Goal: Information Seeking & Learning: Find contact information

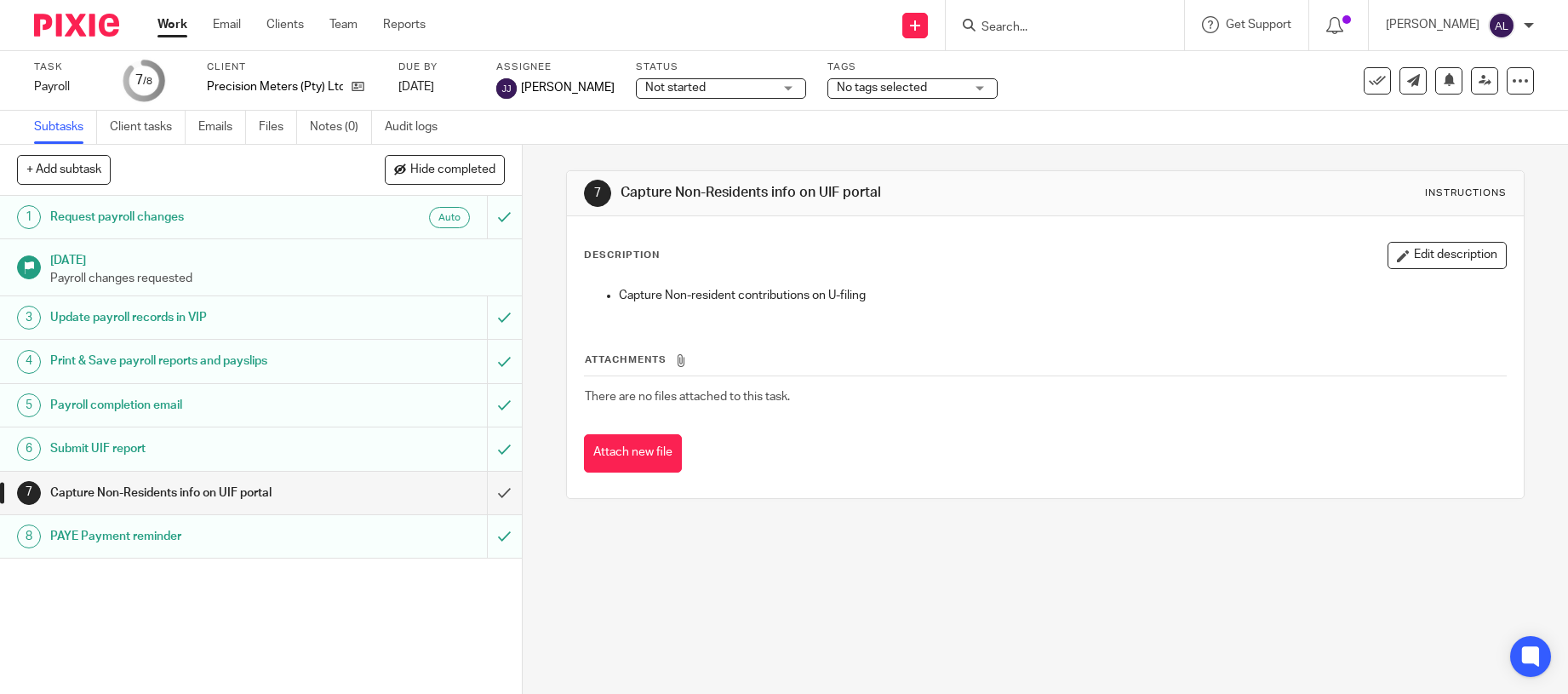
click at [1030, 34] on input "Search" at bounding box center [1056, 28] width 154 height 15
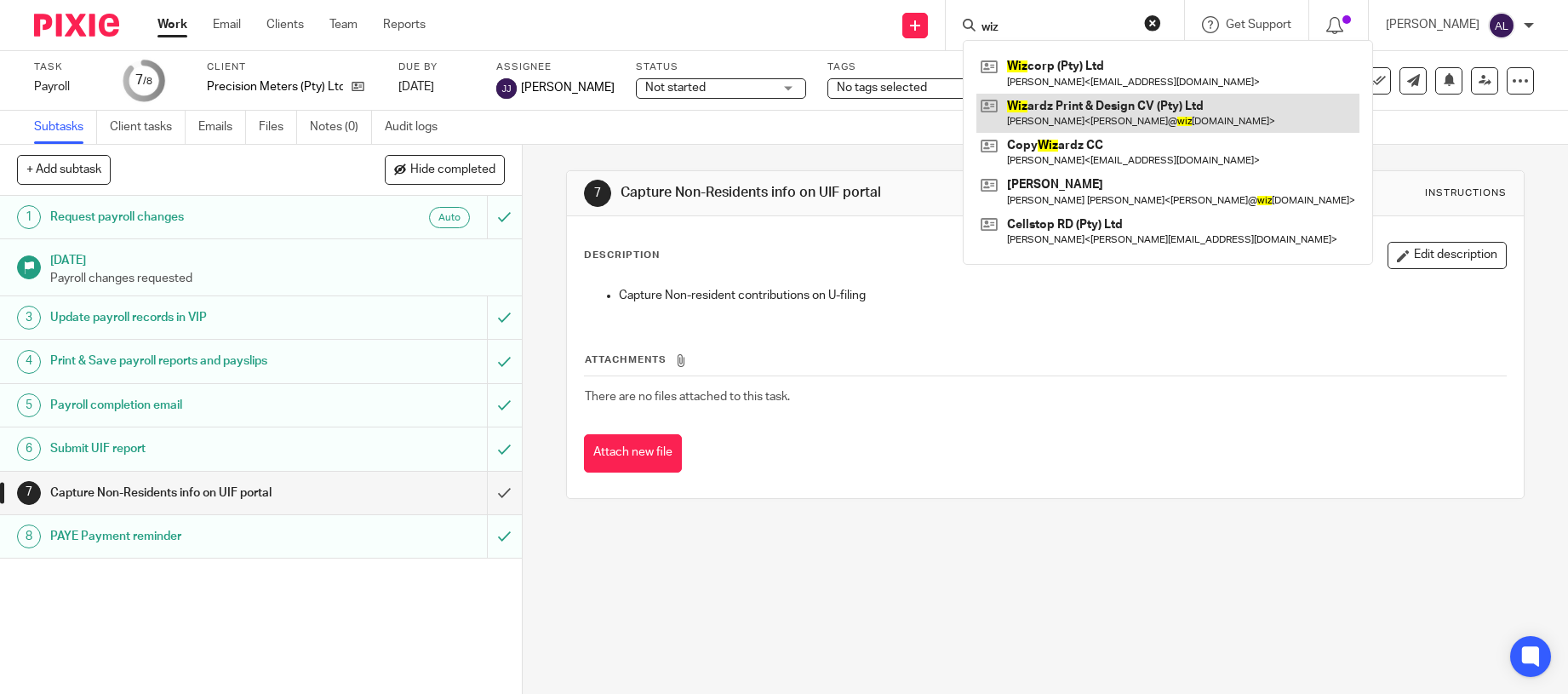
type input "wiz"
click at [1092, 126] on link at bounding box center [1168, 113] width 383 height 39
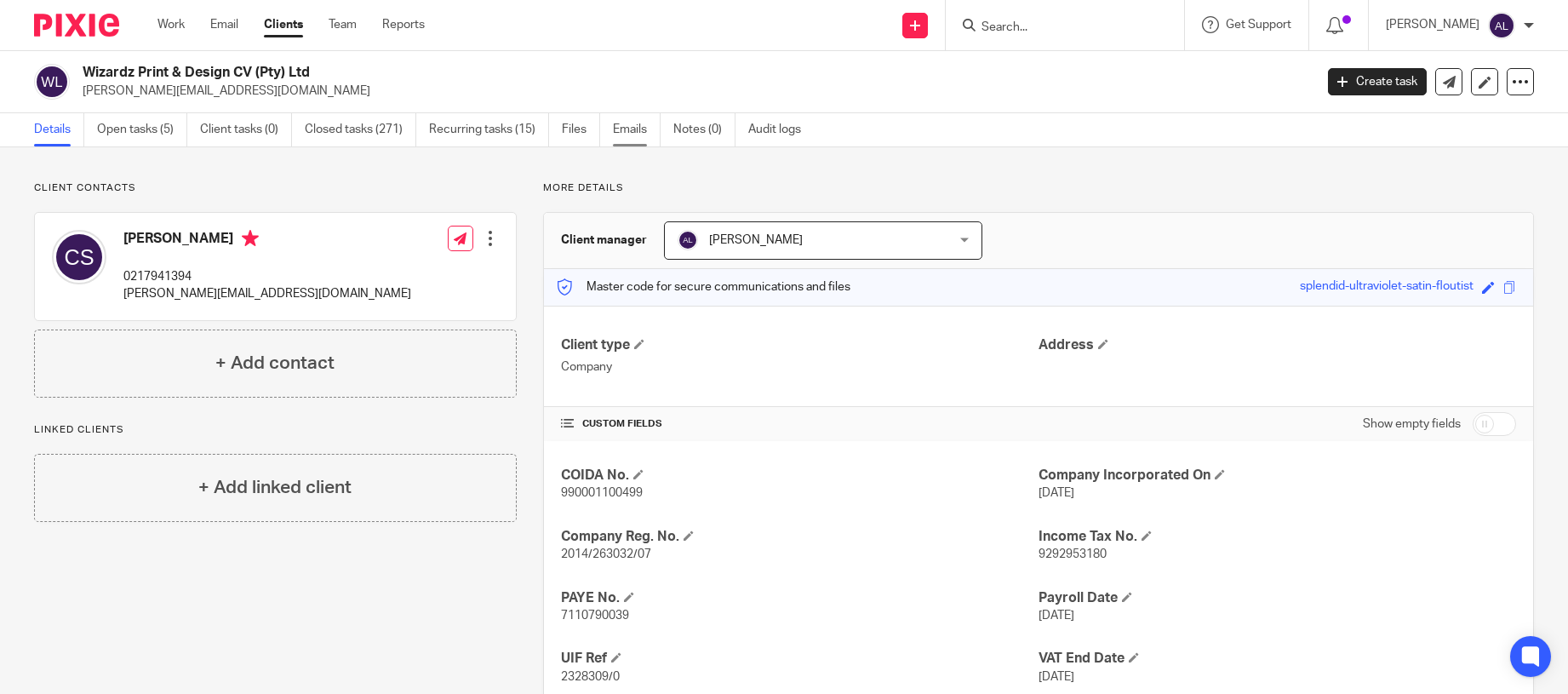
click at [639, 134] on link "Emails" at bounding box center [636, 129] width 48 height 33
click at [140, 279] on p "0217941394" at bounding box center [268, 277] width 287 height 17
copy p "0217941394"
click at [208, 293] on p "chris@wizardz.co.za" at bounding box center [268, 294] width 287 height 17
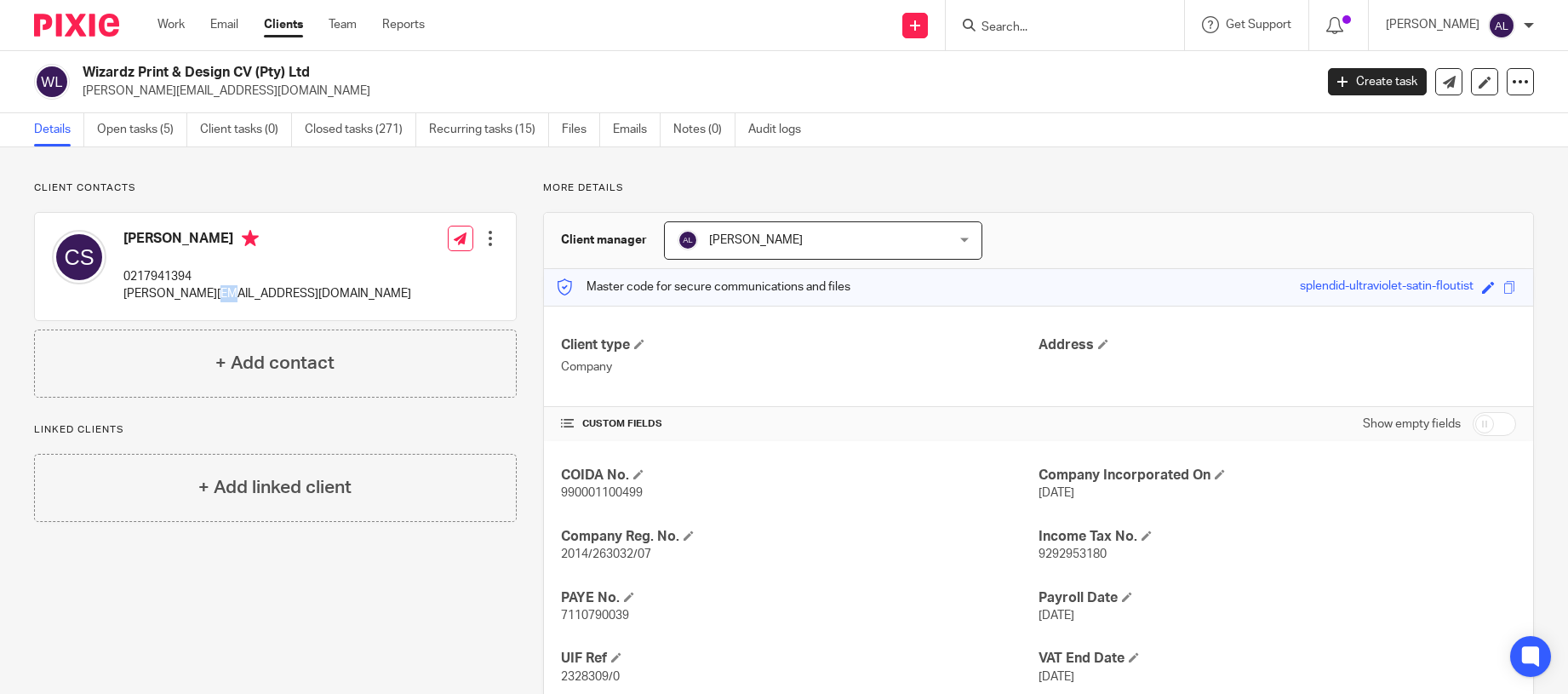
click at [208, 293] on p "chris@wizardz.co.za" at bounding box center [268, 294] width 287 height 17
copy div "chris@wizardz.co.za"
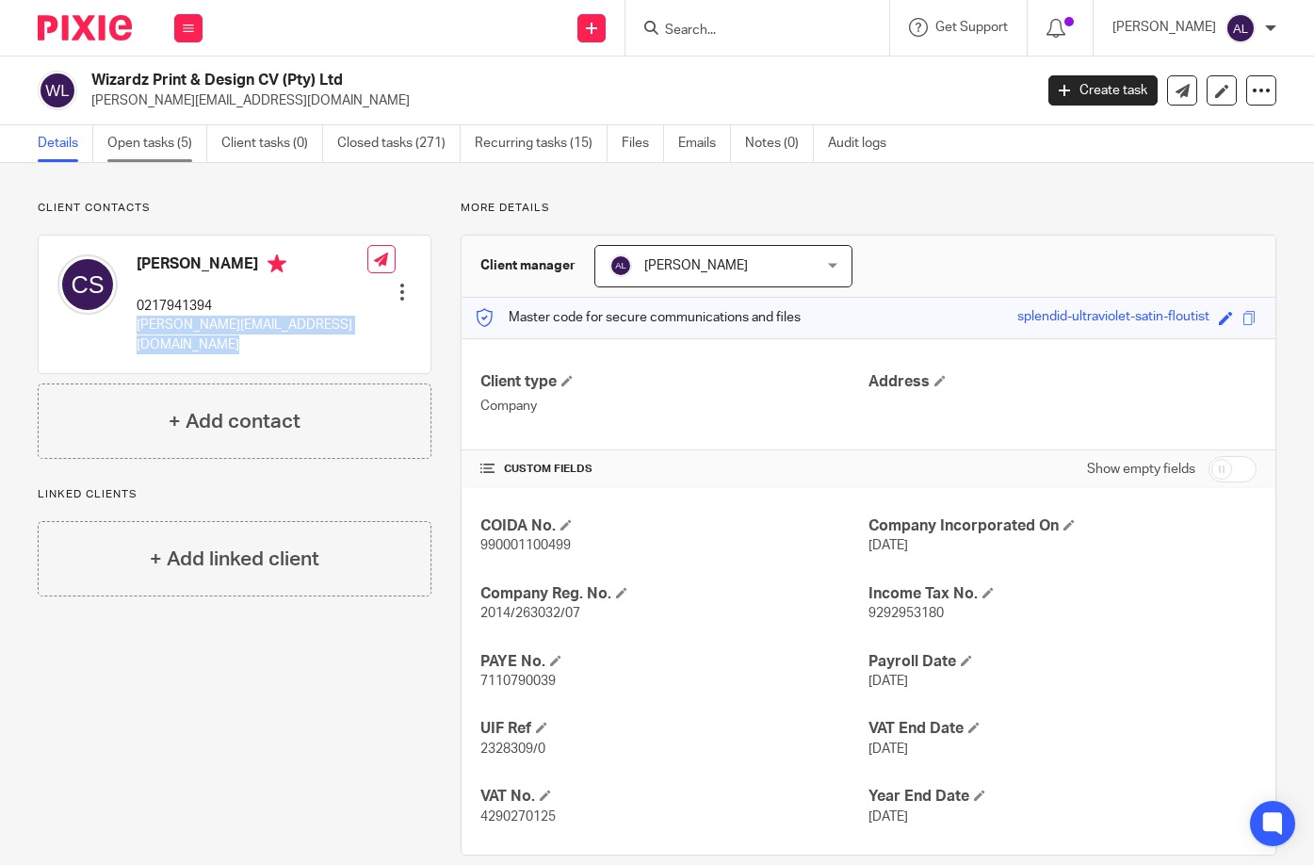
click at [158, 144] on link "Open tasks (5)" at bounding box center [157, 143] width 100 height 37
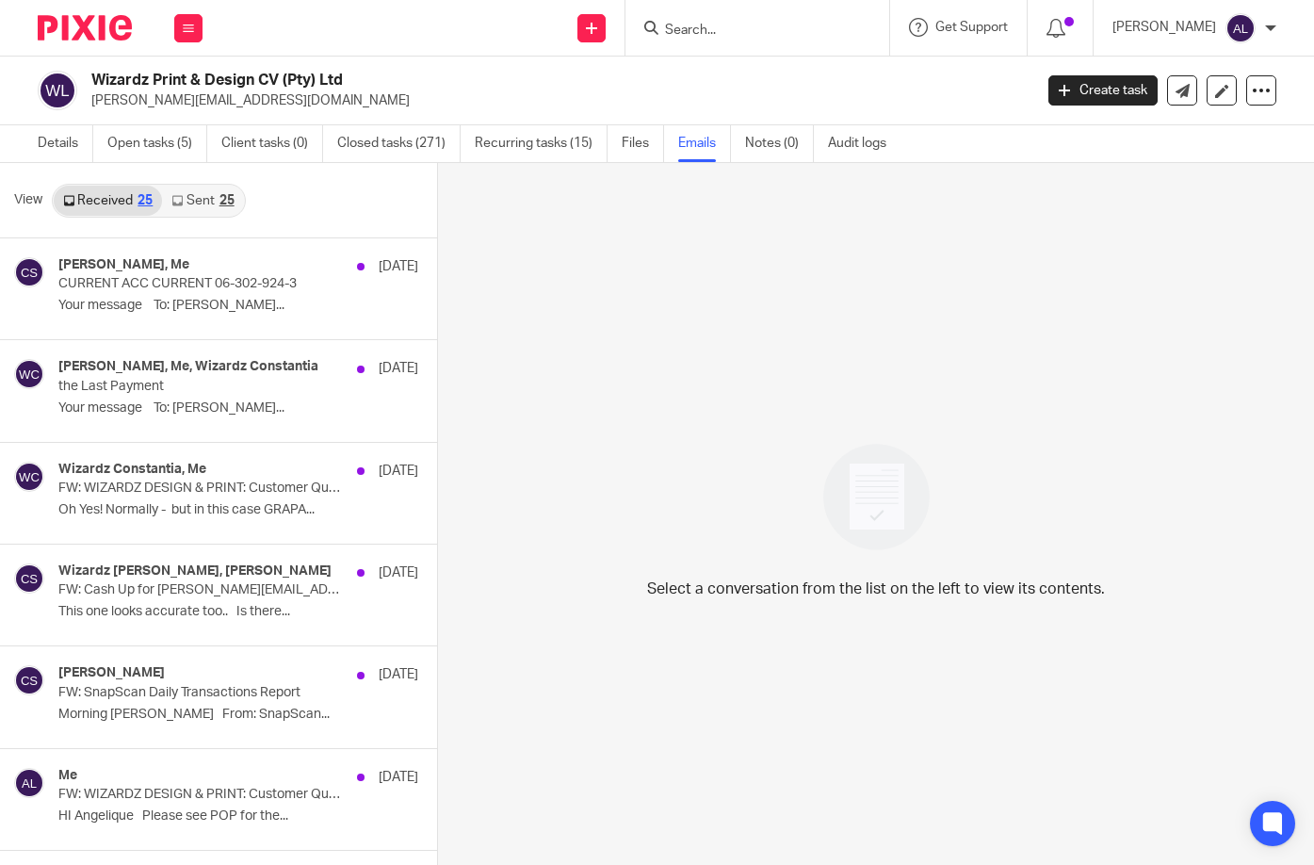
click at [219, 202] on div "25" at bounding box center [226, 200] width 15 height 13
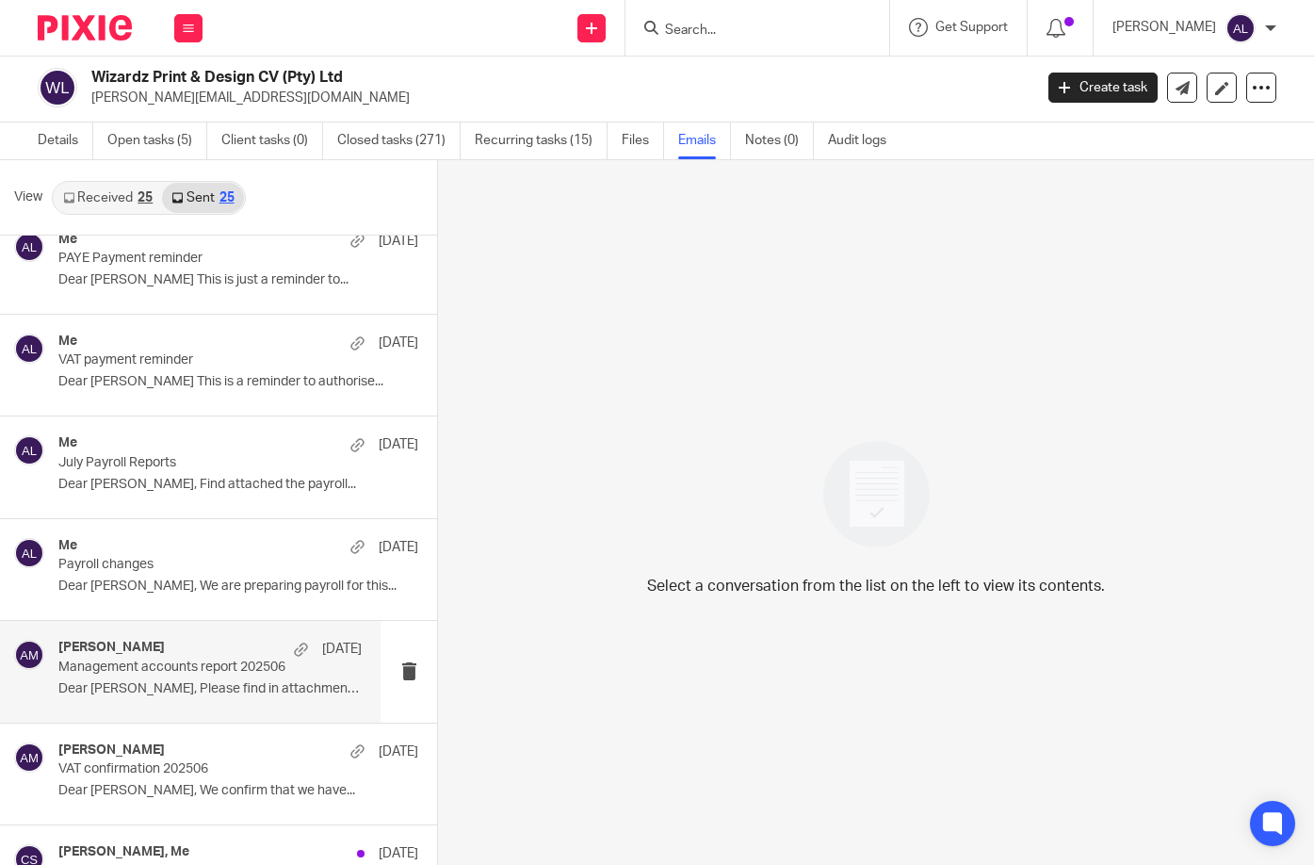
scroll to position [283, 0]
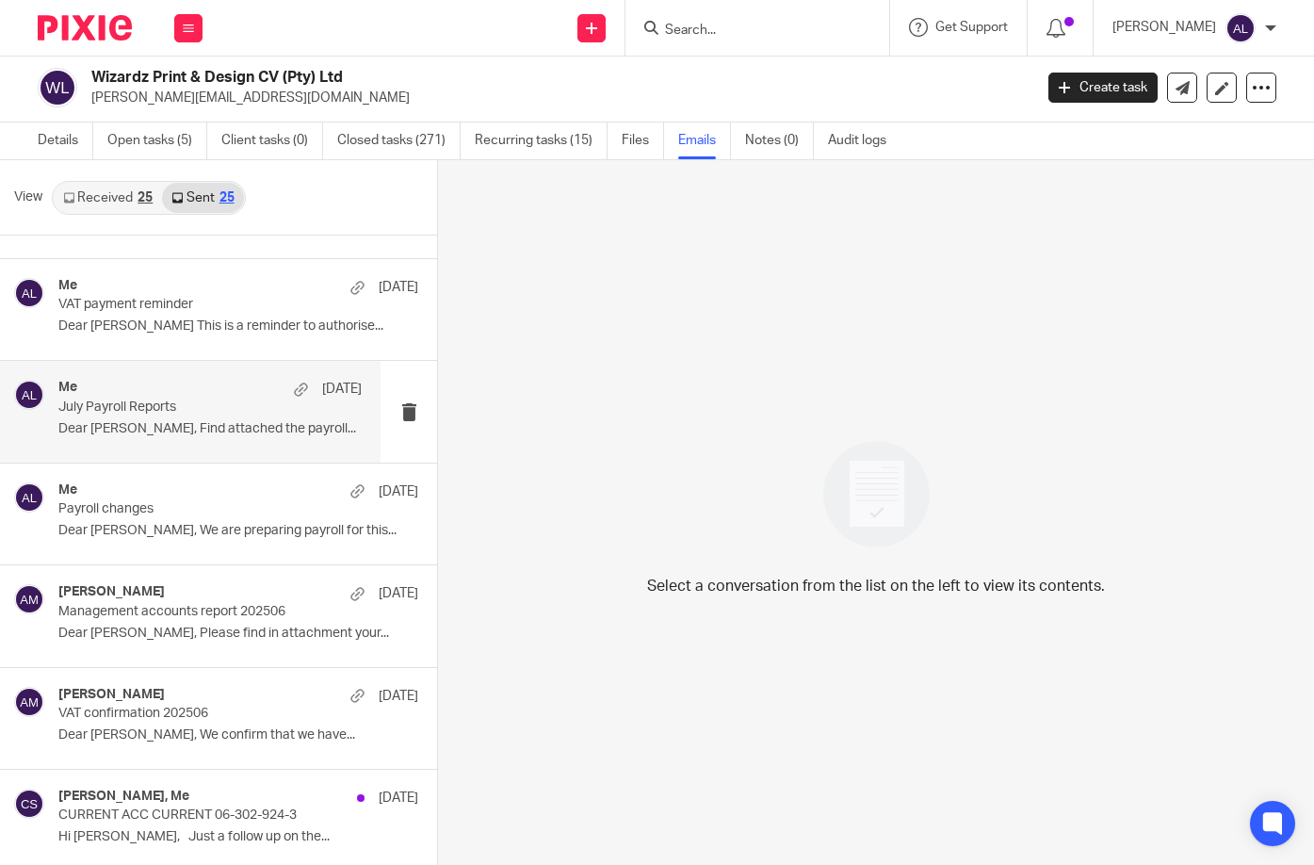
click at [181, 402] on p "July Payroll Reports" at bounding box center [179, 407] width 243 height 16
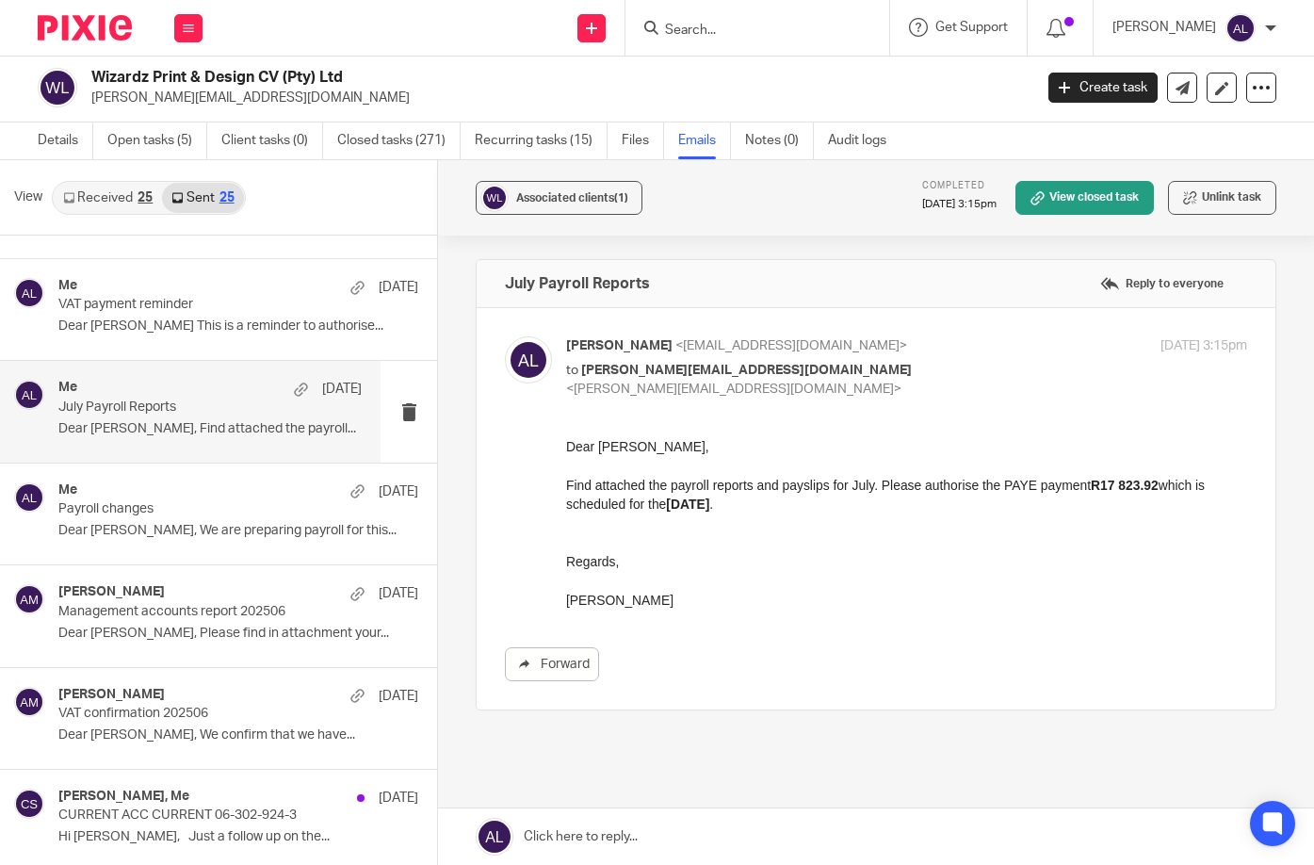
scroll to position [0, 0]
drag, startPoint x: 673, startPoint y: 604, endPoint x: 562, endPoint y: 448, distance: 190.5
click html "Dear Chris, Find attached the payroll reports and payslips for July. Please aut…"
copy div "Dear Chris, Find attached the payroll reports and payslips for July. Please aut…"
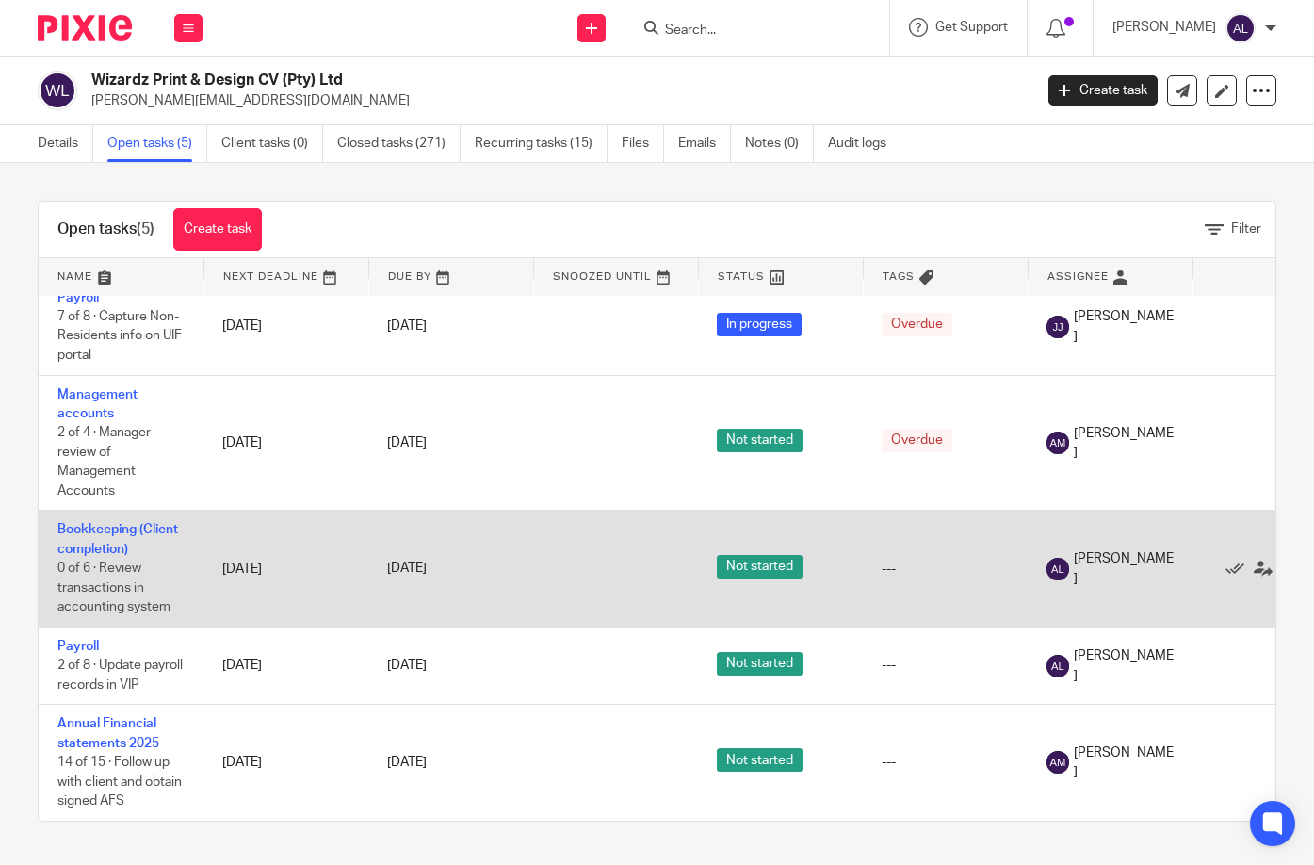
scroll to position [32, 0]
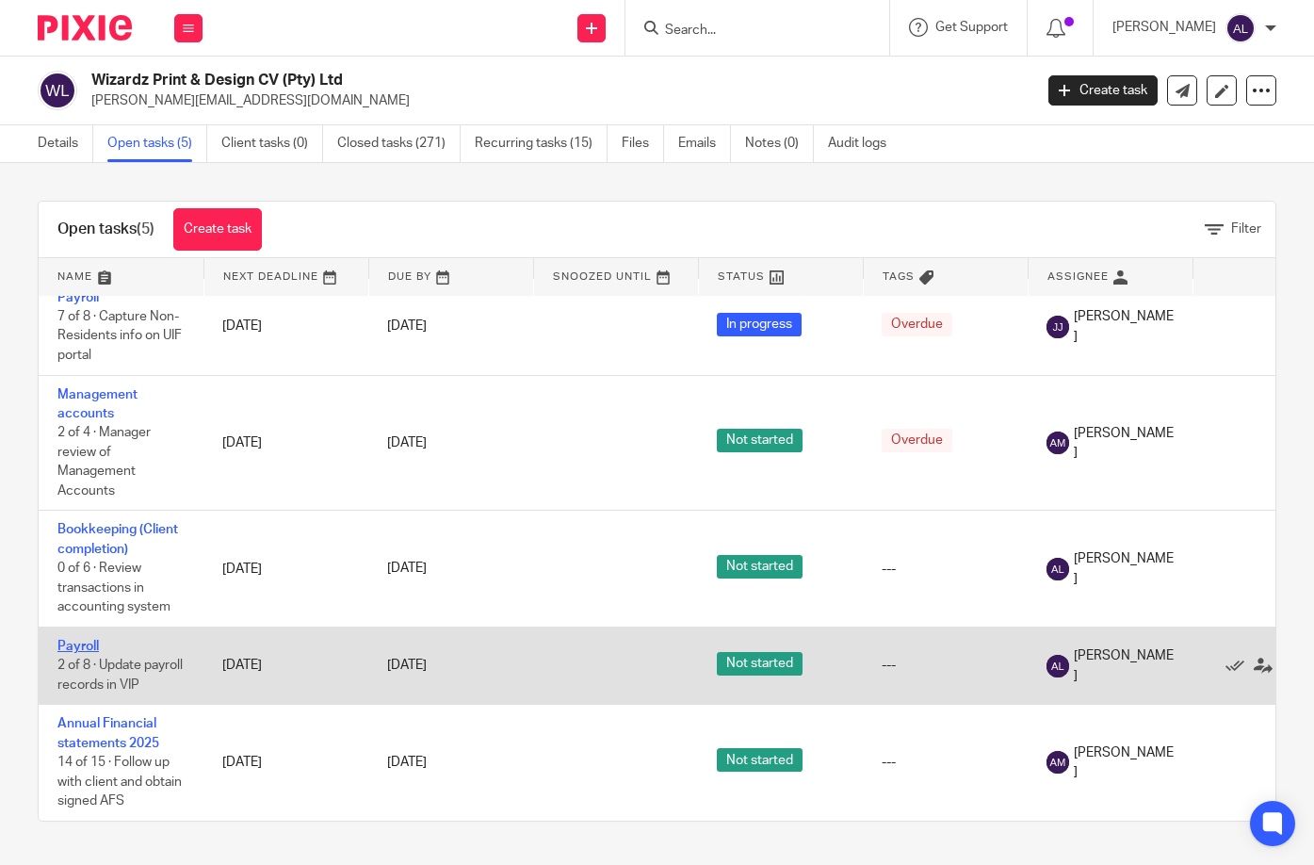
click at [87, 640] on link "Payroll" at bounding box center [77, 646] width 41 height 13
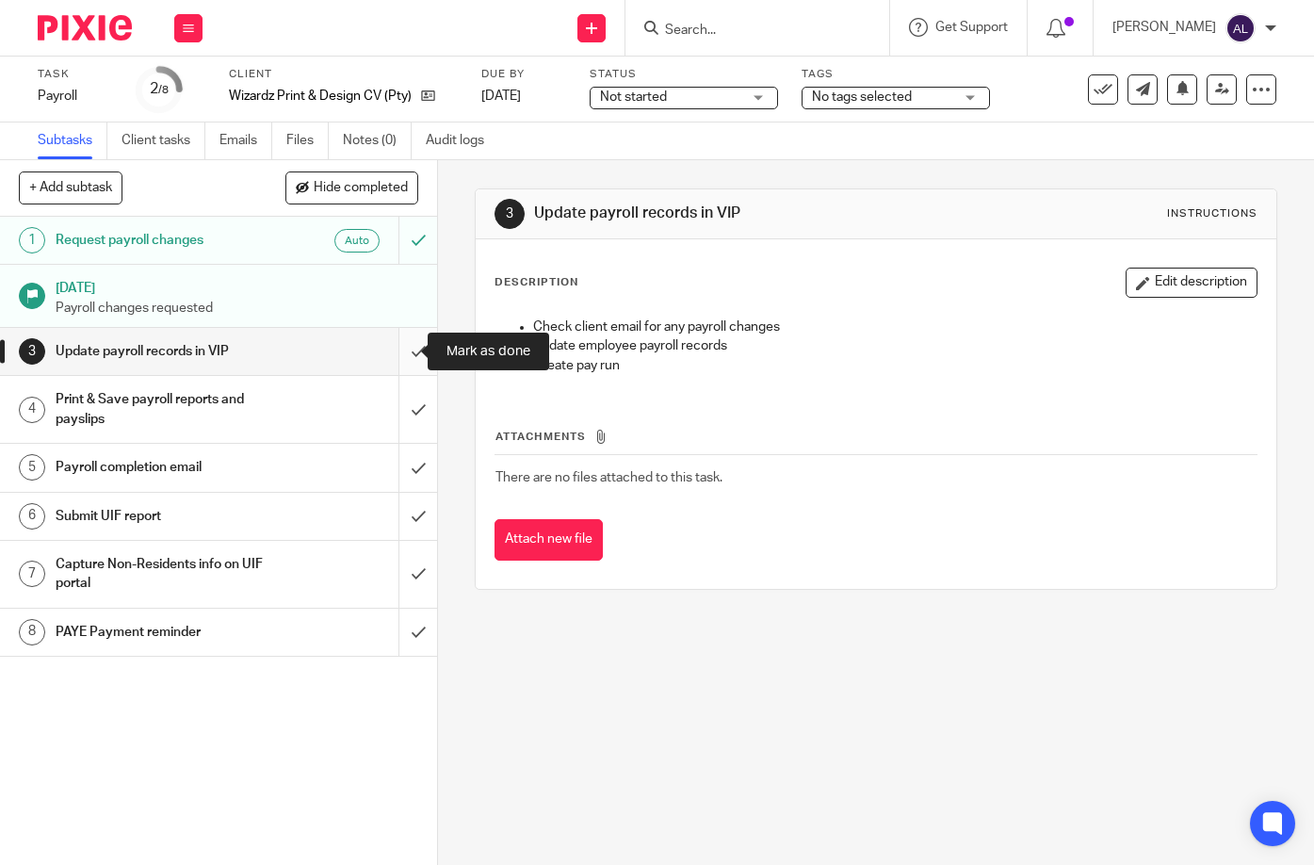
click at [409, 357] on input "submit" at bounding box center [218, 351] width 437 height 47
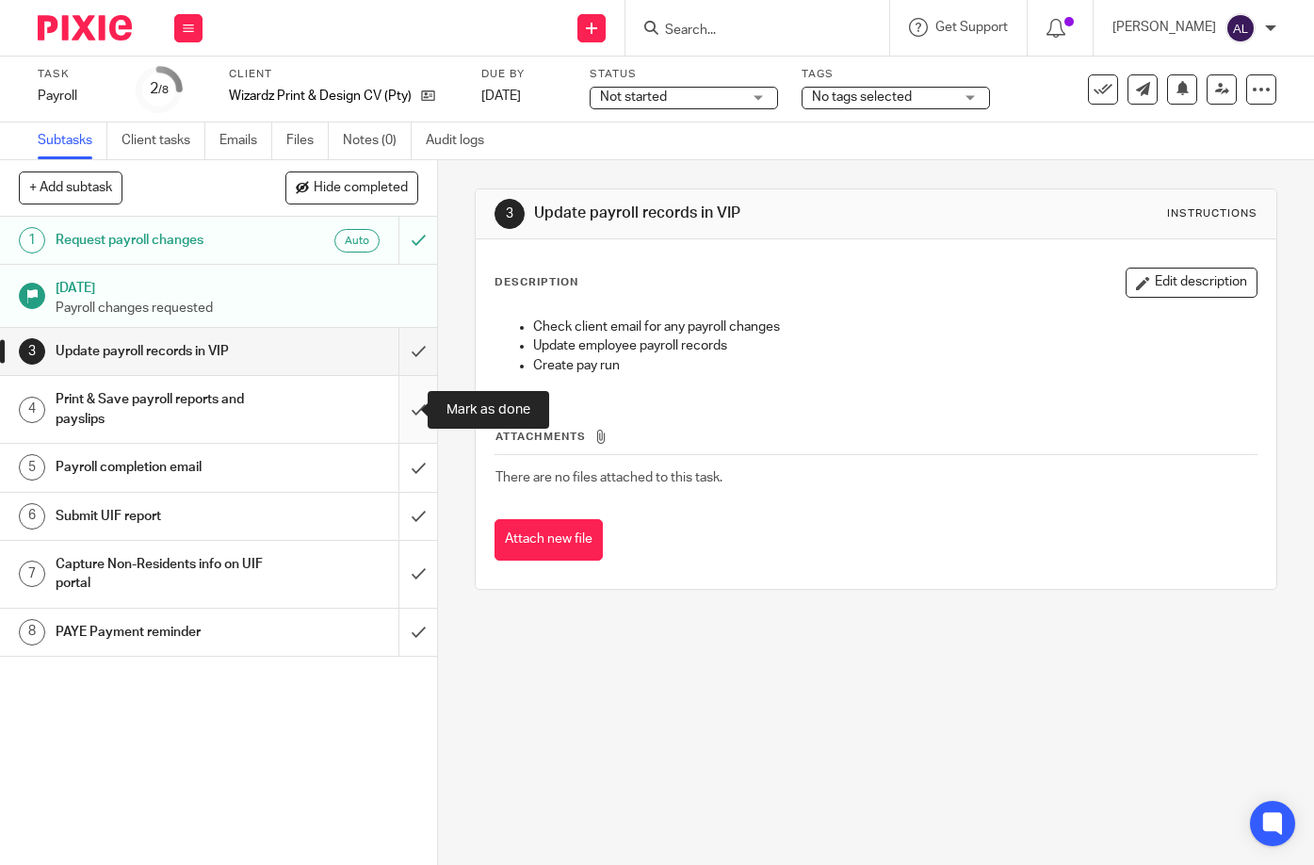
click at [398, 403] on input "submit" at bounding box center [218, 409] width 437 height 67
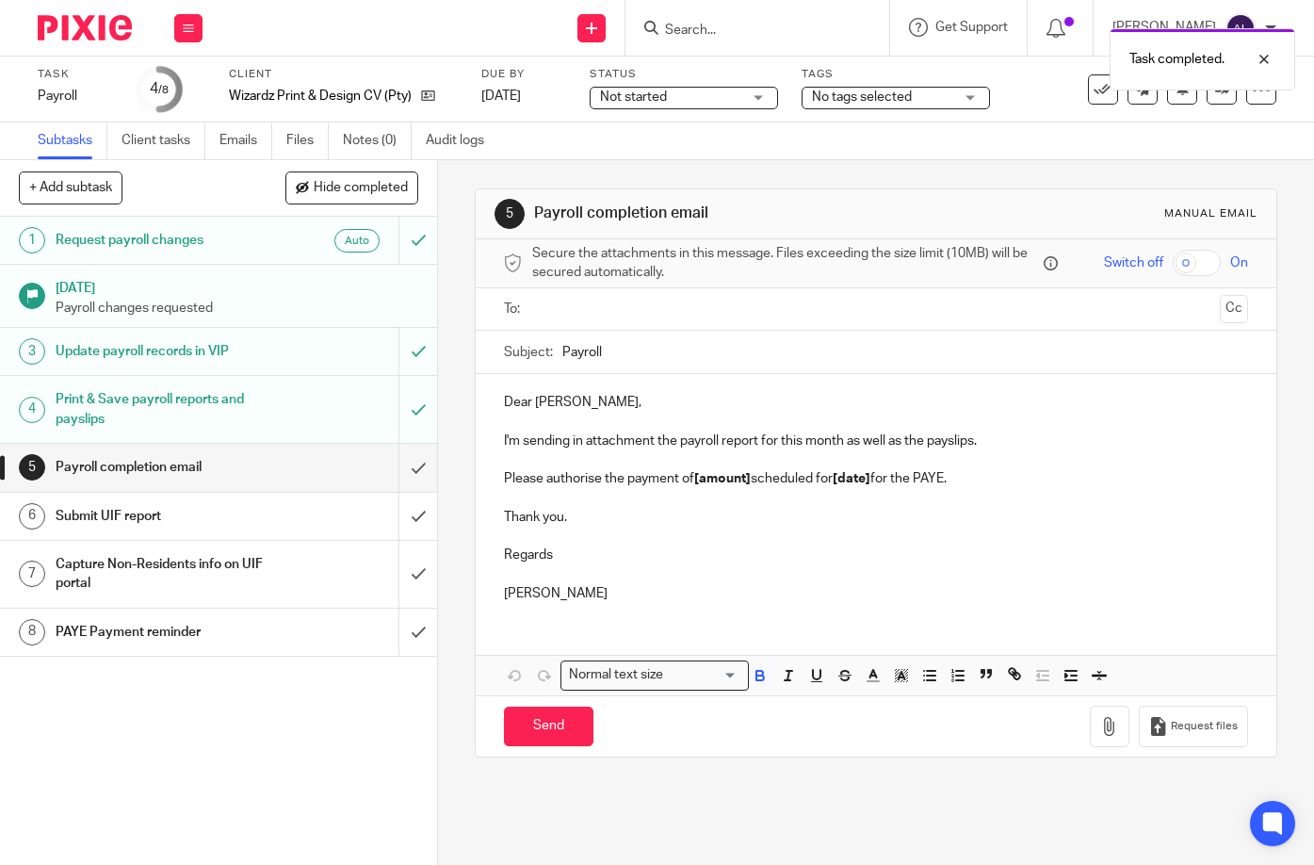
drag, startPoint x: 626, startPoint y: 600, endPoint x: 462, endPoint y: 373, distance: 280.5
click at [462, 373] on div "5 Payroll completion email Manual email Secure the attachments in this message.…" at bounding box center [876, 512] width 876 height 705
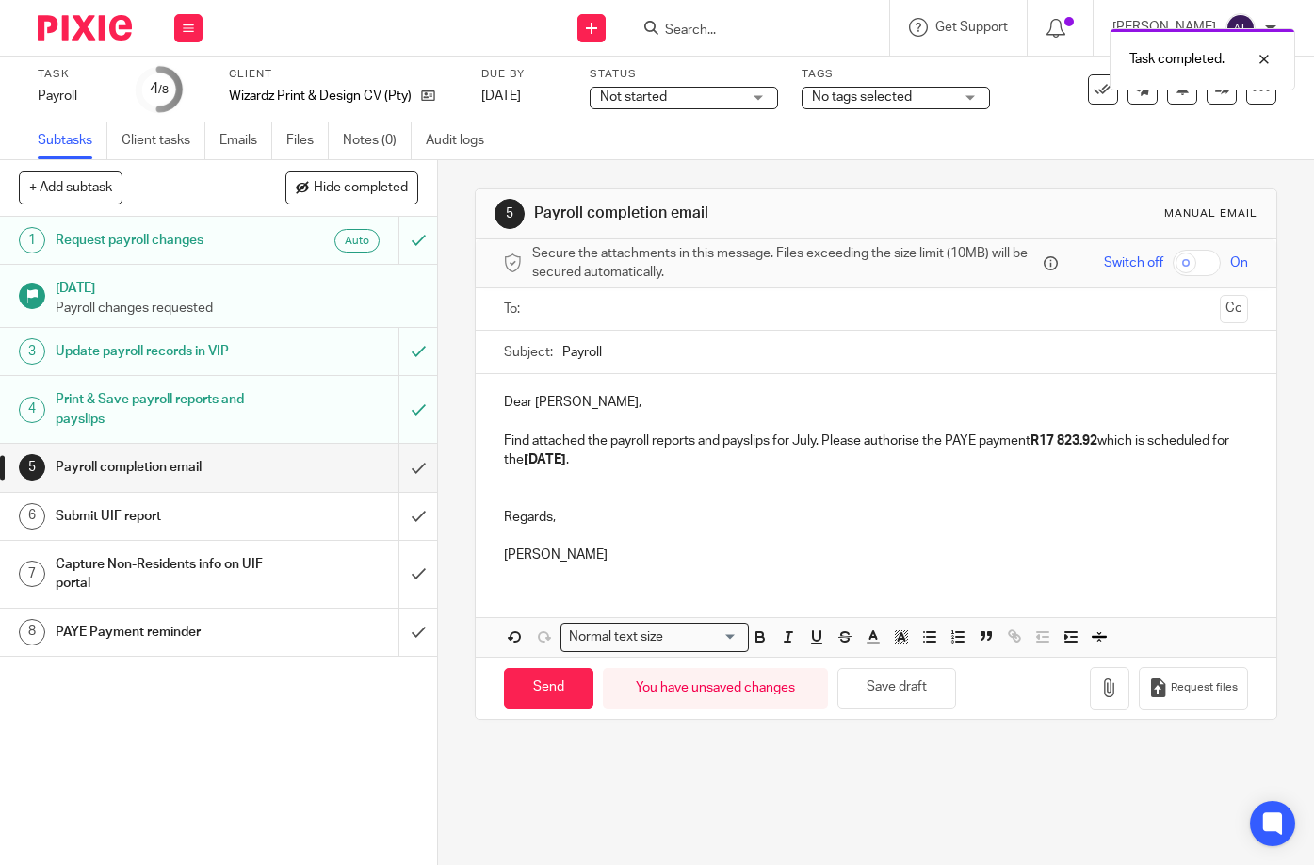
click at [699, 307] on input "text" at bounding box center [875, 310] width 673 height 22
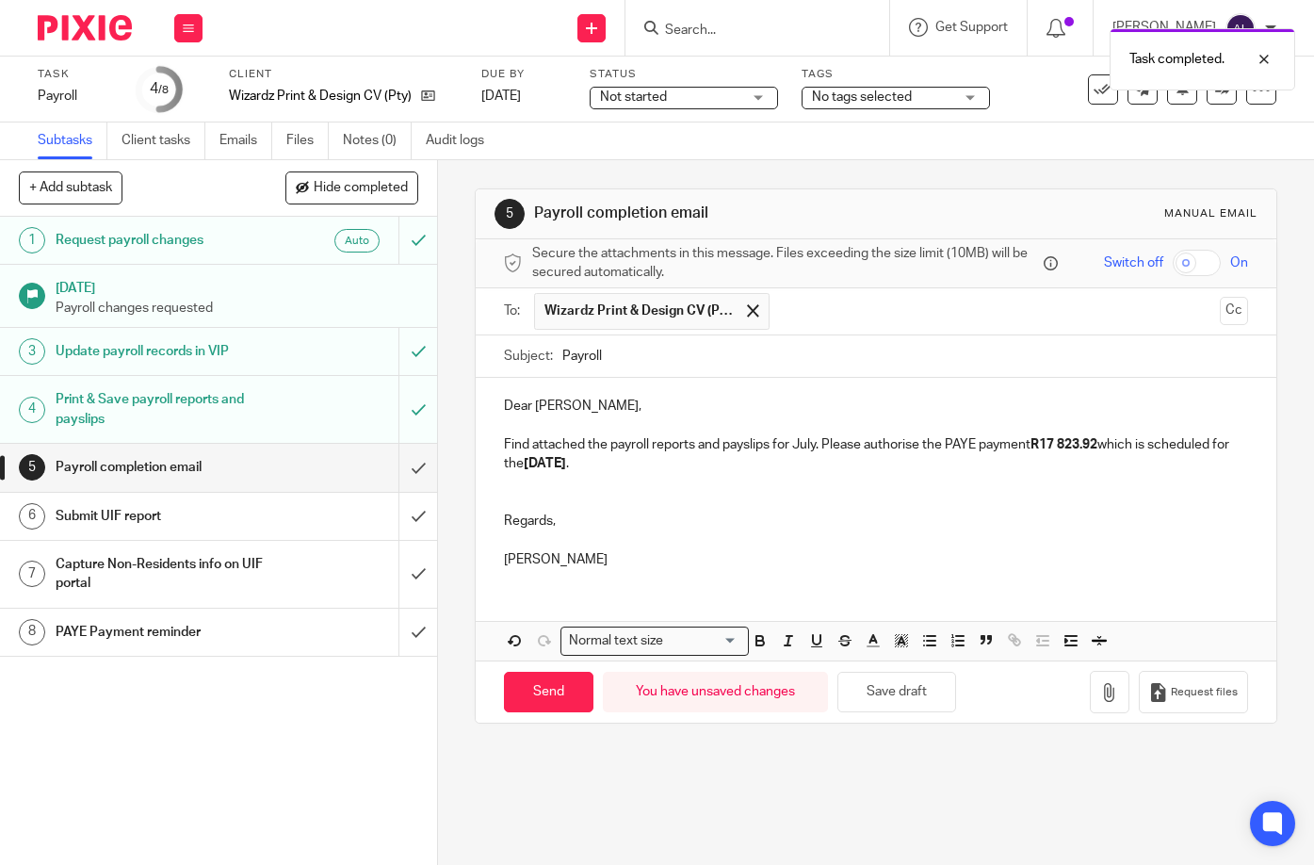
click at [562, 348] on input "Payroll" at bounding box center [905, 356] width 687 height 42
click at [706, 357] on input "August Payroll" at bounding box center [905, 356] width 687 height 42
type input "August Payroll Reports"
click at [803, 447] on p "Find attached the payroll reports and payslips for July. Please authorise the P…" at bounding box center [876, 454] width 745 height 39
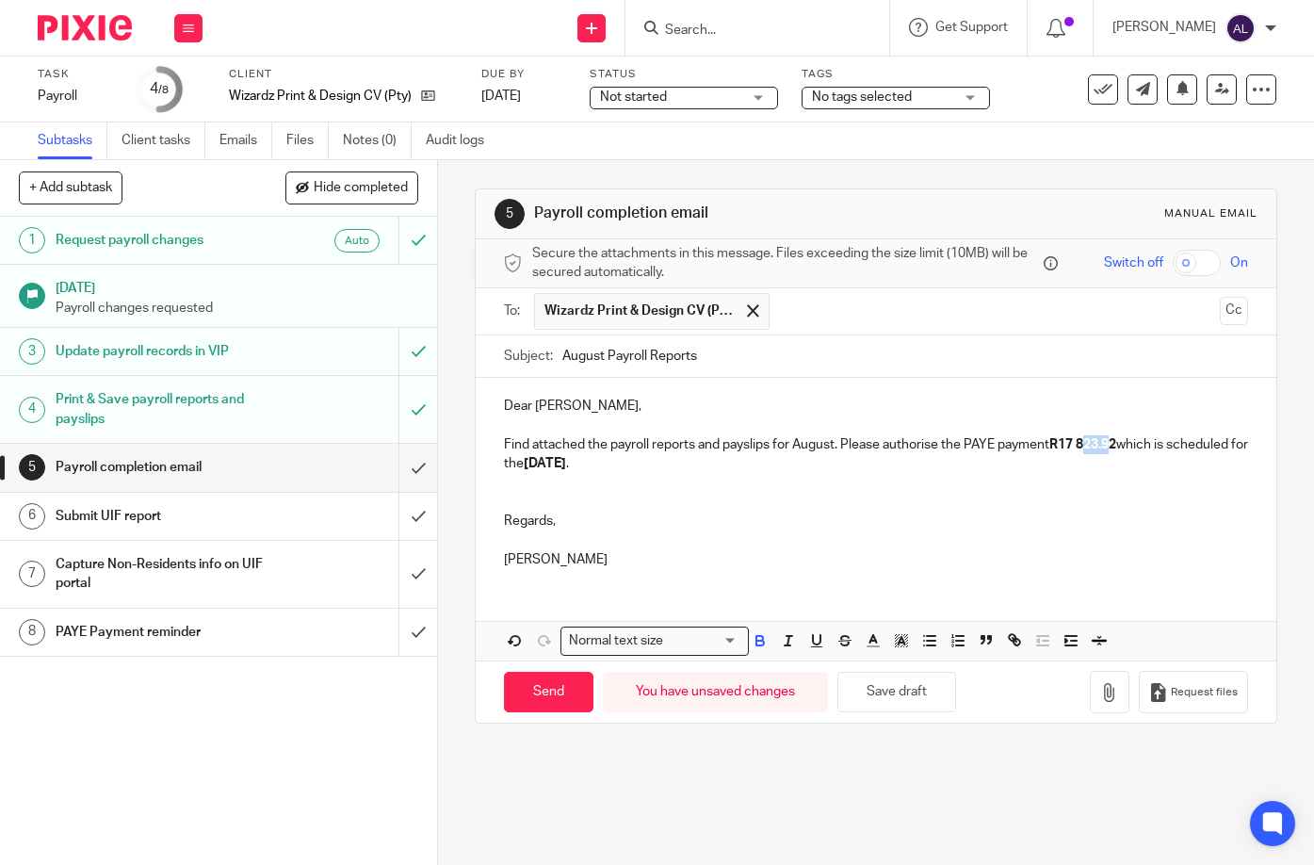
drag, startPoint x: 1115, startPoint y: 448, endPoint x: 1088, endPoint y: 450, distance: 27.4
click at [1088, 450] on strong "R17 823.92" at bounding box center [1082, 444] width 67 height 13
drag, startPoint x: 640, startPoint y: 465, endPoint x: 612, endPoint y: 468, distance: 27.5
click at [566, 468] on strong "06/08/2025" at bounding box center [545, 463] width 42 height 13
click at [1100, 699] on icon "button" at bounding box center [1109, 692] width 19 height 19
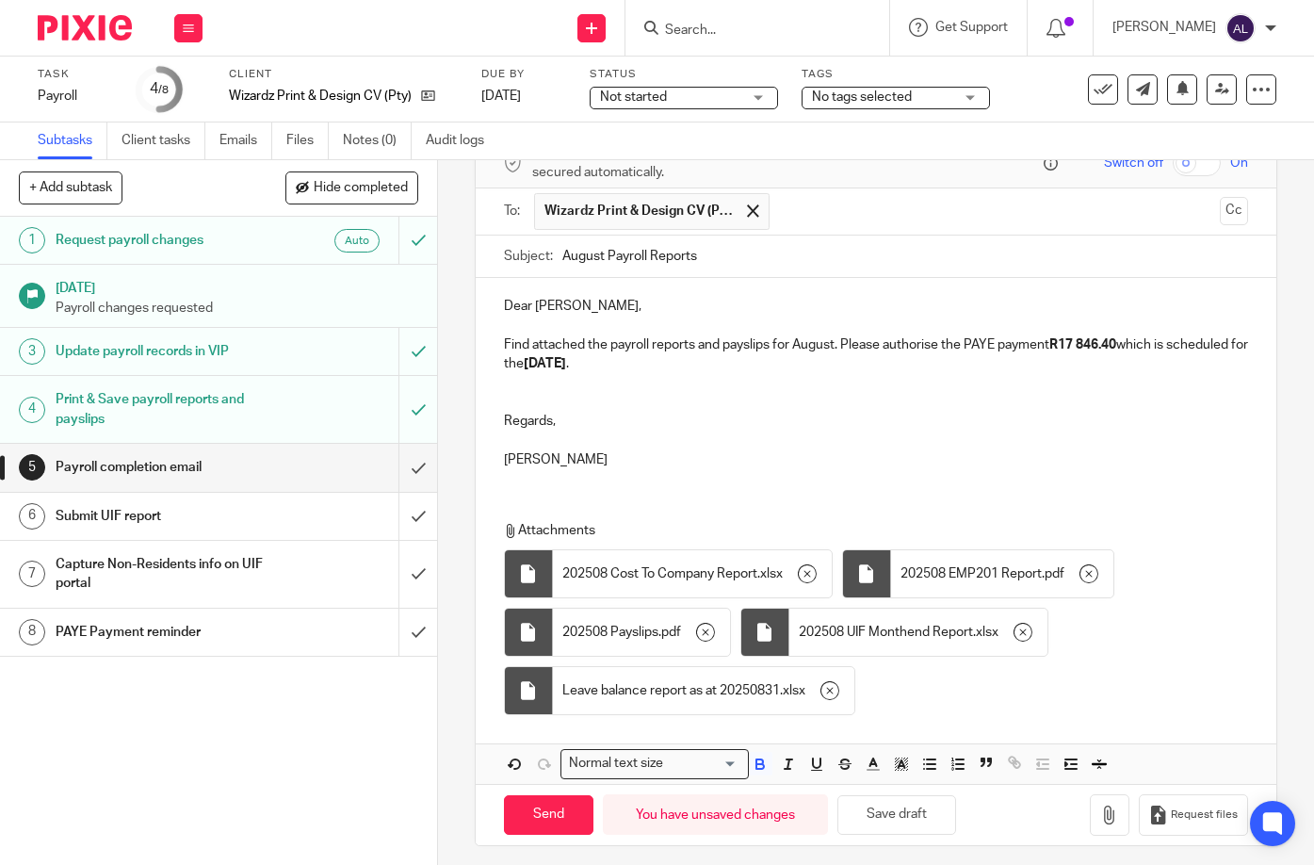
scroll to position [109, 0]
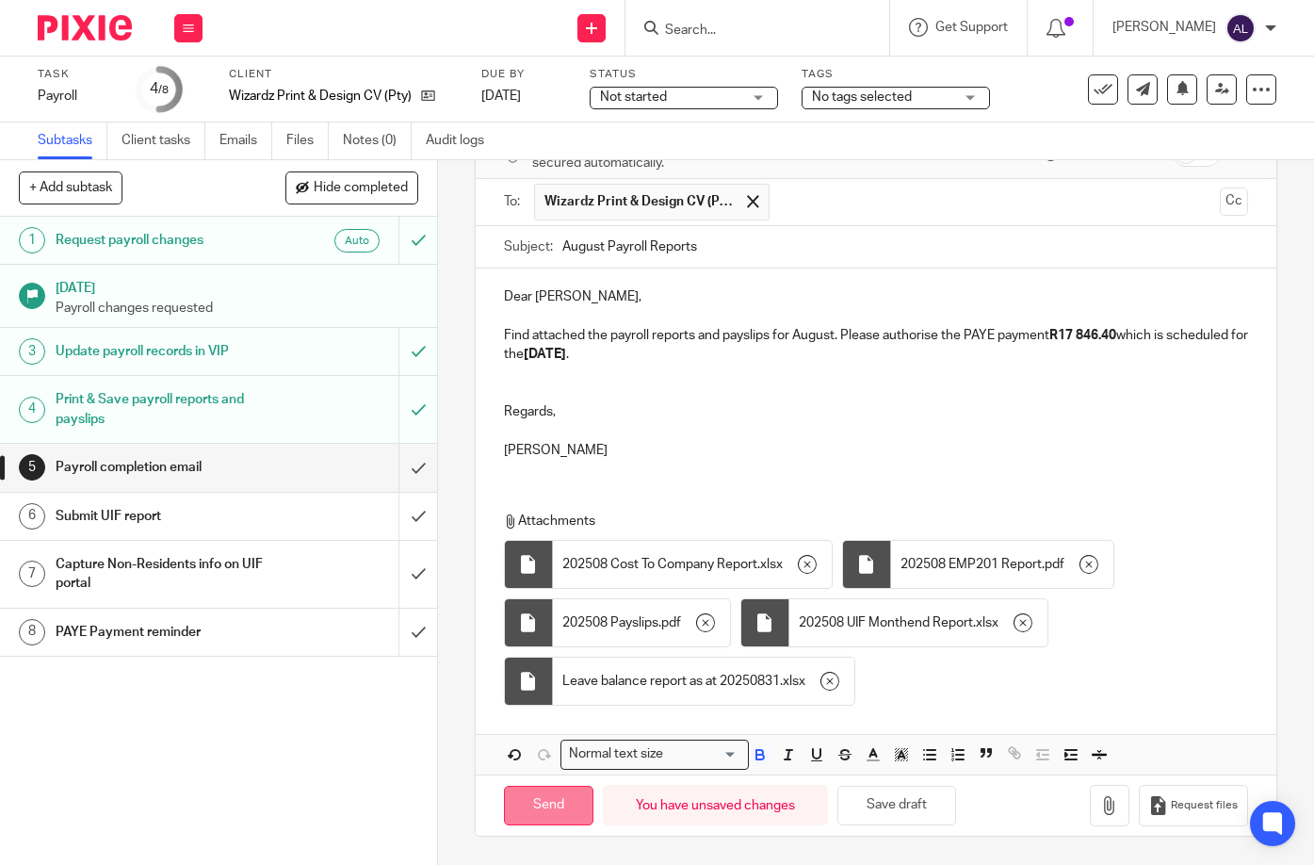
click at [545, 796] on input "Send" at bounding box center [548, 806] width 89 height 41
type input "Sent"
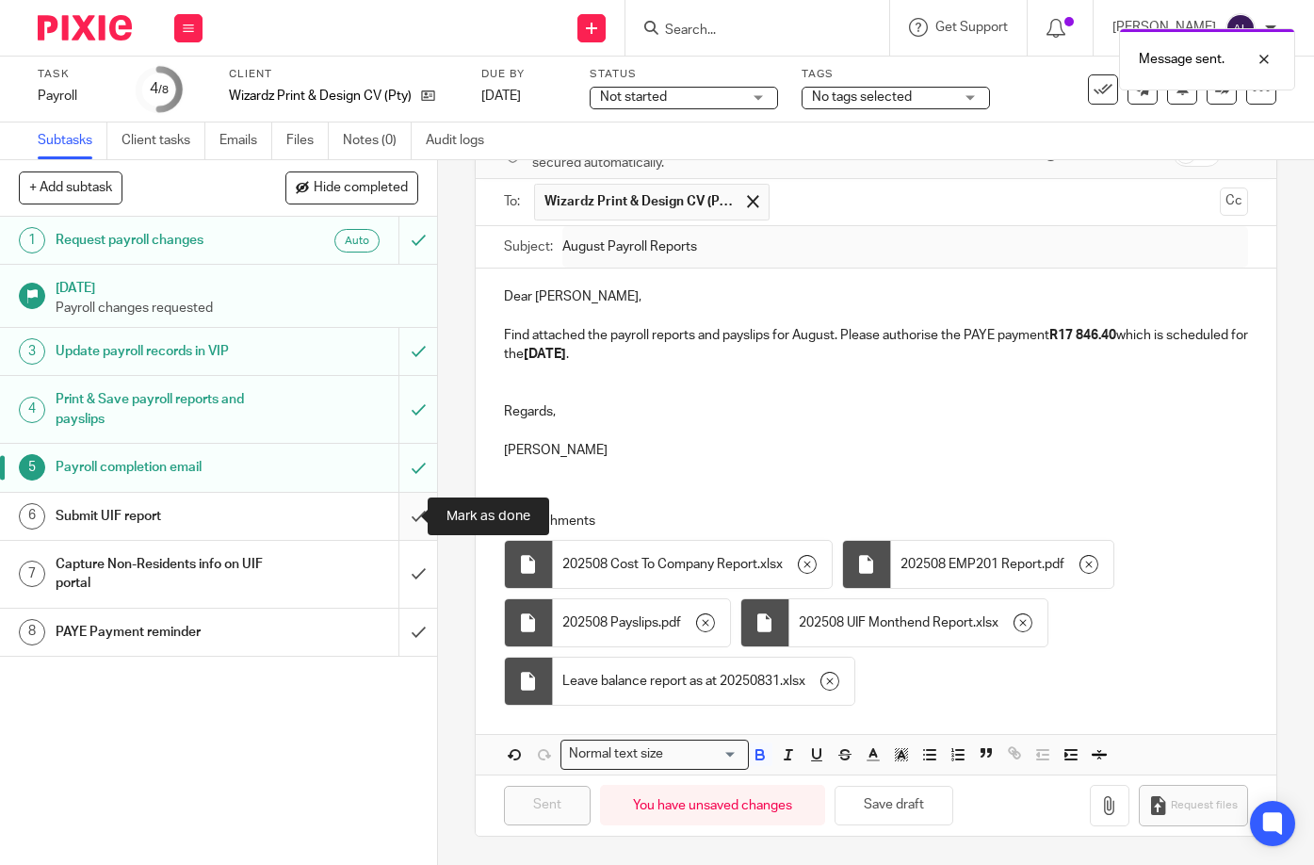
click at [400, 520] on input "submit" at bounding box center [218, 516] width 437 height 47
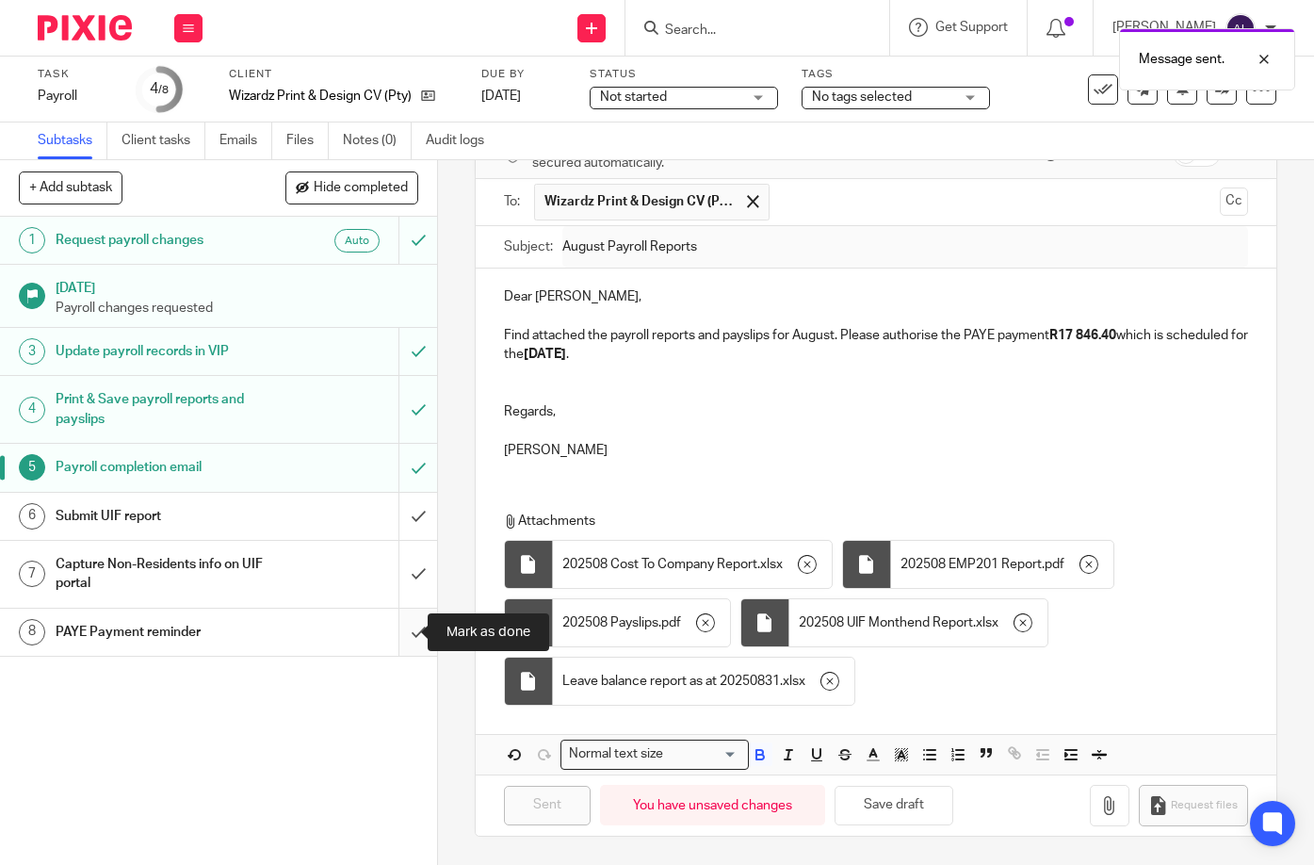
click at [403, 622] on input "submit" at bounding box center [218, 631] width 437 height 47
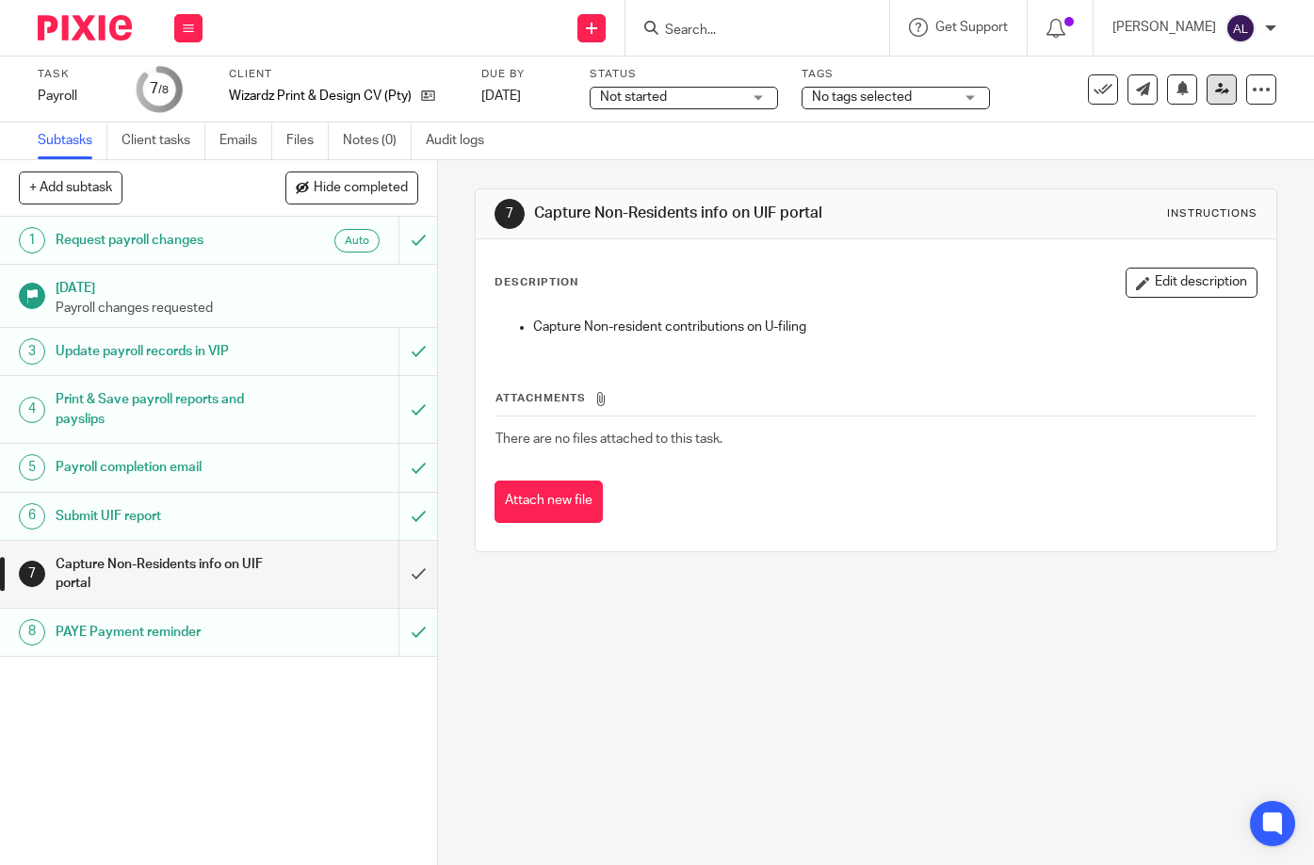
click at [1215, 94] on icon at bounding box center [1222, 89] width 14 height 14
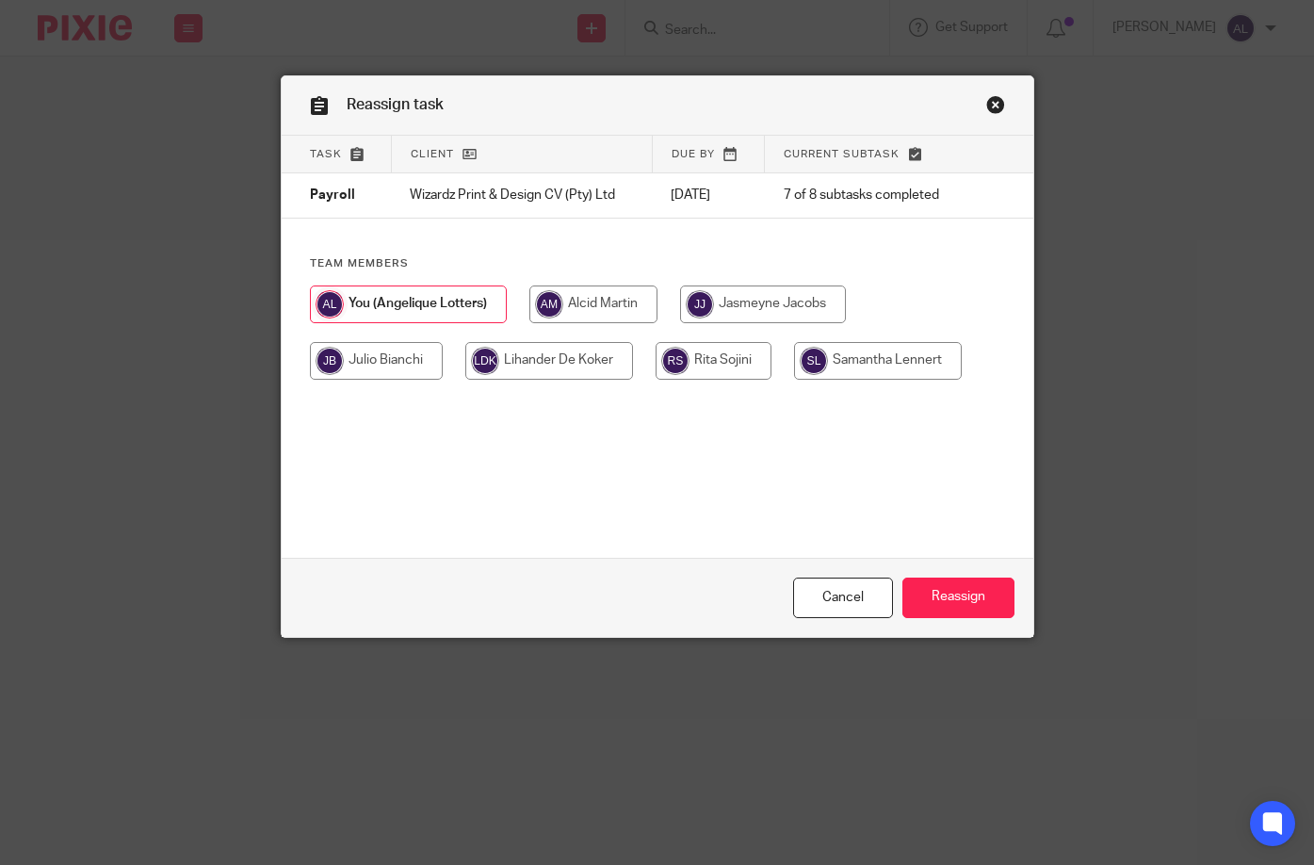
click at [730, 301] on input "radio" at bounding box center [763, 304] width 166 height 38
radio input "true"
click at [937, 597] on input "Reassign" at bounding box center [958, 597] width 112 height 41
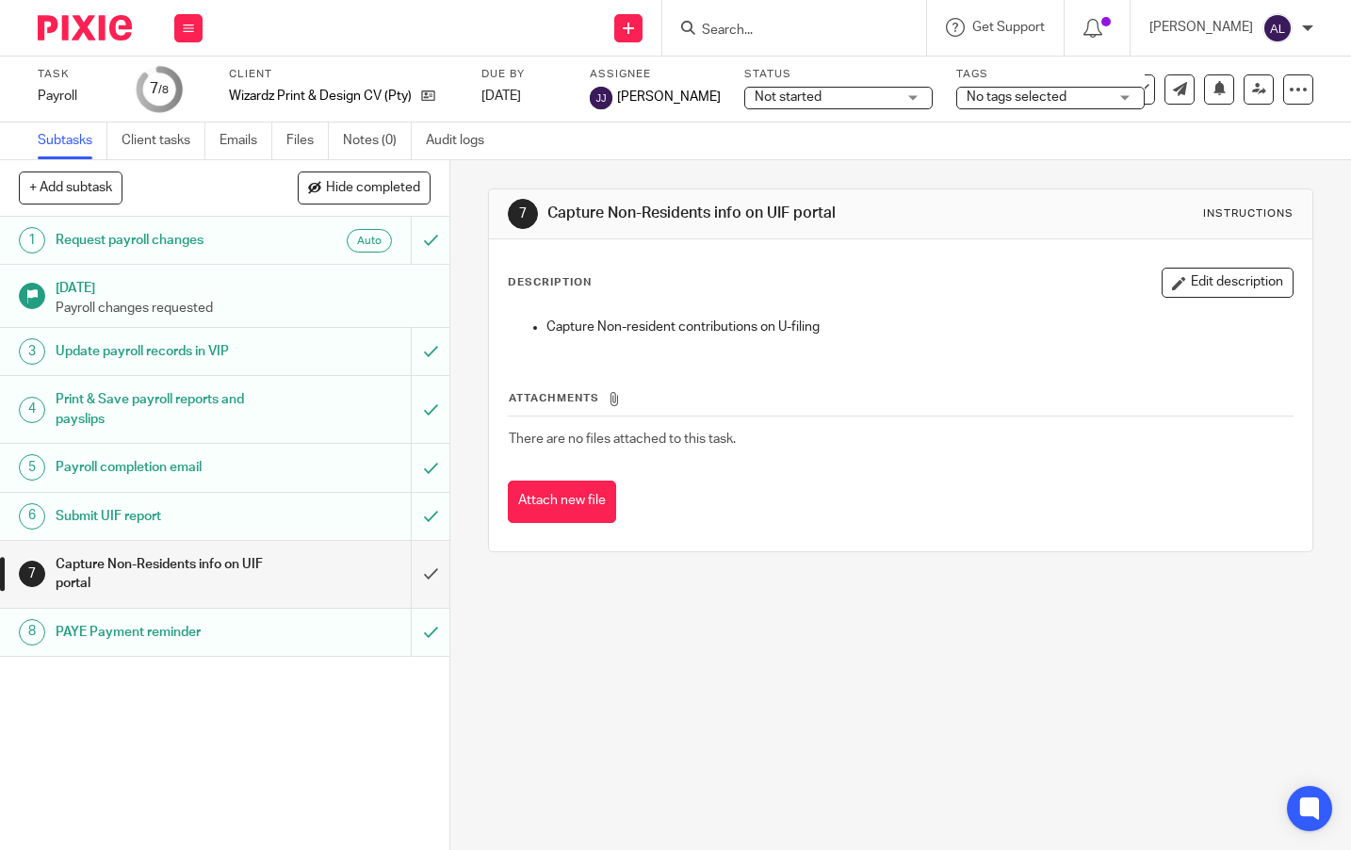
click at [834, 32] on input "Search" at bounding box center [785, 31] width 170 height 17
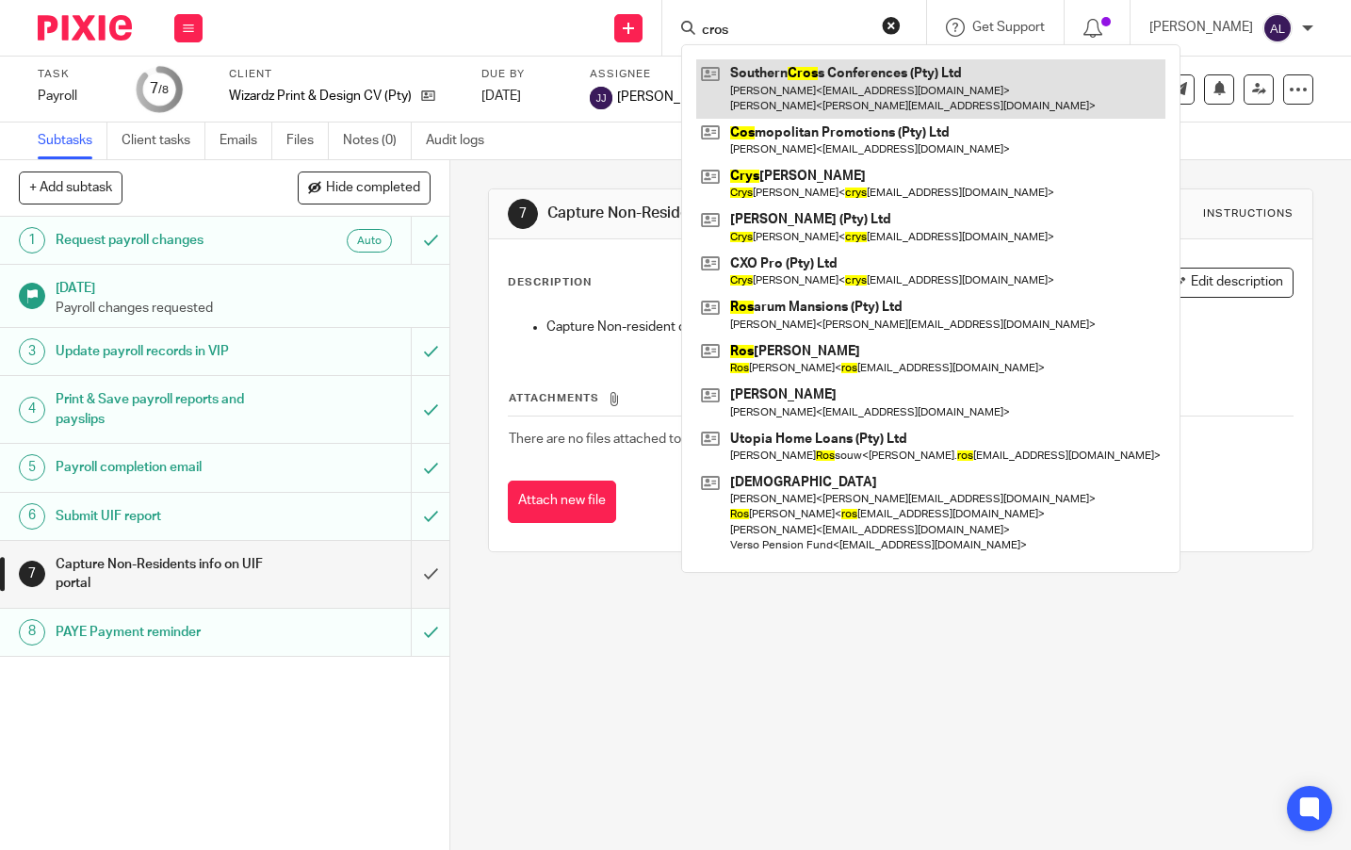
type input "cros"
click at [891, 95] on link at bounding box center [930, 88] width 469 height 58
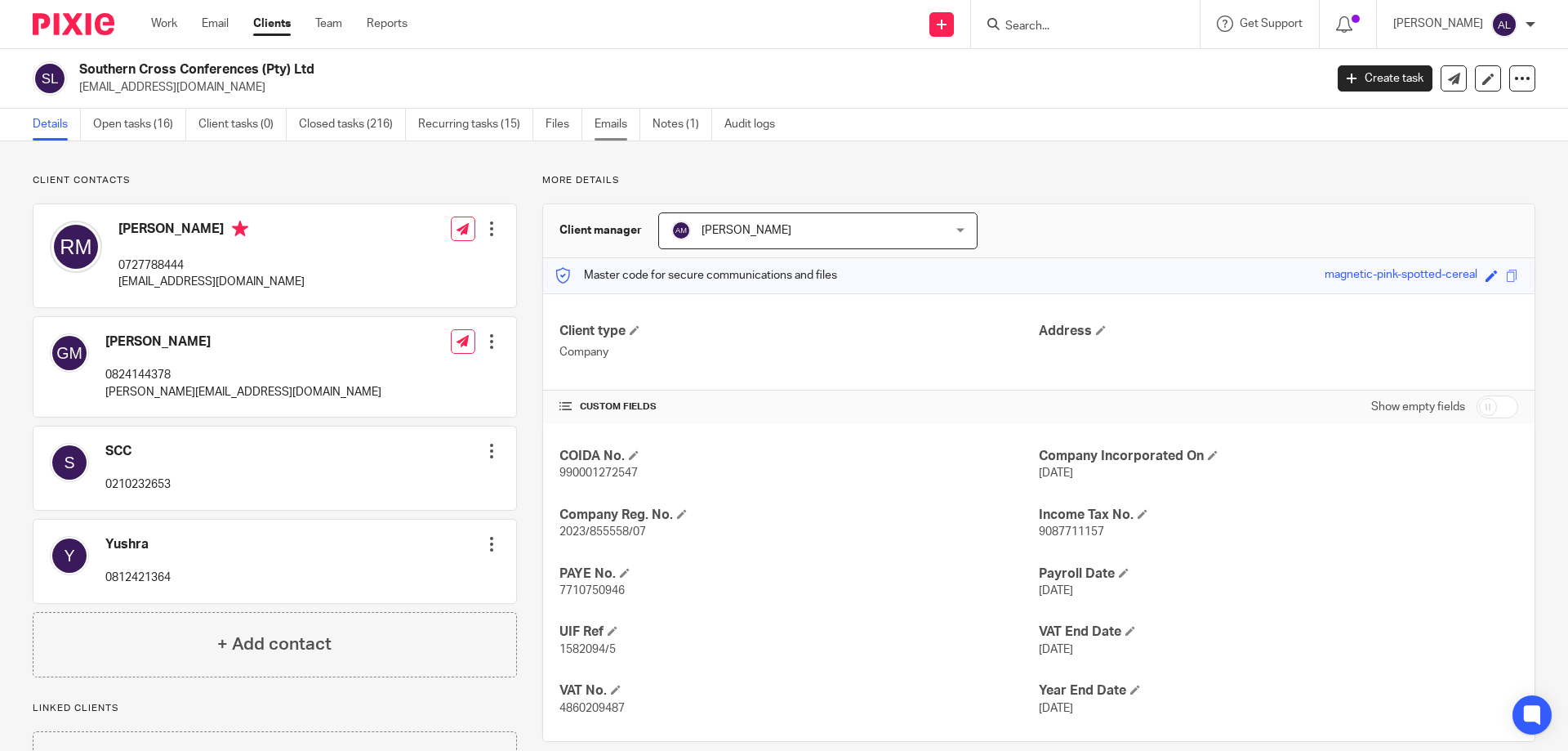
click at [598, 125] on link "Emails" at bounding box center [617, 124] width 46 height 32
click at [179, 267] on p "0727788444" at bounding box center [212, 265] width 186 height 16
click at [178, 266] on p "0727788444" at bounding box center [212, 265] width 186 height 16
copy p "0727788444"
click at [225, 283] on p "[EMAIL_ADDRESS][DOMAIN_NAME]" at bounding box center [212, 282] width 186 height 16
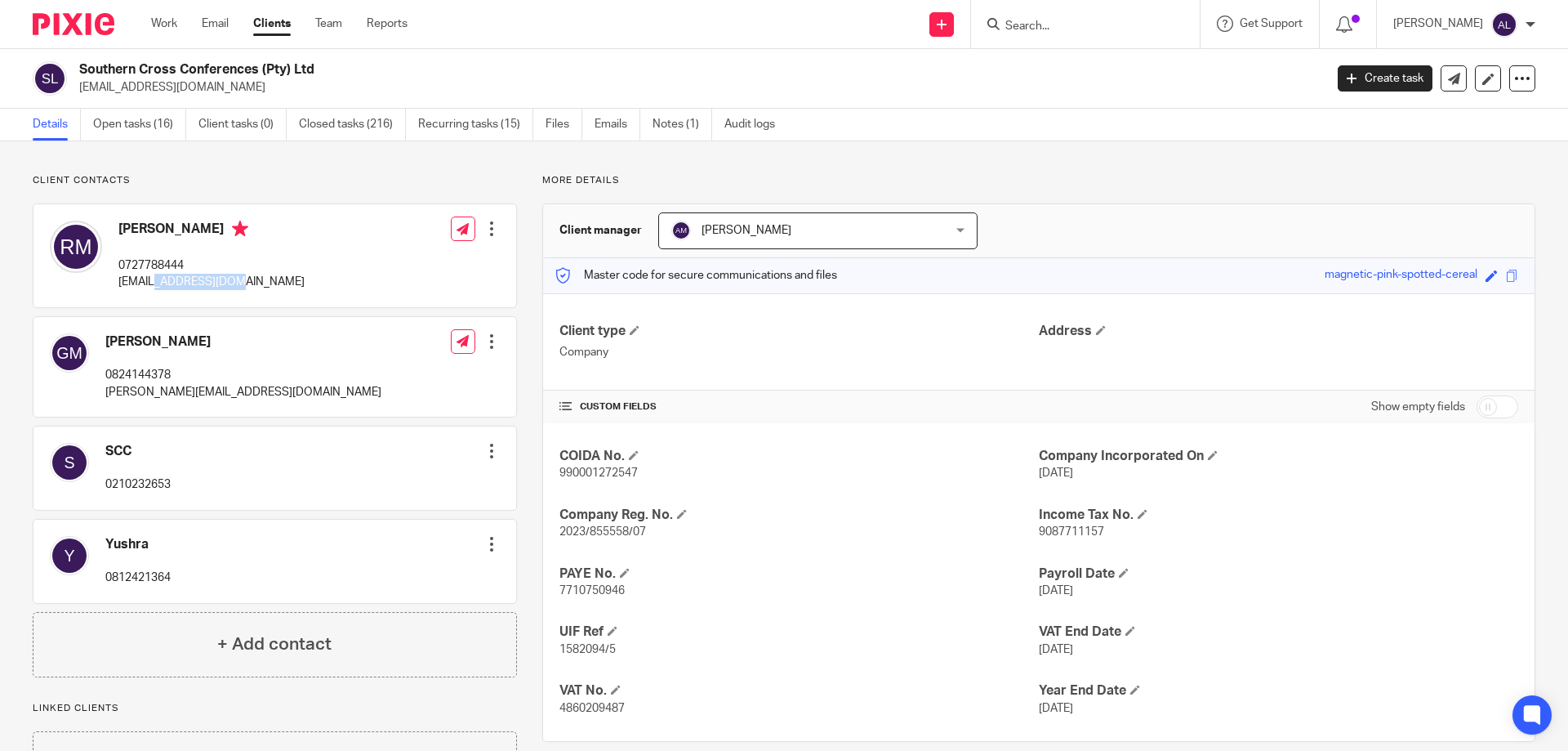
click at [225, 283] on p "[EMAIL_ADDRESS][DOMAIN_NAME]" at bounding box center [212, 282] width 186 height 16
click at [225, 283] on p "riaan@scconferences.com" at bounding box center [212, 282] width 186 height 16
copy div "riaan@scconferences.com"
click at [147, 123] on link "Open tasks (16)" at bounding box center [139, 124] width 93 height 32
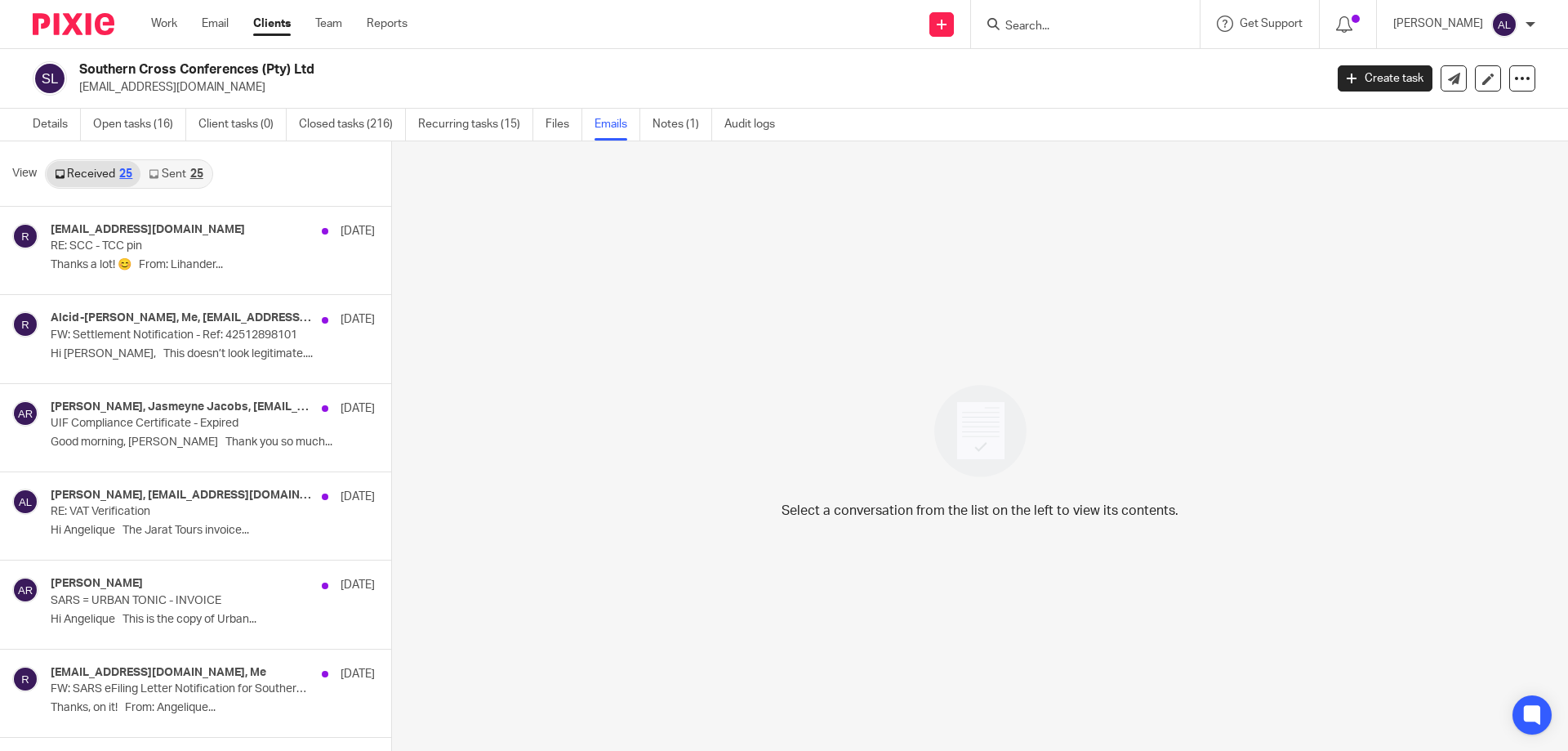
click at [161, 173] on link "Sent 25" at bounding box center [175, 174] width 70 height 26
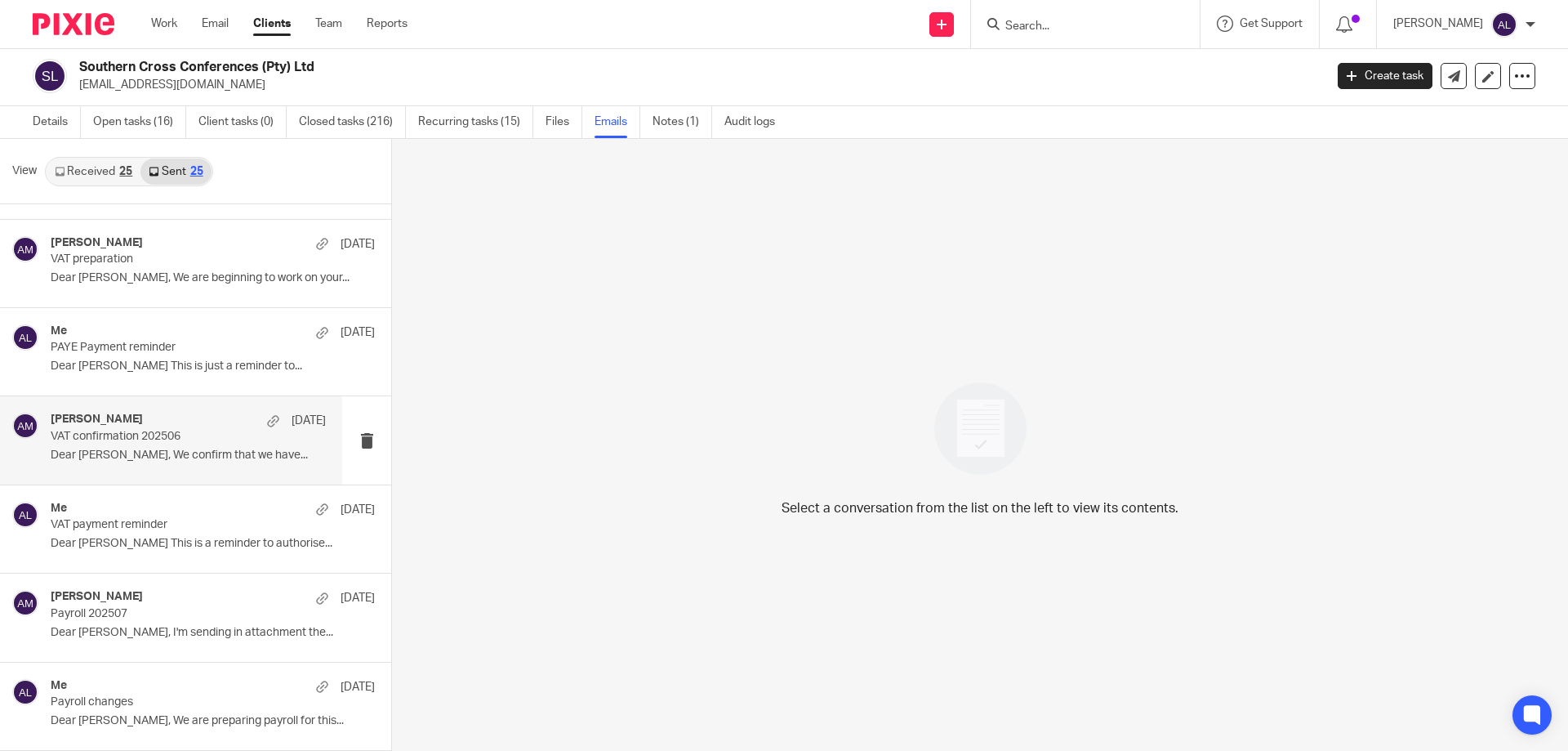
scroll to position [163, 0]
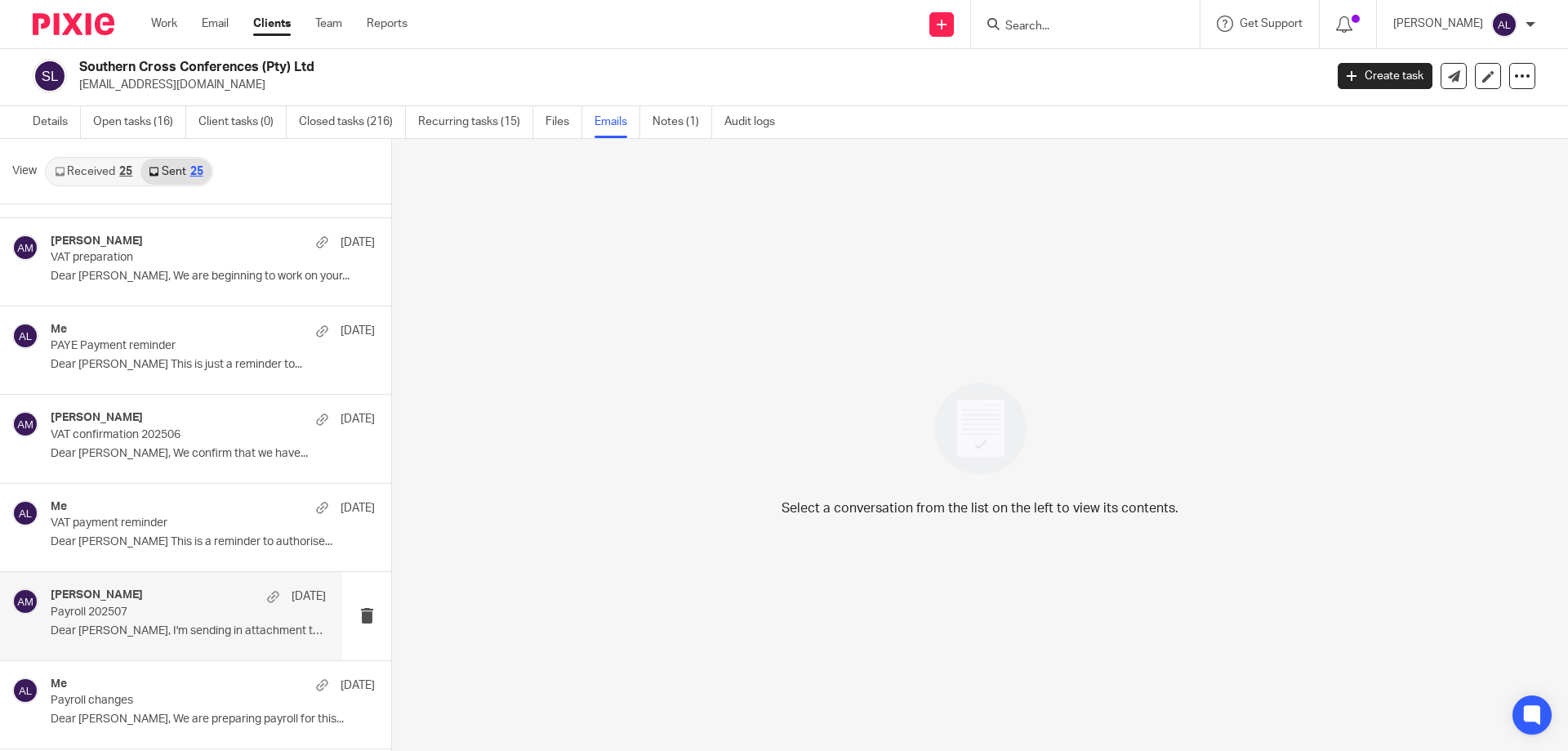
click at [177, 627] on p "Dear Riaan, I'm sending in attachment the..." at bounding box center [187, 631] width 275 height 14
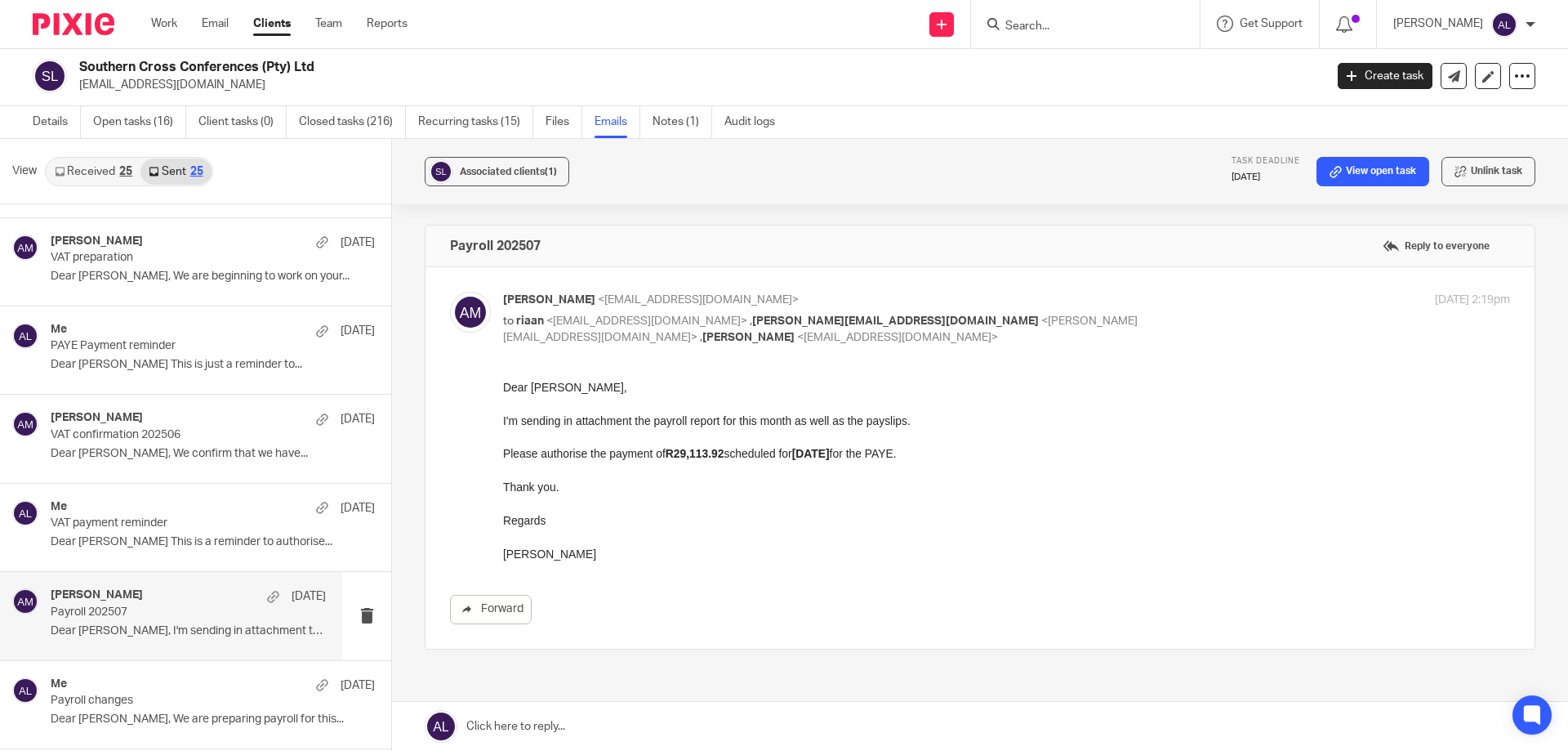
scroll to position [0, 0]
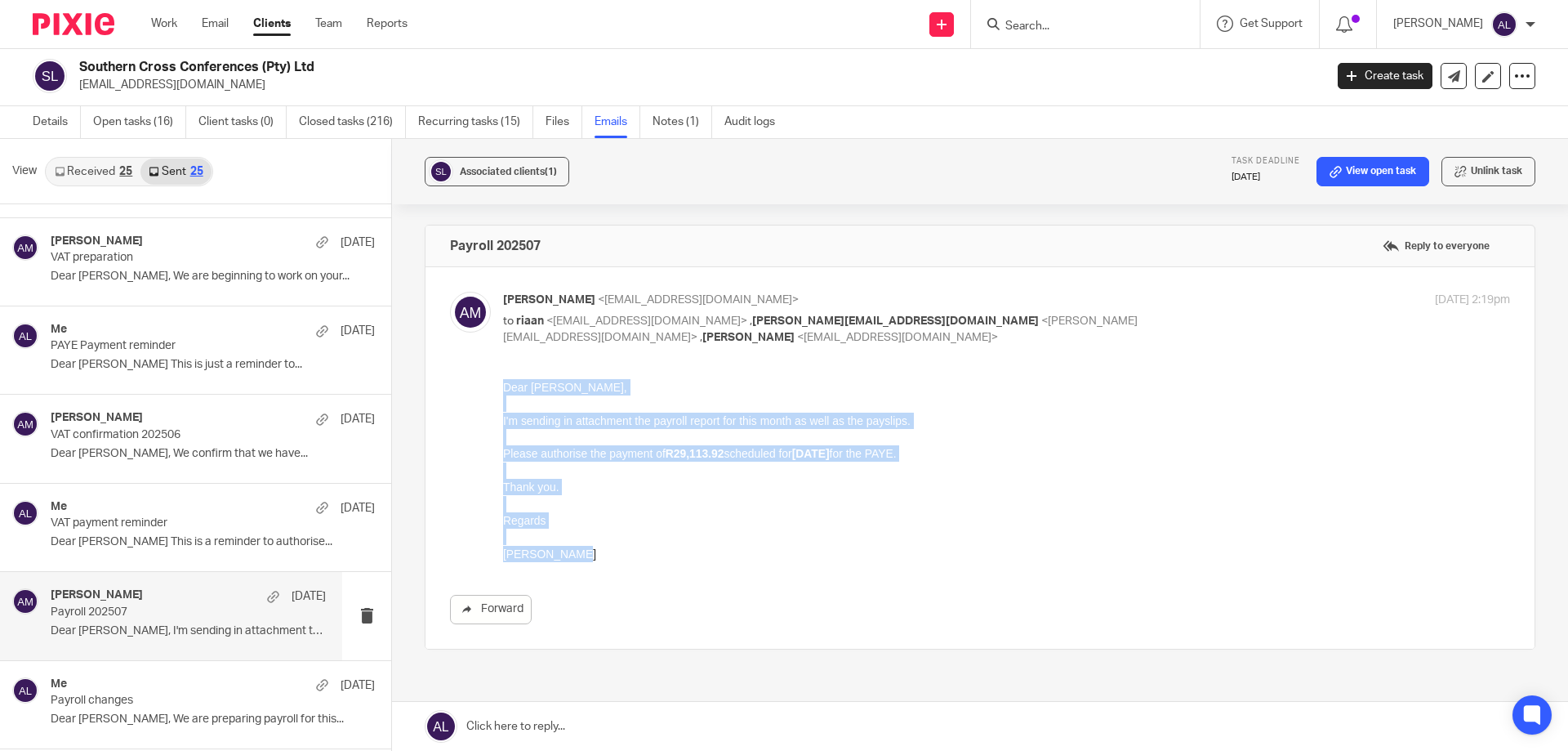
drag, startPoint x: 573, startPoint y: 558, endPoint x: 980, endPoint y: 753, distance: 451.3
click html "Dear Riaan, I'm sending in attachment the payroll report for this month as well…"
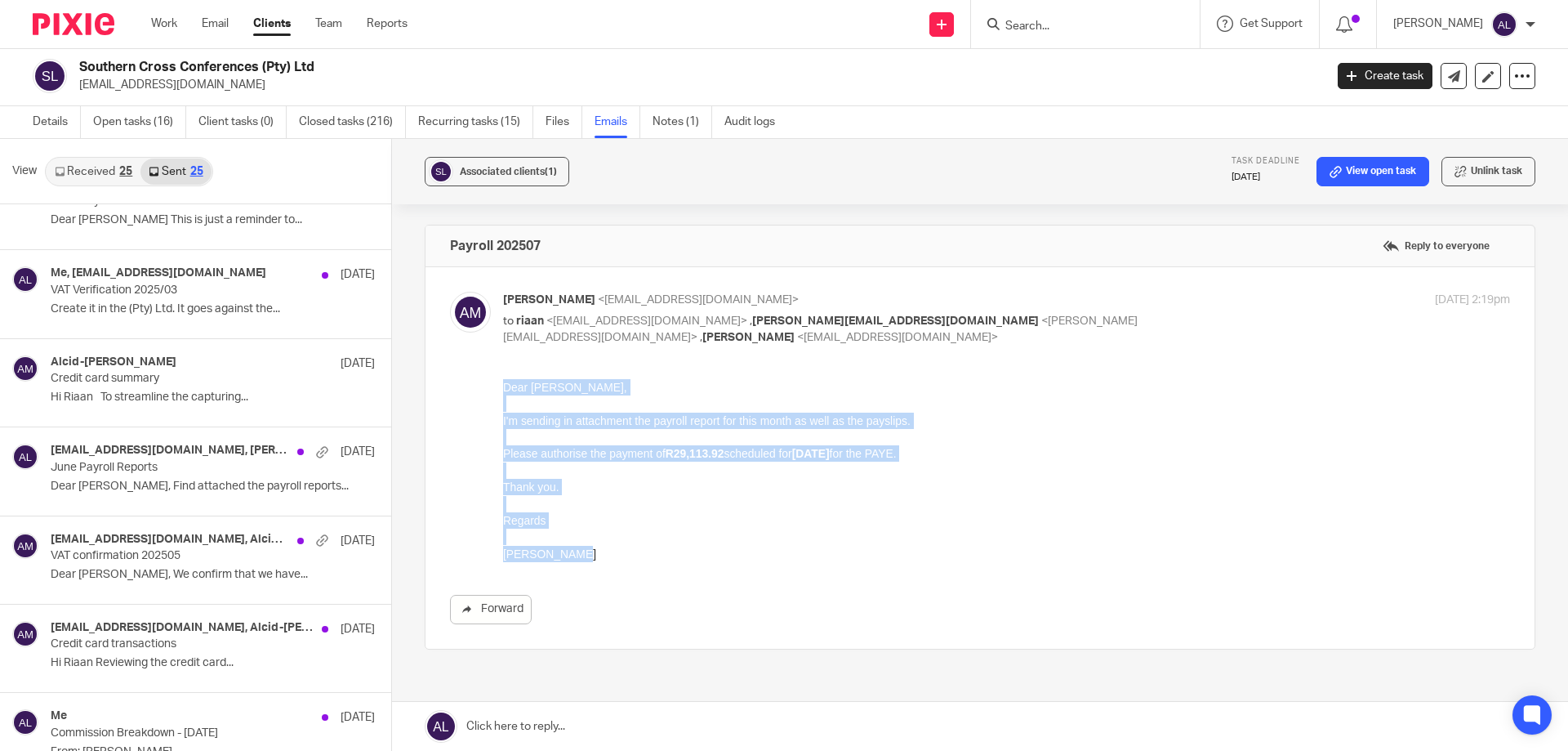
scroll to position [1552, 0]
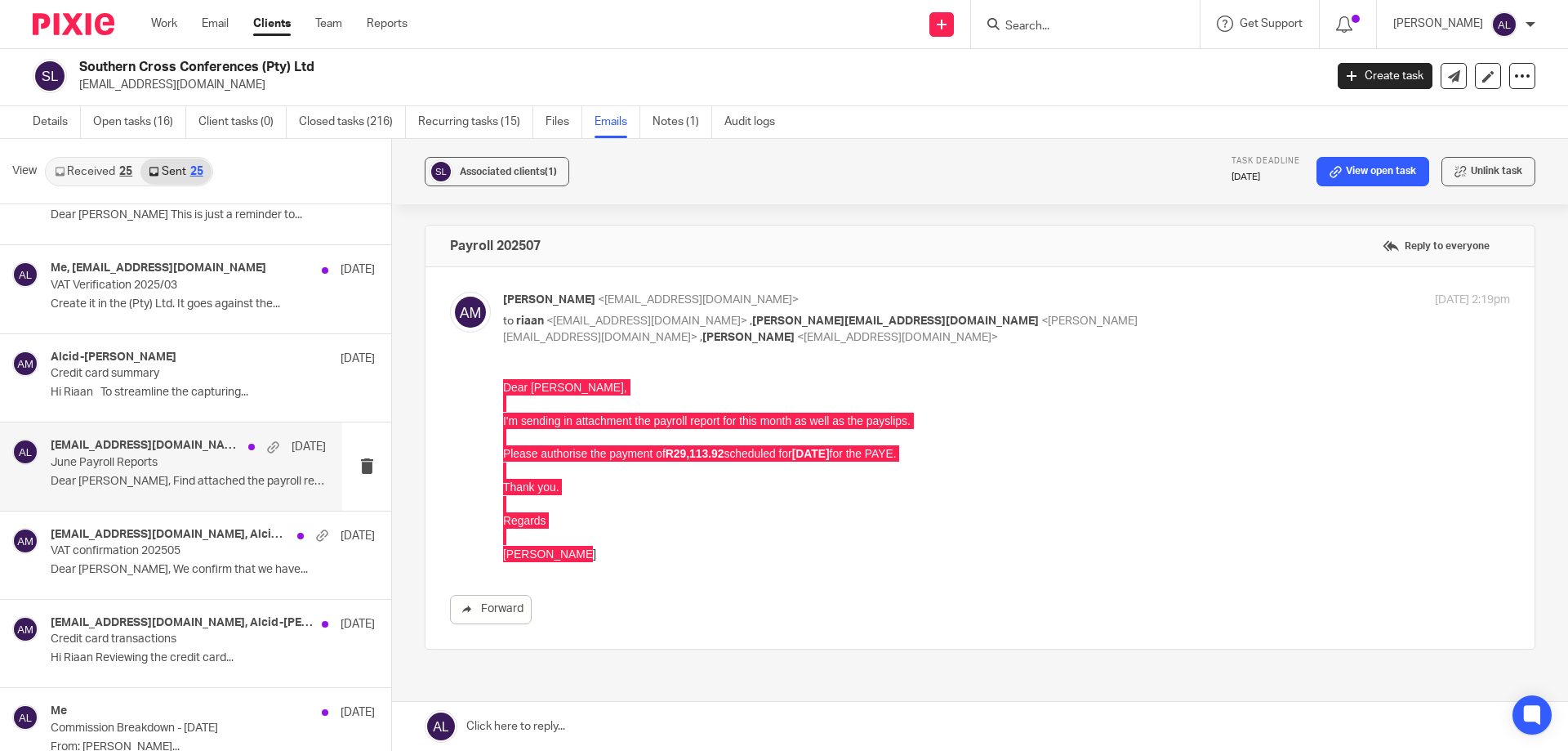
click at [198, 491] on div "riaan@scconferences.com, Riaan Matthews, Me 26 Jun June Payroll Reports Dear Ri…" at bounding box center [187, 466] width 275 height 55
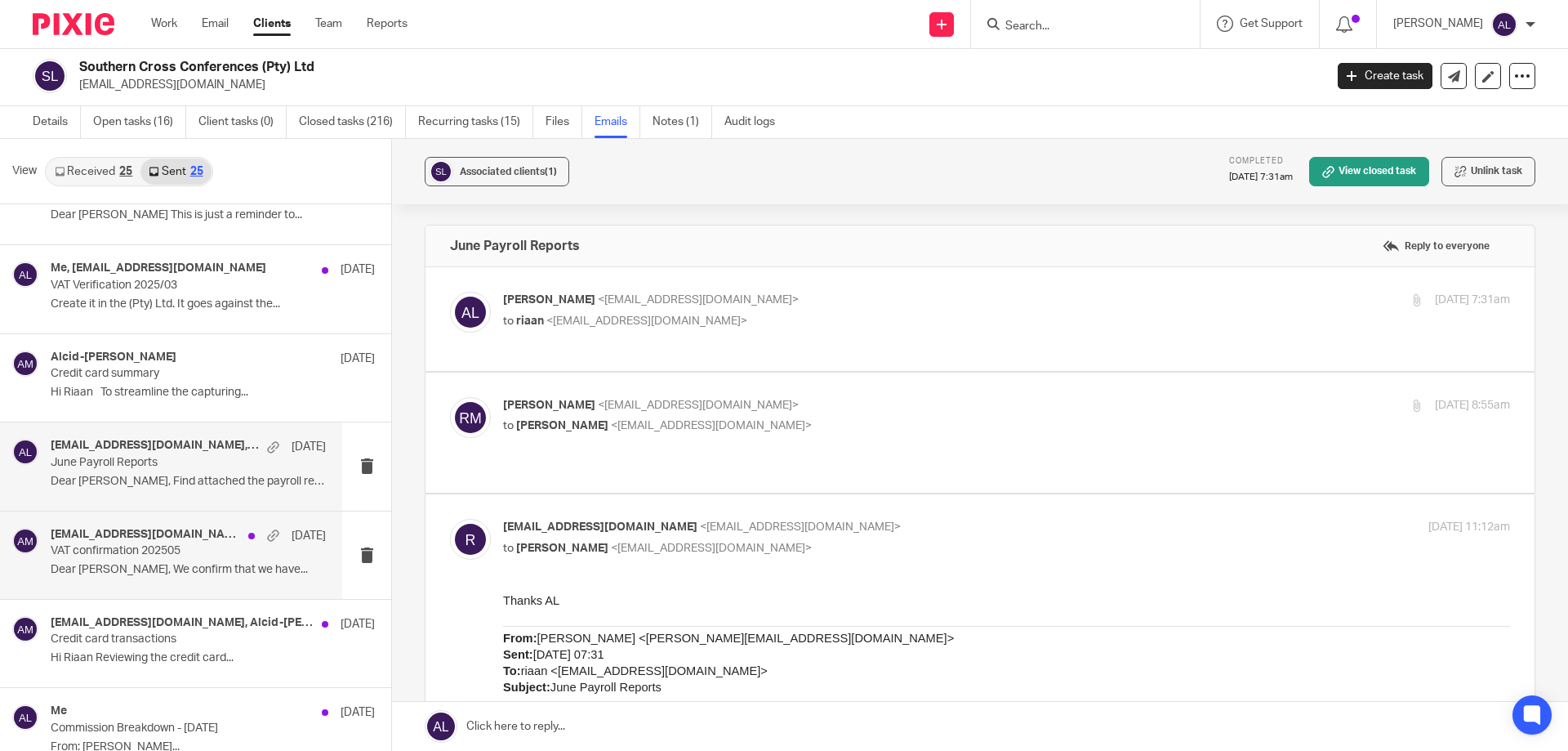
scroll to position [0, 0]
click at [598, 345] on label at bounding box center [980, 319] width 1109 height 104
click at [450, 291] on input "checkbox" at bounding box center [449, 291] width 1 height 1
checkbox input "true"
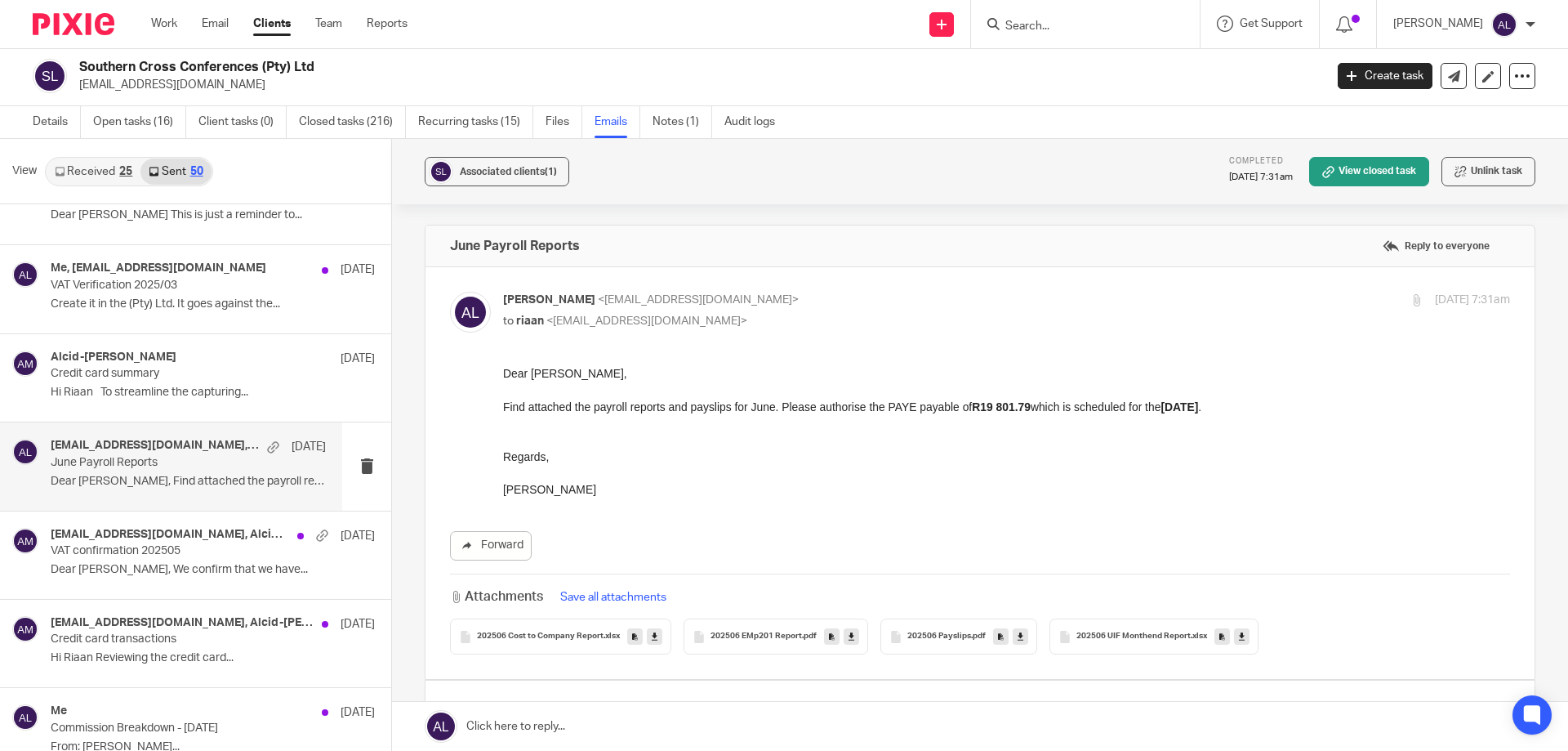
drag, startPoint x: 606, startPoint y: 492, endPoint x: 476, endPoint y: 364, distance: 182.4
click html "Dear Riaan, Find attached the payroll reports and payslips for June. Please aut…"
copy div "Dear Riaan, Find attached the payroll reports and payslips for June. Please aut…"
drag, startPoint x: 578, startPoint y: 250, endPoint x: 421, endPoint y: 246, distance: 157.1
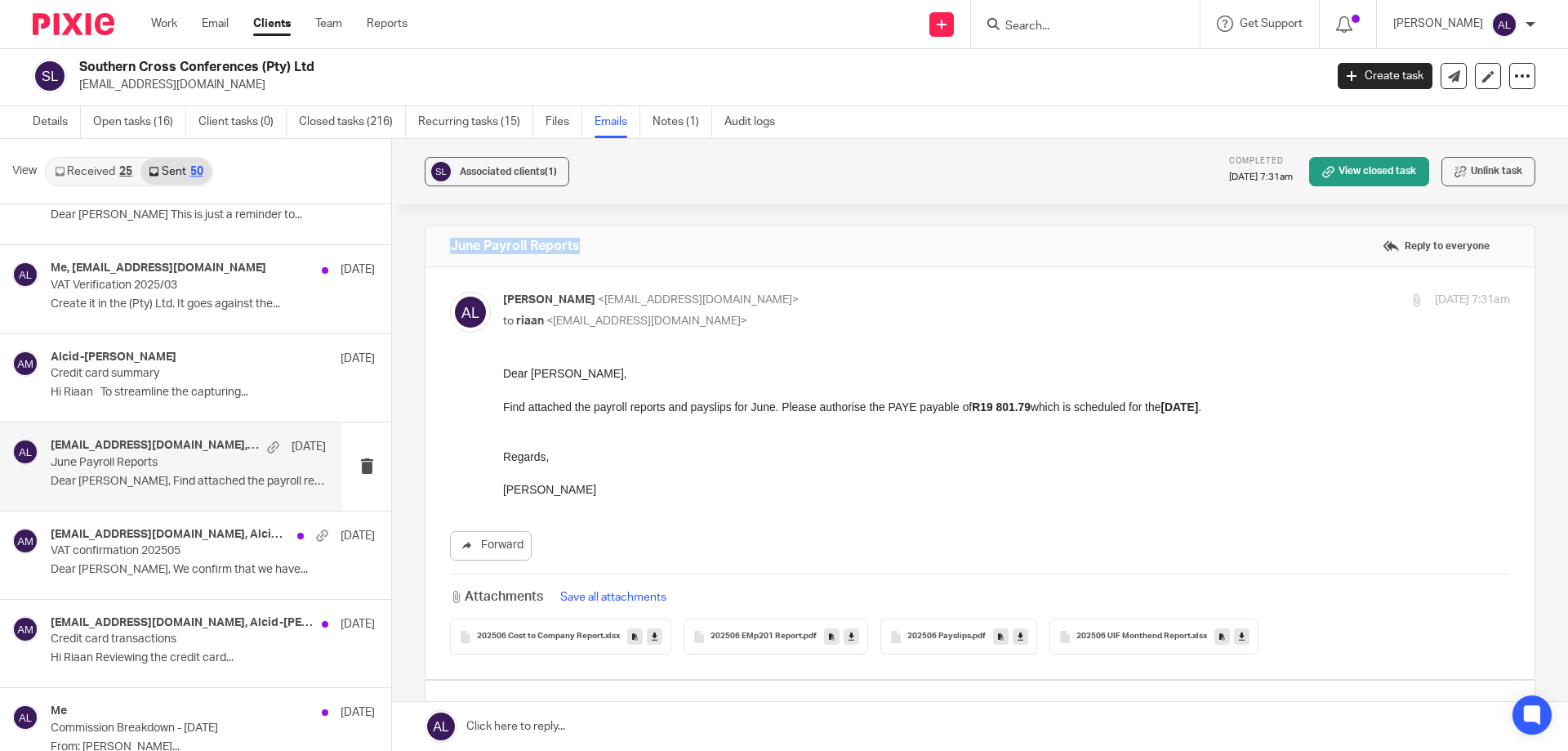
click at [421, 246] on div "Associated clients (1) Completed 26 Jun 2025 7:31am View closed task Unlink tas…" at bounding box center [980, 444] width 1176 height 611
copy h4 "June Payroll Reports"
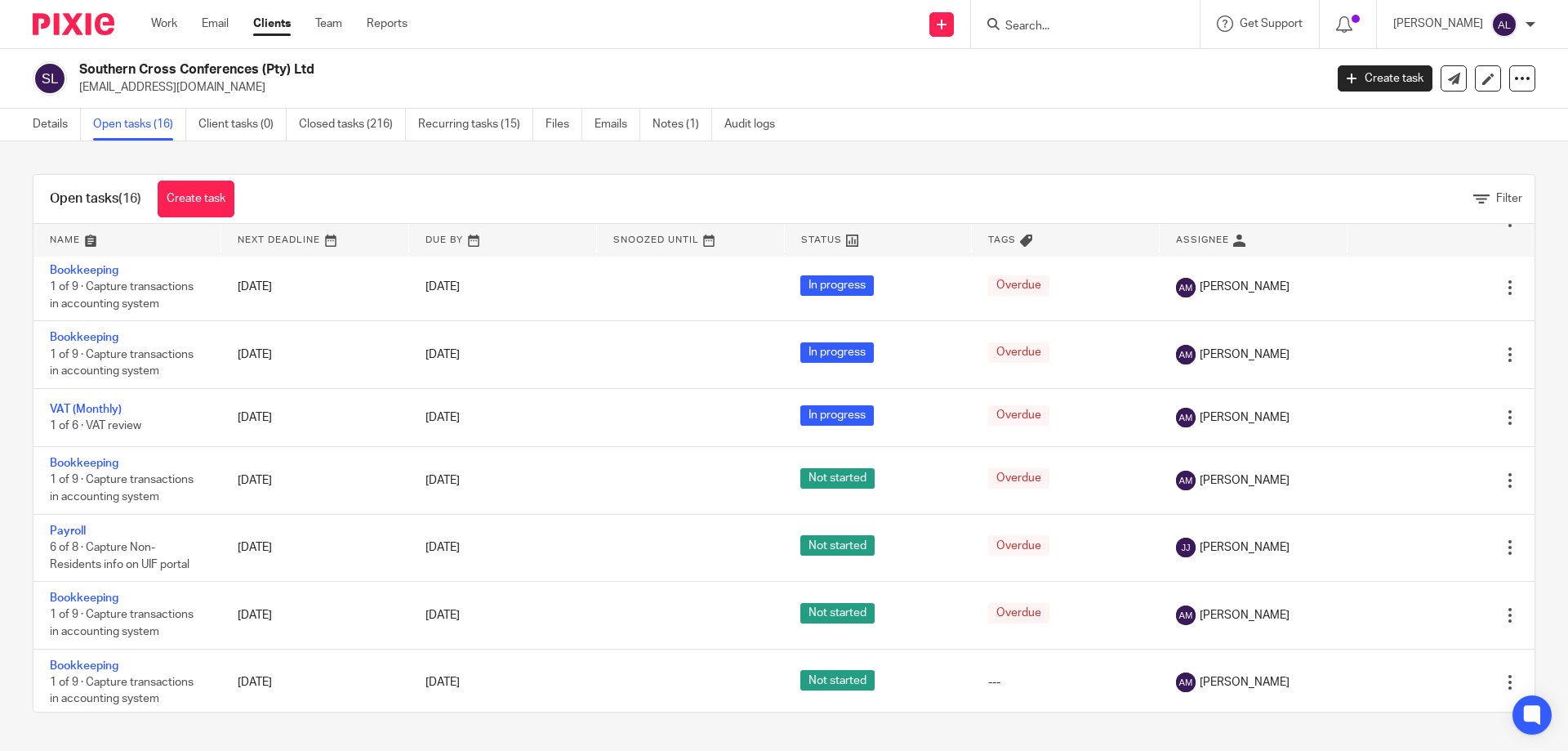
scroll to position [611, 0]
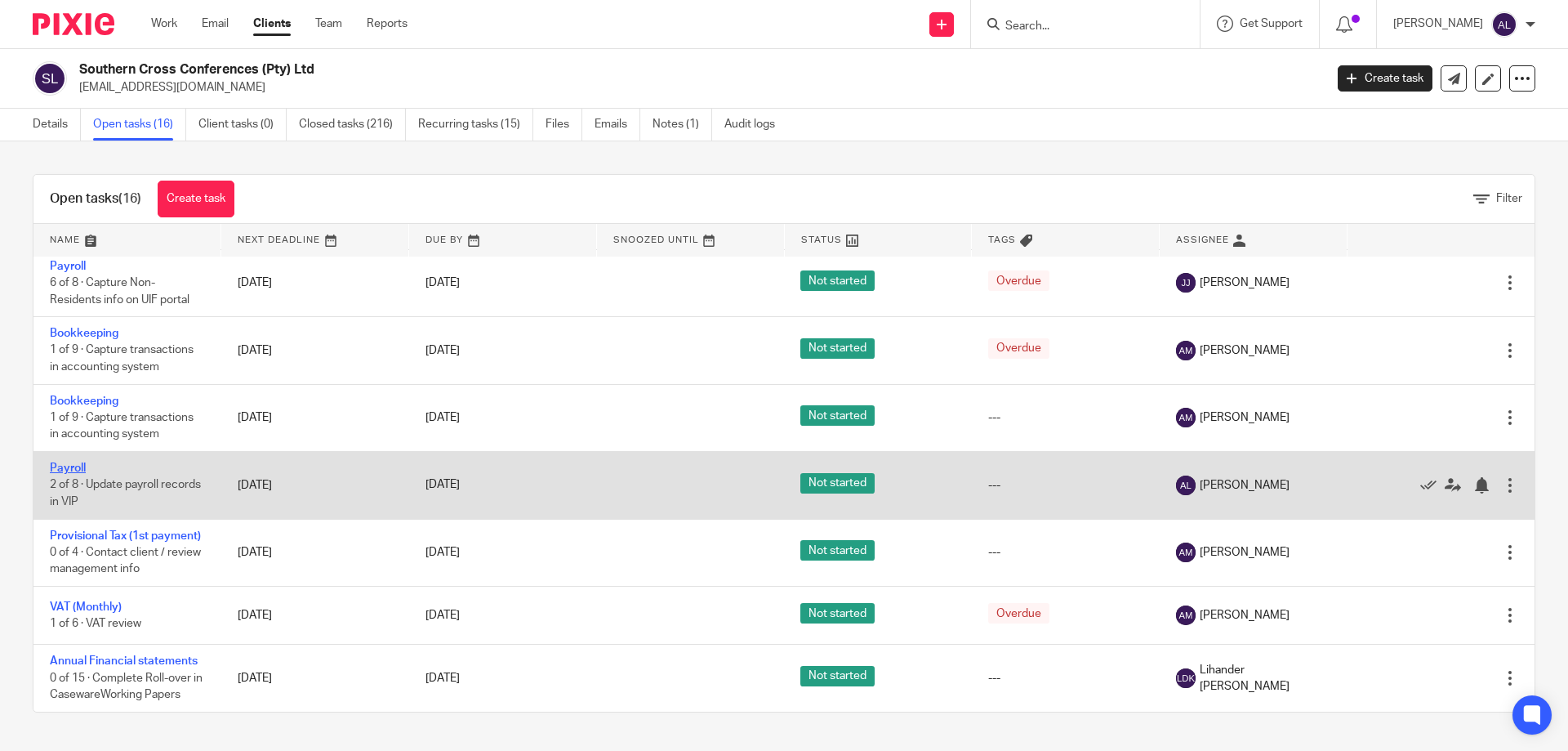
click at [80, 462] on link "Payroll" at bounding box center [67, 467] width 36 height 11
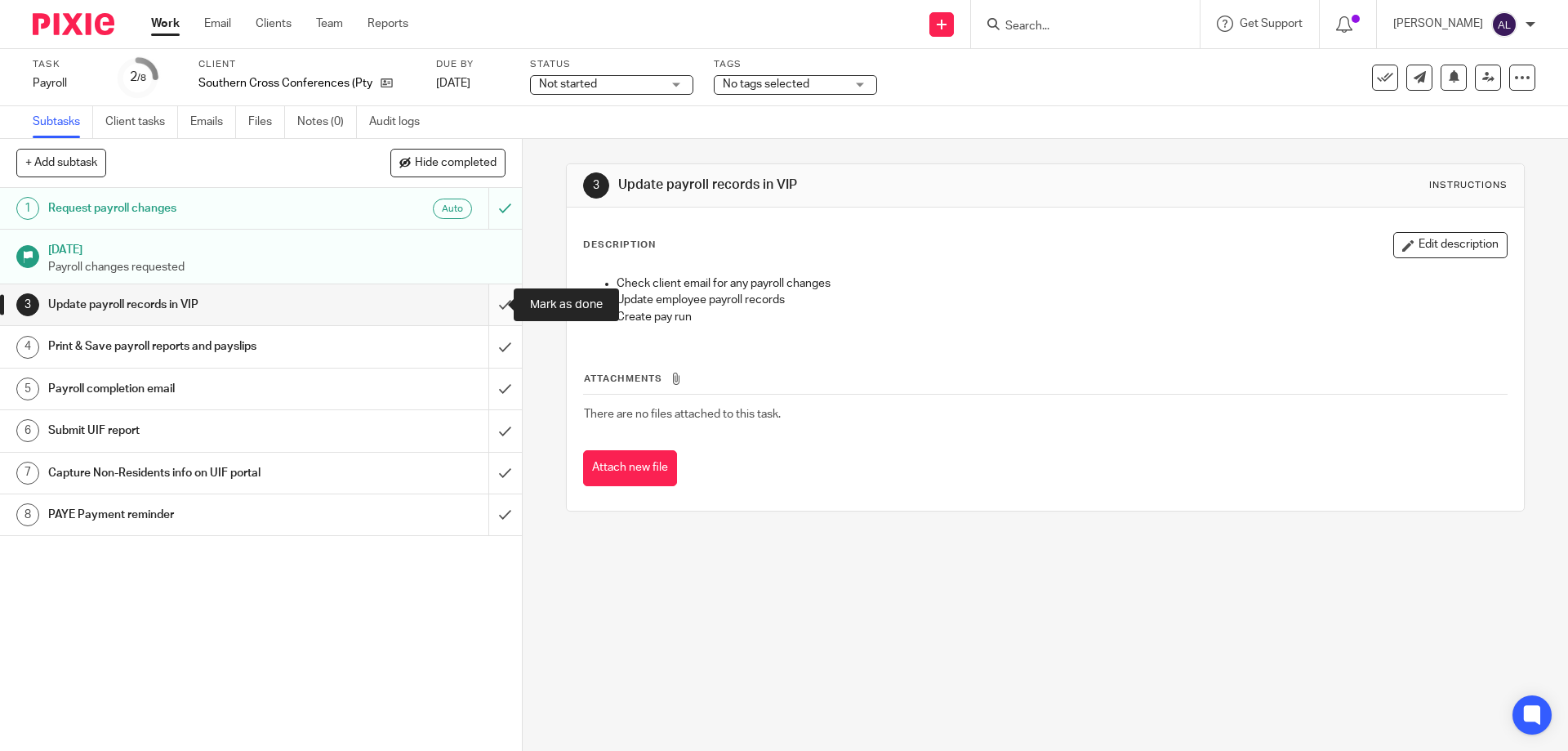
click at [492, 315] on input "submit" at bounding box center [261, 304] width 522 height 41
click at [493, 344] on input "submit" at bounding box center [261, 346] width 522 height 41
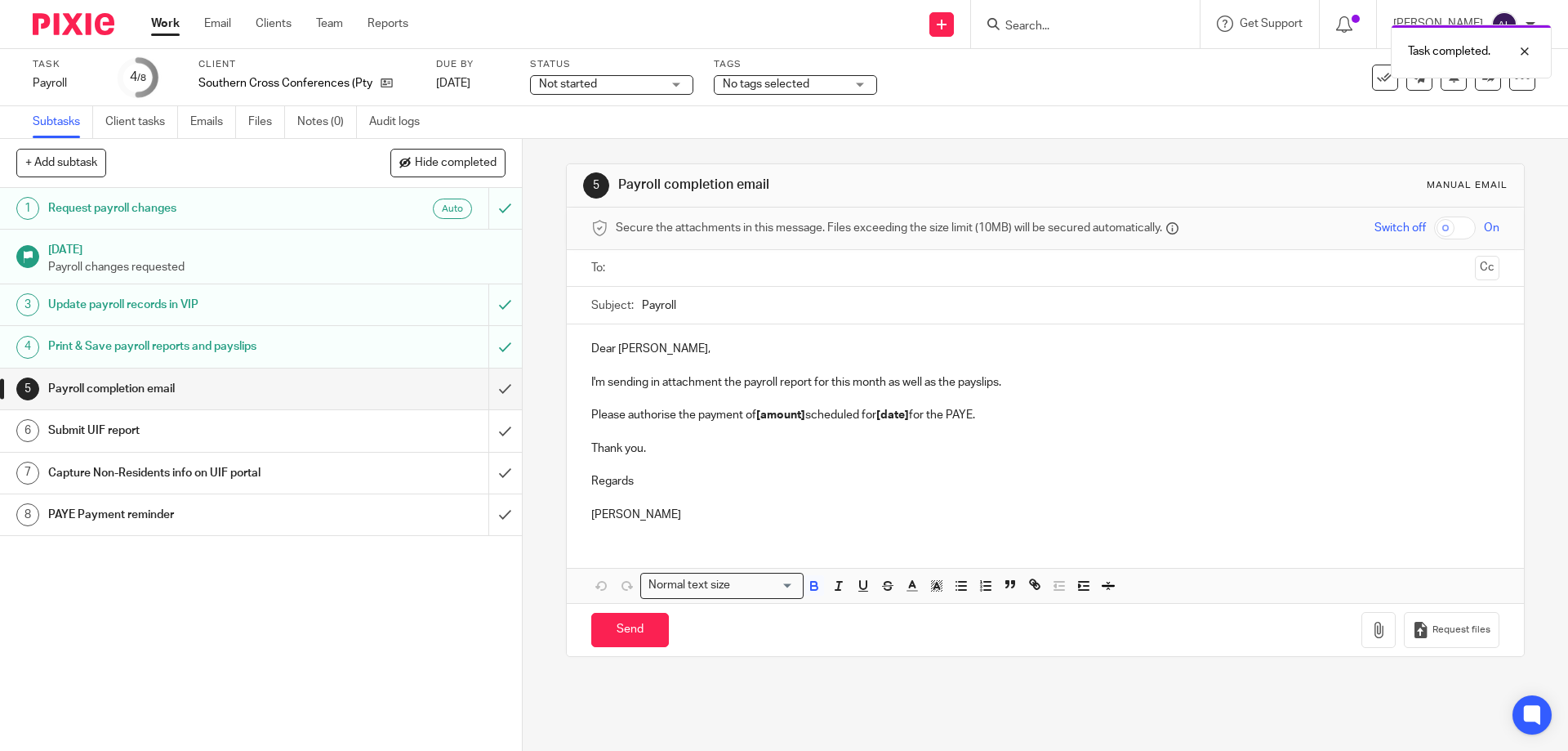
drag, startPoint x: 705, startPoint y: 519, endPoint x: 578, endPoint y: 324, distance: 232.7
click at [578, 324] on div "Dear [PERSON_NAME], I'm sending in attachment the payroll report for this month…" at bounding box center [1045, 429] width 957 height 211
copy div "Dear [PERSON_NAME], I'm sending in attachment the payroll report for this month…"
drag, startPoint x: 688, startPoint y: 512, endPoint x: 565, endPoint y: 349, distance: 204.2
click at [567, 340] on div "Dear [PERSON_NAME], I'm sending in attachment the payroll report for this month…" at bounding box center [1045, 429] width 957 height 211
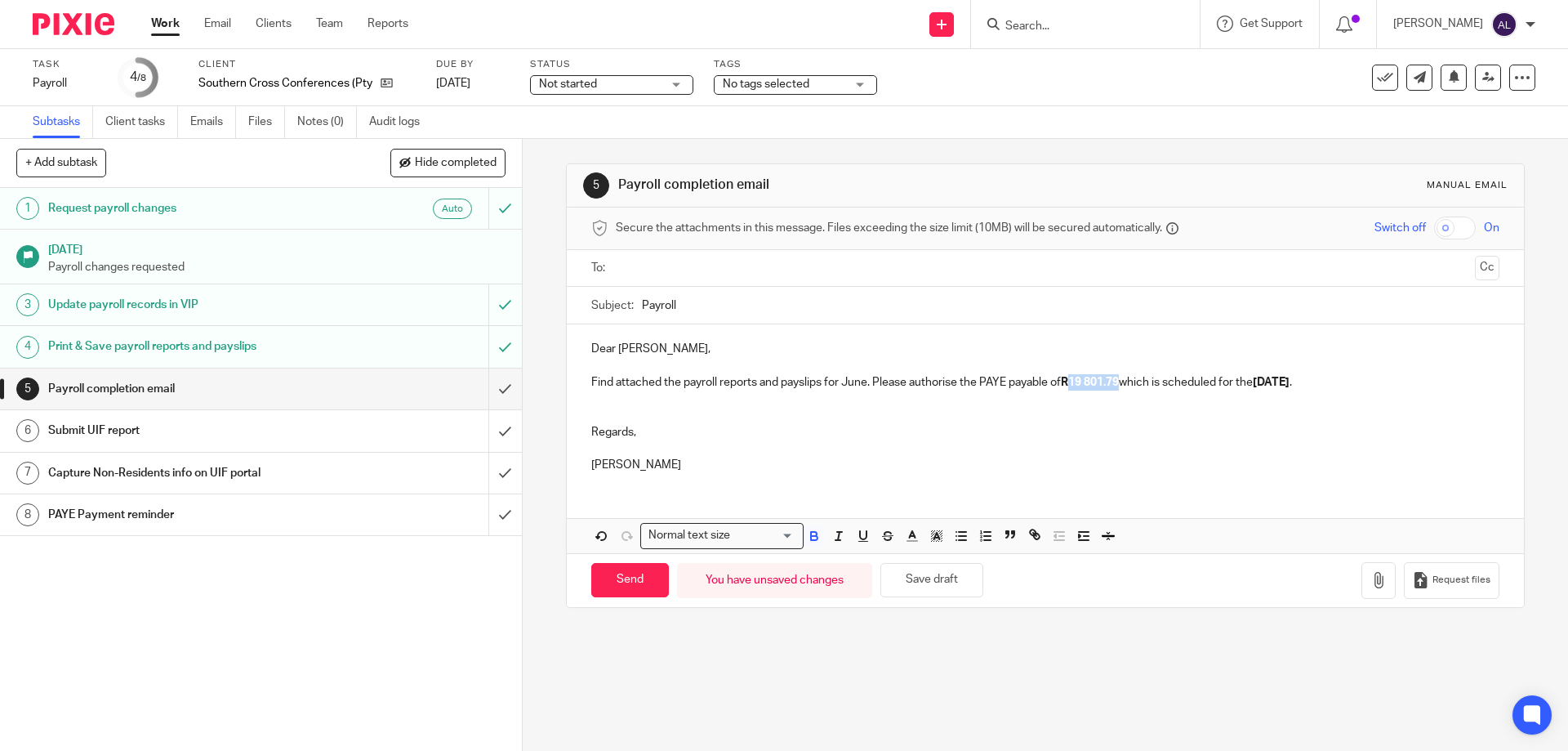
drag, startPoint x: 1120, startPoint y: 385, endPoint x: 1069, endPoint y: 385, distance: 51.0
click at [1069, 385] on strong "R19 801.79" at bounding box center [1090, 382] width 58 height 11
drag, startPoint x: 1284, startPoint y: 386, endPoint x: 1274, endPoint y: 384, distance: 10.2
click at [1274, 384] on strong "[DATE]" at bounding box center [1264, 382] width 36 height 11
click at [844, 382] on p "Find attached the payroll reports and payslips for June. Please authorise the P…" at bounding box center [1045, 382] width 907 height 16
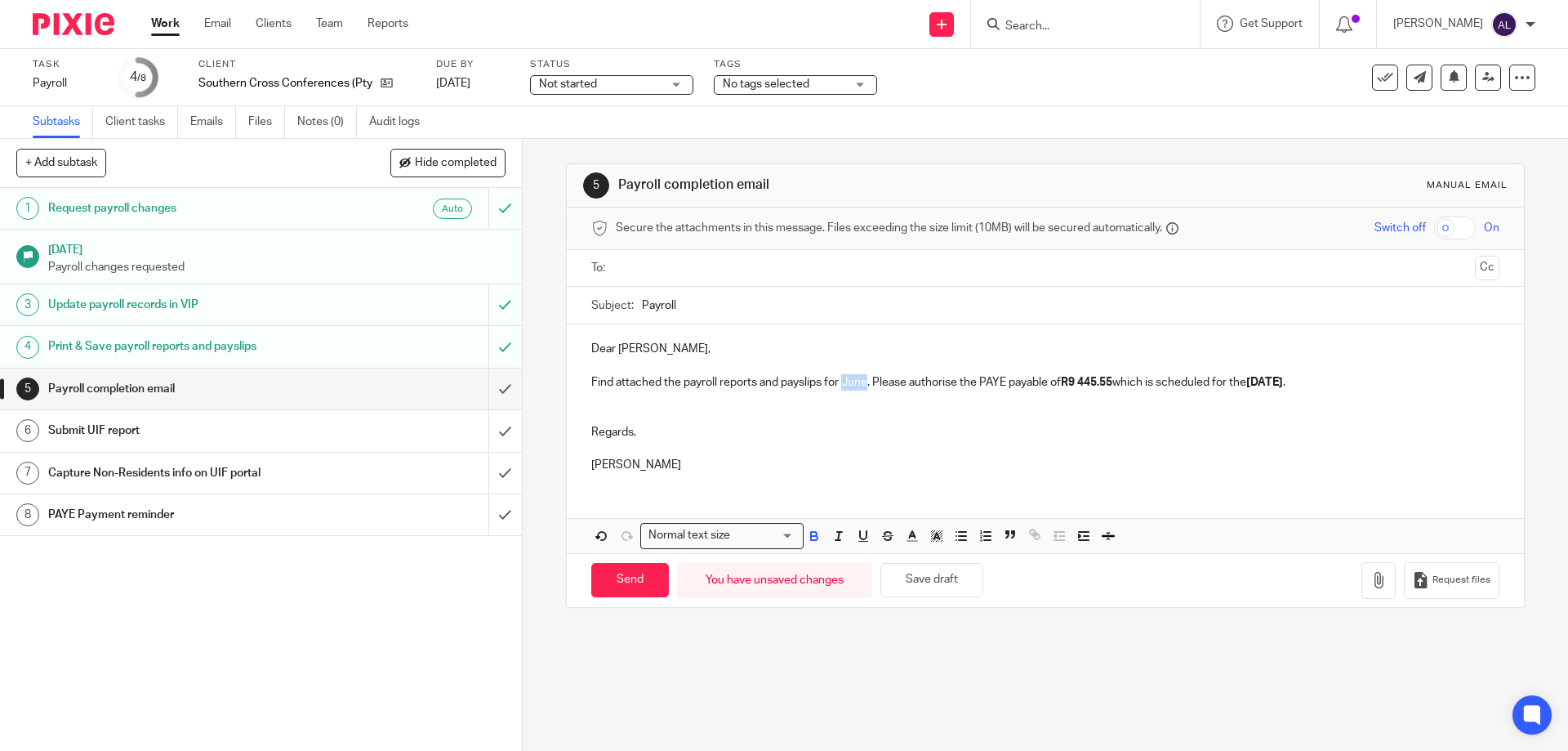
click at [844, 382] on p "Find attached the payroll reports and payslips for June. Please authorise the P…" at bounding box center [1045, 382] width 907 height 16
drag, startPoint x: 654, startPoint y: 301, endPoint x: 565, endPoint y: 297, distance: 89.1
click at [567, 297] on div "Subject: Payroll" at bounding box center [1045, 305] width 957 height 37
paste input "June Payroll Reports"
click at [650, 306] on input "June Payroll Reports" at bounding box center [1070, 305] width 857 height 36
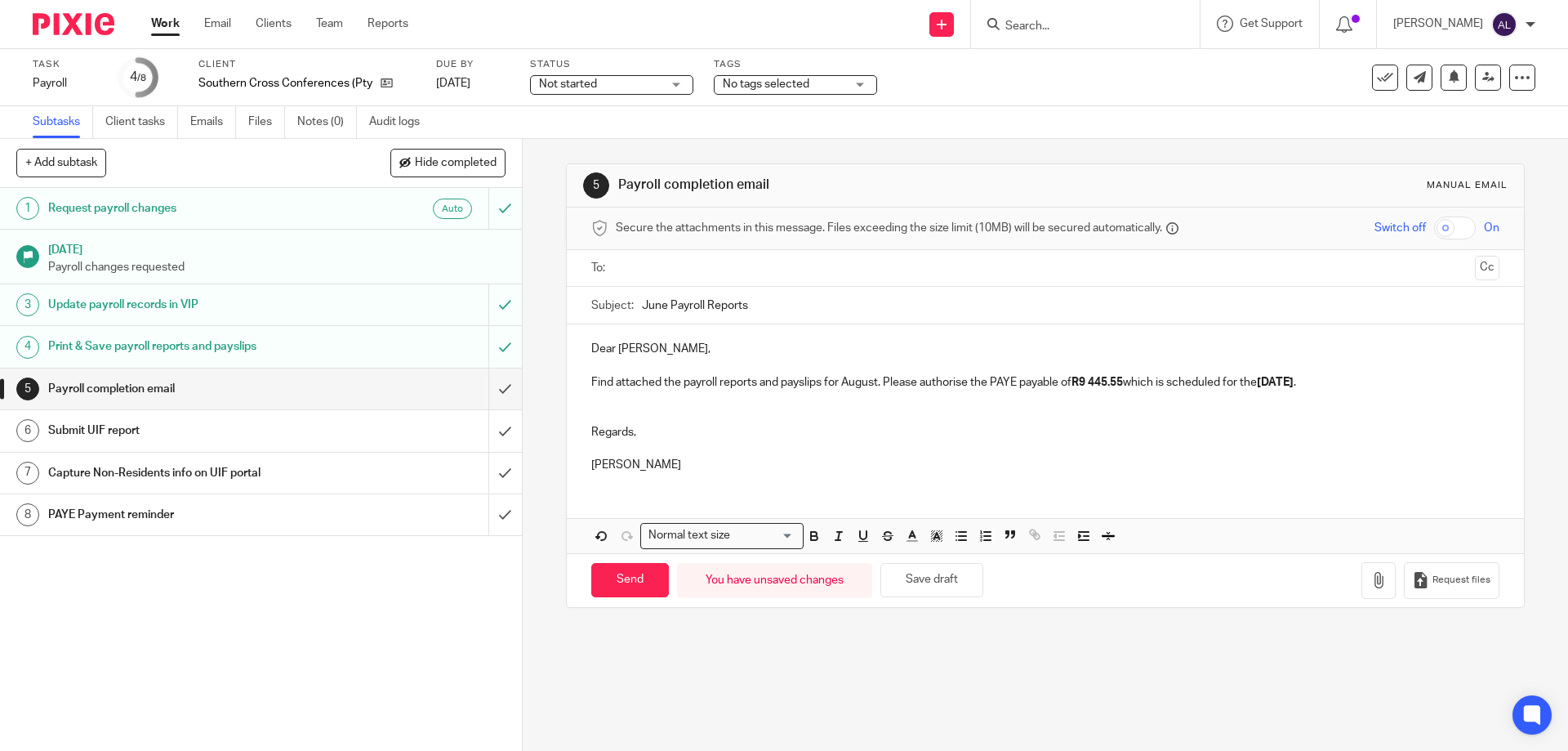
click at [650, 306] on input "June Payroll Reports" at bounding box center [1070, 305] width 857 height 36
type input "August Payroll Reports"
click at [727, 270] on input "text" at bounding box center [1045, 269] width 846 height 19
click at [1475, 278] on button "Cc" at bounding box center [1487, 270] width 24 height 24
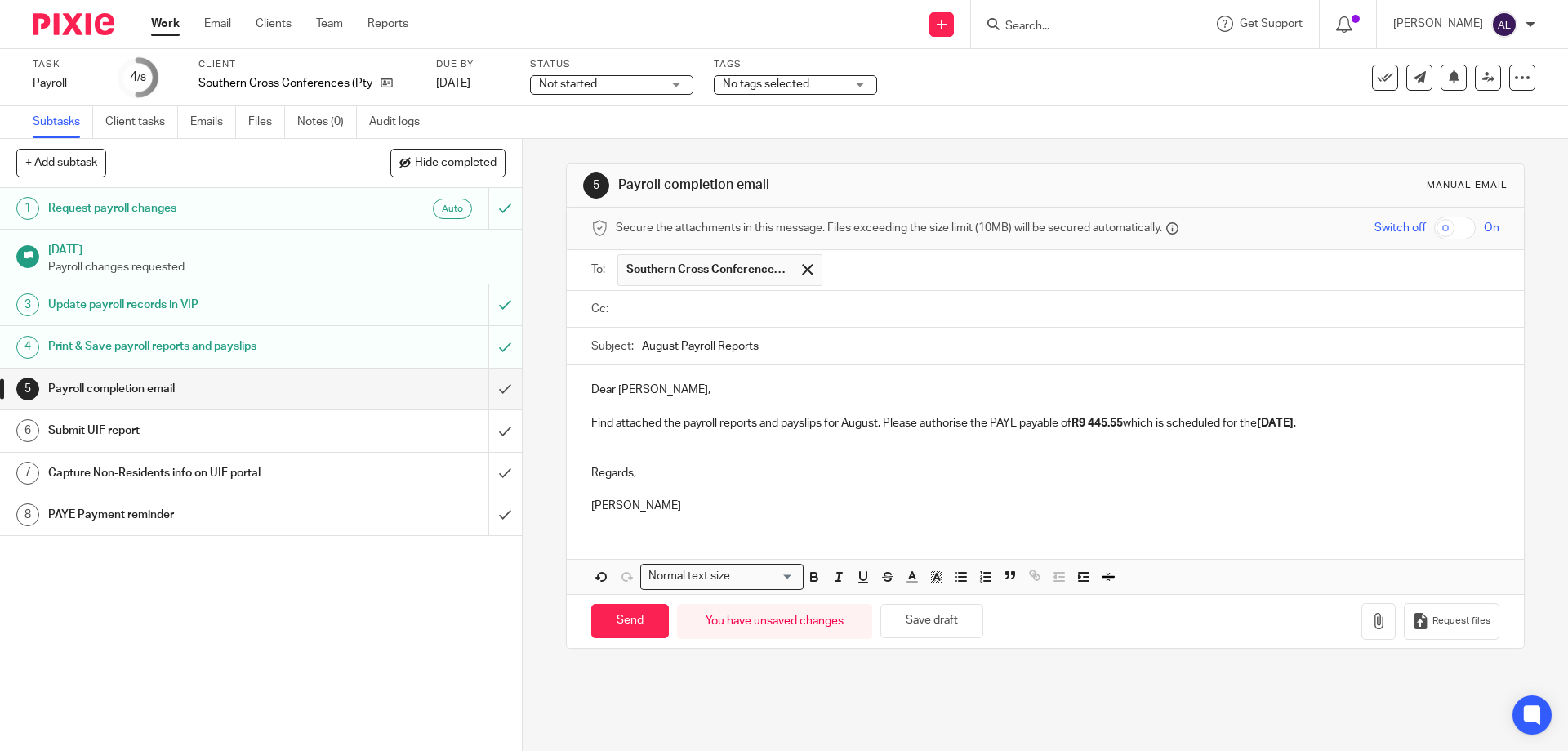
click at [686, 316] on input "text" at bounding box center [1057, 310] width 871 height 19
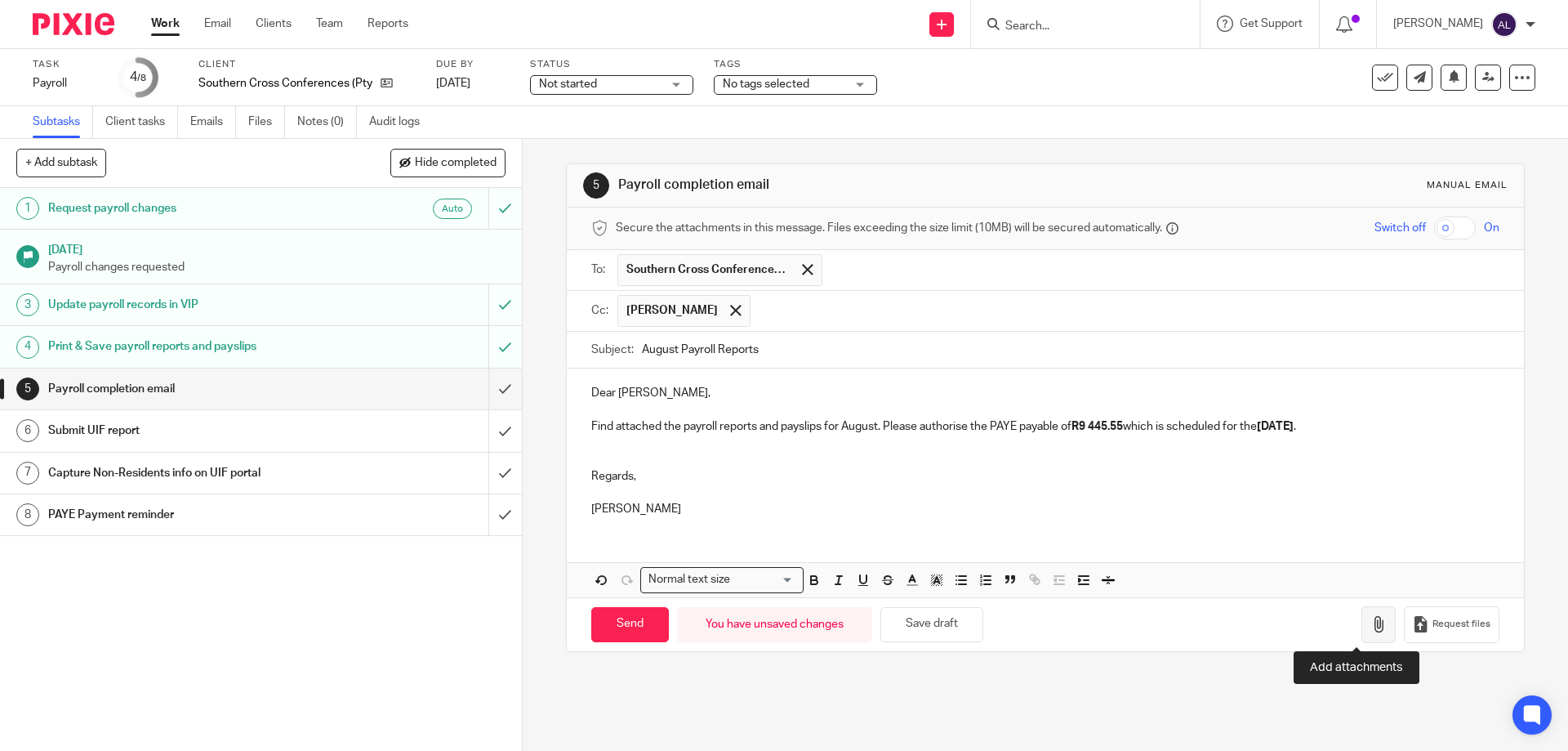
click at [1371, 630] on icon "button" at bounding box center [1379, 624] width 16 height 16
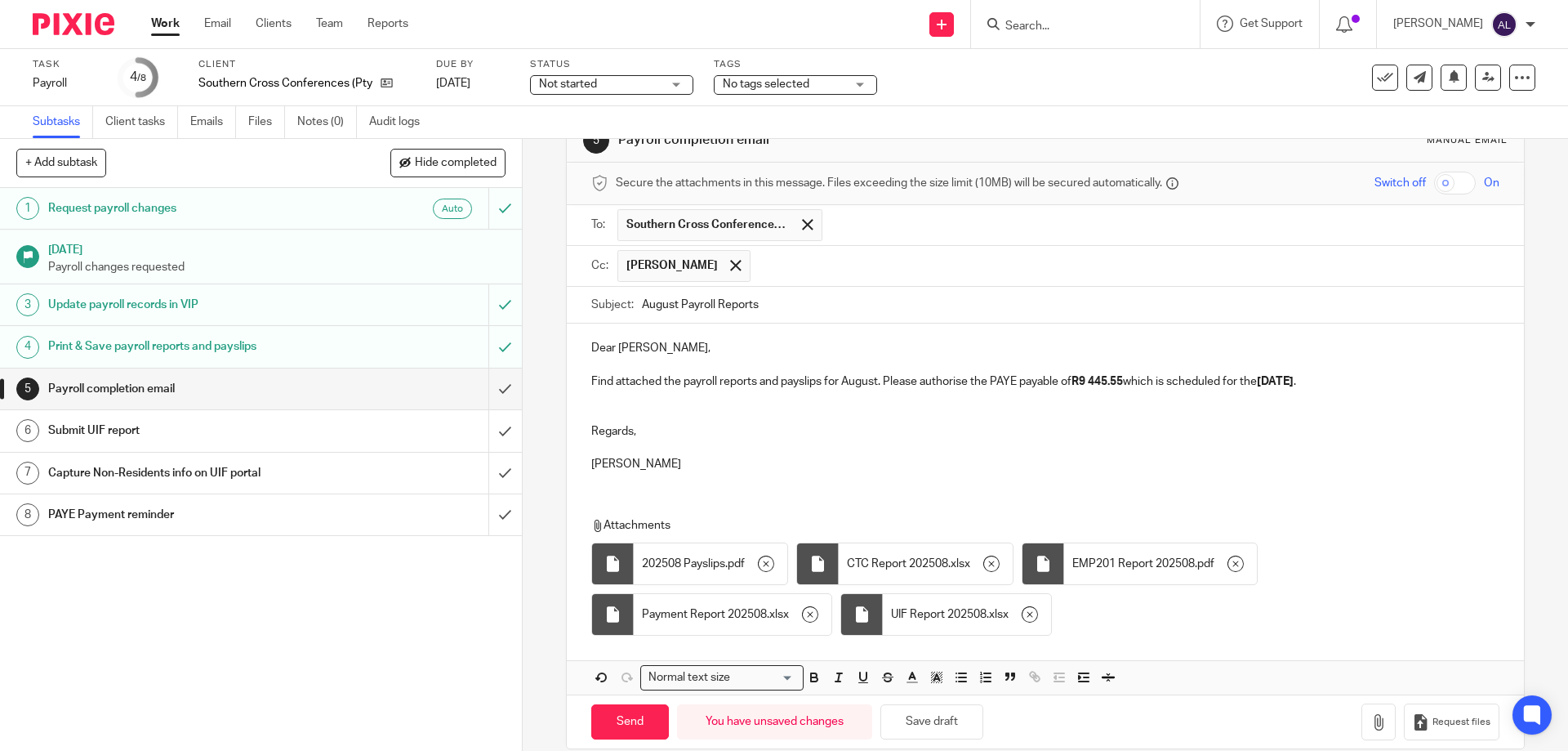
scroll to position [68, 0]
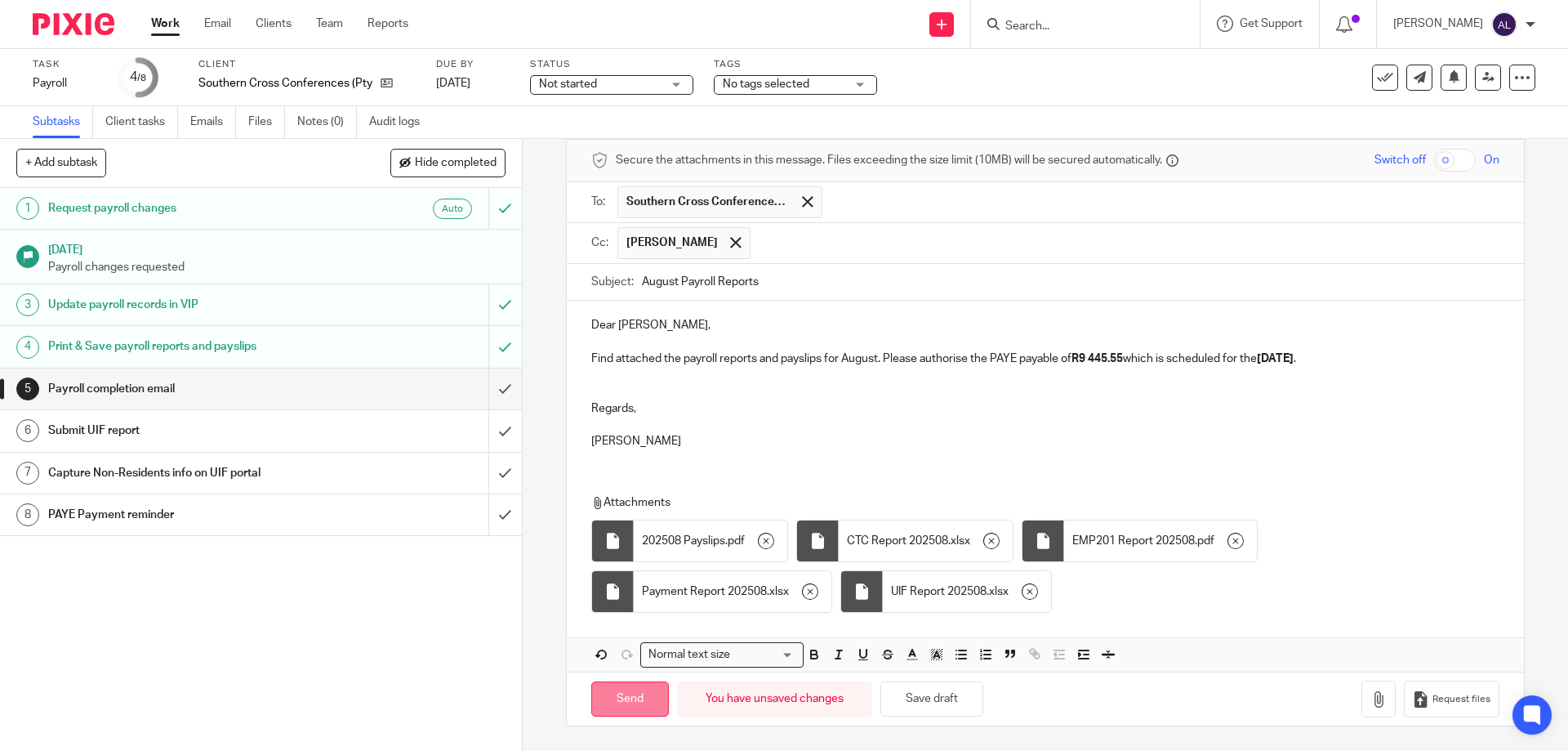
click at [630, 696] on input "Send" at bounding box center [630, 699] width 77 height 36
type input "Sent"
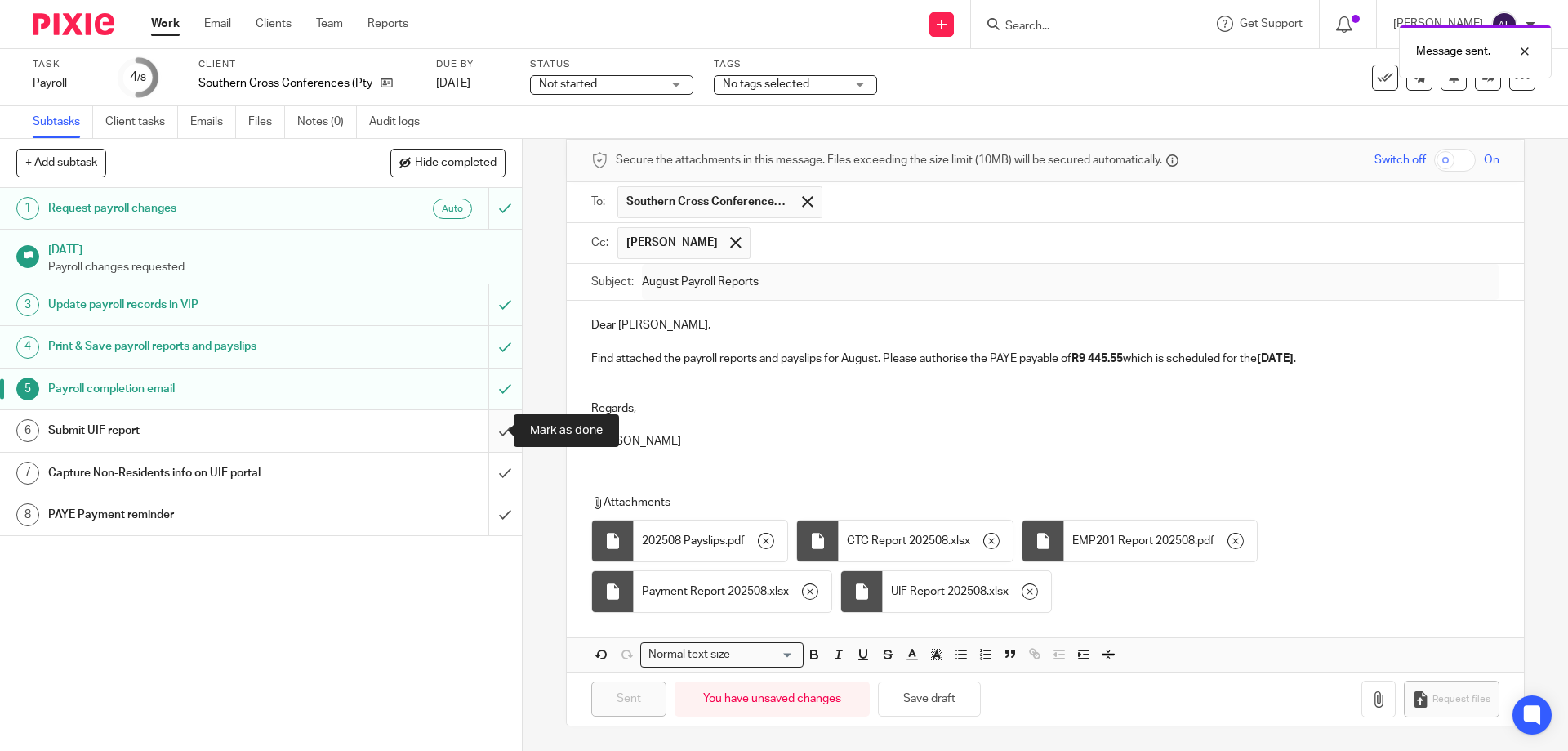
click at [482, 438] on input "submit" at bounding box center [261, 430] width 522 height 41
click at [489, 512] on input "submit" at bounding box center [261, 514] width 522 height 41
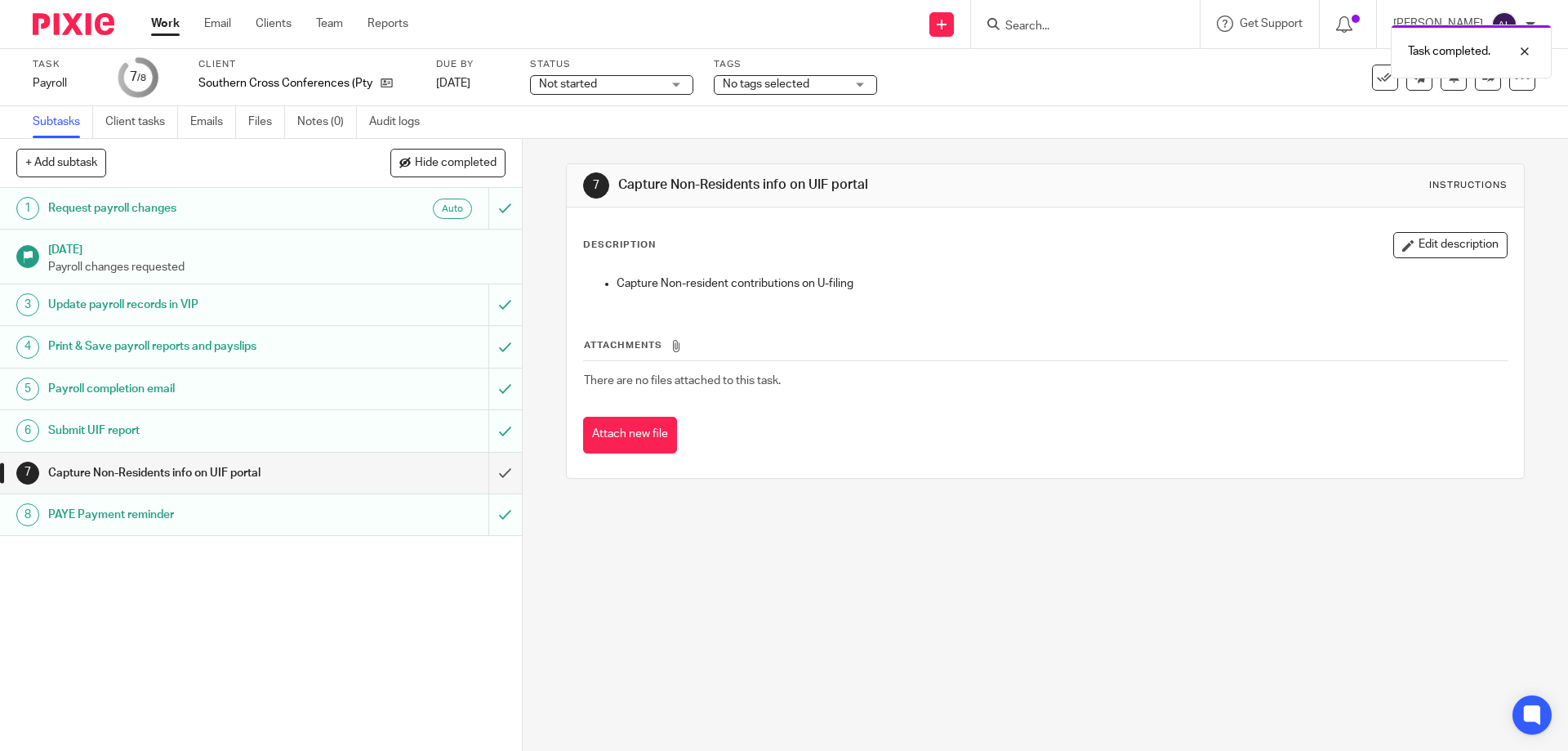
click at [1390, 271] on div "Capture Non-resident contributions on U-filing" at bounding box center [1045, 285] width 938 height 36
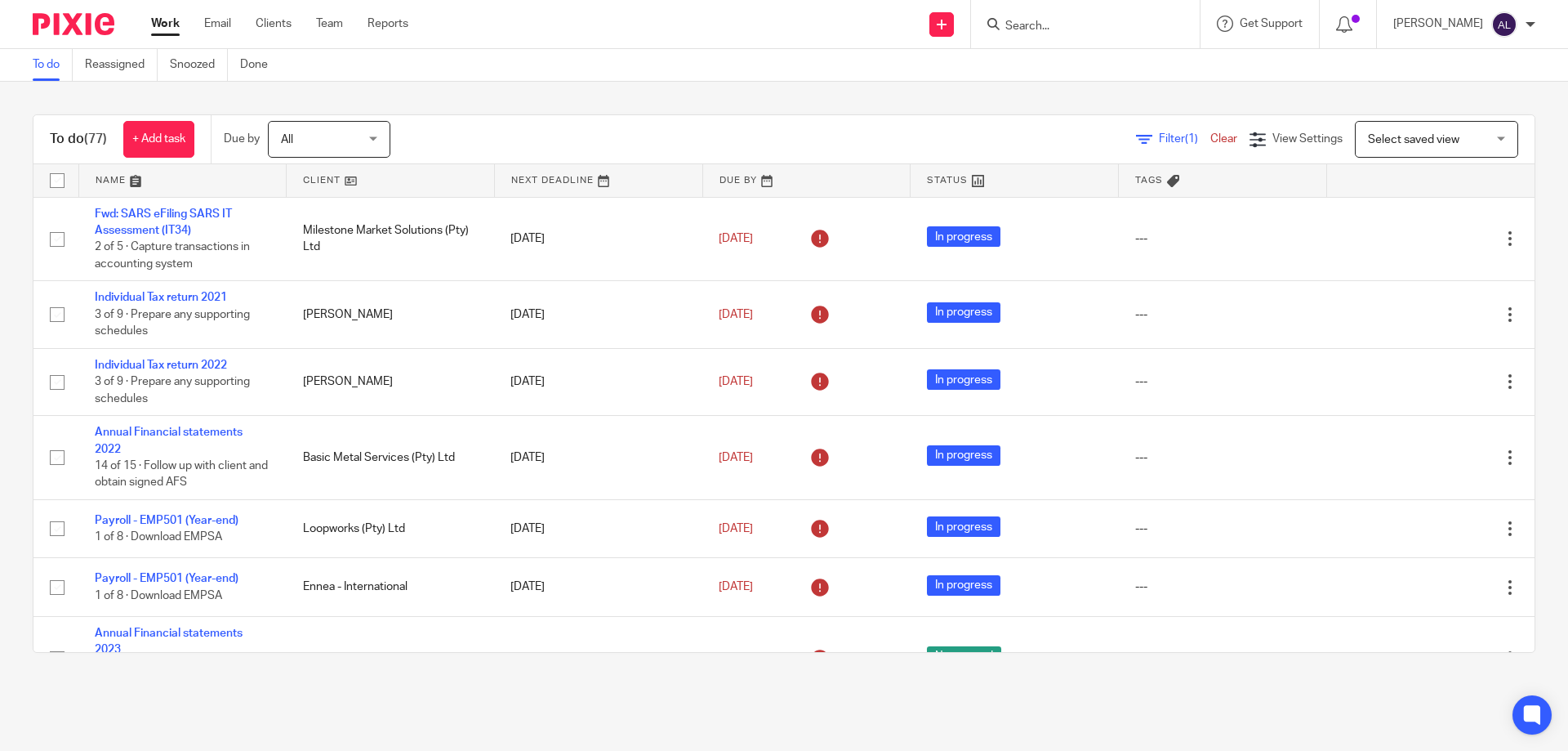
click at [1203, 71] on div "To do Reassigned Snoozed Done" at bounding box center [784, 66] width 1568 height 33
click at [1090, 23] on input "Search" at bounding box center [1078, 27] width 147 height 15
click at [1089, 26] on input "Search" at bounding box center [1078, 27] width 147 height 15
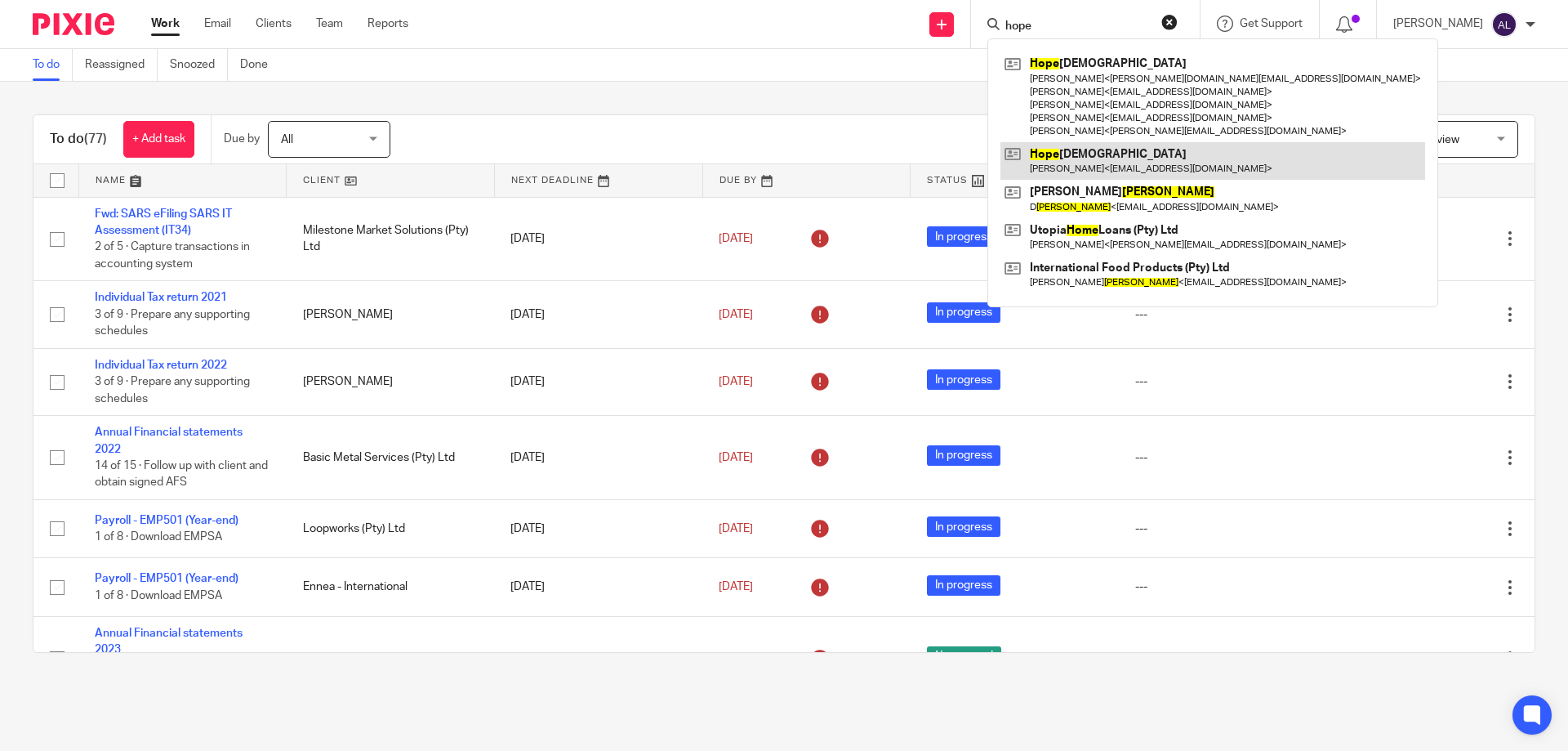
type input "hope"
click at [1127, 167] on link at bounding box center [1213, 160] width 425 height 37
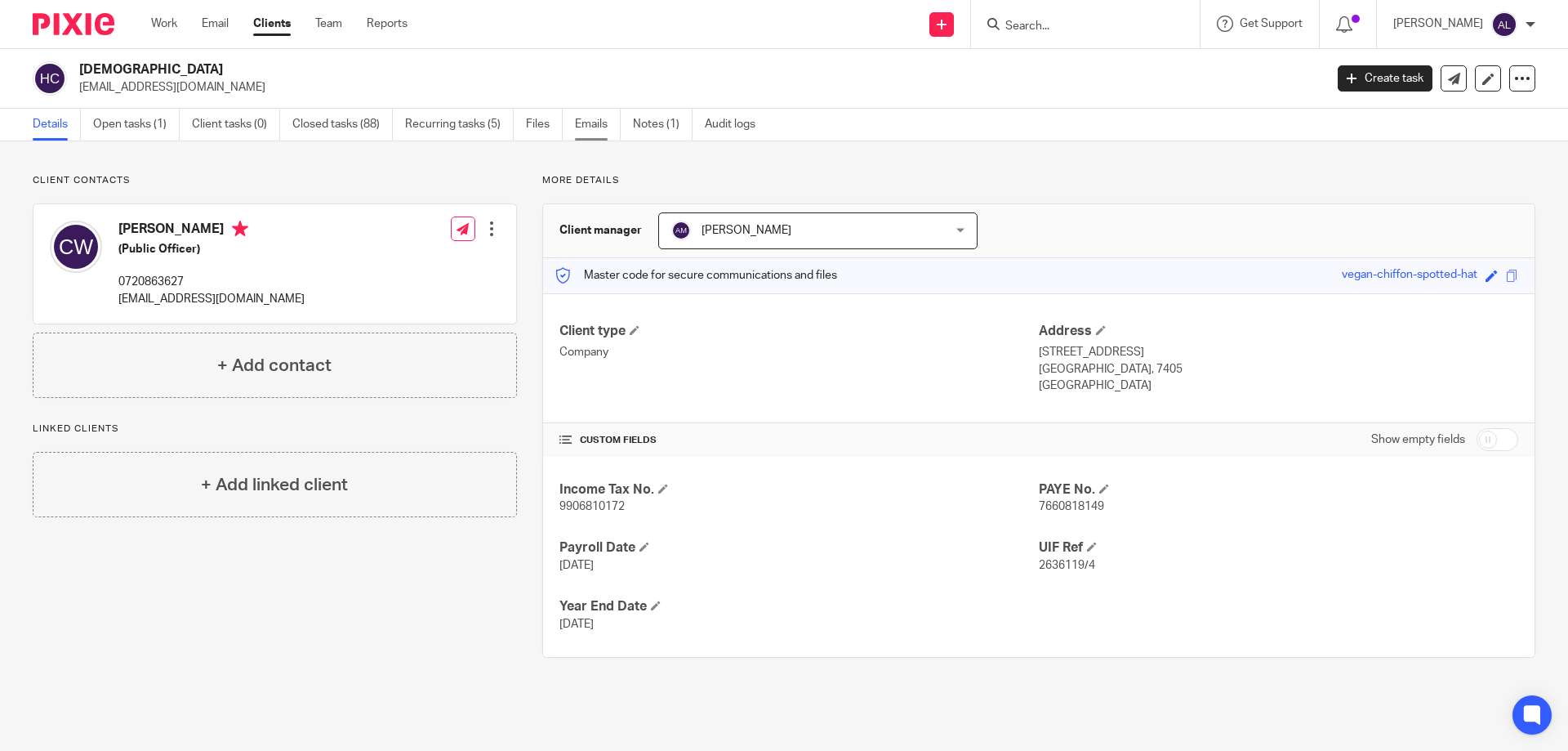
click at [590, 125] on link "Emails" at bounding box center [598, 124] width 46 height 32
click at [166, 278] on p "0720863627" at bounding box center [212, 282] width 186 height 16
copy p "0720863627"
click at [184, 301] on p "[EMAIL_ADDRESS][DOMAIN_NAME]" at bounding box center [212, 298] width 186 height 16
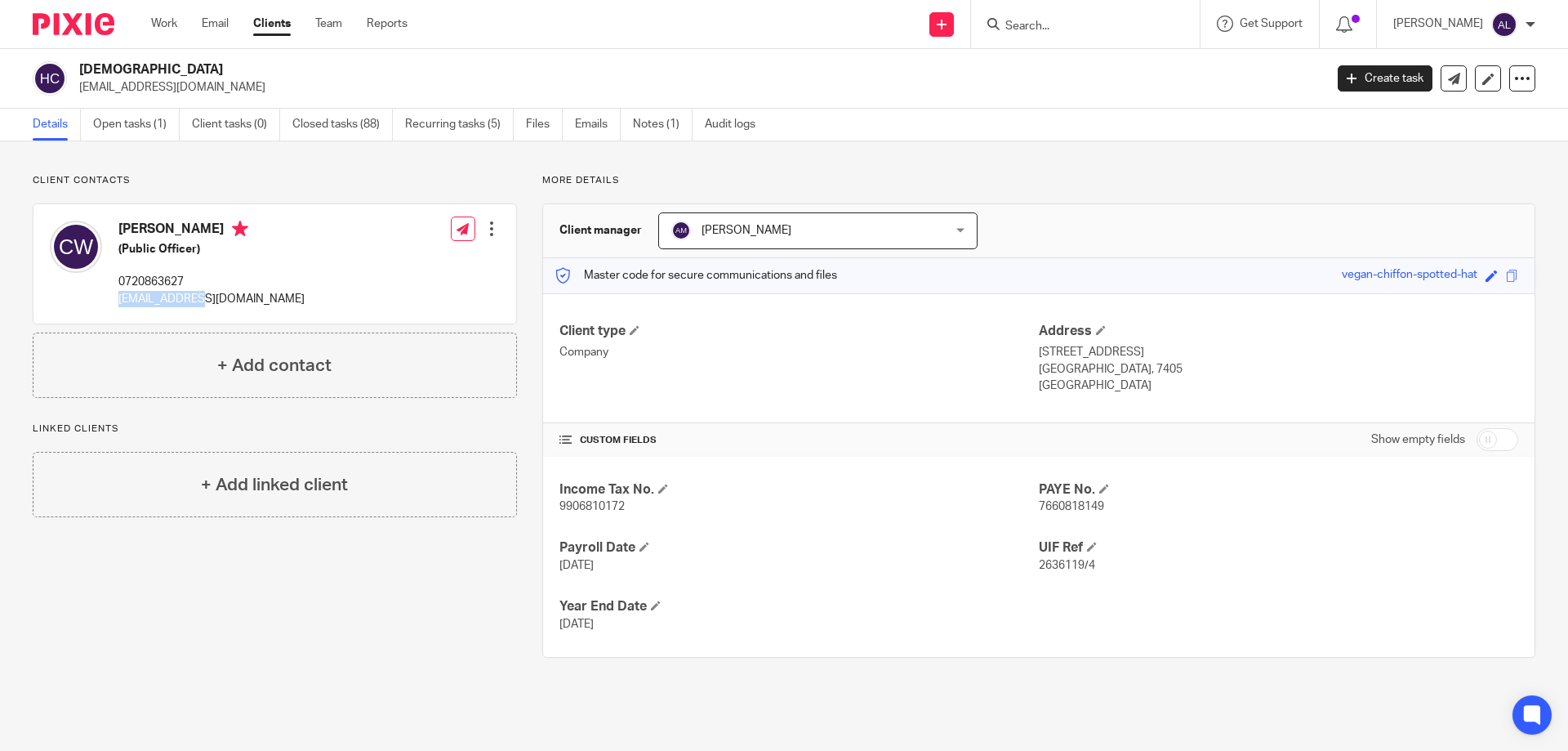
click at [184, 301] on p "[EMAIL_ADDRESS][DOMAIN_NAME]" at bounding box center [212, 298] width 186 height 16
copy div "[EMAIL_ADDRESS][DOMAIN_NAME]"
click at [126, 127] on link "Open tasks (1)" at bounding box center [136, 124] width 87 height 32
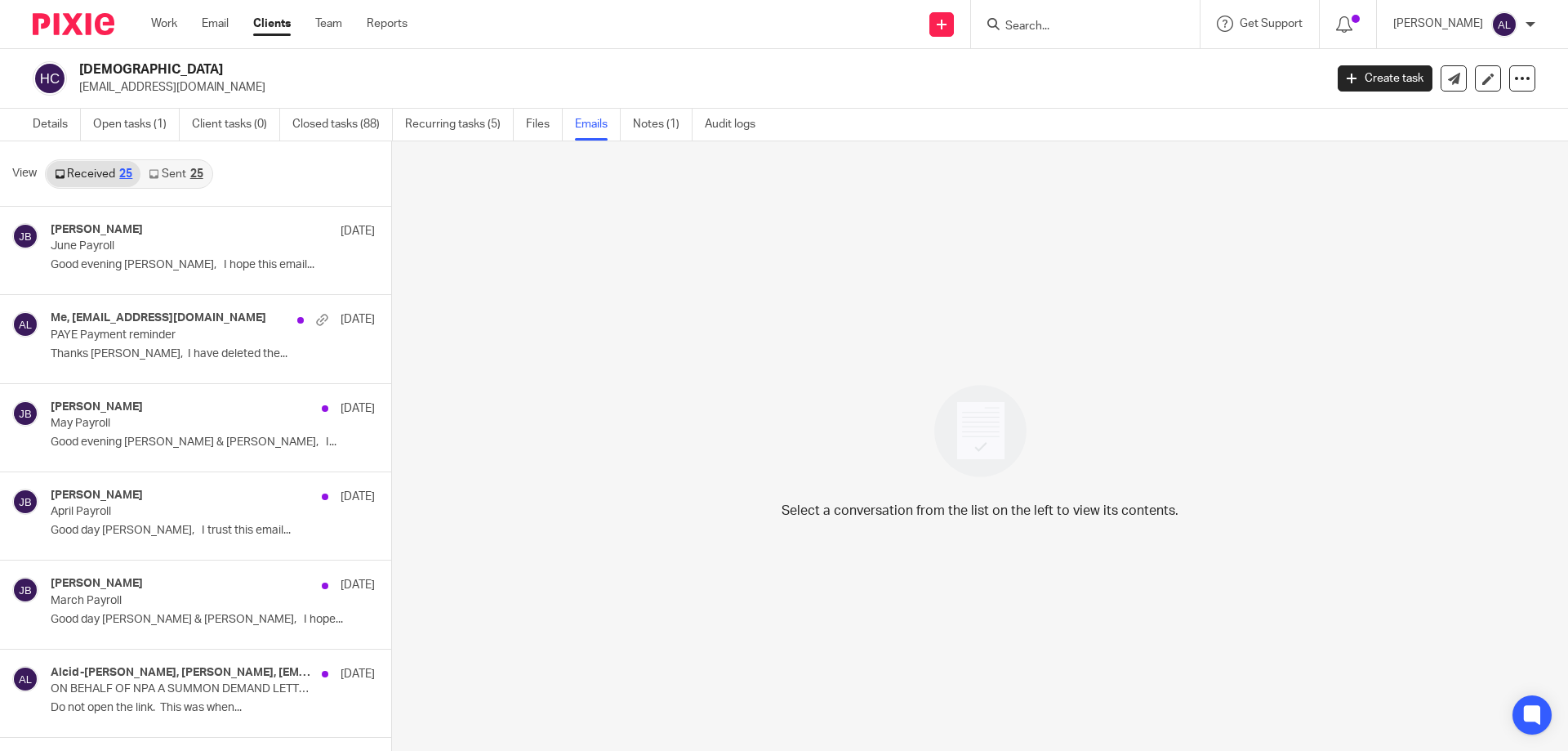
click at [185, 161] on link "Sent 25" at bounding box center [175, 174] width 70 height 26
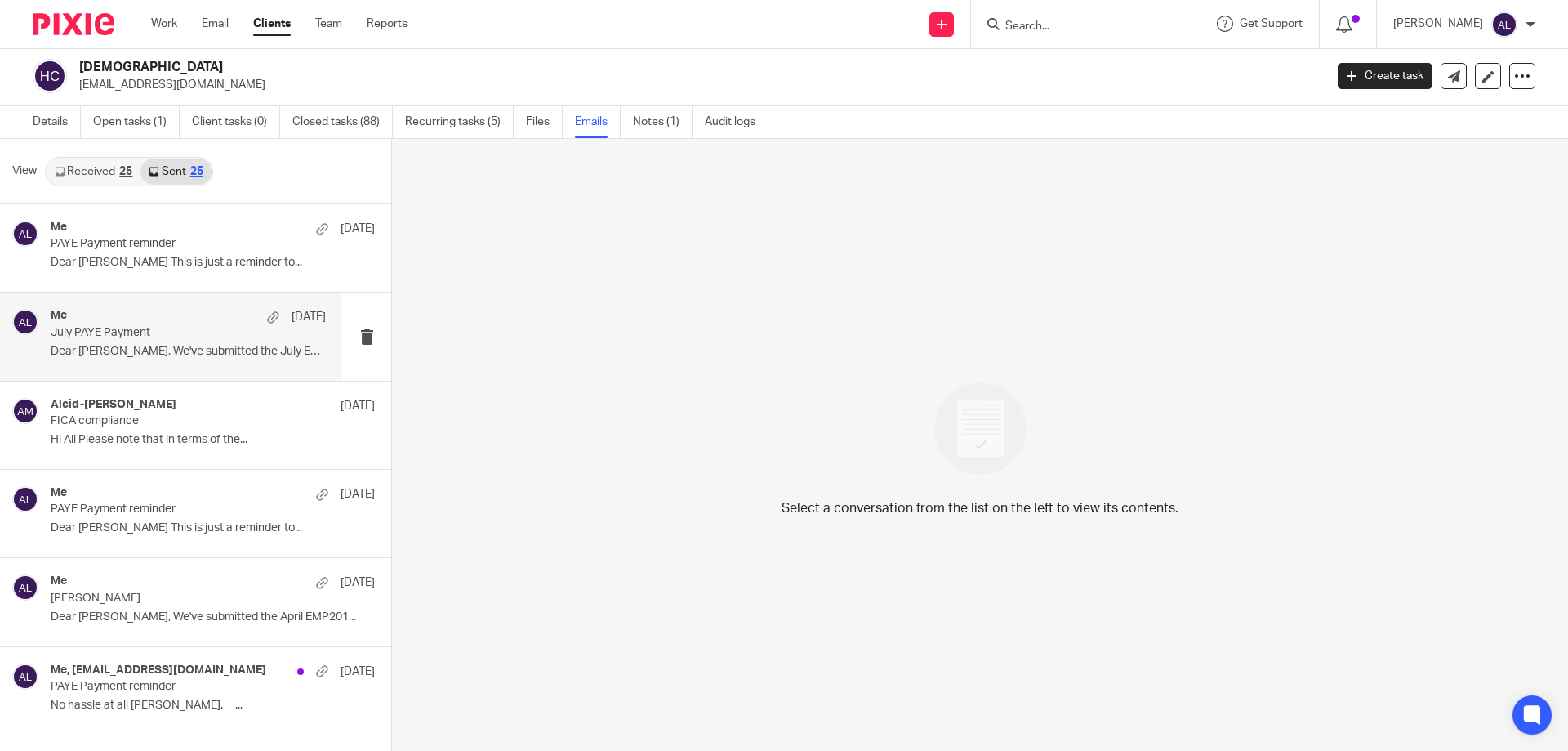
click at [192, 336] on p "July PAYE Payment" at bounding box center [160, 333] width 220 height 14
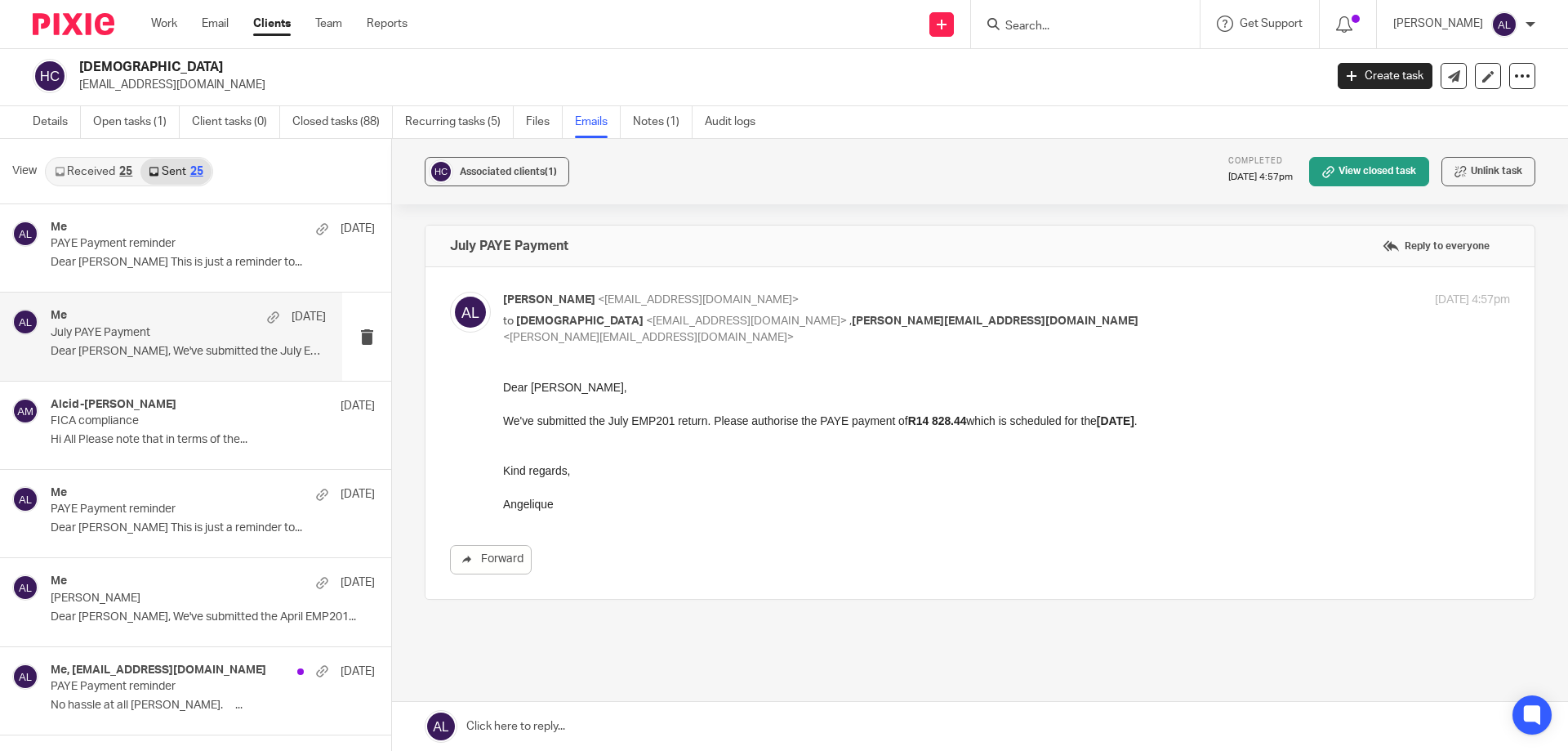
scroll to position [0, 0]
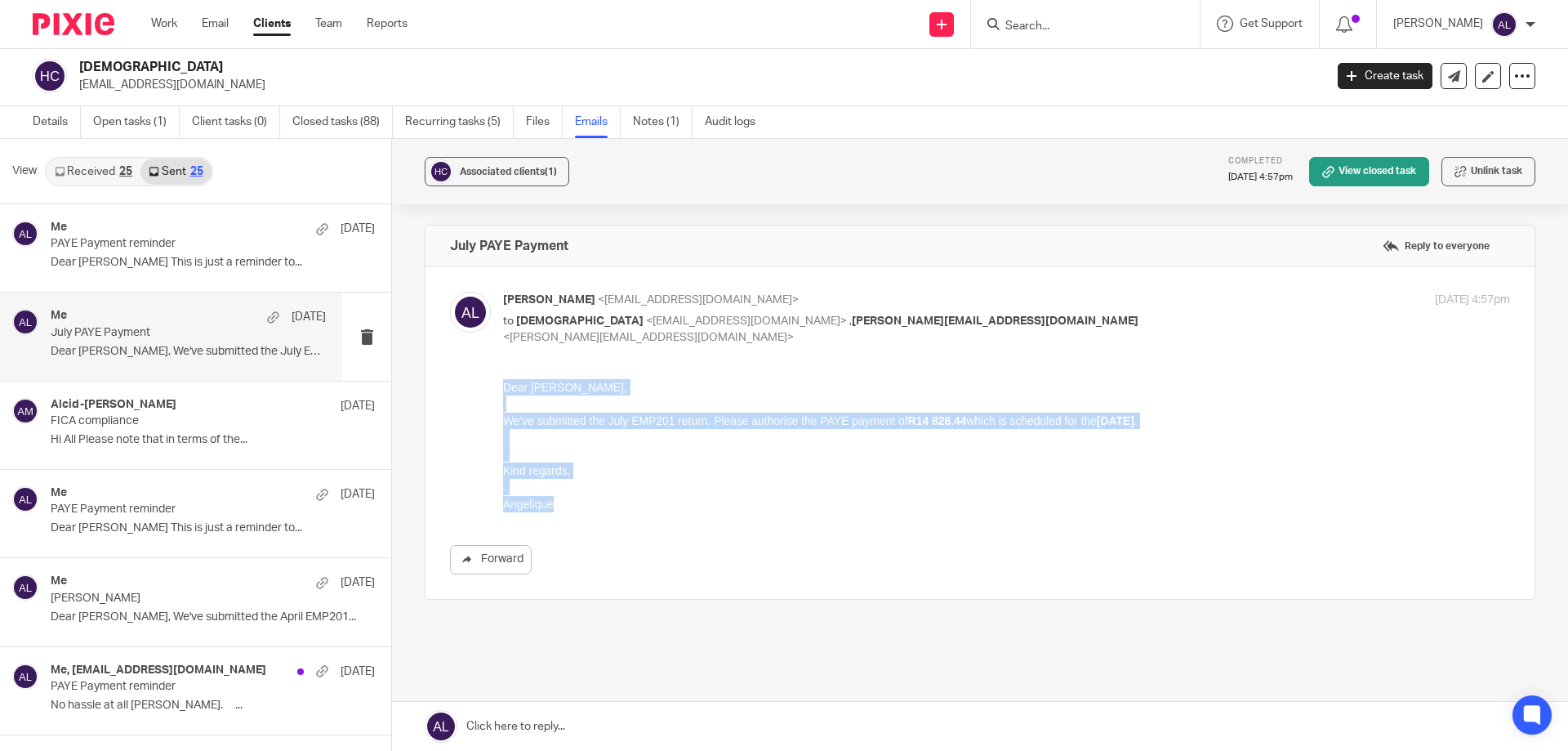
drag, startPoint x: 568, startPoint y: 509, endPoint x: 991, endPoint y: 754, distance: 488.8
click html "Dear Chris, We've submitted the July EMP201 return. Please authorise the PAYE p…"
copy div "Dear Chris, We've submitted the July EMP201 return. Please authorise the PAYE p…"
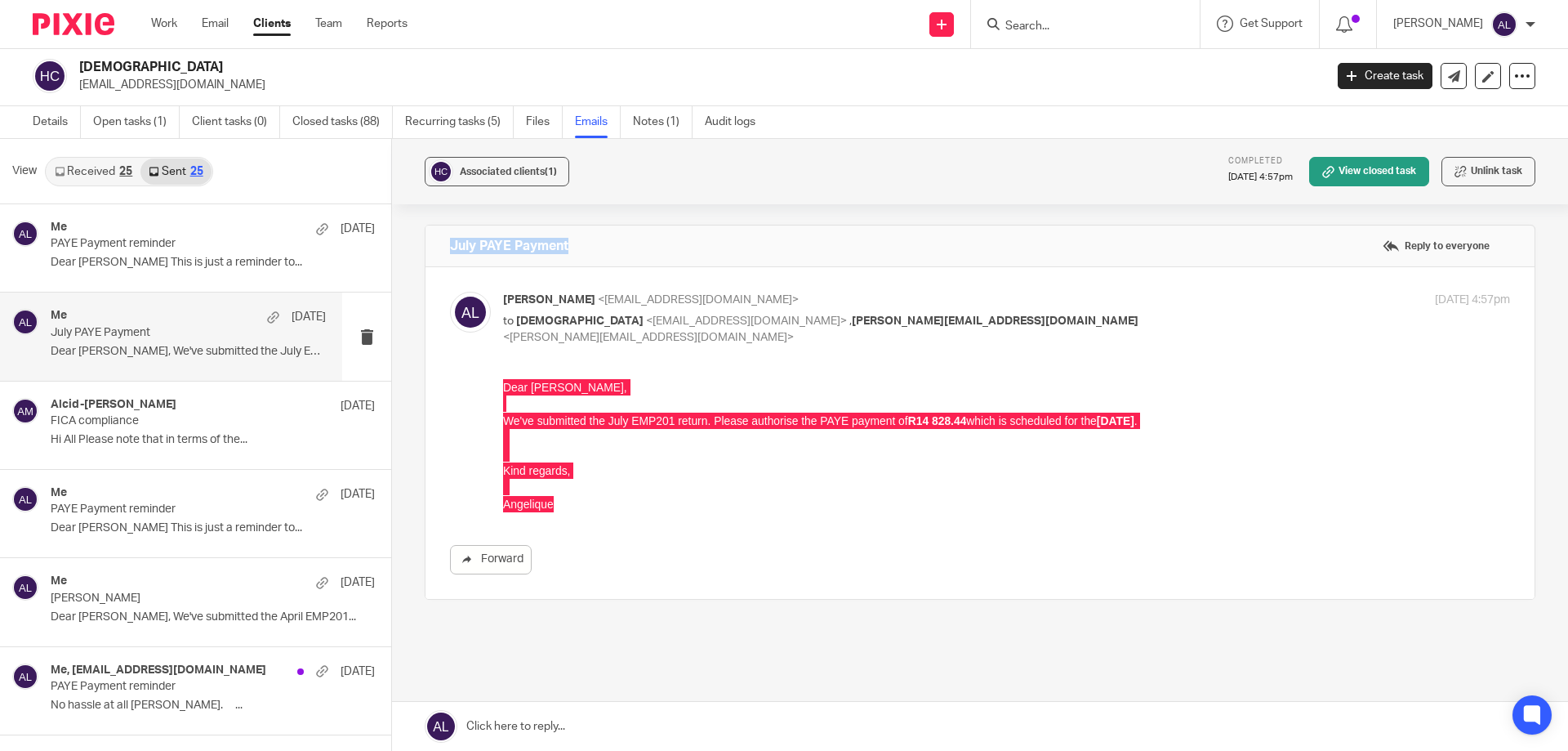
drag, startPoint x: 584, startPoint y: 249, endPoint x: 444, endPoint y: 250, distance: 140.0
click at [444, 250] on div "July PAYE Payment Reply to everyone" at bounding box center [980, 245] width 1109 height 41
copy h4 "July PAYE Payment"
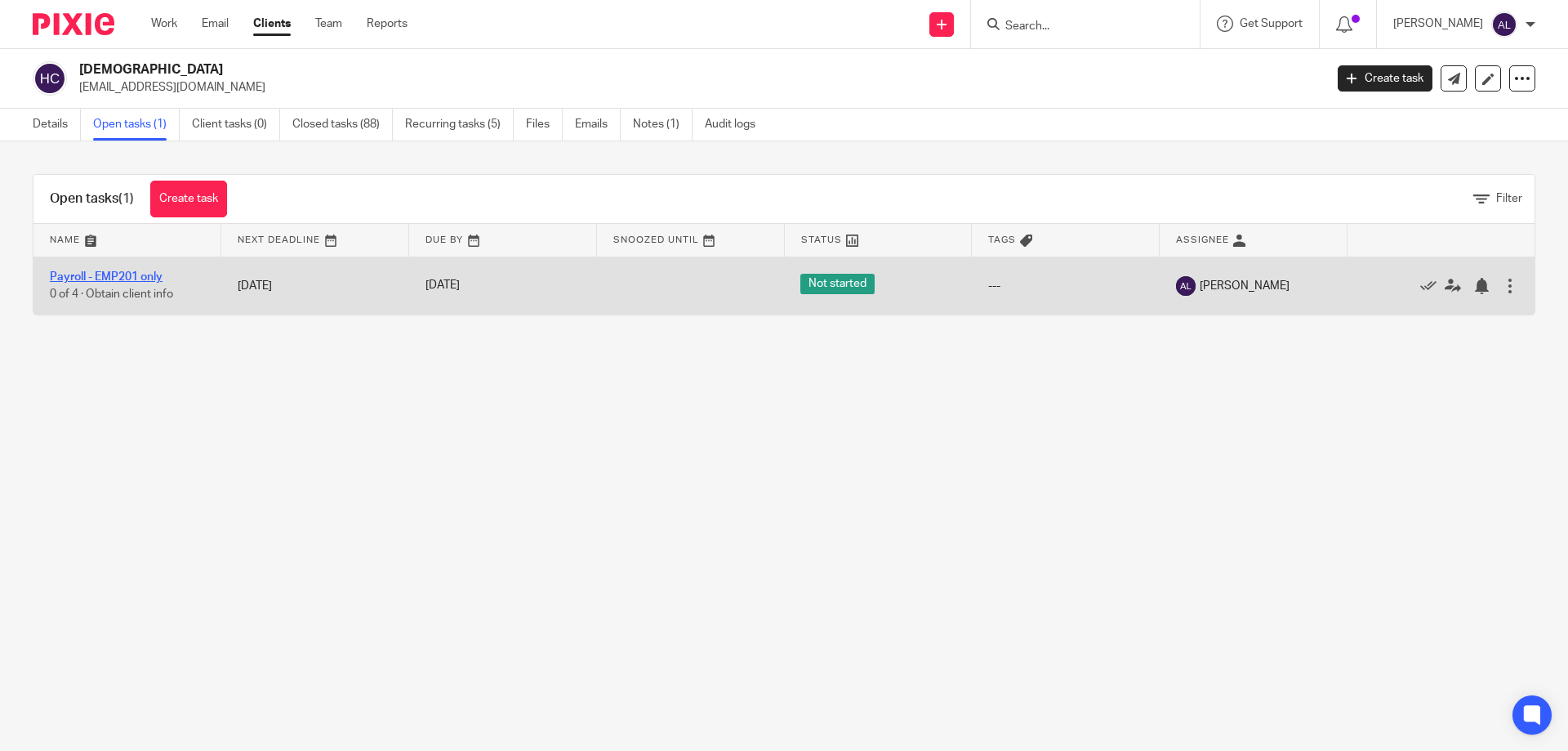
click at [93, 275] on link "Payroll - EMP201 only" at bounding box center [106, 277] width 113 height 11
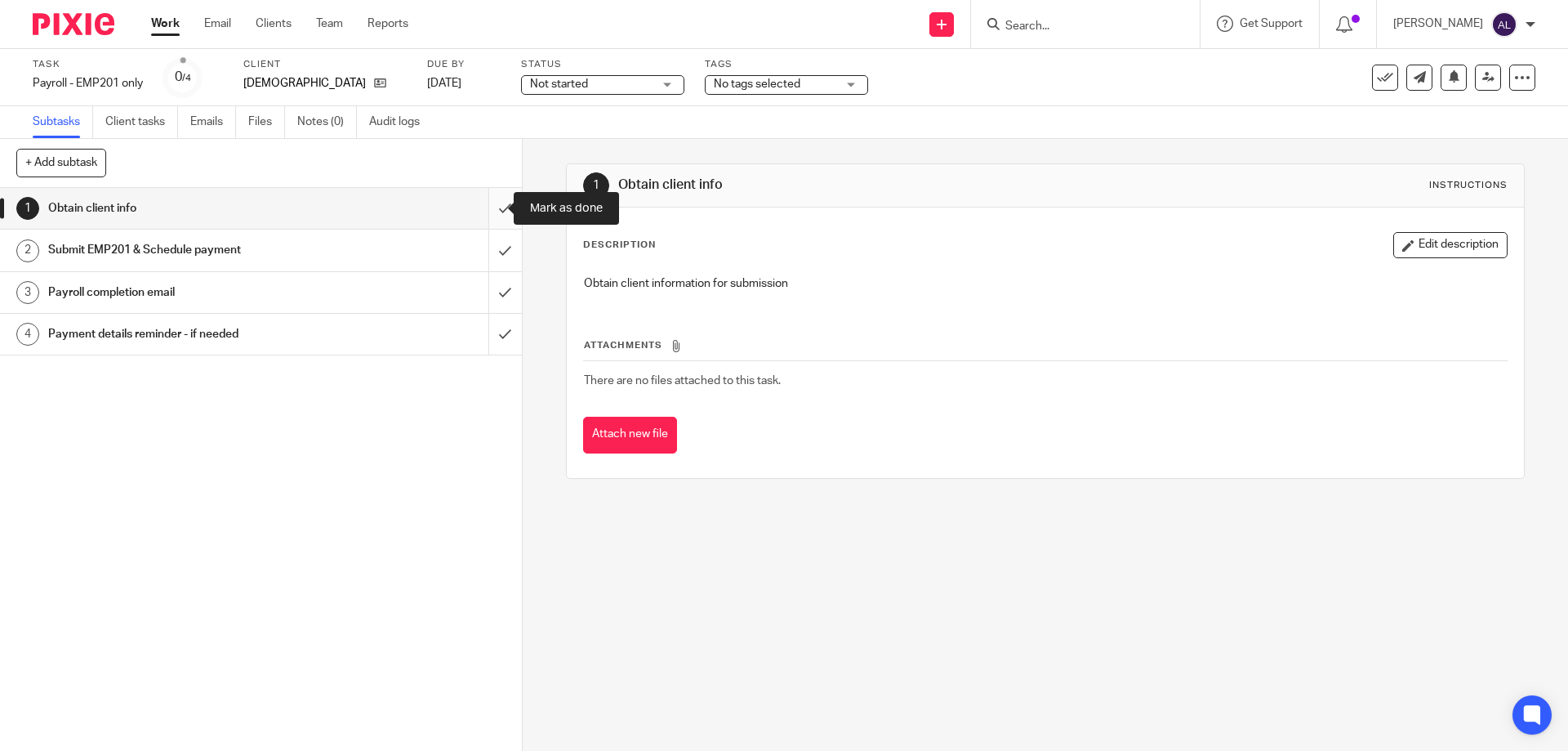
click at [491, 204] on input "submit" at bounding box center [261, 208] width 522 height 41
click at [480, 257] on input "submit" at bounding box center [261, 250] width 522 height 41
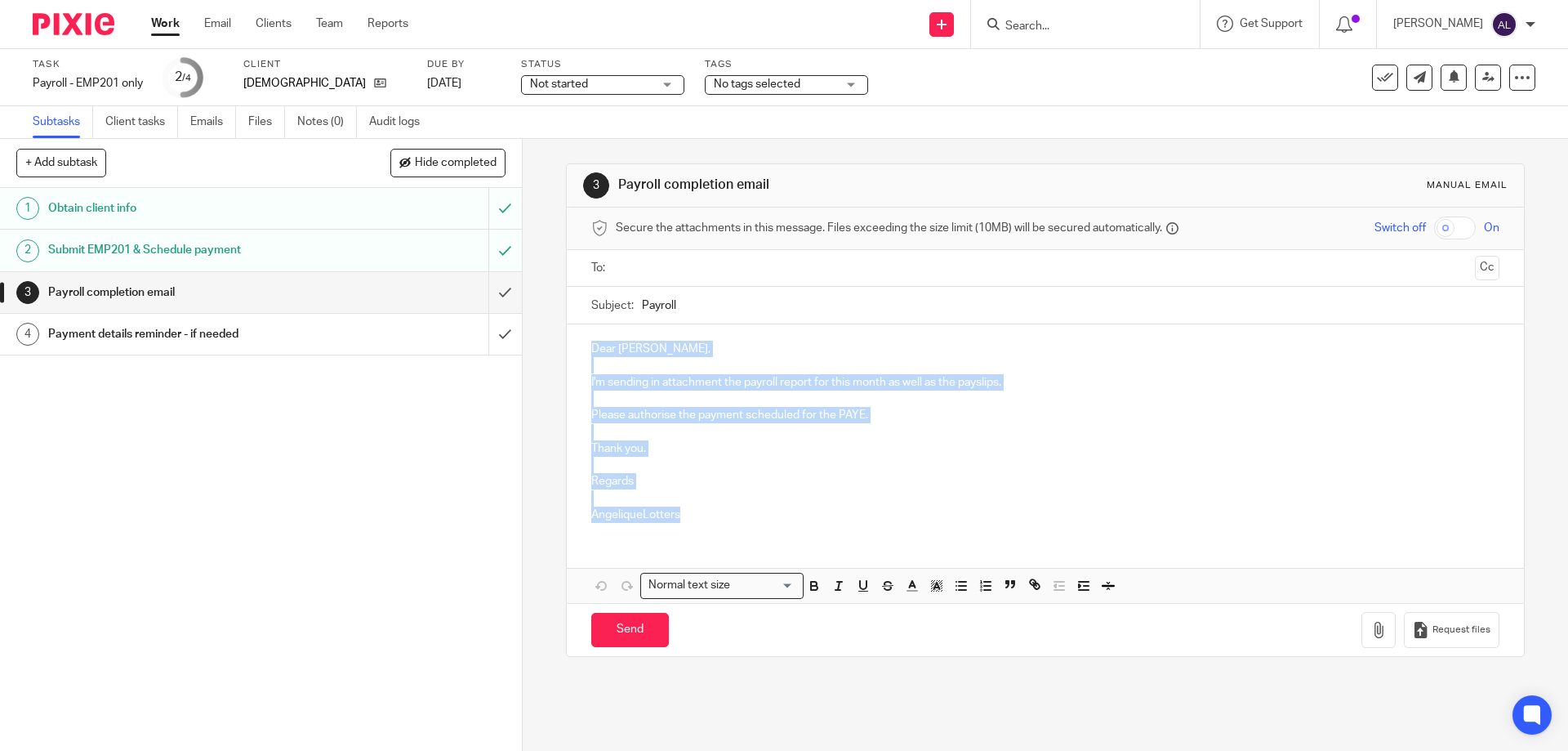
drag, startPoint x: 710, startPoint y: 513, endPoint x: 521, endPoint y: 317, distance: 272.3
click at [523, 317] on div "3 Payroll completion email Manual email Secure the attachments in this message.…" at bounding box center [1046, 444] width 1046 height 611
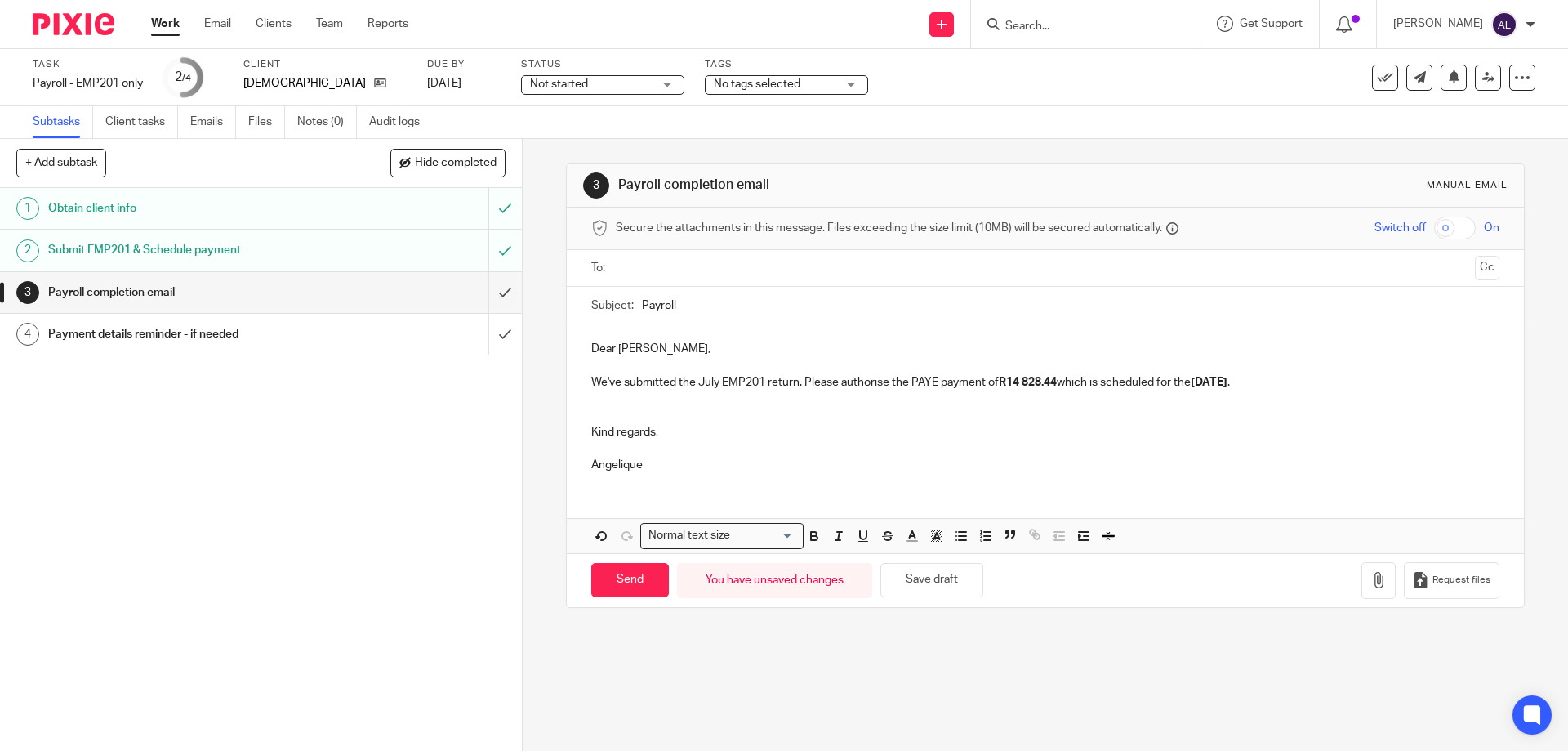
click at [710, 269] on input "text" at bounding box center [1045, 269] width 846 height 19
click at [1475, 271] on button "Cc" at bounding box center [1487, 270] width 24 height 24
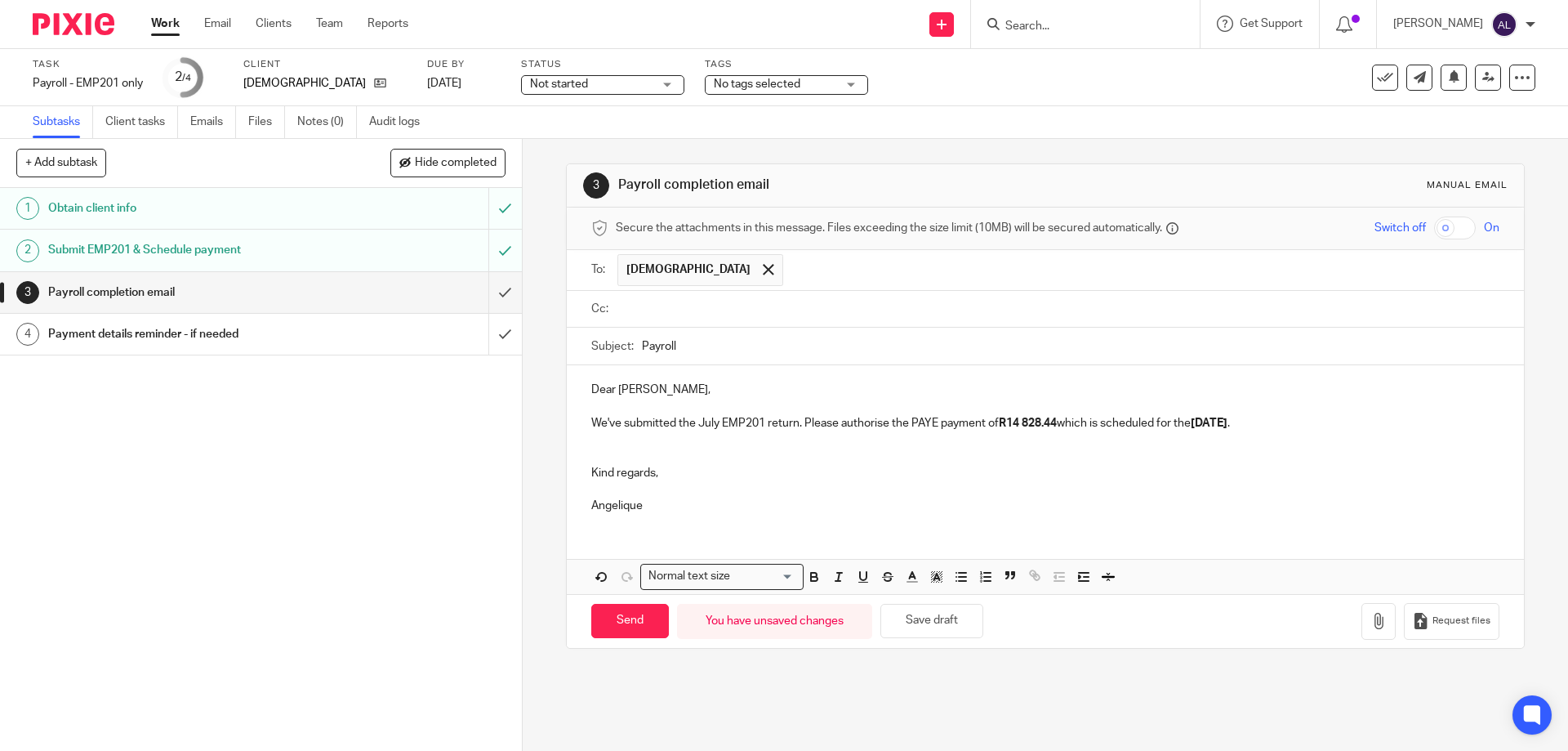
click at [723, 318] on ul at bounding box center [1058, 309] width 881 height 27
click at [722, 313] on input "text" at bounding box center [1057, 310] width 871 height 19
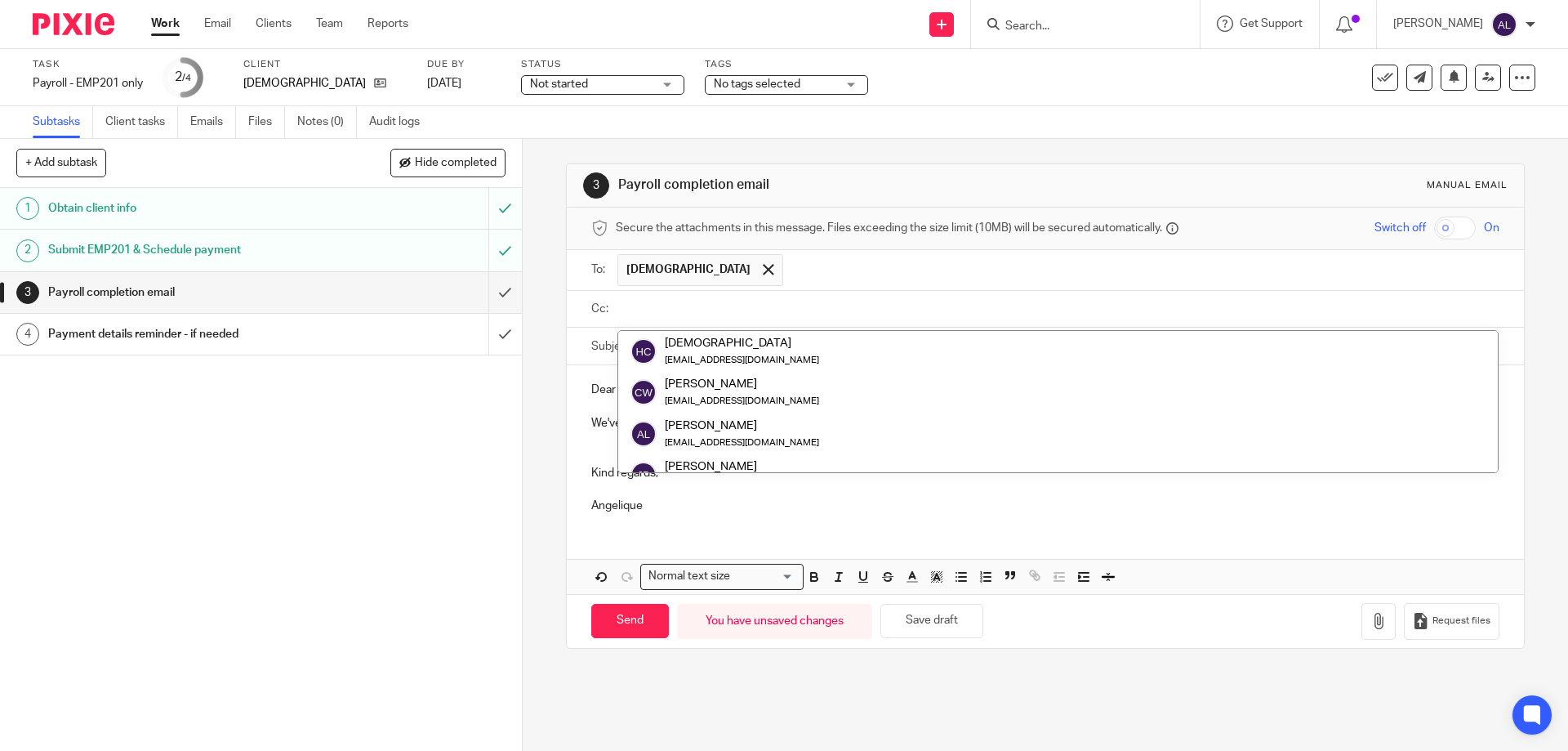
scroll to position [229, 0]
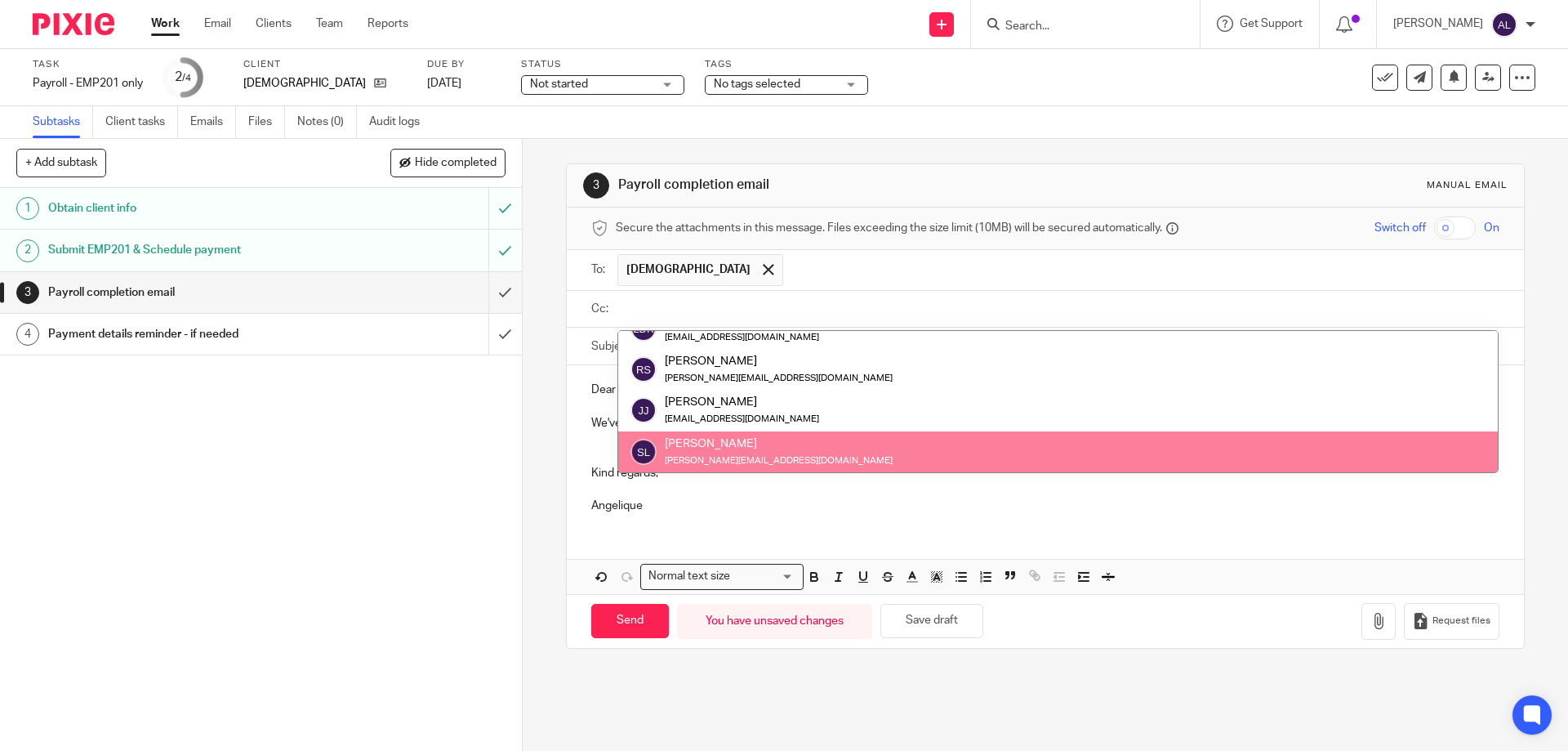
click at [1134, 526] on div "Dear Chris, We've submitted the July EMP201 return. Please authorise the PAYE p…" at bounding box center [1045, 446] width 957 height 161
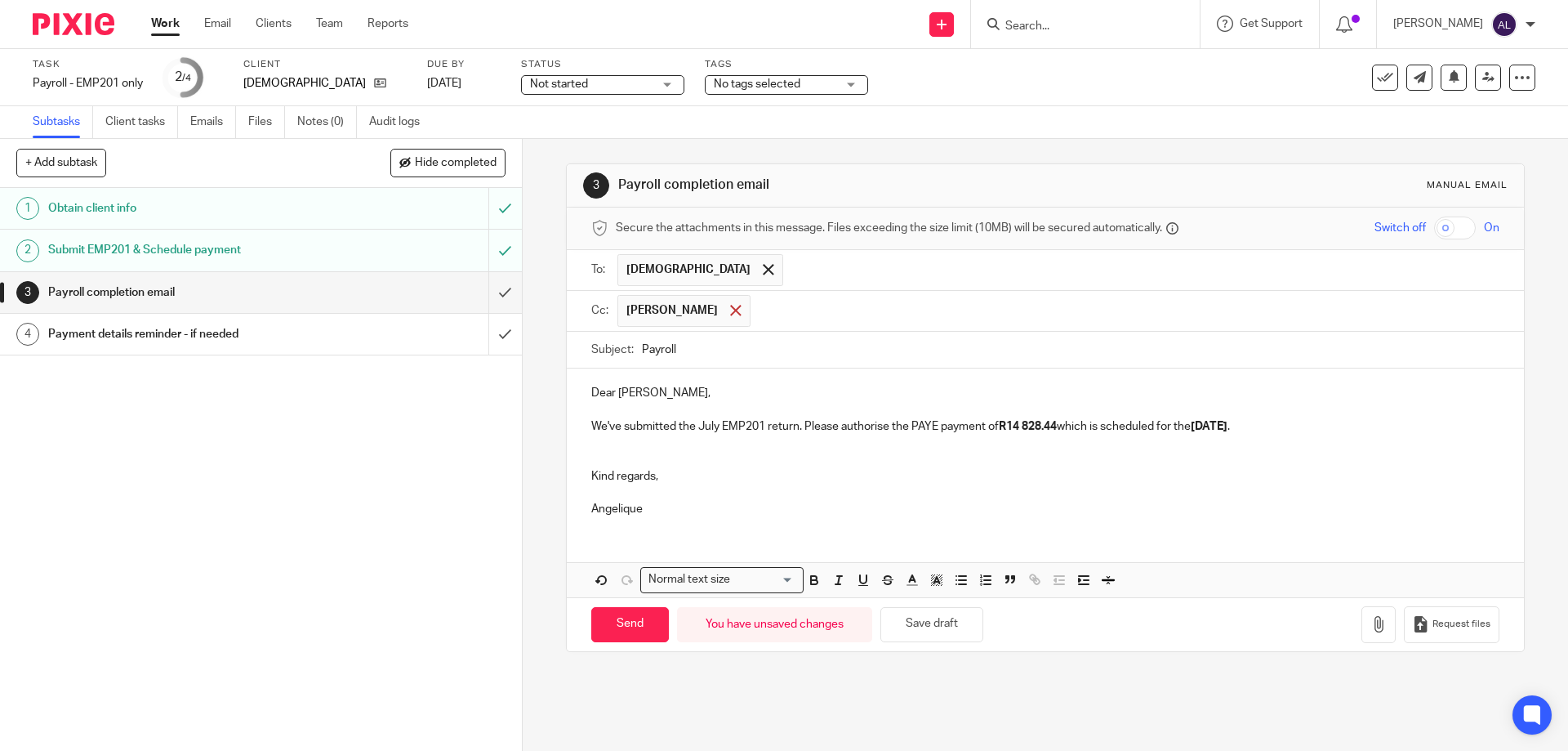
click at [741, 306] on span at bounding box center [735, 310] width 10 height 10
drag, startPoint x: 1323, startPoint y: 317, endPoint x: 1306, endPoint y: 323, distance: 18.0
click at [1323, 317] on input "text" at bounding box center [1057, 310] width 871 height 19
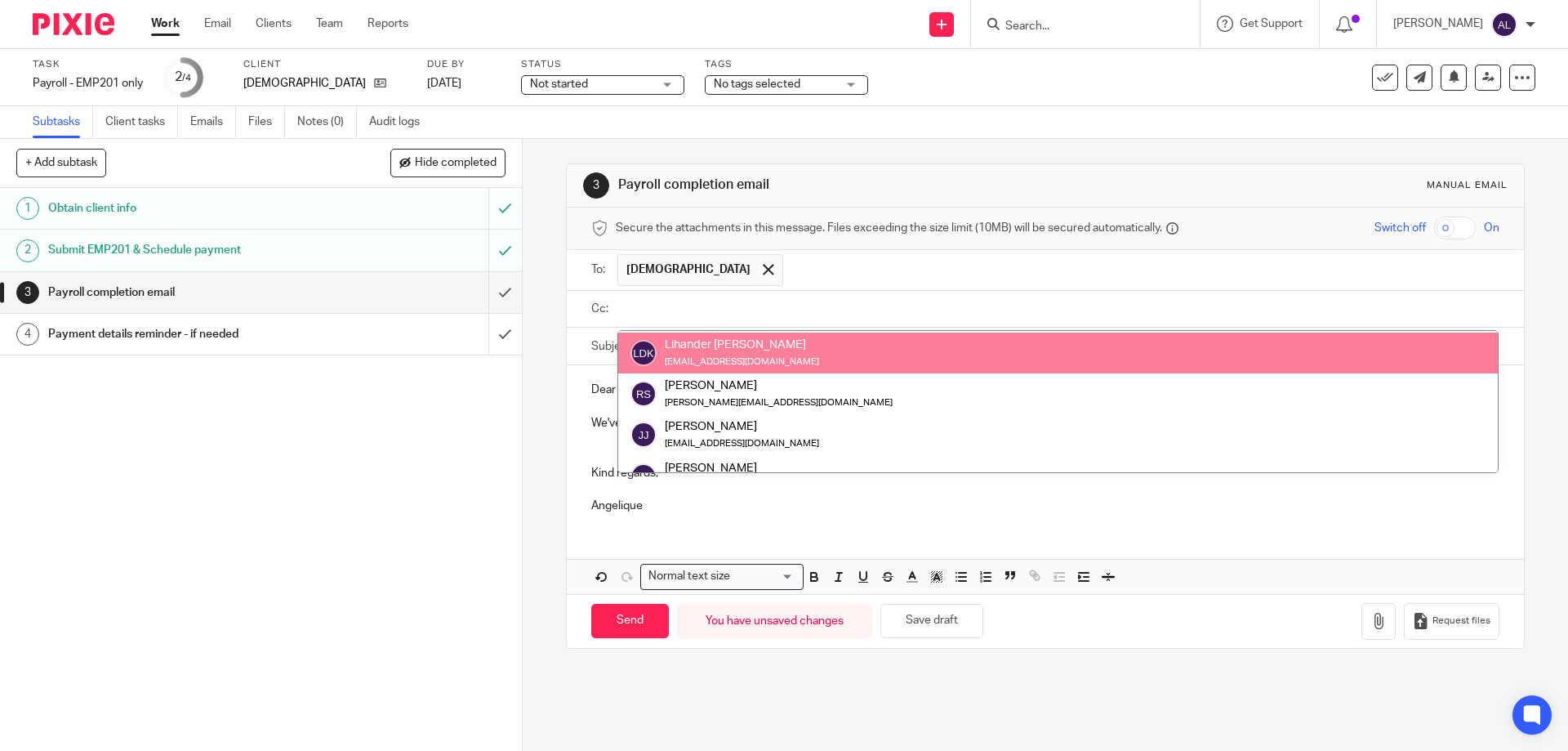
scroll to position [41, 0]
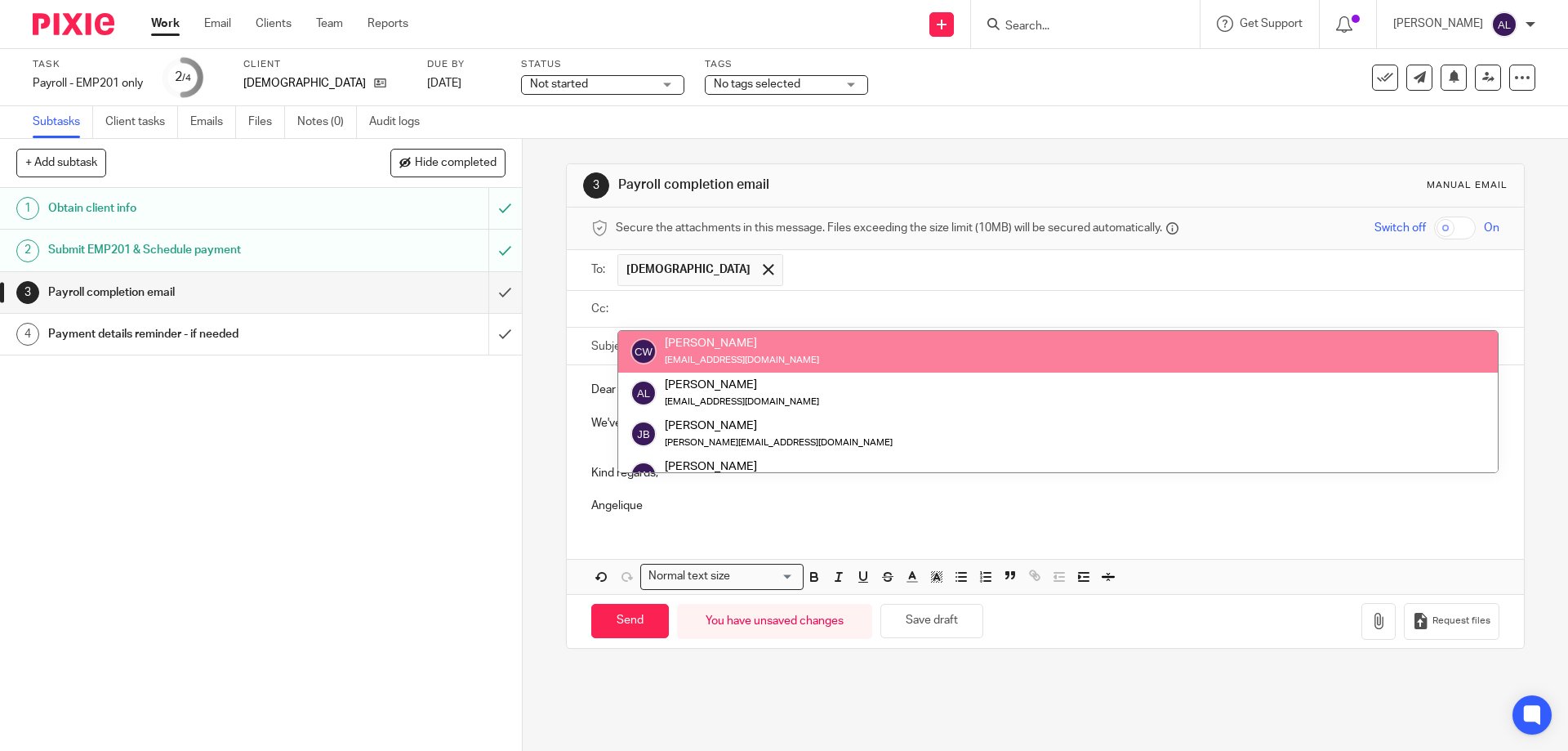
paste input "Juanita Bloemetje <juanita.iconnect@gmail.com>"
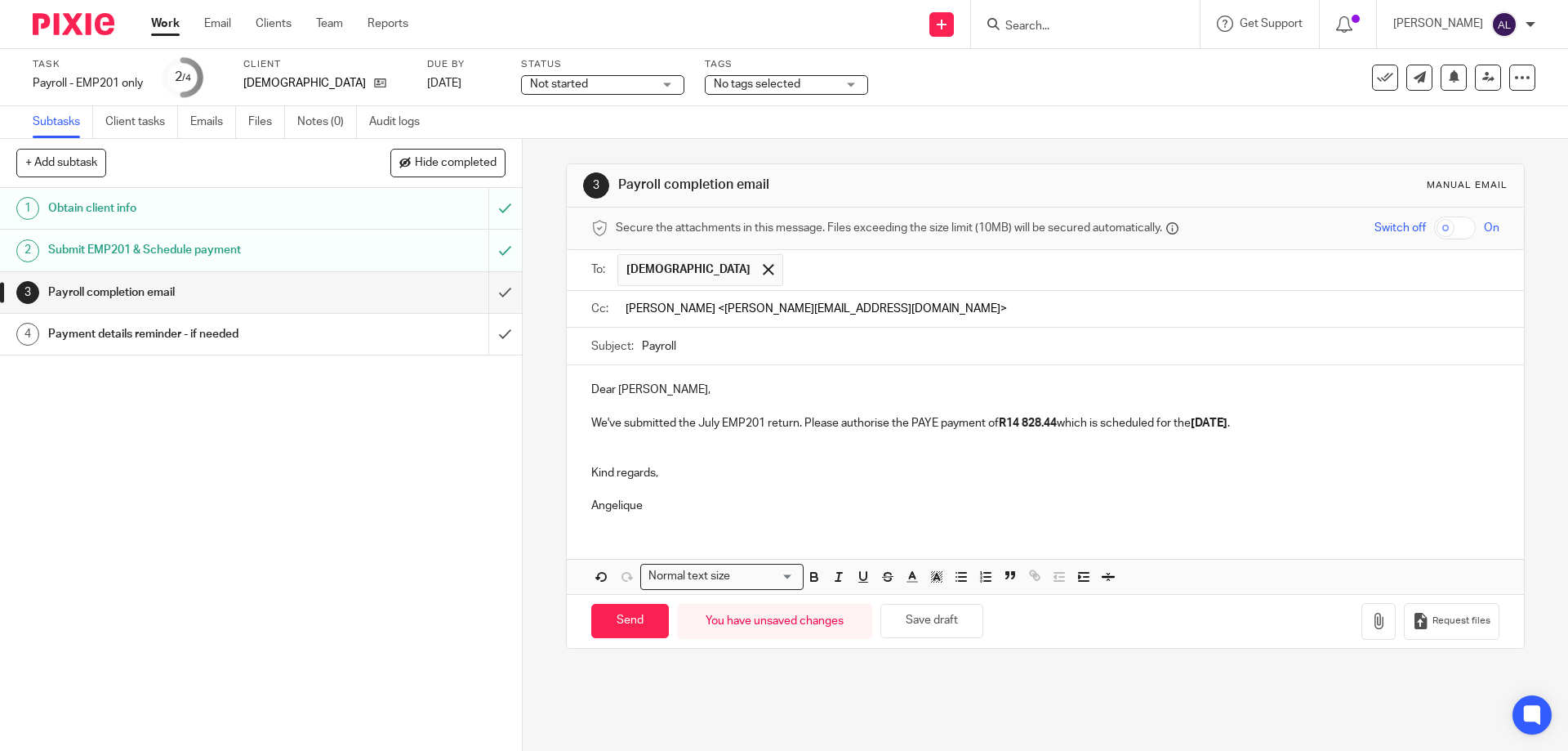
scroll to position [0, 0]
type input "Juanita Bloemetje <juanita.iconnect@gmail.com"
drag, startPoint x: 724, startPoint y: 311, endPoint x: 607, endPoint y: 318, distance: 117.2
click at [607, 318] on div "Cc: Juanita Bloemetje <juanita.iconnect@gmail.com" at bounding box center [1045, 309] width 907 height 36
type input "j"
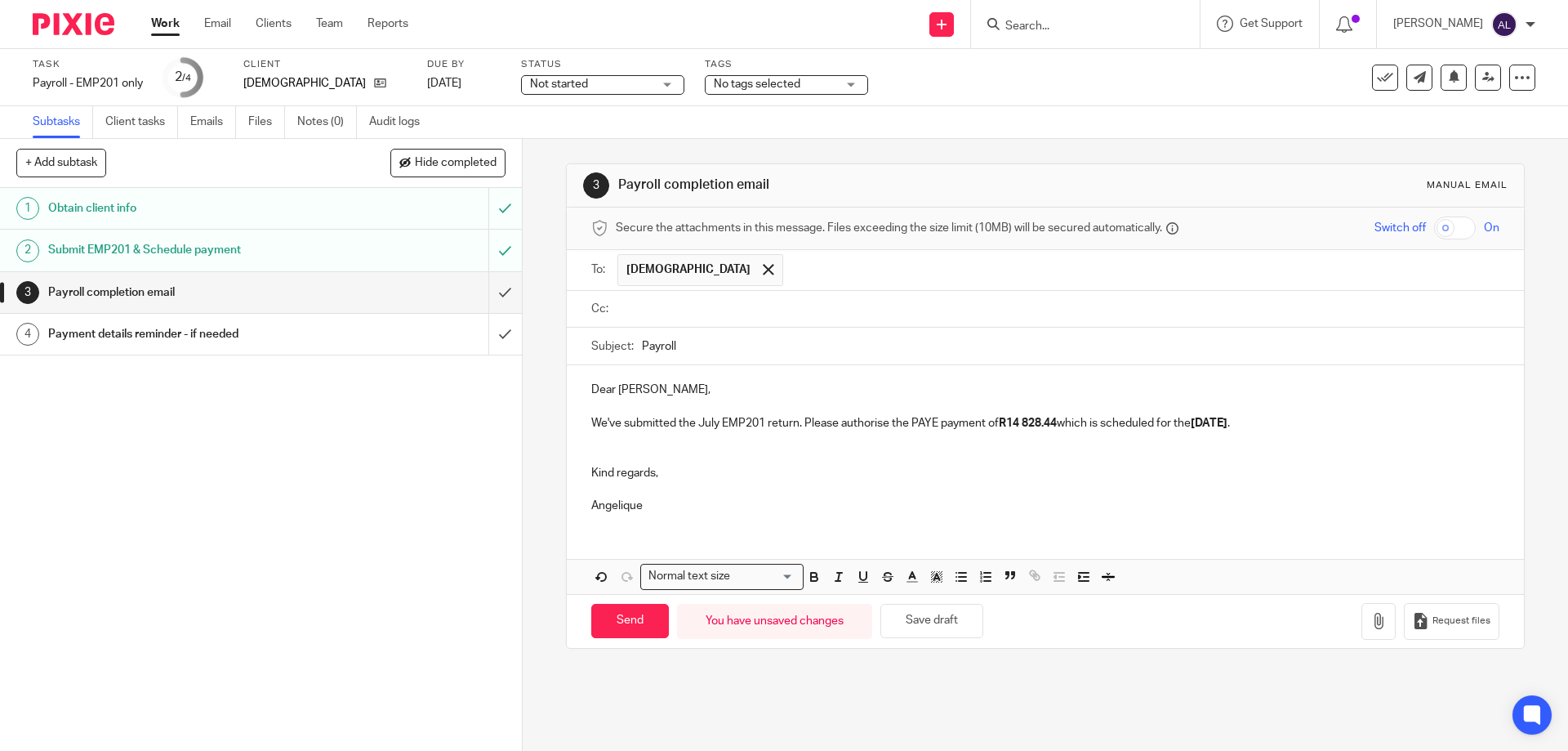
paste input "Juanita Bloemetje <juanita.iconnect@gmail.com>"
type input "Juanita Bloemetje <juanita.iconnect@gmail.com"
drag, startPoint x: 721, startPoint y: 306, endPoint x: 516, endPoint y: 316, distance: 205.2
click at [516, 316] on div "+ Add subtask Hide completed Cancel + Add 1 Obtain client info 2 Submit EMP201 …" at bounding box center [784, 444] width 1568 height 611
click at [693, 310] on input "text" at bounding box center [1057, 310] width 871 height 19
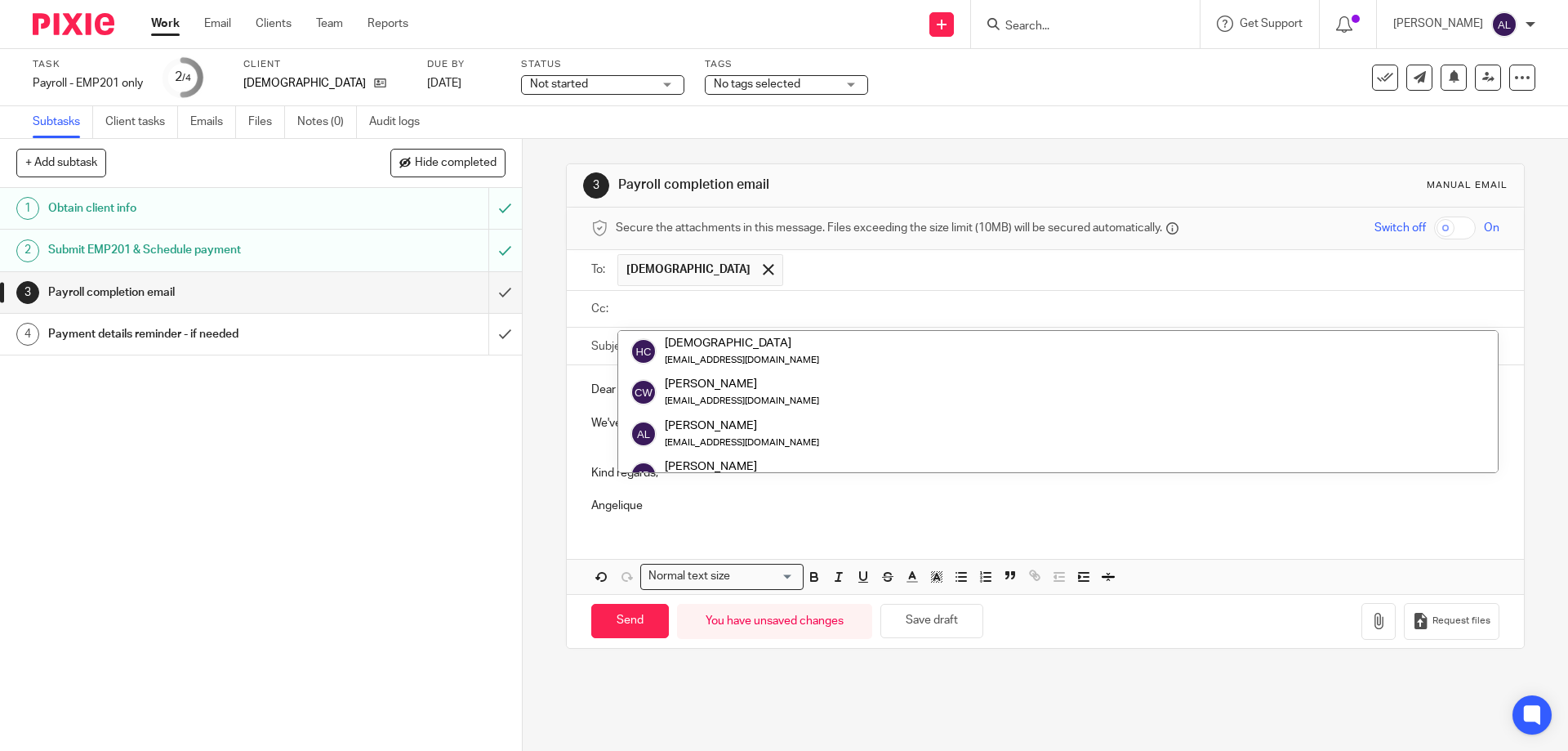
paste input "Juanita Bloemetje <juanita.iconnect@gmail.com>"
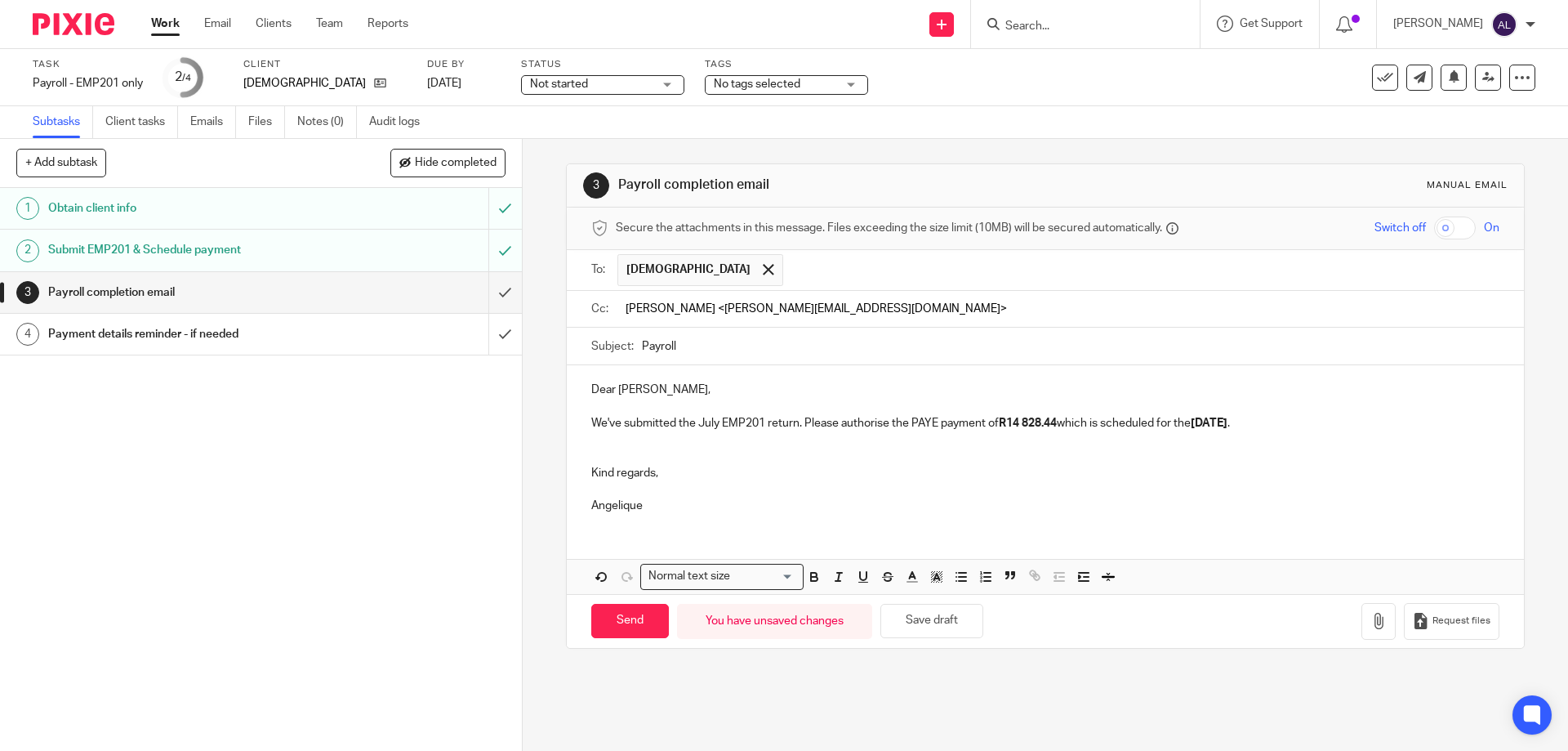
type input "Juanita Bloemetje <juanita.iconnect@gmail.com"
drag, startPoint x: 712, startPoint y: 309, endPoint x: 558, endPoint y: 310, distance: 154.0
click at [558, 310] on div "3 Payroll completion email Manual email Secure the attachments in this message.…" at bounding box center [1046, 444] width 1046 height 611
click at [734, 314] on input "text" at bounding box center [1057, 310] width 871 height 19
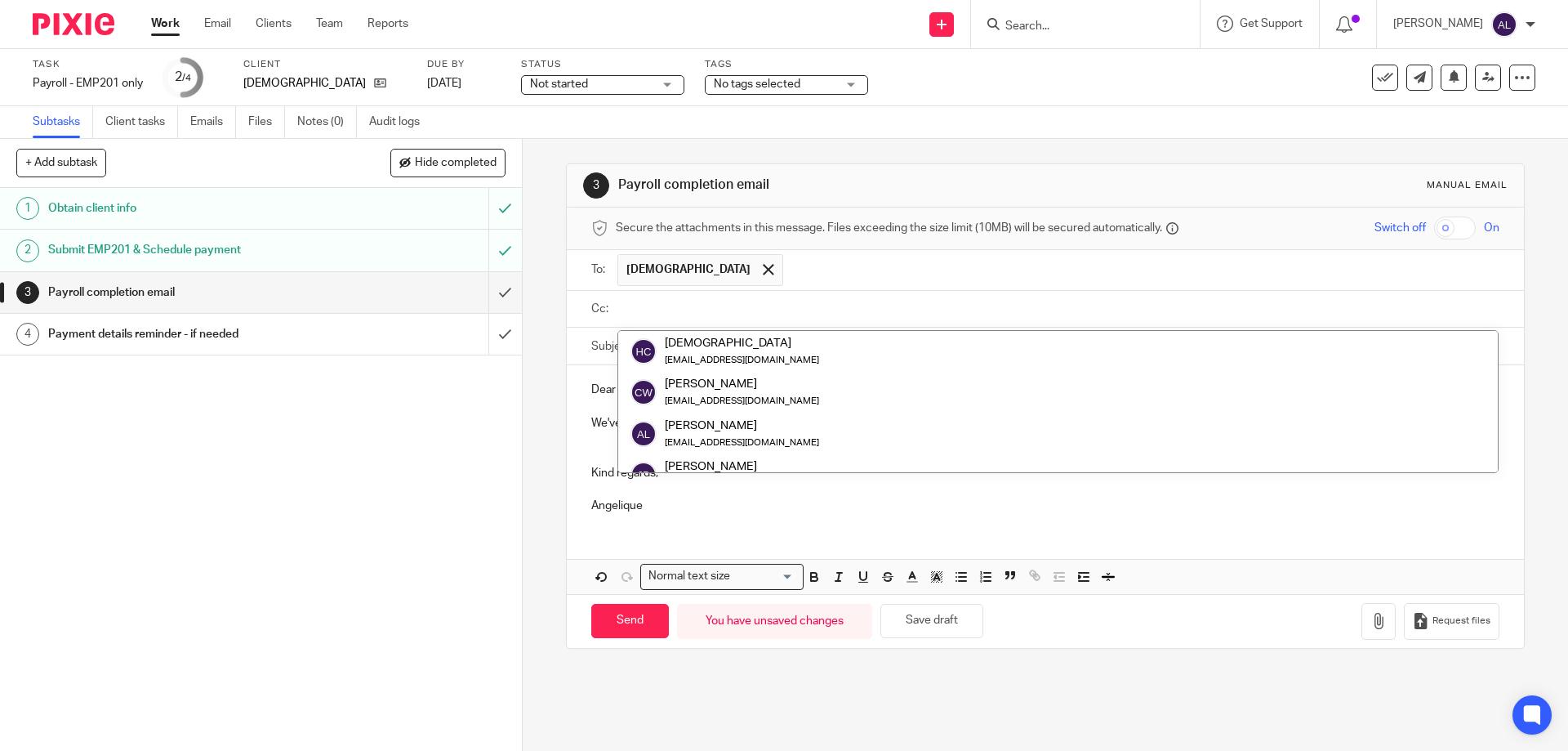
paste input "Juanita Bloemetje <juanita.iconnect@gmail.com>"
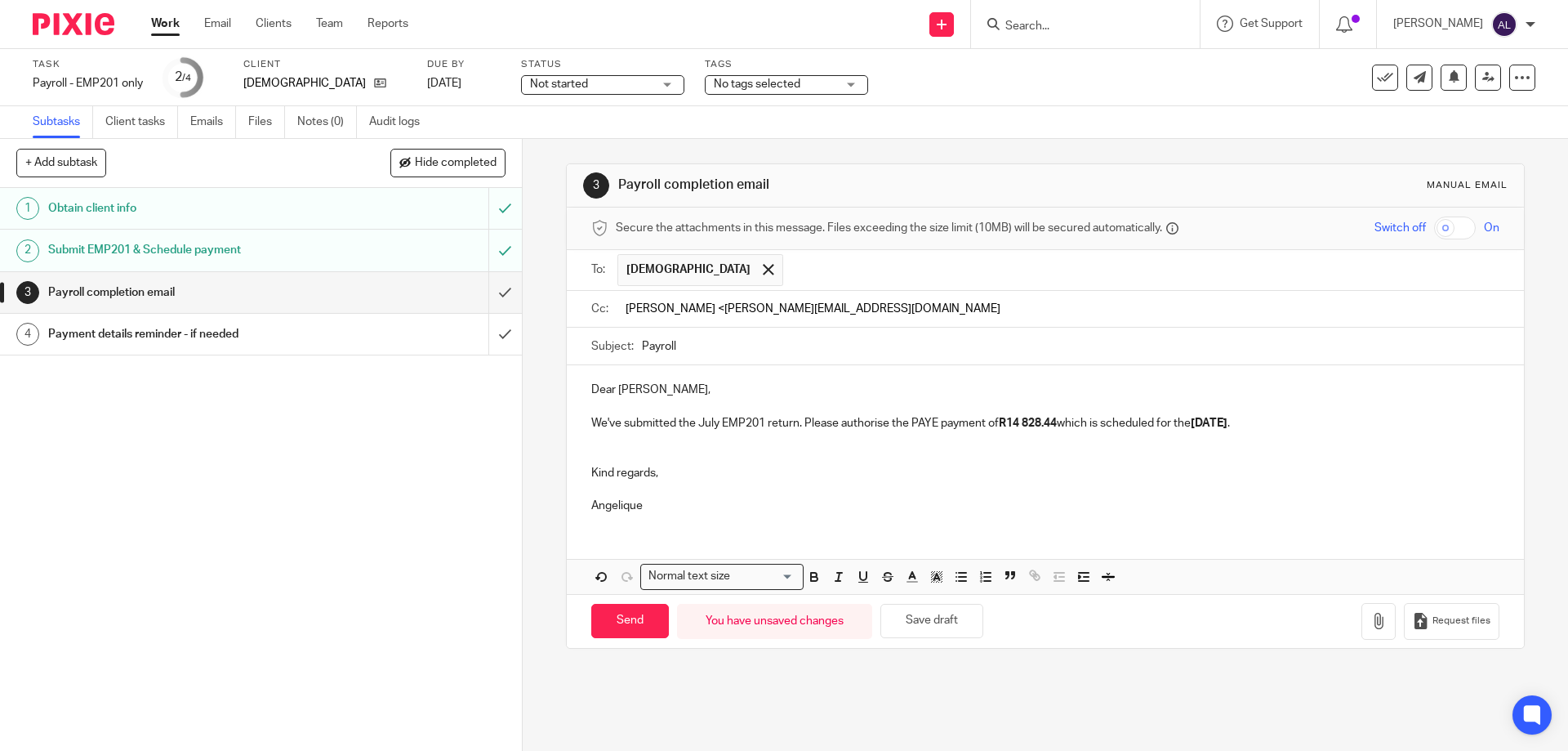
click at [720, 304] on input "Juanita Bloemetje <juanita.iconnect@gmail.com" at bounding box center [1057, 310] width 871 height 19
type input "juanita.iconnect@gmail.com"
click at [809, 347] on input "Payroll" at bounding box center [1070, 346] width 857 height 36
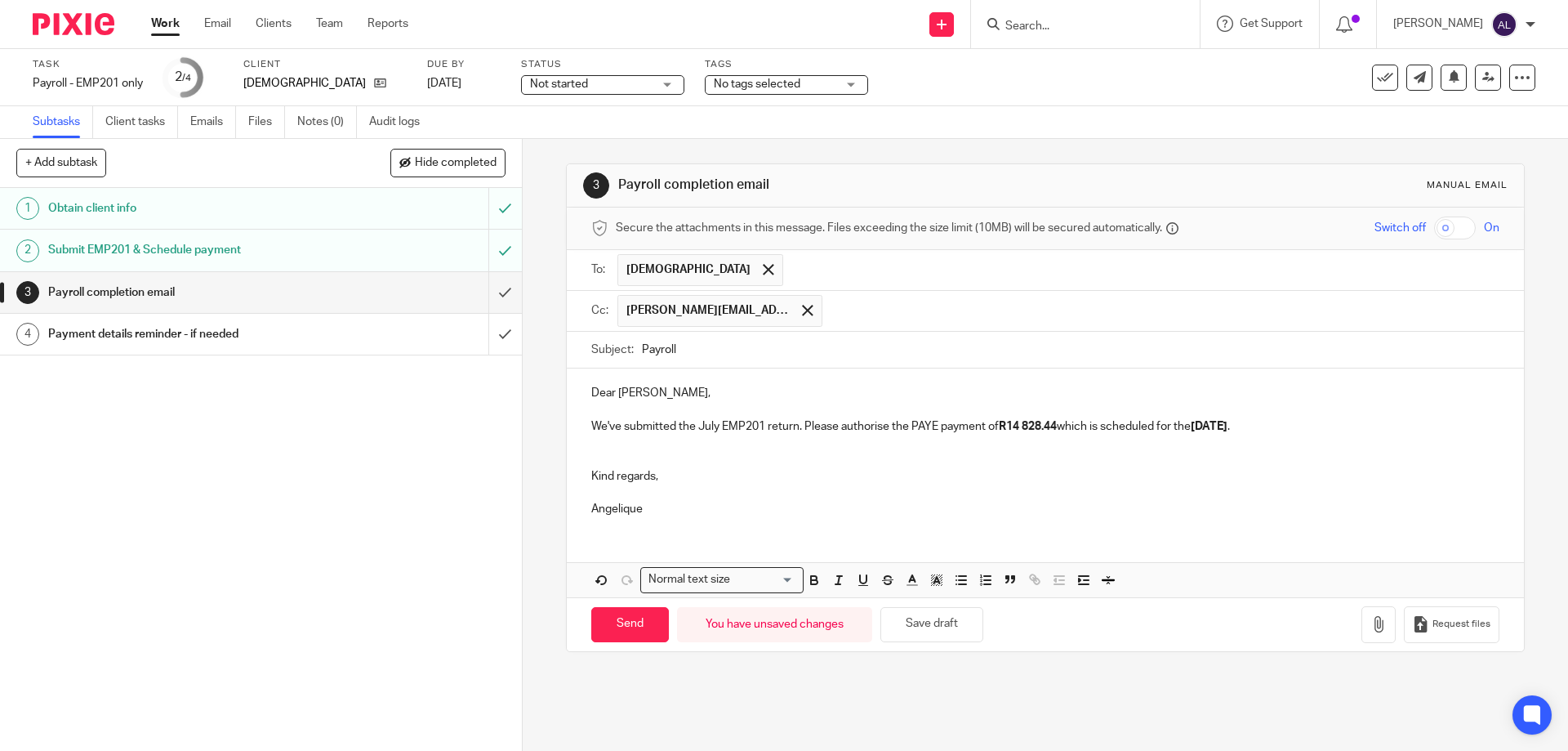
drag, startPoint x: 640, startPoint y: 337, endPoint x: 560, endPoint y: 336, distance: 80.0
click at [560, 336] on div "3 Payroll completion email Manual email Secure the attachments in this message.…" at bounding box center [1046, 444] width 1046 height 611
paste input "July PAYE Payment"
click at [654, 344] on input "July PAYE Payment" at bounding box center [1070, 349] width 857 height 36
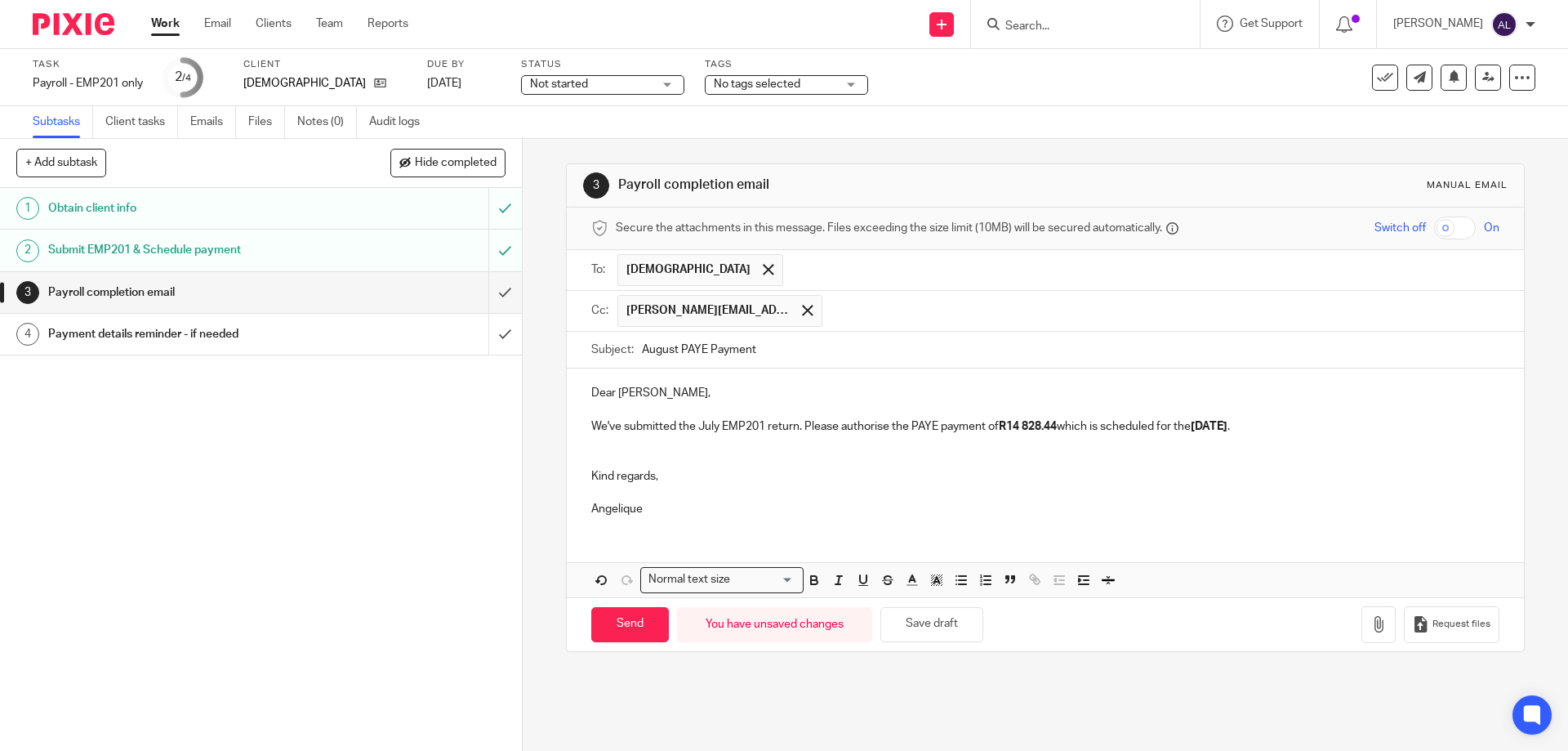
type input "August PAYE Payment"
click at [710, 423] on p "We've submitted the July EMP201 return. Please authorise the PAYE payment of R1…" at bounding box center [1045, 426] width 907 height 16
drag, startPoint x: 1073, startPoint y: 426, endPoint x: 1036, endPoint y: 426, distance: 37.0
click at [1036, 426] on p "We've submitted the August EMP201 return. Please authorise the PAYE payment of …" at bounding box center [1045, 426] width 907 height 16
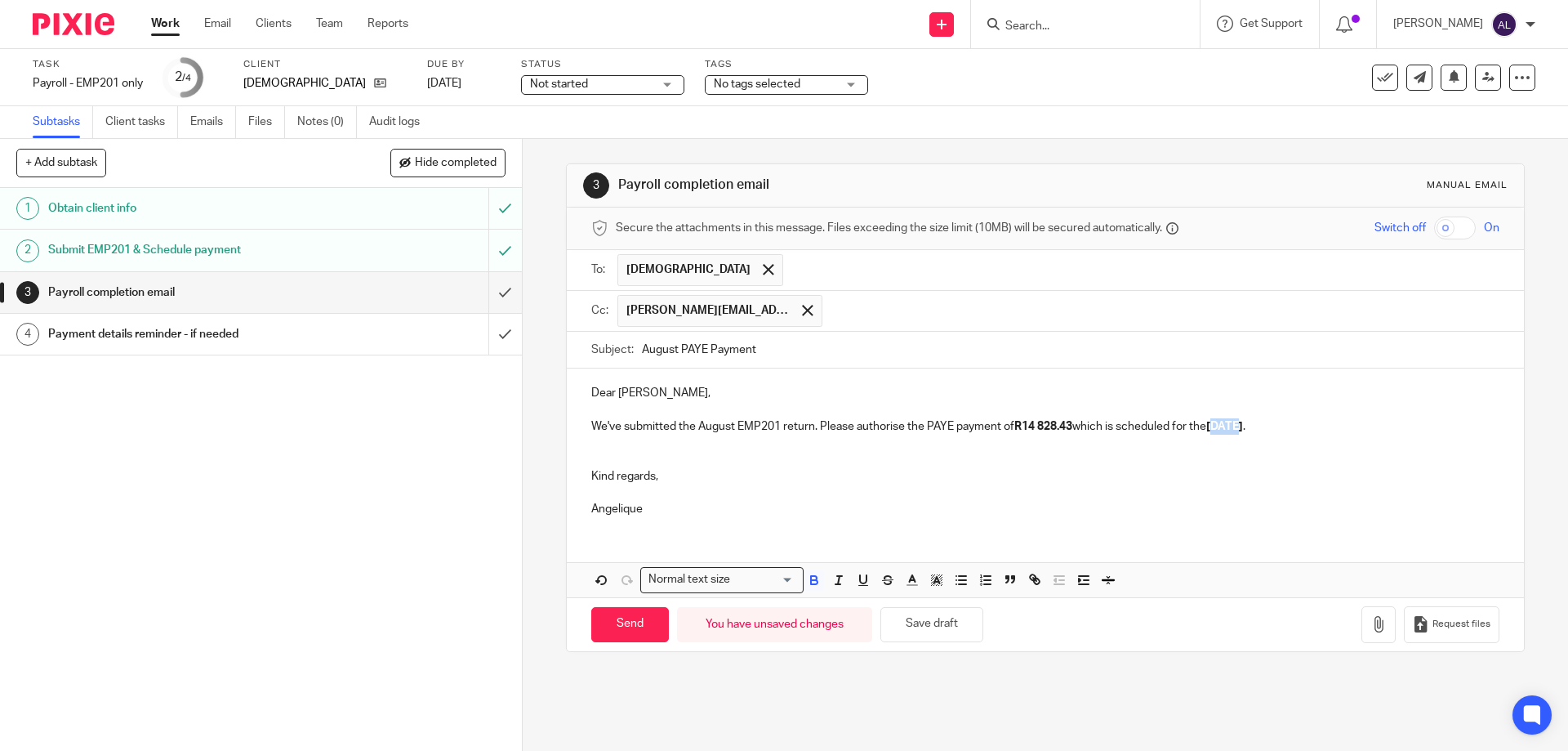
drag, startPoint x: 1240, startPoint y: 426, endPoint x: 1217, endPoint y: 425, distance: 23.0
click at [1217, 425] on strong "06/08/2025" at bounding box center [1225, 426] width 36 height 11
click at [637, 620] on input "Send" at bounding box center [630, 624] width 77 height 36
type input "Sent"
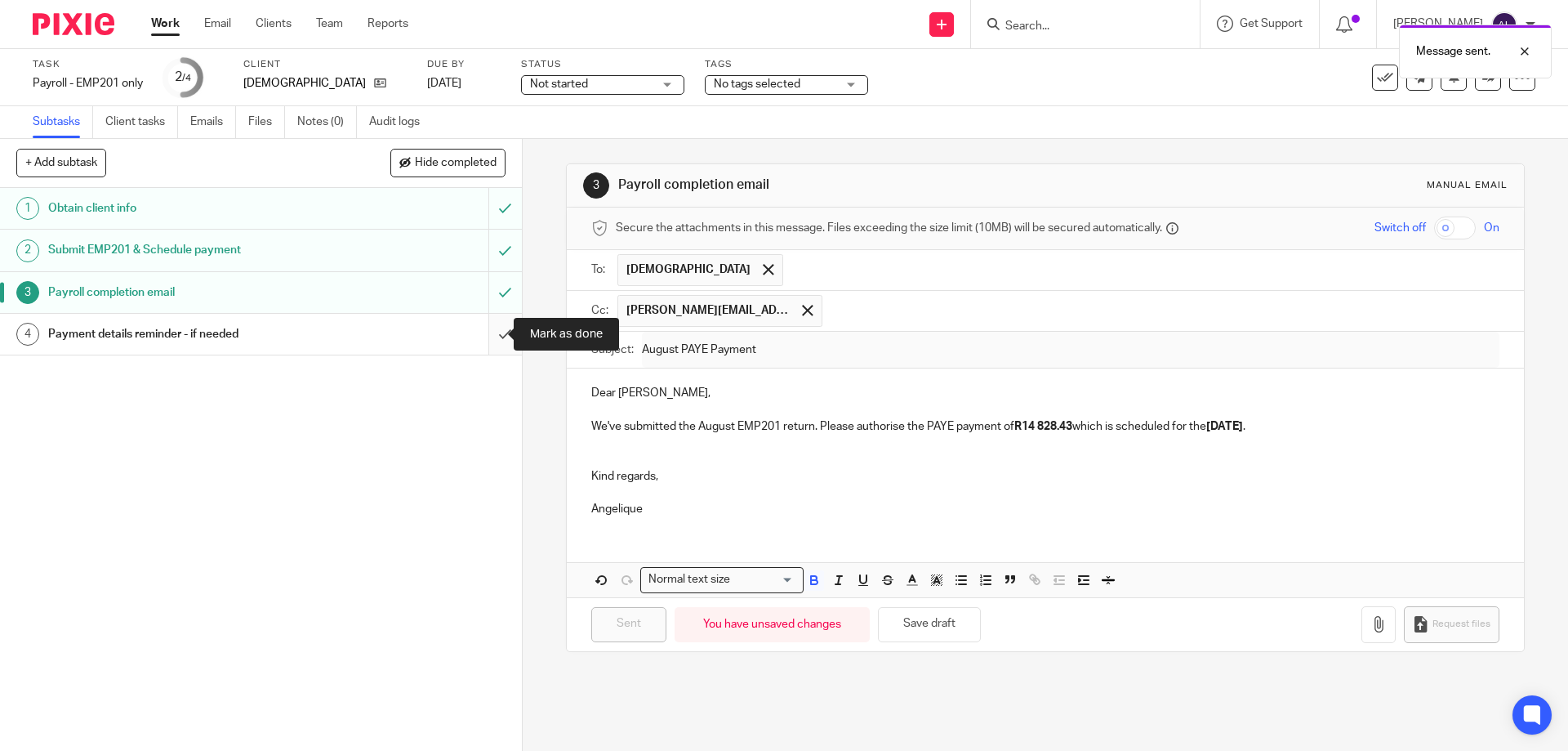
click at [484, 343] on input "submit" at bounding box center [261, 334] width 522 height 41
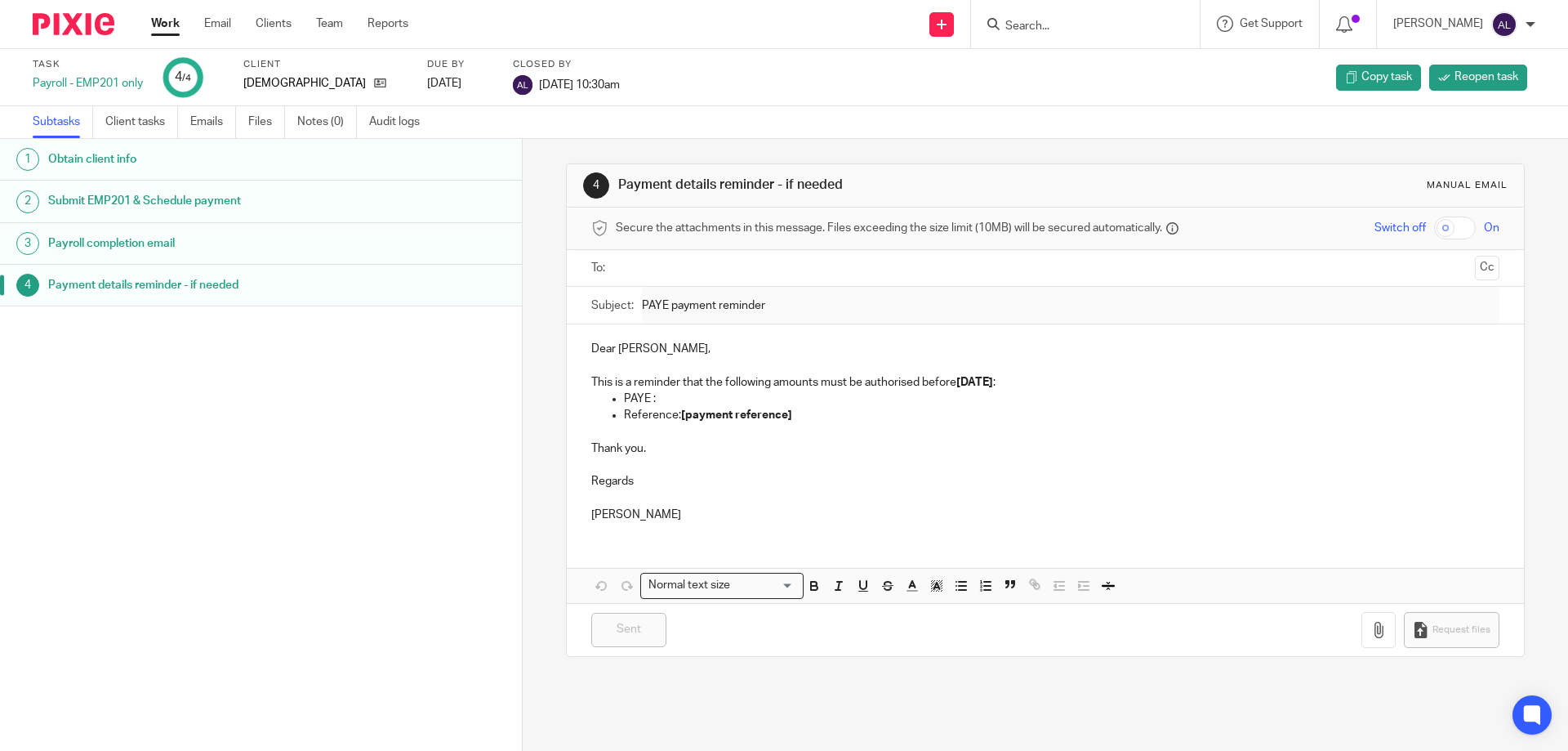
click at [1022, 31] on input "Search" at bounding box center [1078, 27] width 147 height 15
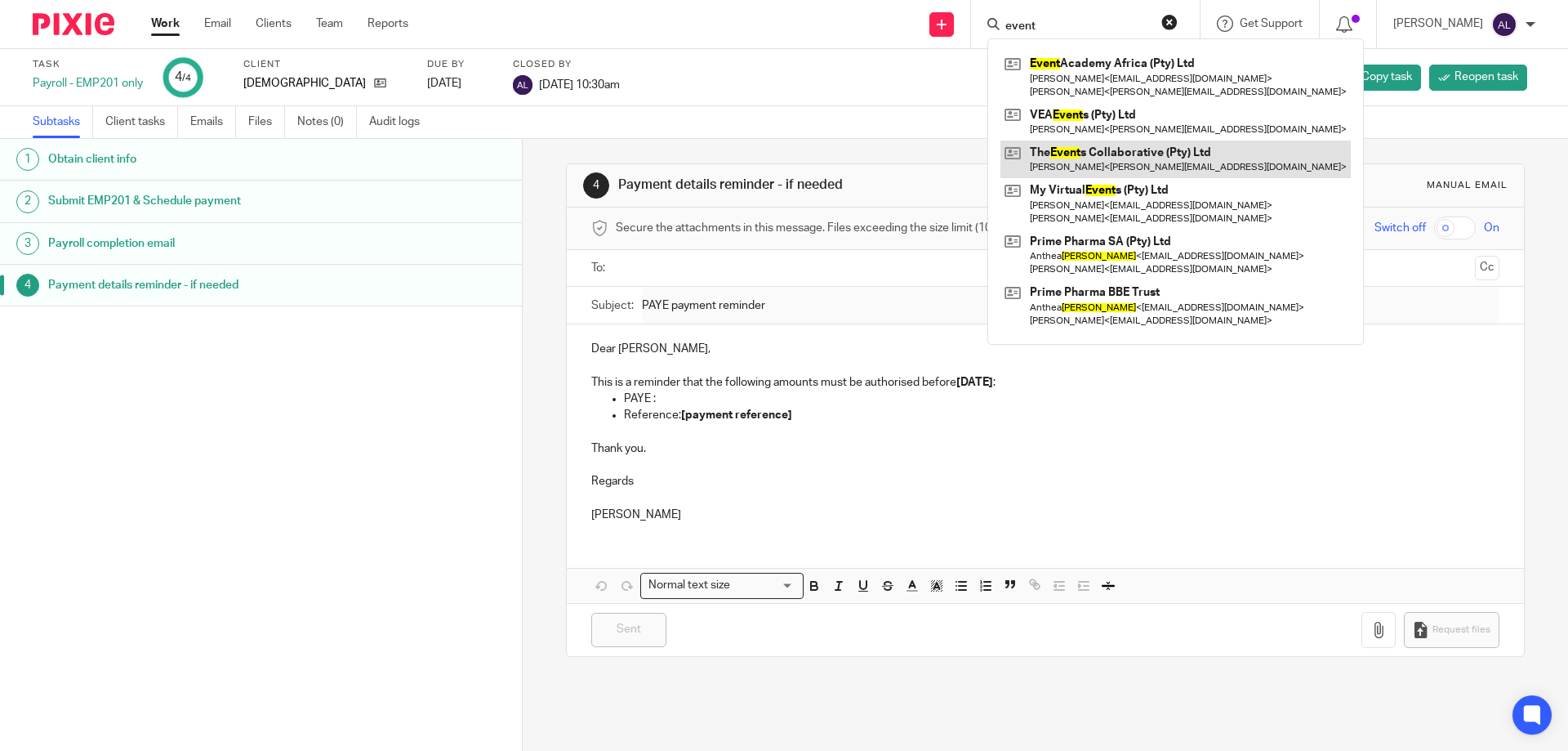
type input "event"
click at [1115, 153] on link at bounding box center [1176, 159] width 350 height 37
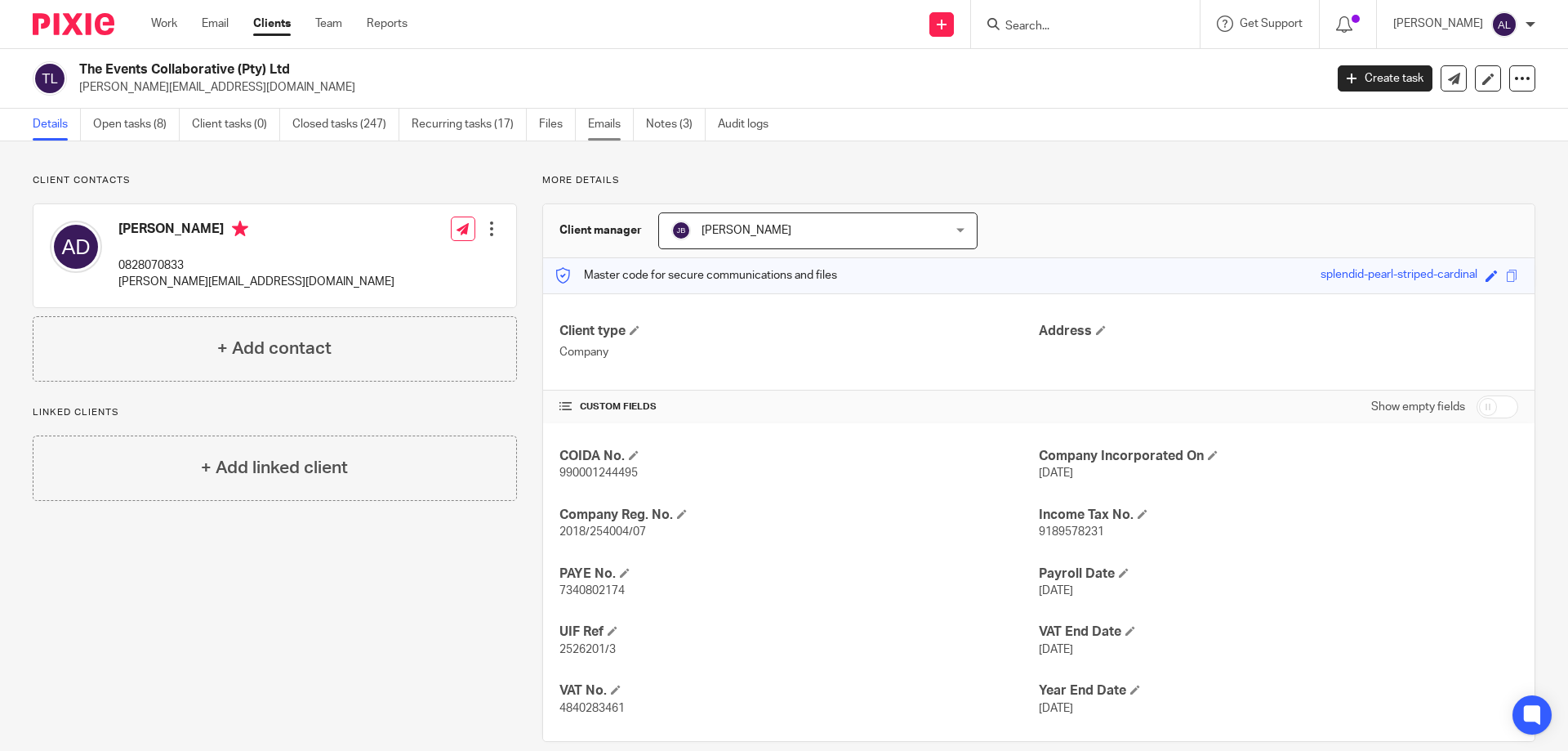
click at [612, 123] on link "Emails" at bounding box center [611, 124] width 46 height 32
click at [134, 121] on link "Open tasks (8)" at bounding box center [136, 124] width 87 height 32
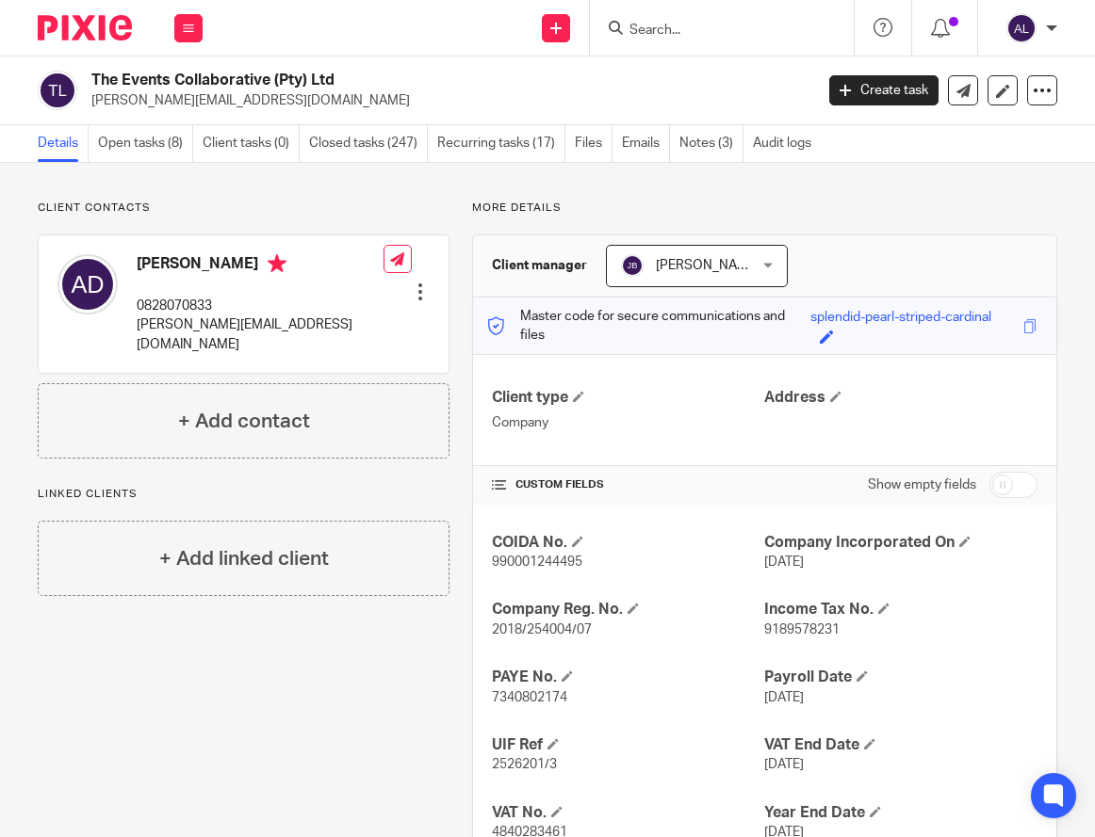
click at [168, 297] on p "0828070833" at bounding box center [260, 306] width 247 height 19
click at [165, 297] on p "0828070833" at bounding box center [260, 306] width 247 height 19
click at [167, 300] on p "0828070833" at bounding box center [260, 306] width 247 height 19
click at [176, 297] on p "0828070833" at bounding box center [260, 306] width 247 height 19
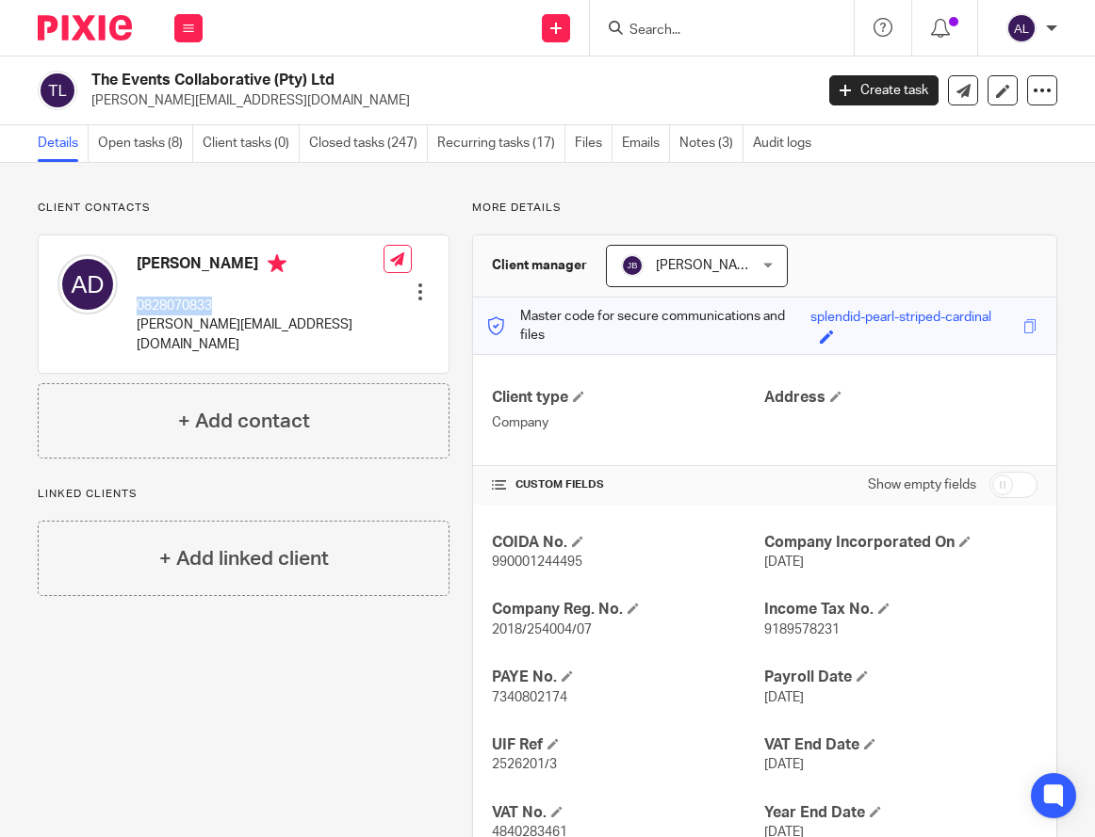
click at [177, 297] on p "0828070833" at bounding box center [260, 306] width 247 height 19
copy p "0828070833"
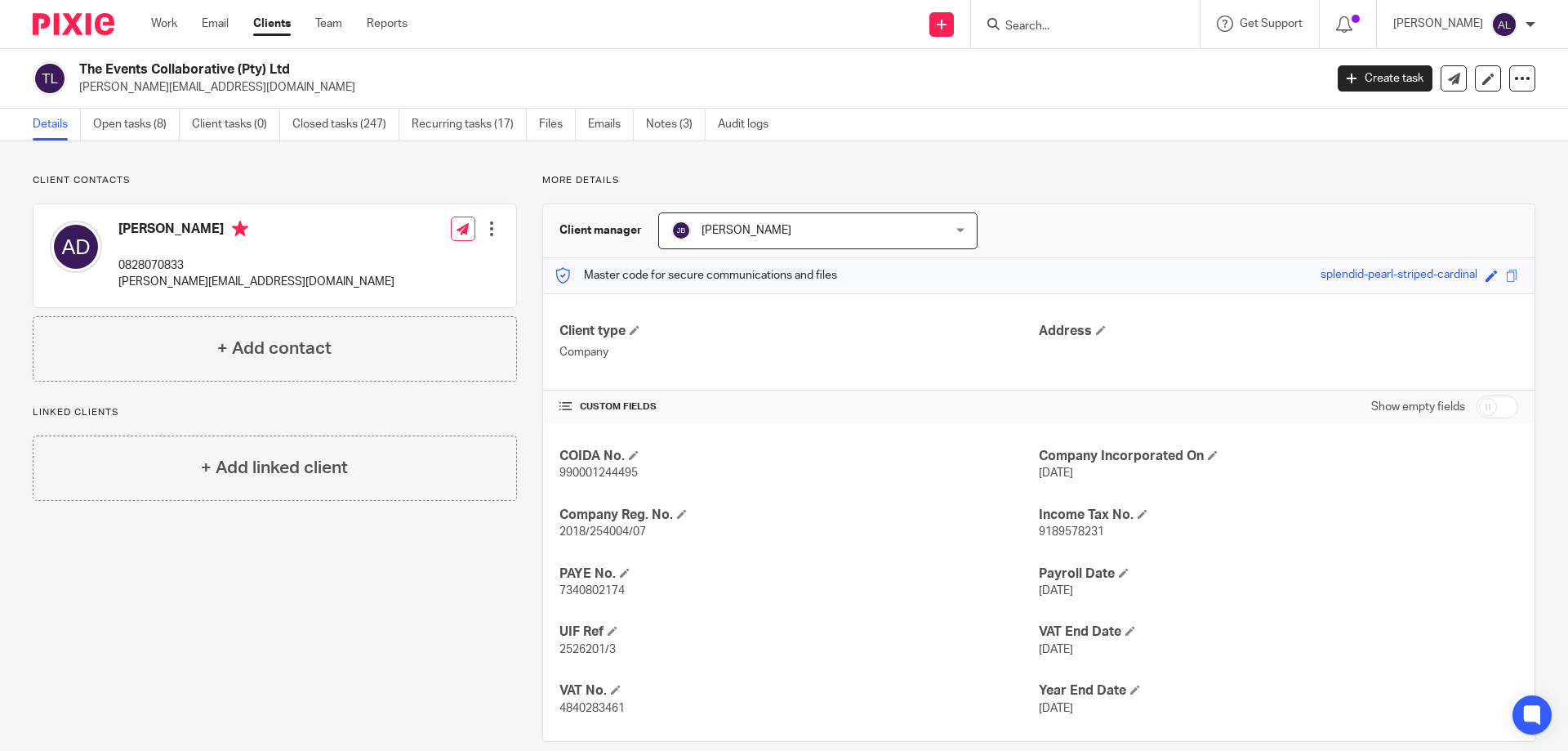
click at [192, 279] on p "[PERSON_NAME][EMAIL_ADDRESS][DOMAIN_NAME]" at bounding box center [257, 282] width 276 height 16
copy div "[PERSON_NAME][EMAIL_ADDRESS][DOMAIN_NAME]"
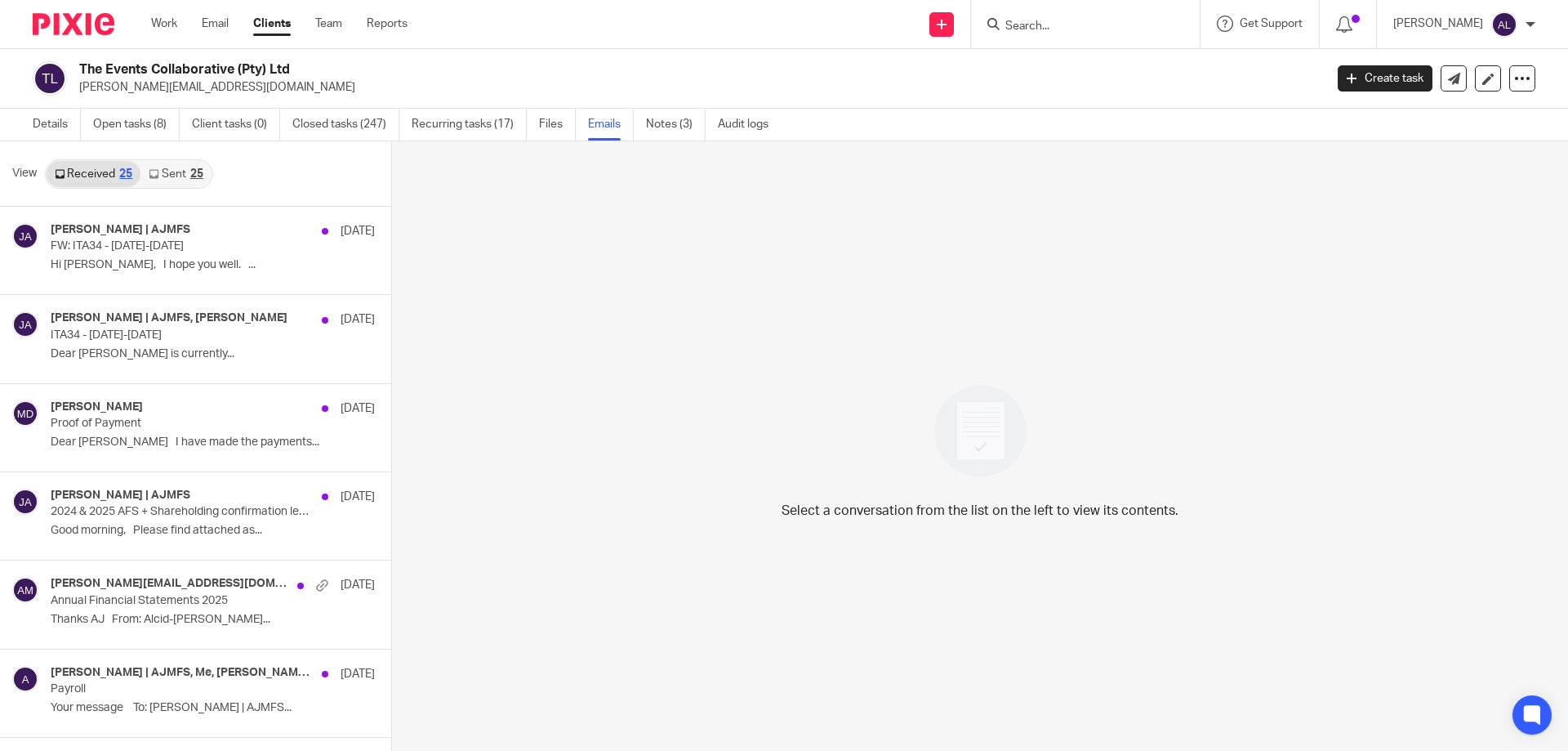
click at [180, 181] on link "Sent 25" at bounding box center [175, 174] width 70 height 26
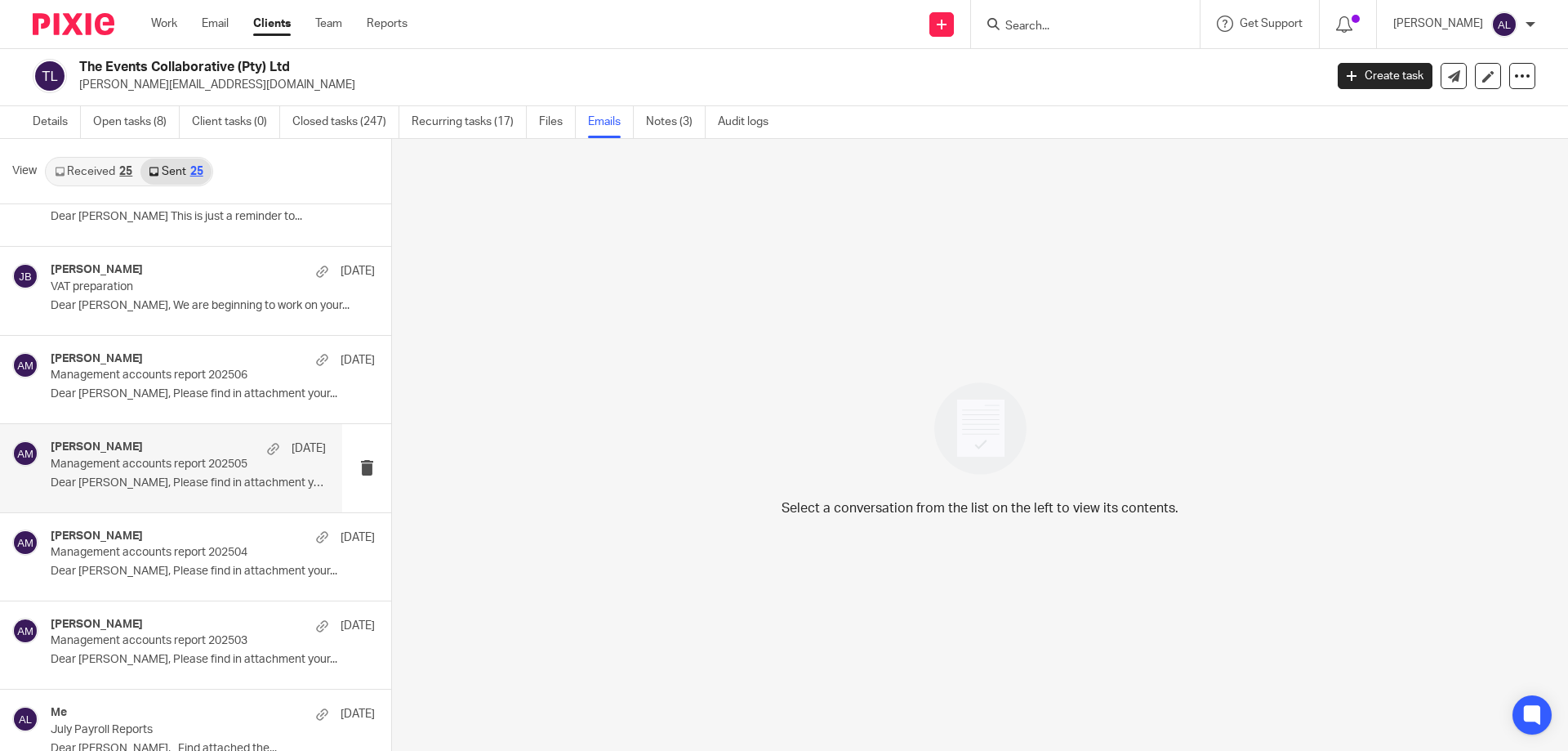
scroll to position [327, 0]
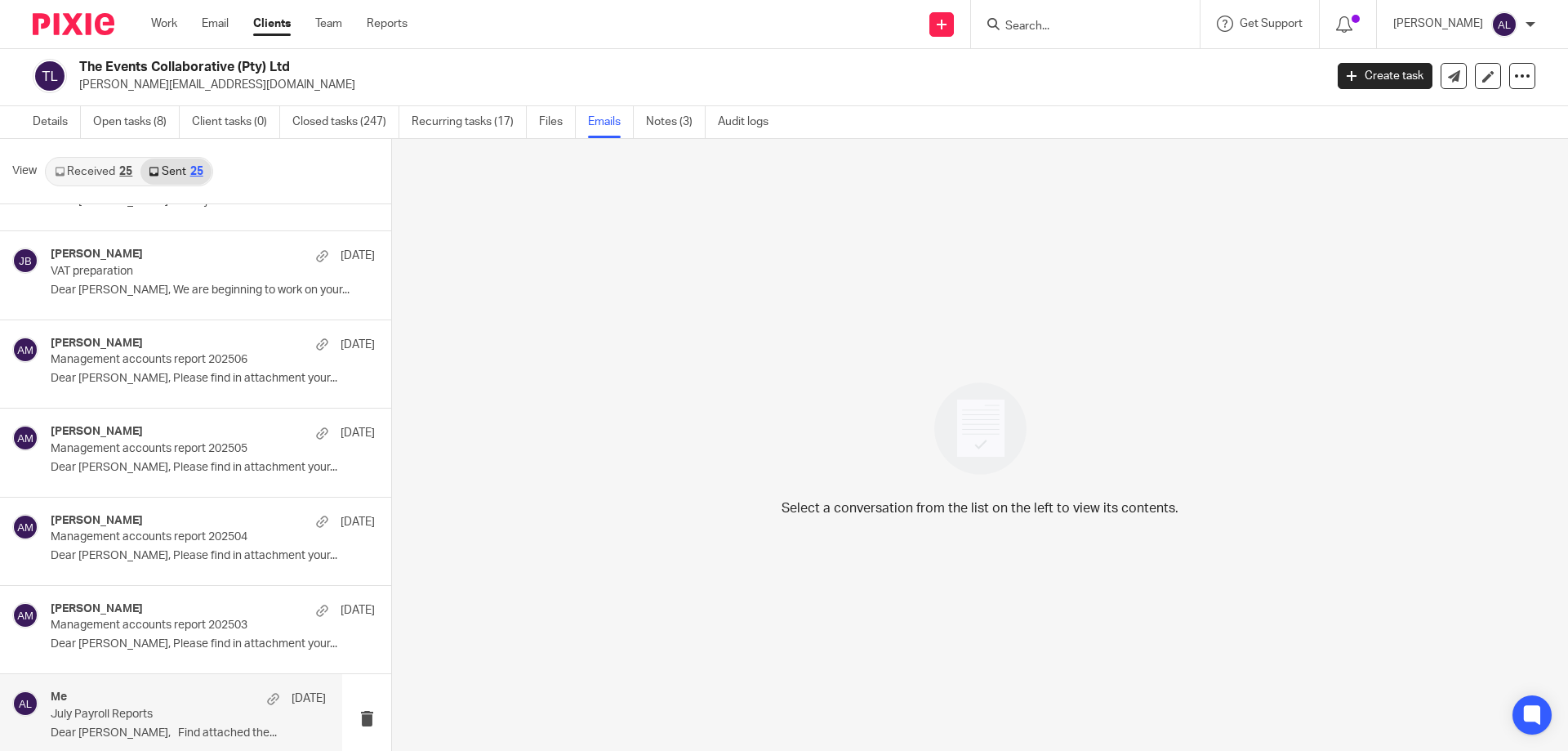
click at [140, 688] on div "Me 15 Jul July Payroll Reports Dear Michael, Find attached the..." at bounding box center [171, 717] width 343 height 88
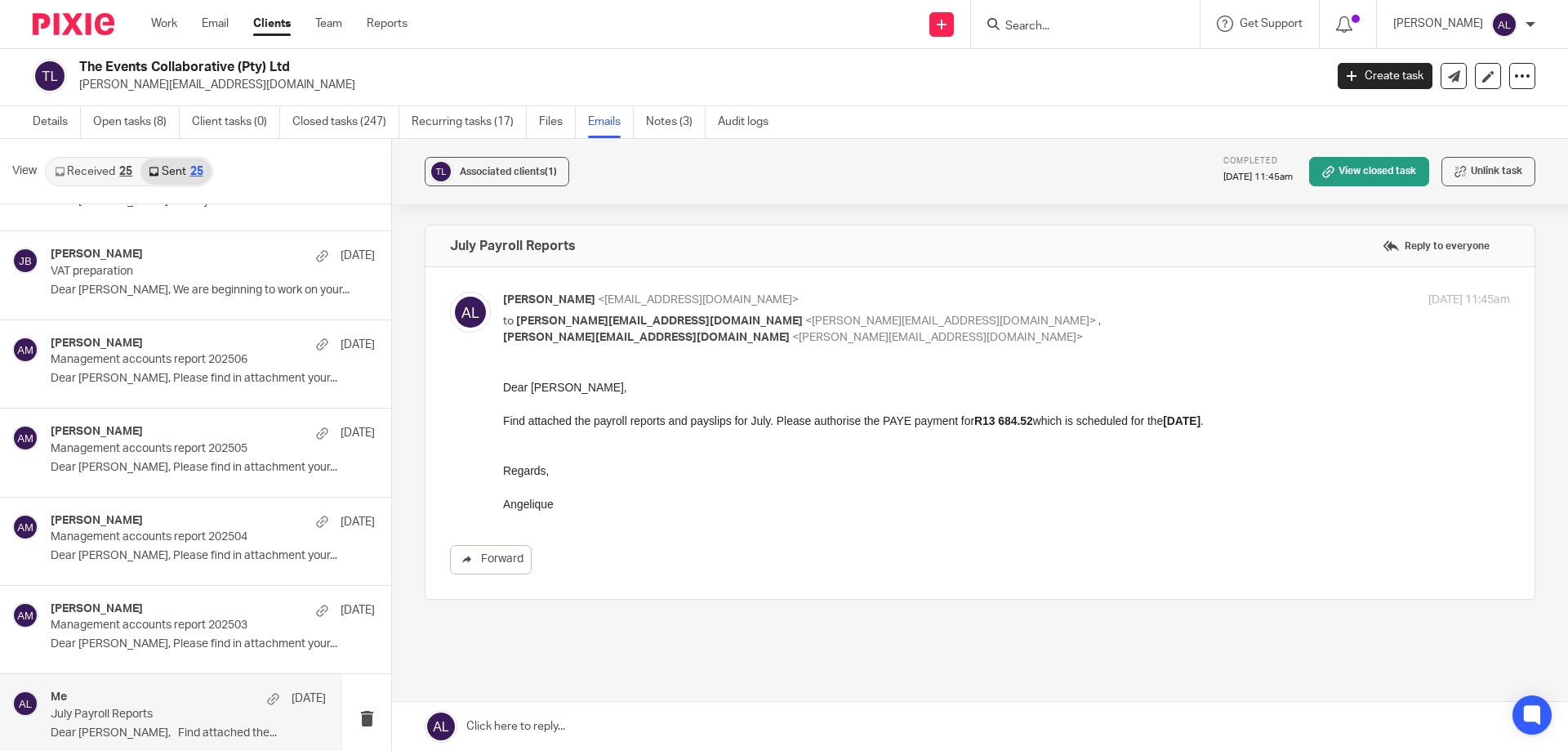
scroll to position [0, 0]
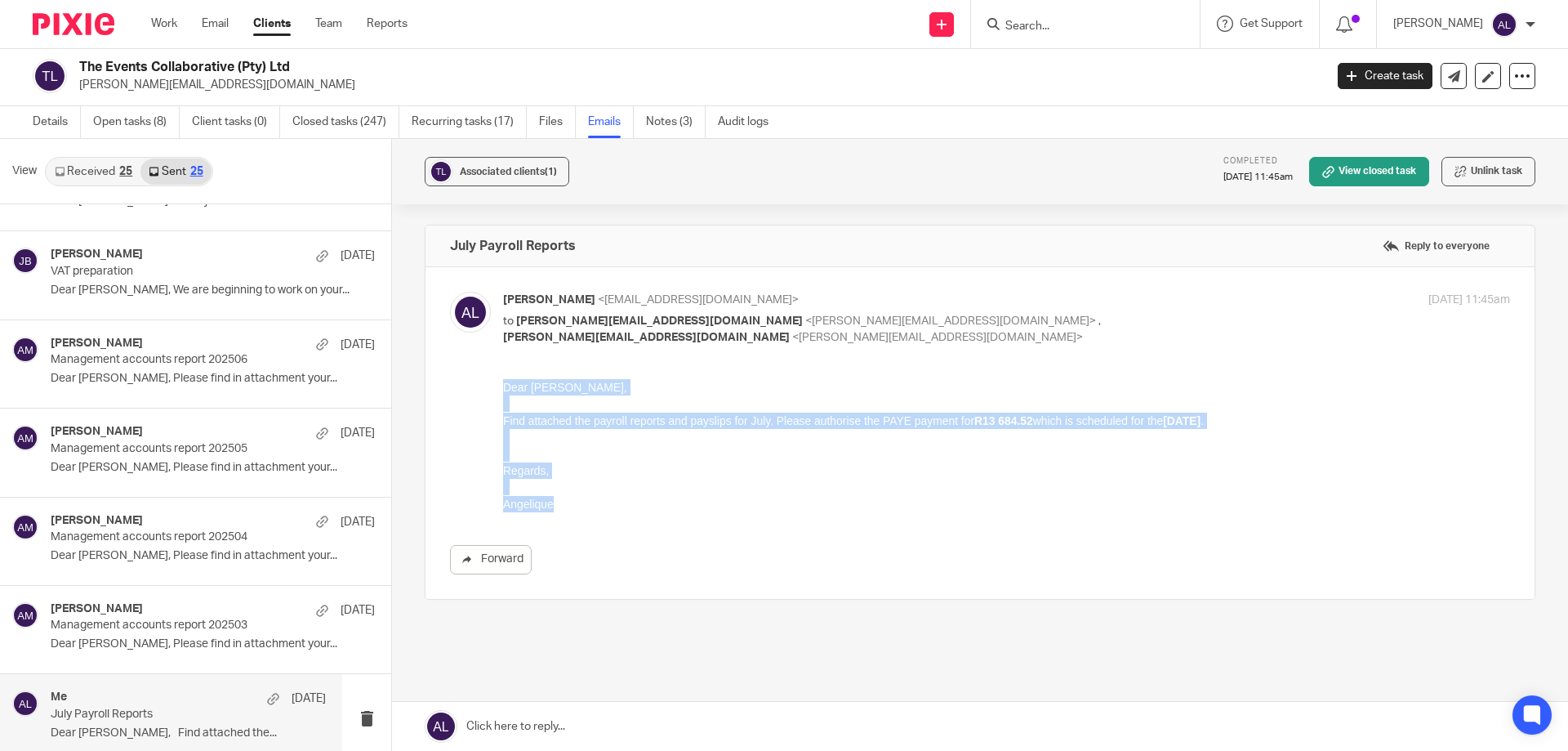
drag, startPoint x: 570, startPoint y: 506, endPoint x: 493, endPoint y: 394, distance: 135.9
click html "Dear Michael, Find attached the payroll reports and payslips for July. Please a…"
copy div "Dear Michael, Find attached the payroll reports and payslips for July. Please a…"
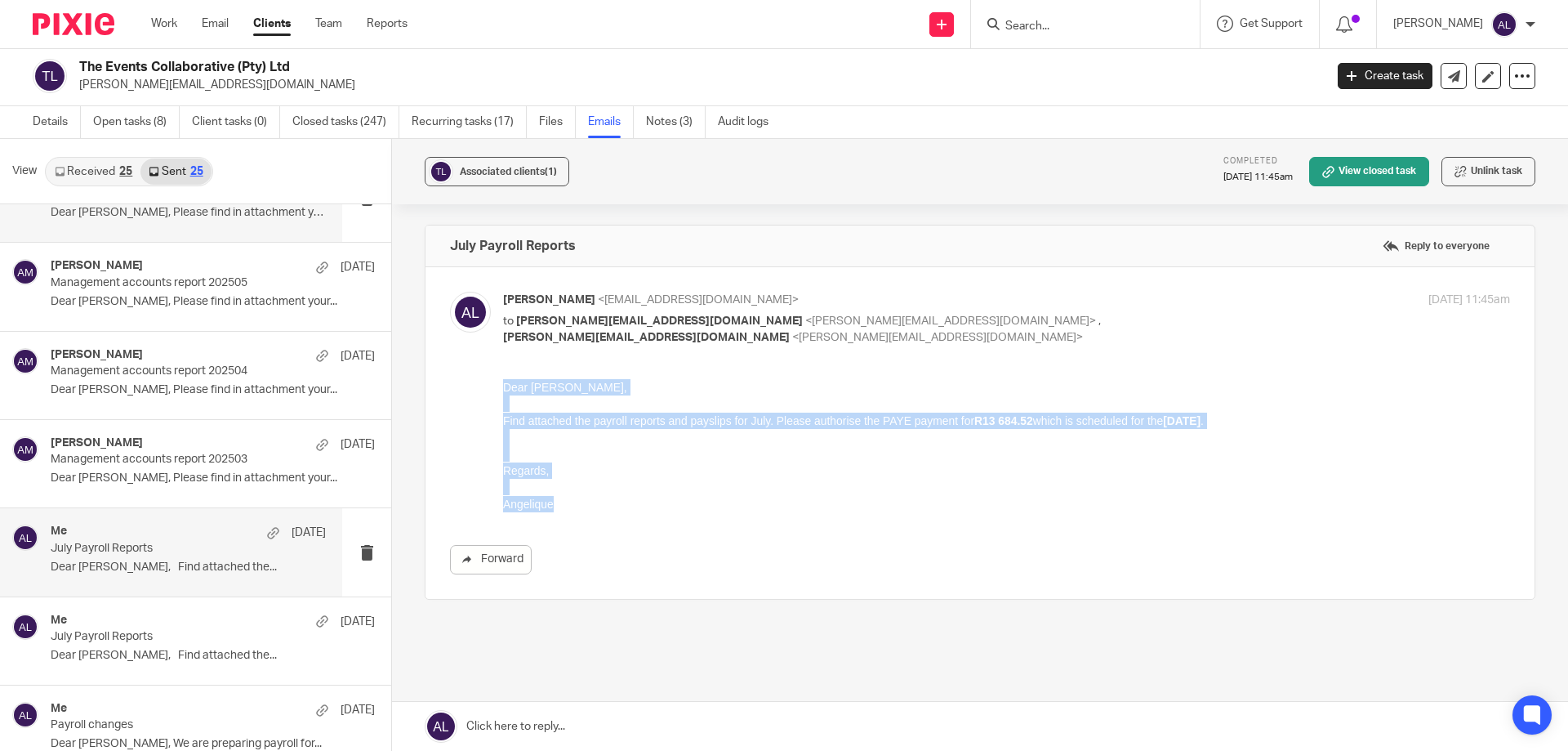
scroll to position [571, 0]
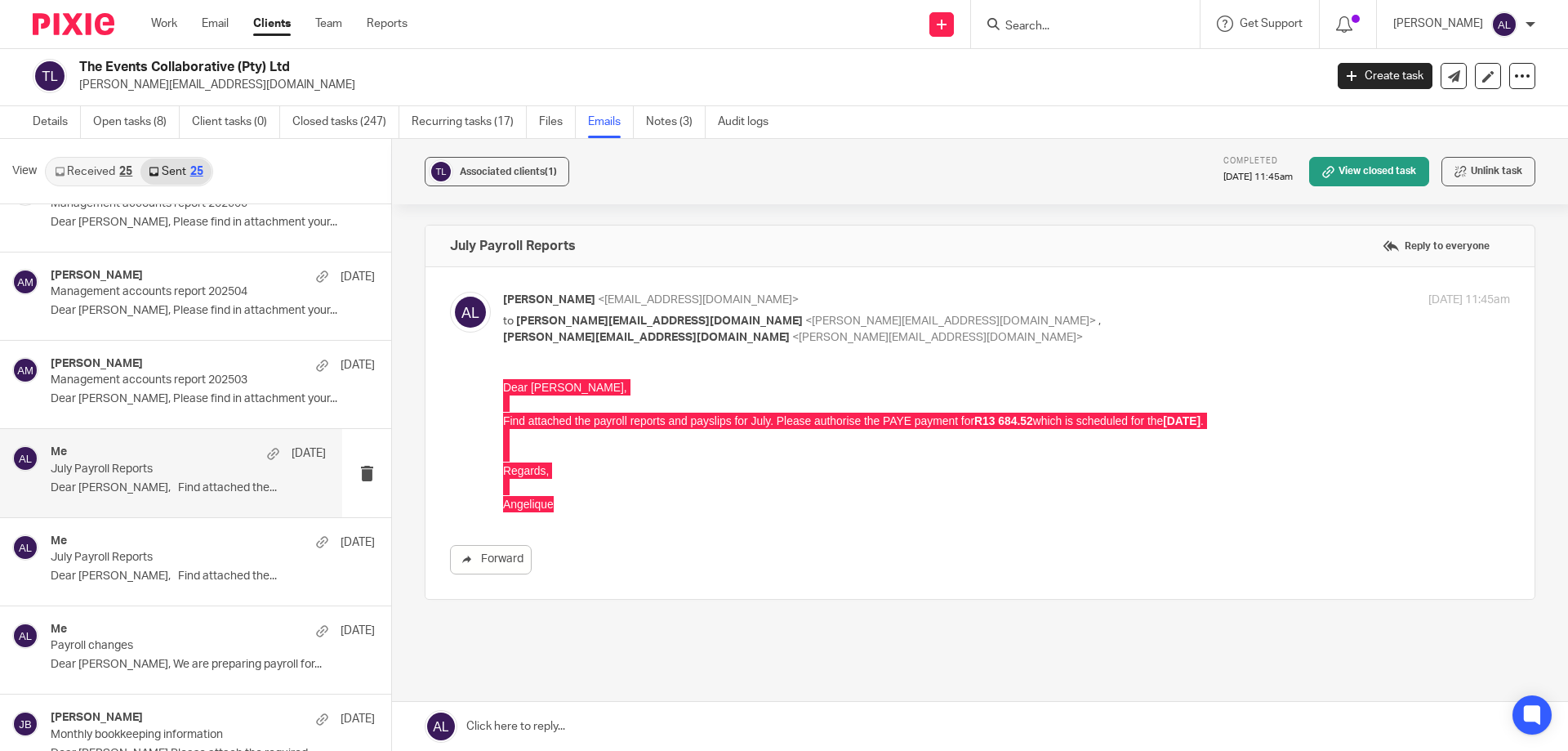
click at [163, 485] on p "Dear Michael, Find attached the..." at bounding box center [187, 488] width 275 height 14
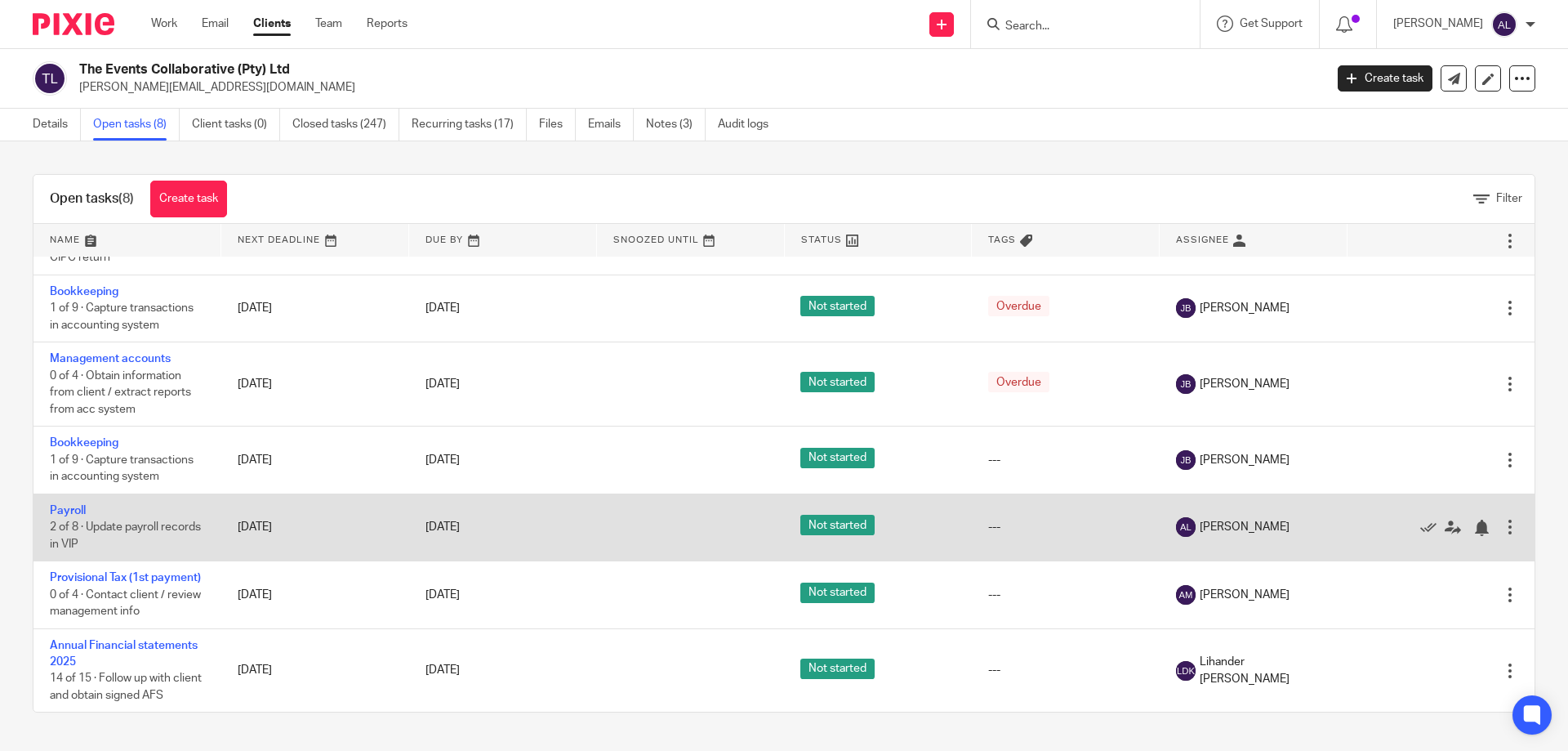
scroll to position [150, 0]
click at [74, 505] on link "Payroll" at bounding box center [67, 510] width 36 height 11
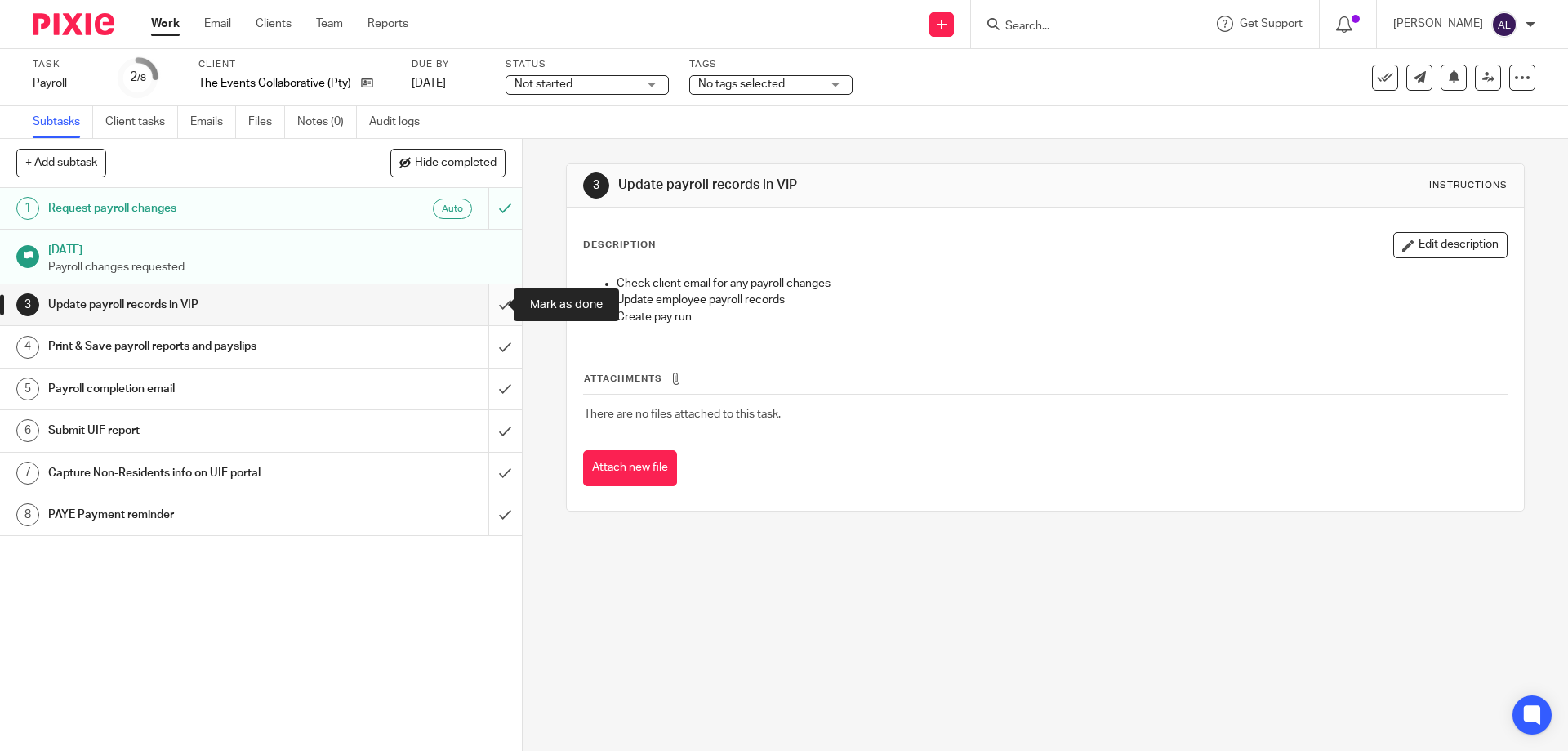
click at [492, 310] on input "submit" at bounding box center [261, 304] width 522 height 41
click at [491, 339] on input "submit" at bounding box center [261, 346] width 522 height 41
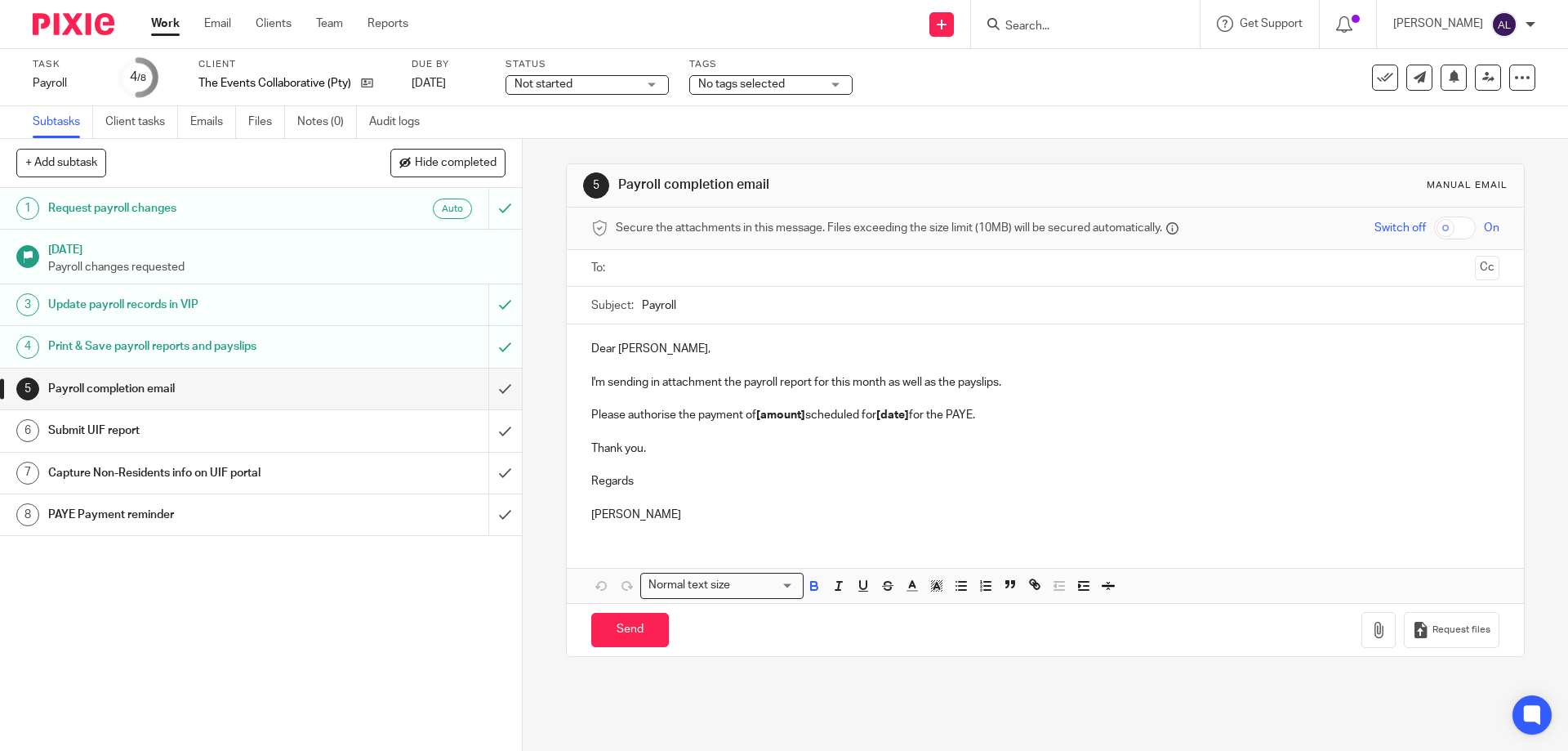
drag, startPoint x: 699, startPoint y: 510, endPoint x: 583, endPoint y: 348, distance: 199.2
click at [583, 348] on div "Dear [PERSON_NAME], I'm sending in attachment the payroll report for this month…" at bounding box center [1045, 429] width 957 height 211
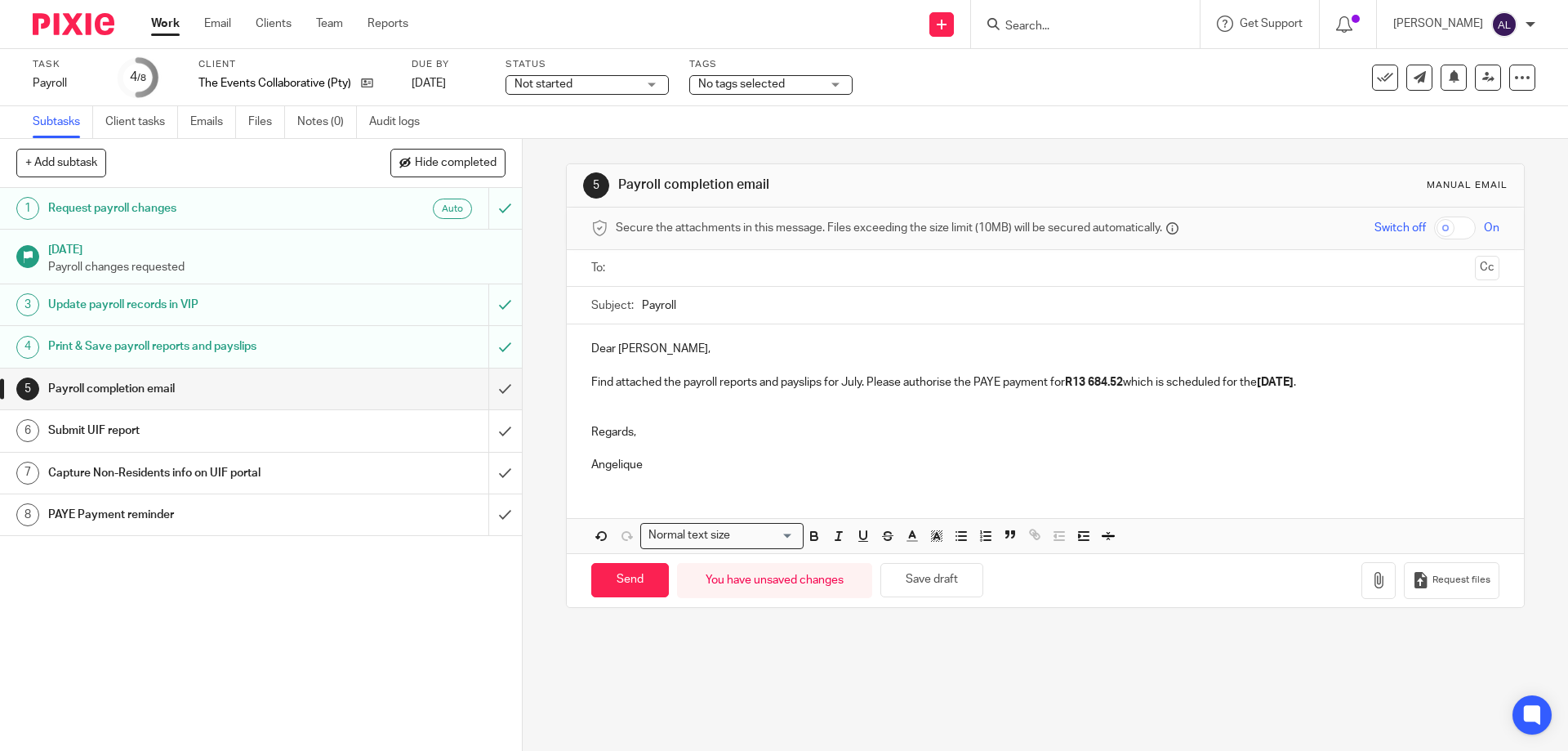
click at [668, 274] on input "text" at bounding box center [1045, 269] width 846 height 19
click at [642, 310] on input "Payroll" at bounding box center [1070, 309] width 857 height 36
click at [735, 327] on input "August Payroll" at bounding box center [1070, 309] width 857 height 36
type input "August Payroll Reports"
click at [639, 356] on p "Dear Michael," at bounding box center [1045, 352] width 907 height 16
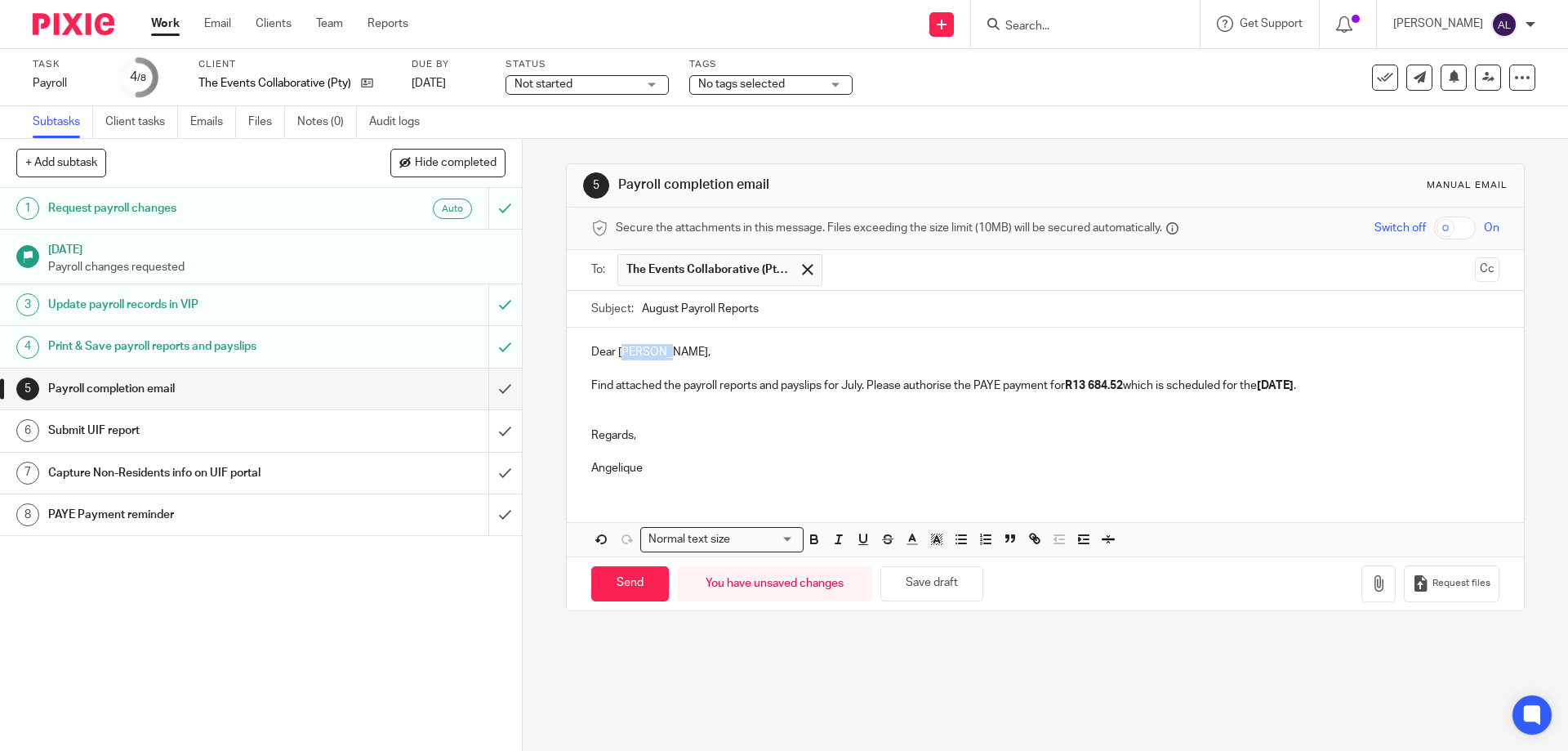
click at [639, 356] on p "Dear Michael," at bounding box center [1045, 352] width 907 height 16
click at [852, 389] on p "Find attached the payroll reports and payslips for July. Please authorise the P…" at bounding box center [1045, 385] width 907 height 16
drag, startPoint x: 1147, startPoint y: 388, endPoint x: 1100, endPoint y: 387, distance: 47.0
click at [1100, 387] on p "Find attached the payroll reports and payslips for August. Please authorise the…" at bounding box center [1045, 385] width 907 height 16
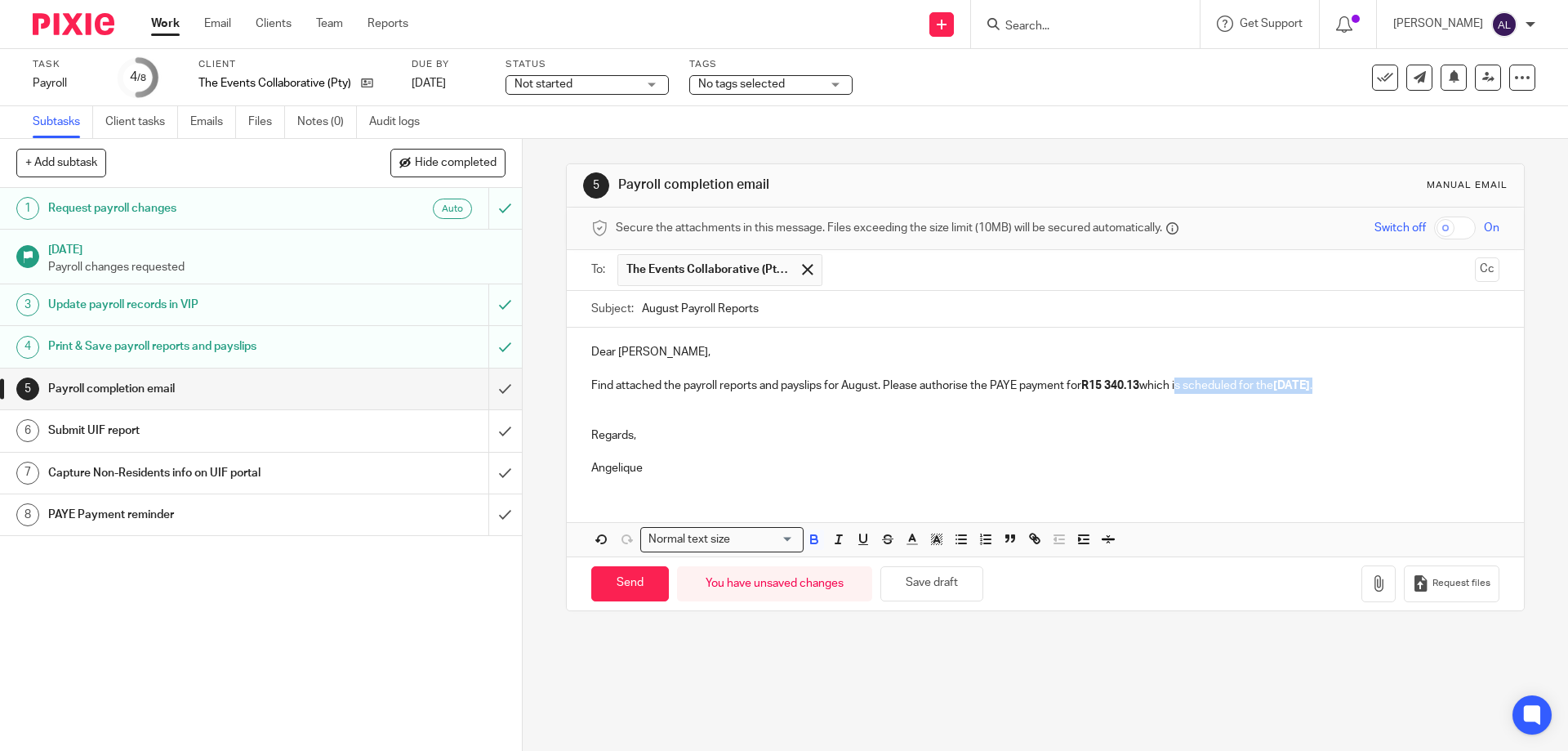
drag, startPoint x: 1346, startPoint y: 387, endPoint x: 1181, endPoint y: 388, distance: 165.0
click at [1181, 388] on p "Find attached the payroll reports and payslips for August. Please authorise the…" at bounding box center [1045, 385] width 907 height 16
click at [837, 320] on input "August Payroll Reports" at bounding box center [1070, 309] width 857 height 36
type input "August Payroll Reports (TEC)"
drag, startPoint x: 299, startPoint y: 634, endPoint x: 540, endPoint y: 611, distance: 242.1
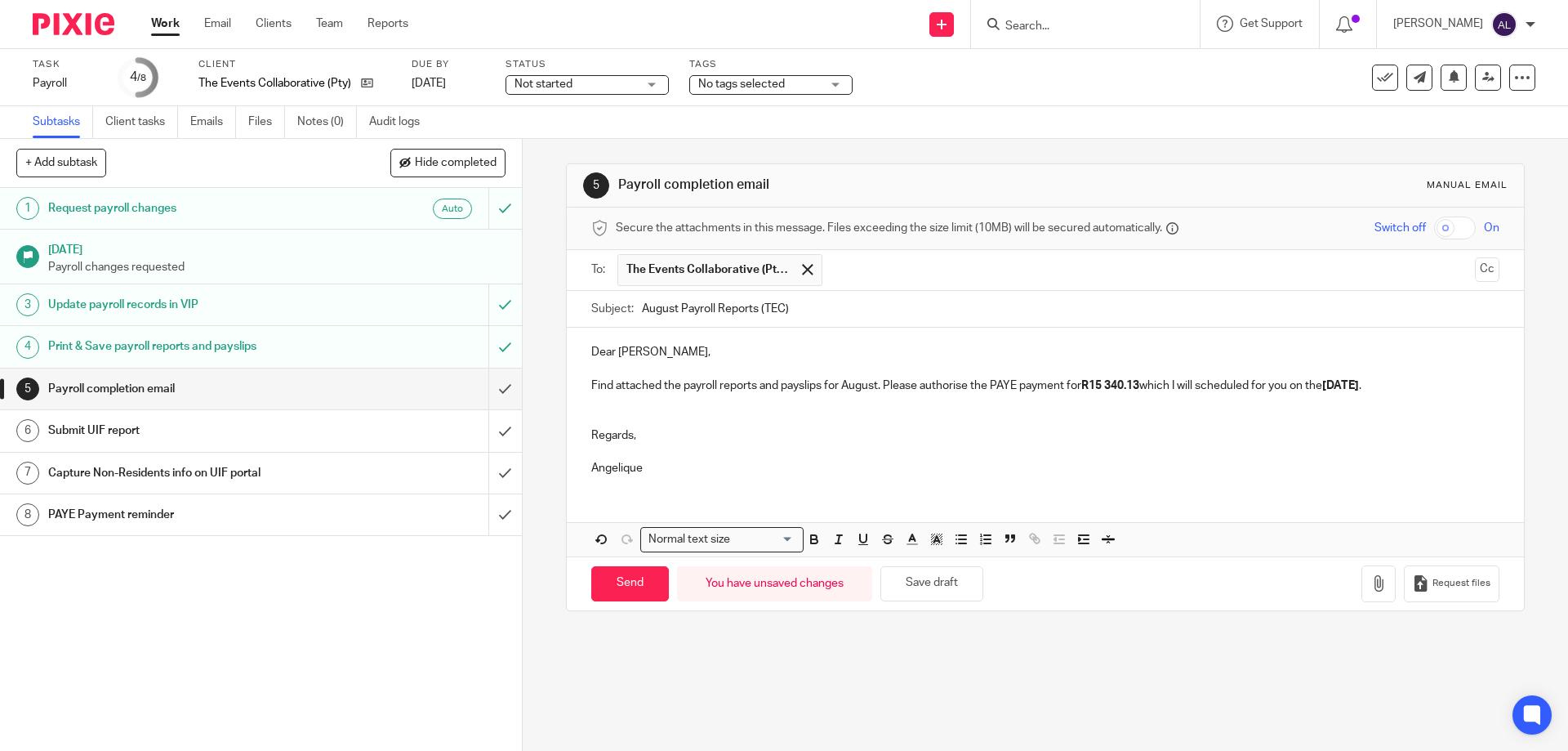
click at [299, 634] on div "1 Request payroll changes Auto 15 Aug 2025 Payroll changes requested 3 Update p…" at bounding box center [261, 469] width 522 height 563
click at [1371, 575] on icon "button" at bounding box center [1379, 583] width 16 height 16
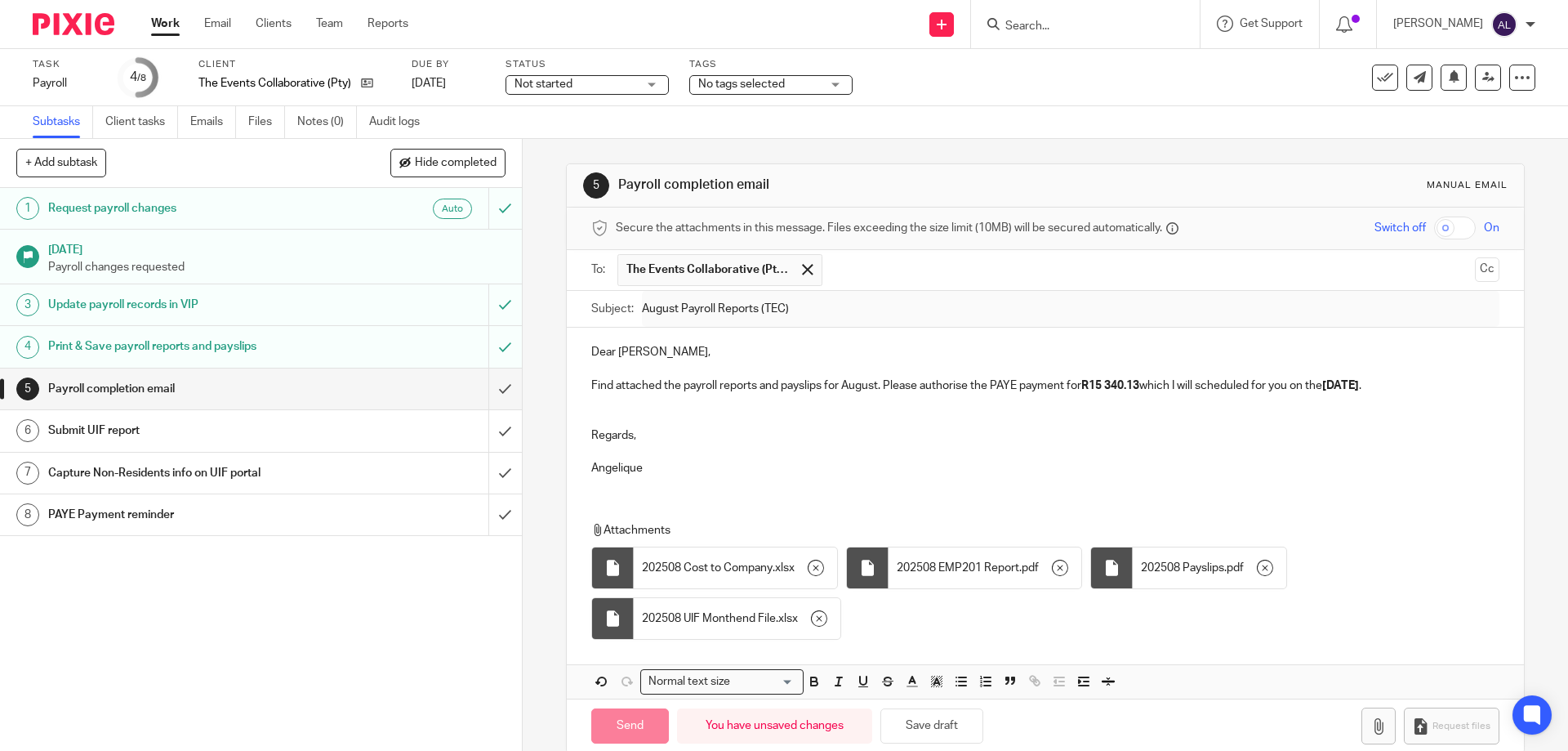
click at [833, 486] on div "Dear Alison, Find attached the payroll reports and payslips for August. Please …" at bounding box center [1045, 408] width 957 height 161
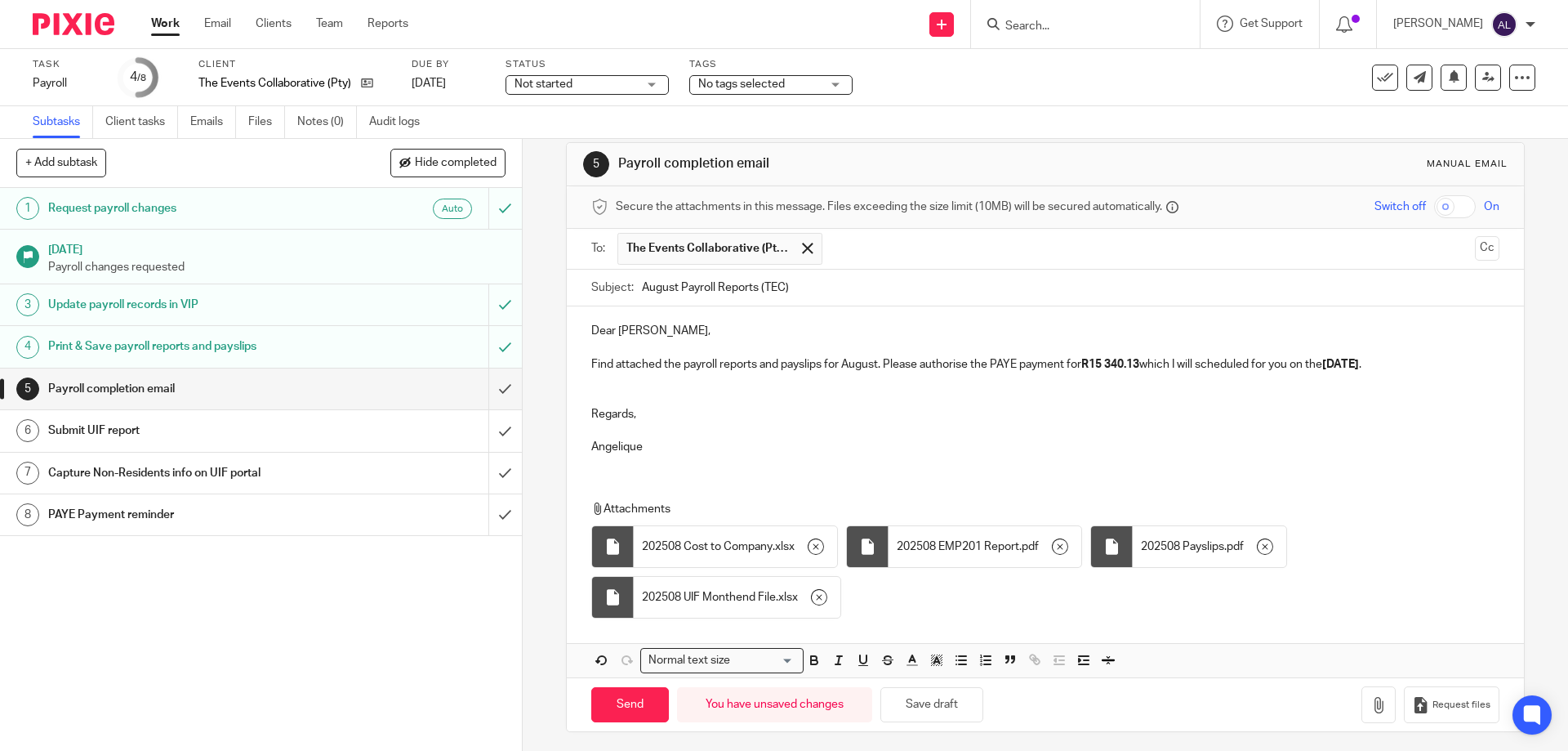
scroll to position [27, 0]
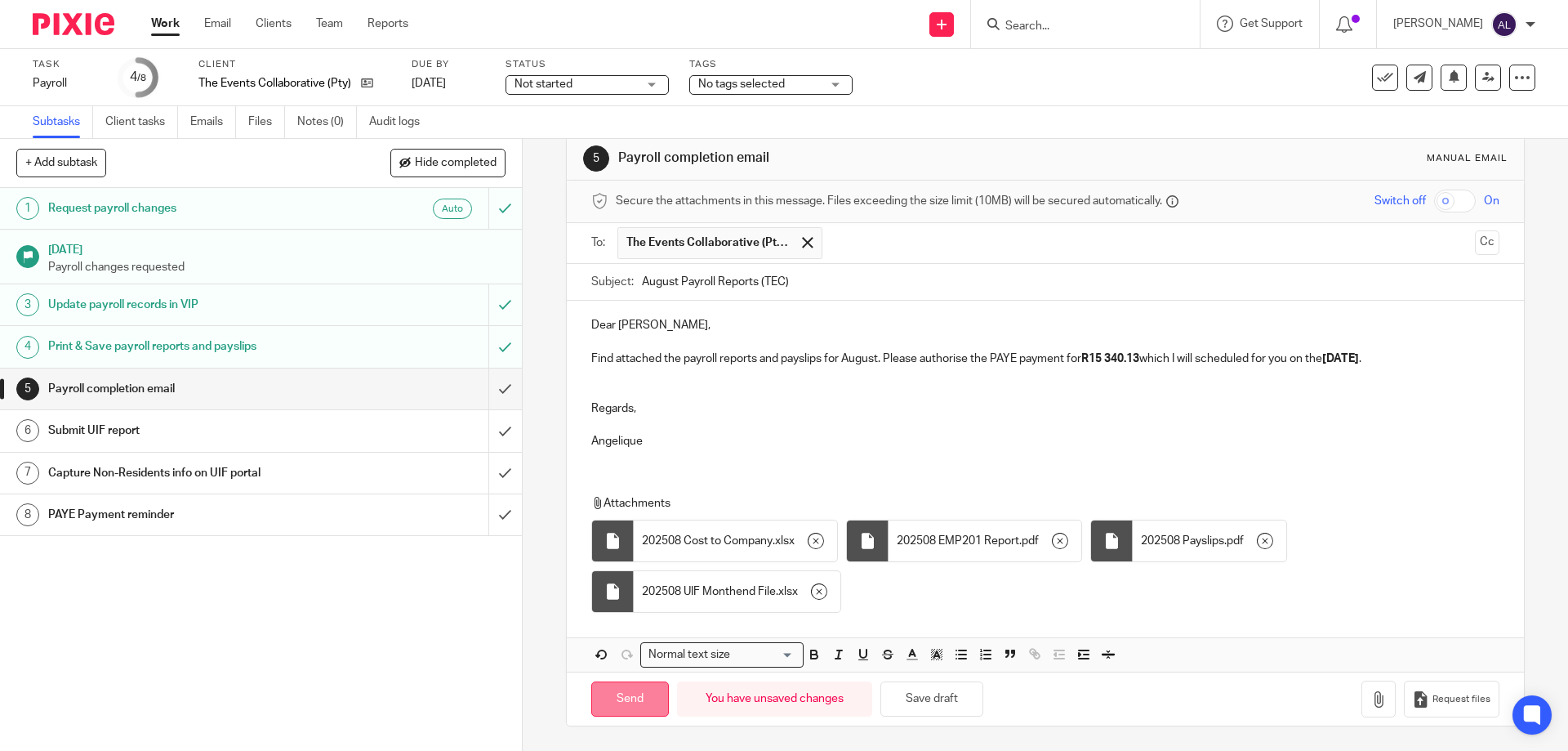
click at [642, 702] on input "Send" at bounding box center [630, 699] width 77 height 36
type input "Sent"
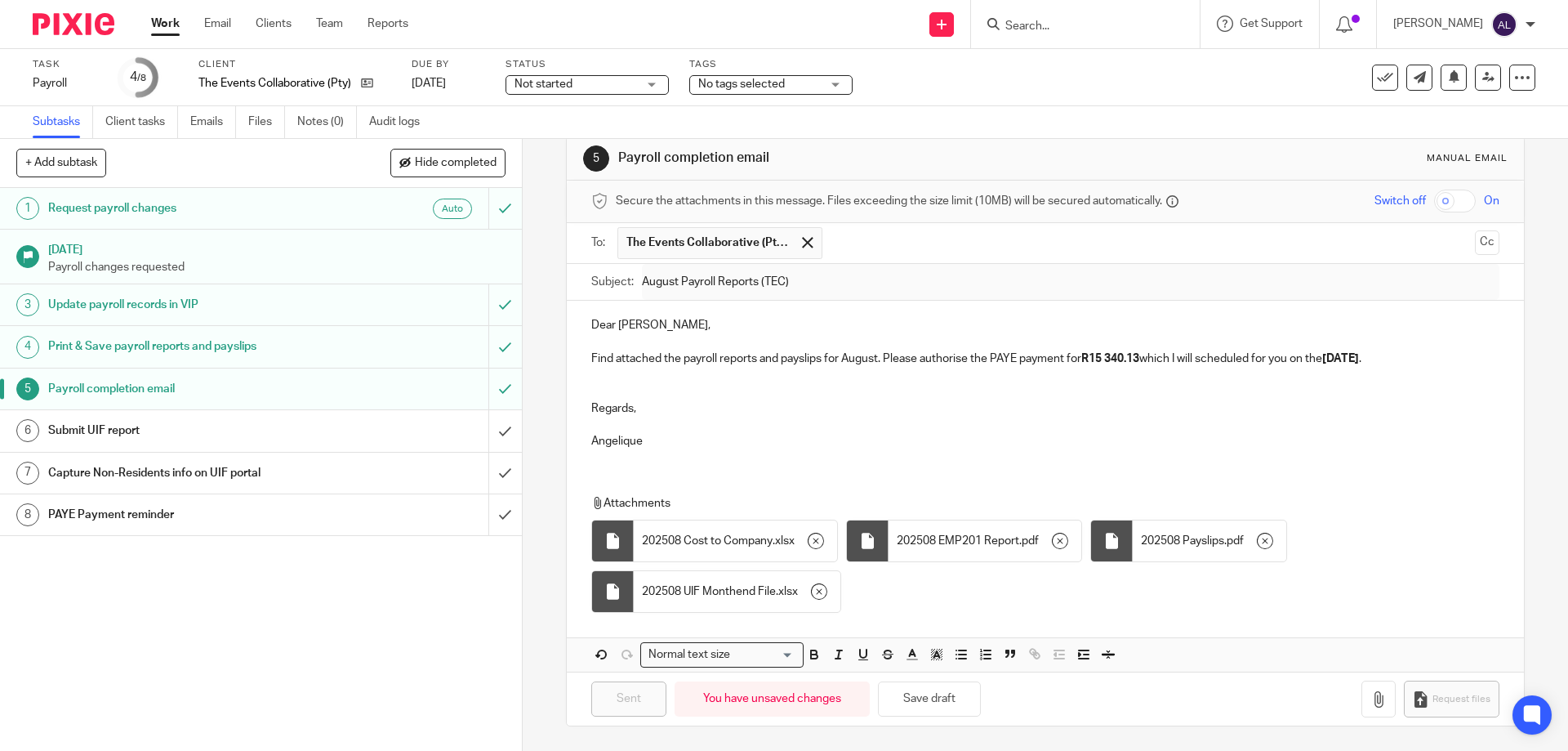
click at [1375, 485] on div "Attachments 202508 Cost to Company . xlsx 202508 EMP201 Report . pdf 202508 Pay…" at bounding box center [1045, 550] width 957 height 142
click at [489, 433] on input "submit" at bounding box center [261, 430] width 522 height 41
click at [485, 474] on input "submit" at bounding box center [261, 473] width 522 height 41
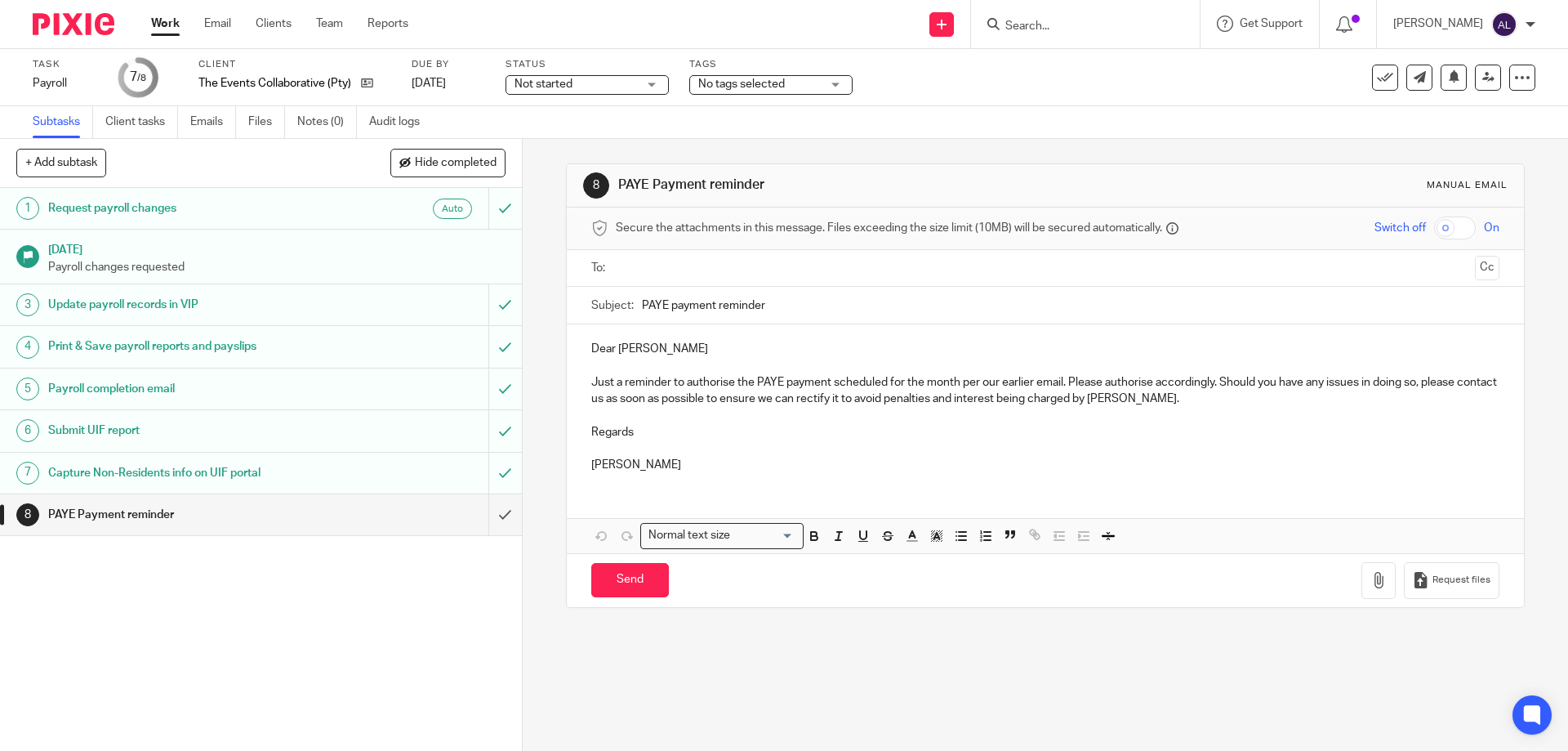
click at [1058, 40] on div at bounding box center [1086, 24] width 229 height 49
click at [1058, 31] on div at bounding box center [1086, 24] width 229 height 49
click at [1070, 24] on input "Search" at bounding box center [1078, 27] width 147 height 15
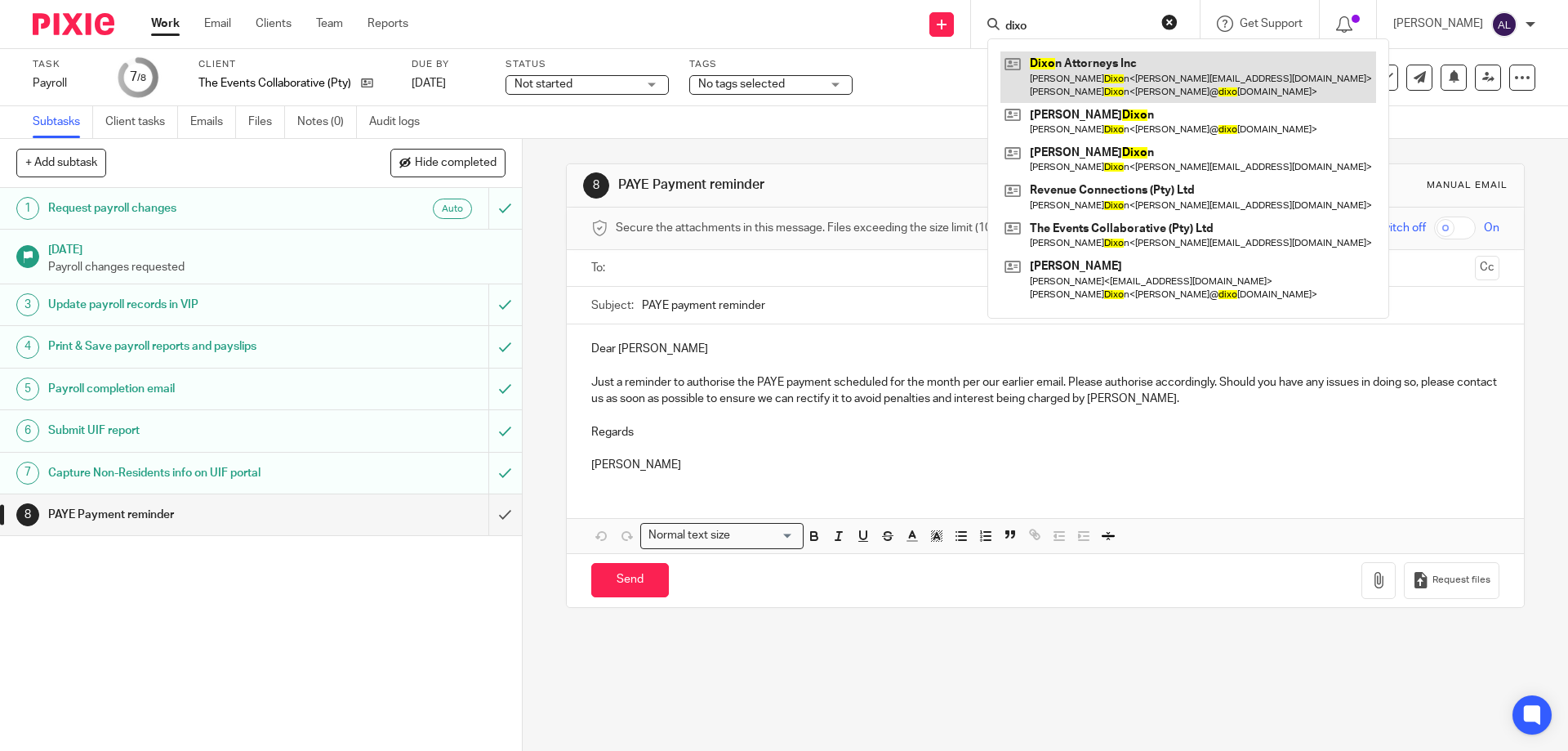
type input "dixo"
click at [1088, 57] on link at bounding box center [1188, 76] width 376 height 50
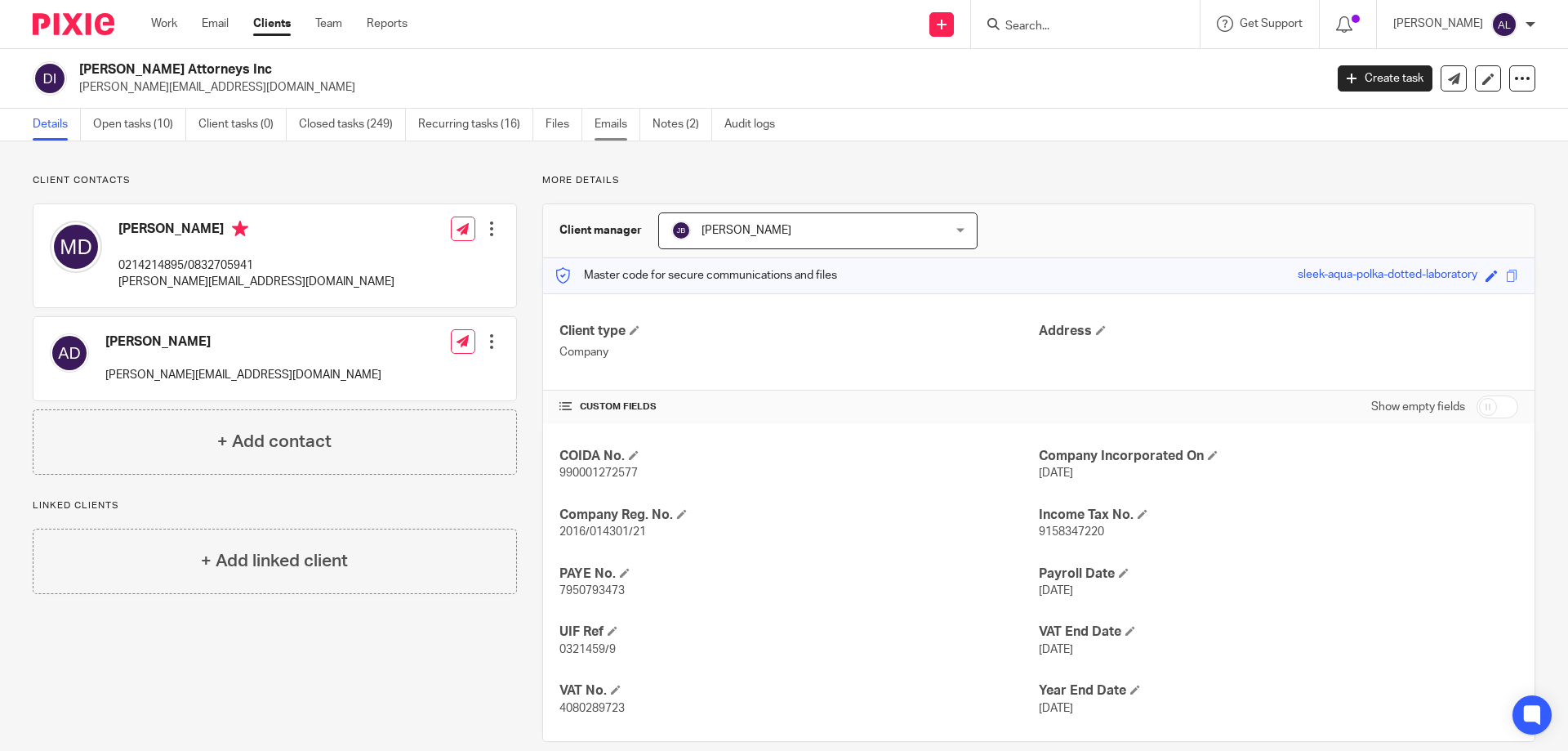
click at [616, 129] on link "Emails" at bounding box center [617, 124] width 46 height 32
click at [161, 124] on link "Open tasks (10)" at bounding box center [139, 124] width 93 height 32
click at [131, 258] on p "0214214895/0832705941" at bounding box center [257, 265] width 276 height 16
copy p "0214214895"
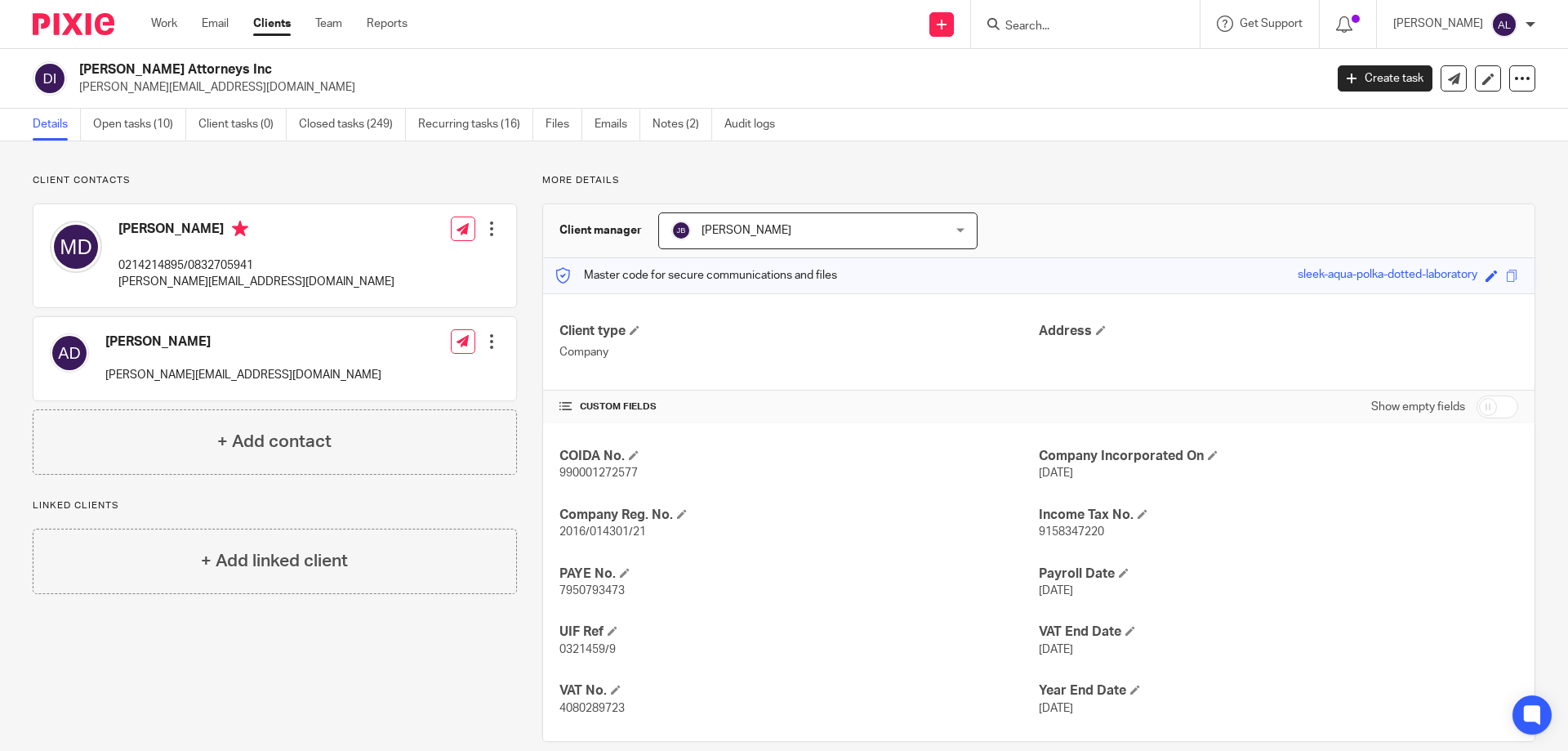
click at [223, 280] on p "michael@dixonattorneys.co.za" at bounding box center [257, 282] width 276 height 16
copy div "michael@dixonattorneys.co.za"
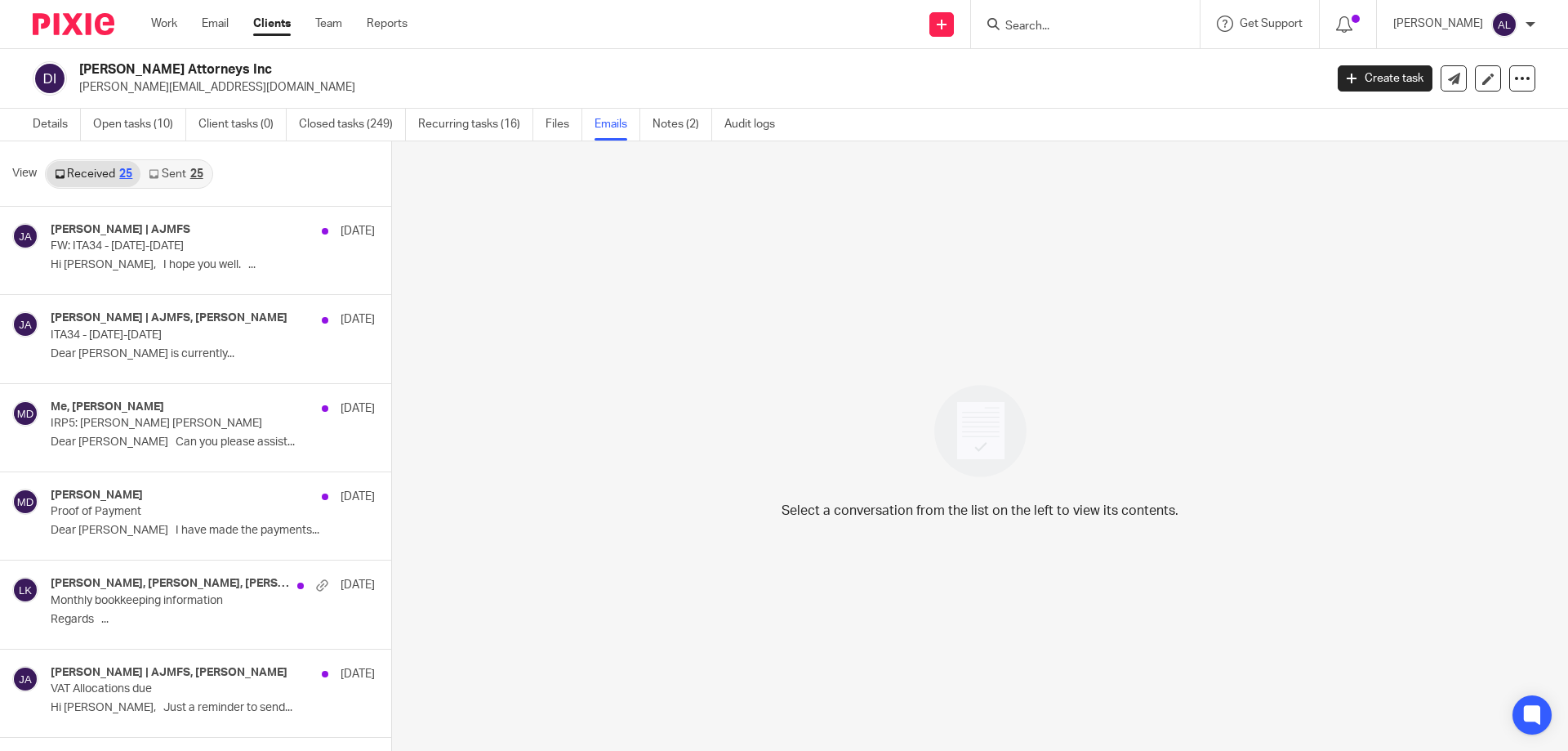
click at [167, 177] on link "Sent 25" at bounding box center [175, 174] width 70 height 26
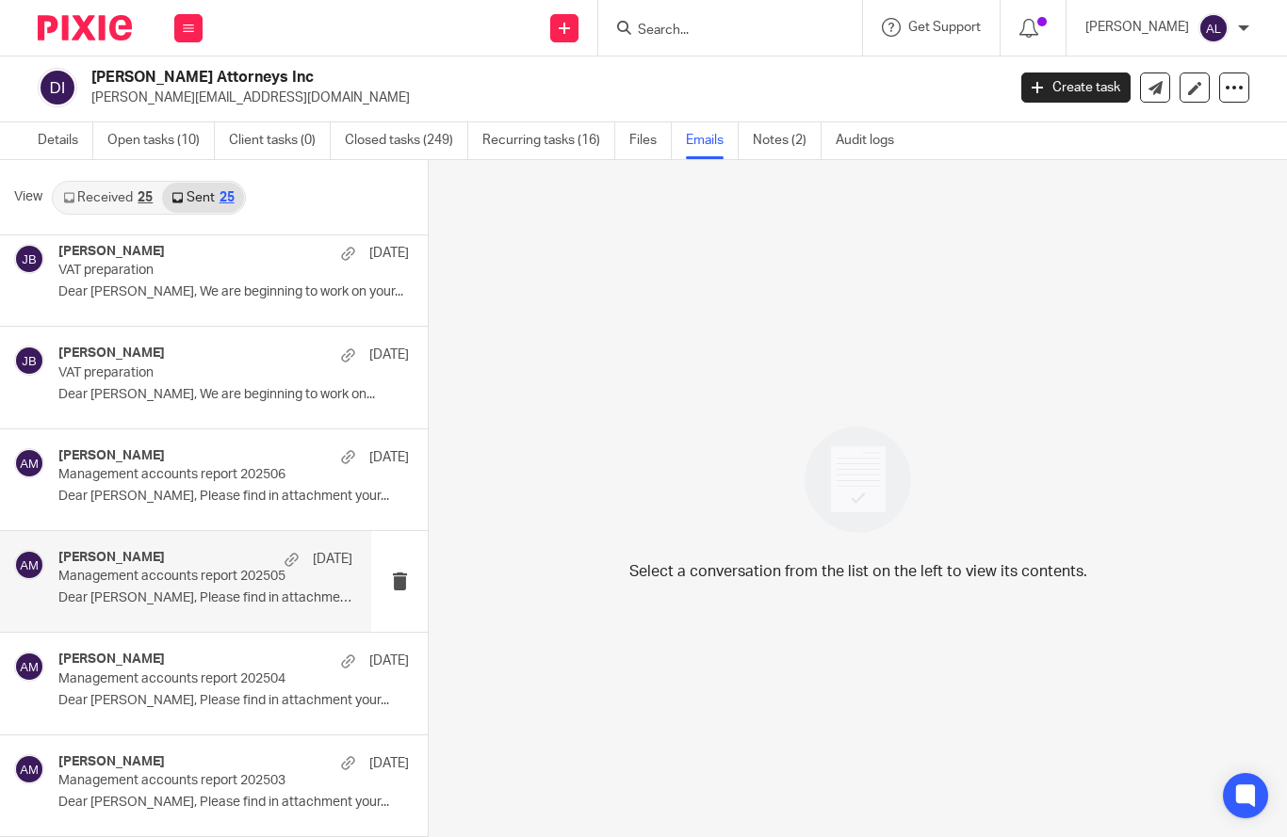
scroll to position [942, 0]
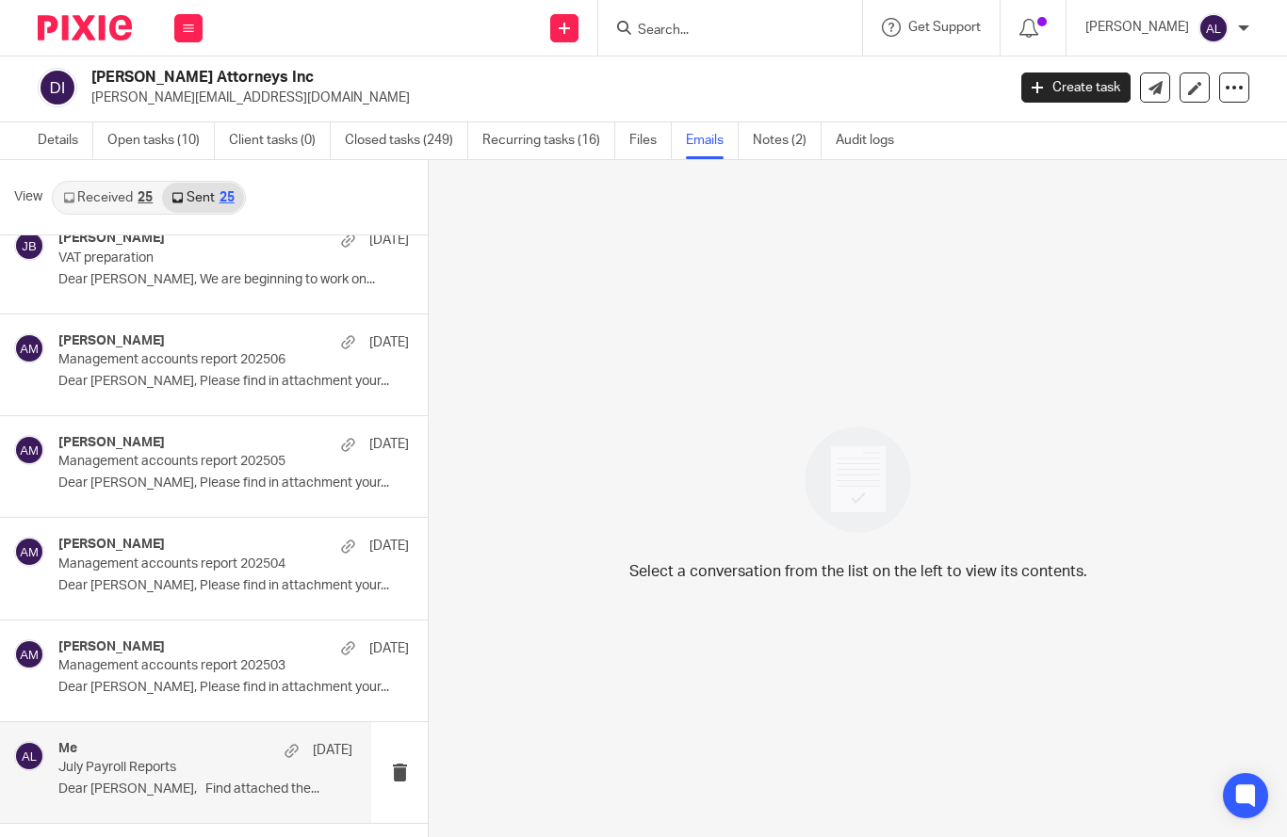
click at [188, 781] on div "Me 15 Jul July Payroll Reports Dear Michael, Find attached the..." at bounding box center [205, 772] width 294 height 63
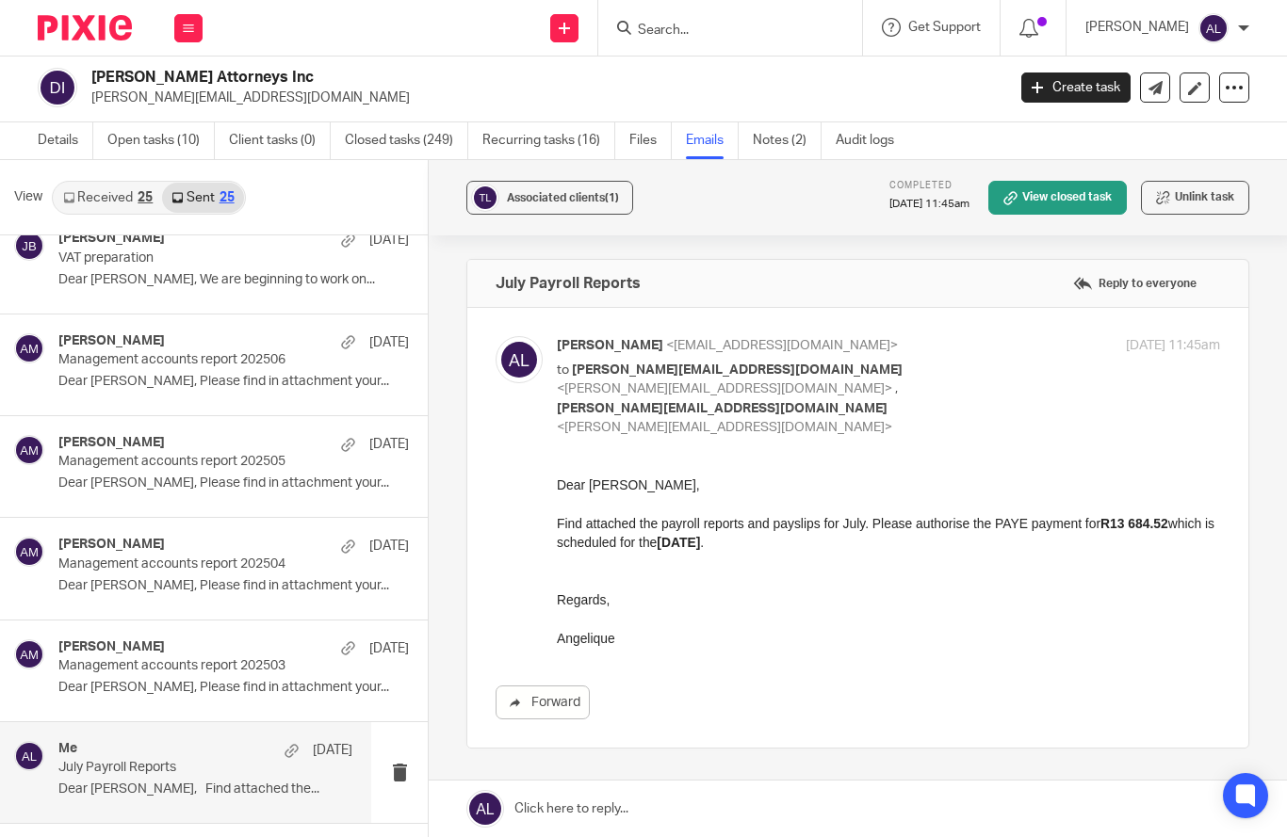
scroll to position [0, 0]
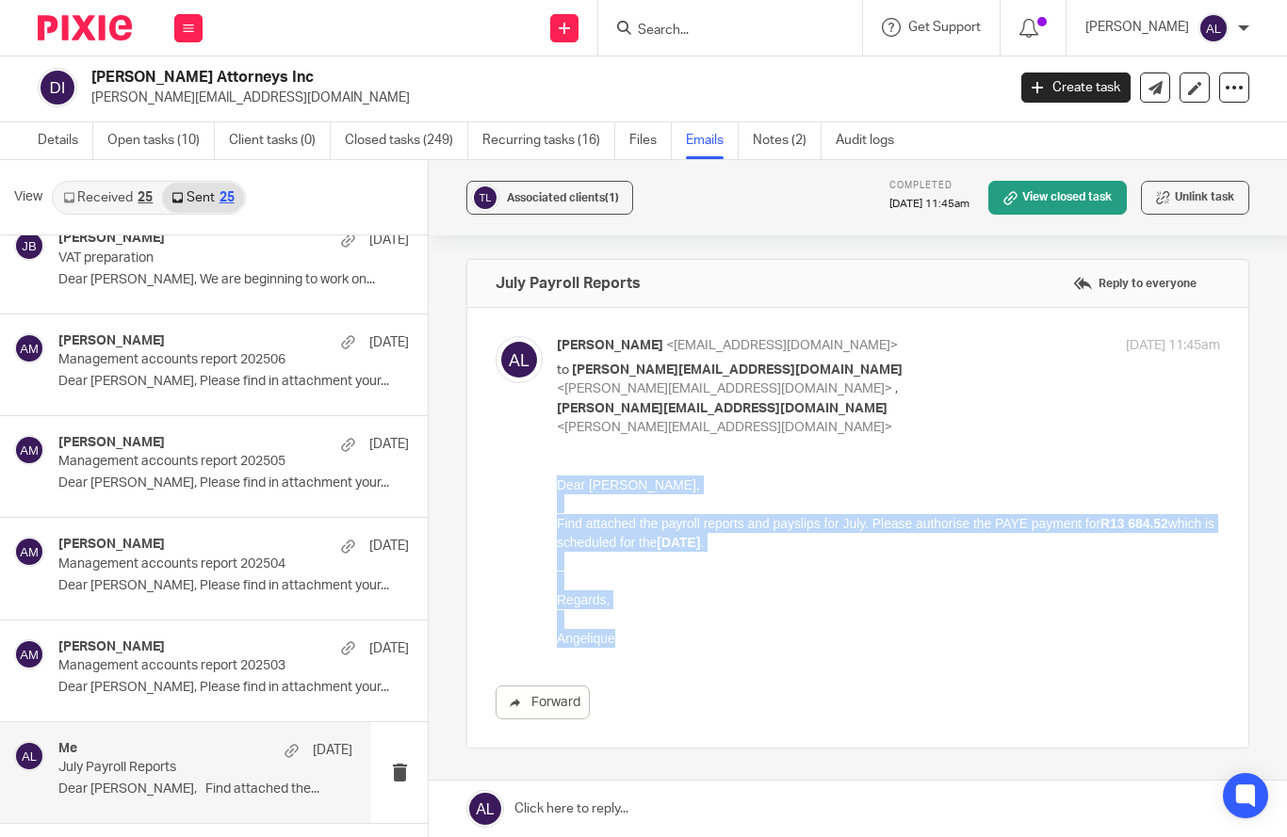
drag, startPoint x: 622, startPoint y: 644, endPoint x: 545, endPoint y: 492, distance: 170.6
click html "Dear Michael, Find attached the payroll reports and payslips for July. Please a…"
copy div "Dear Michael, Find attached the payroll reports and payslips for July. Please a…"
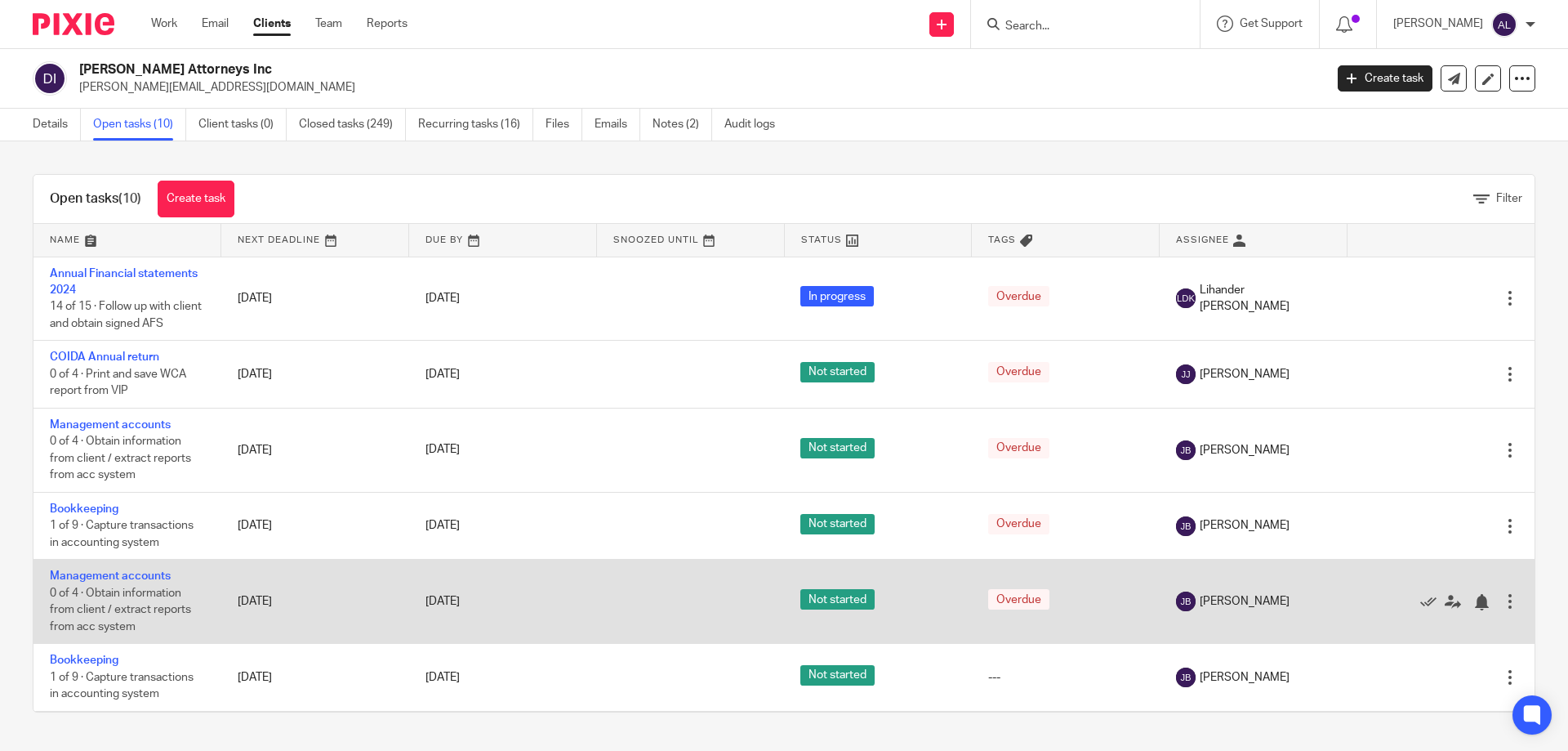
scroll to position [276, 0]
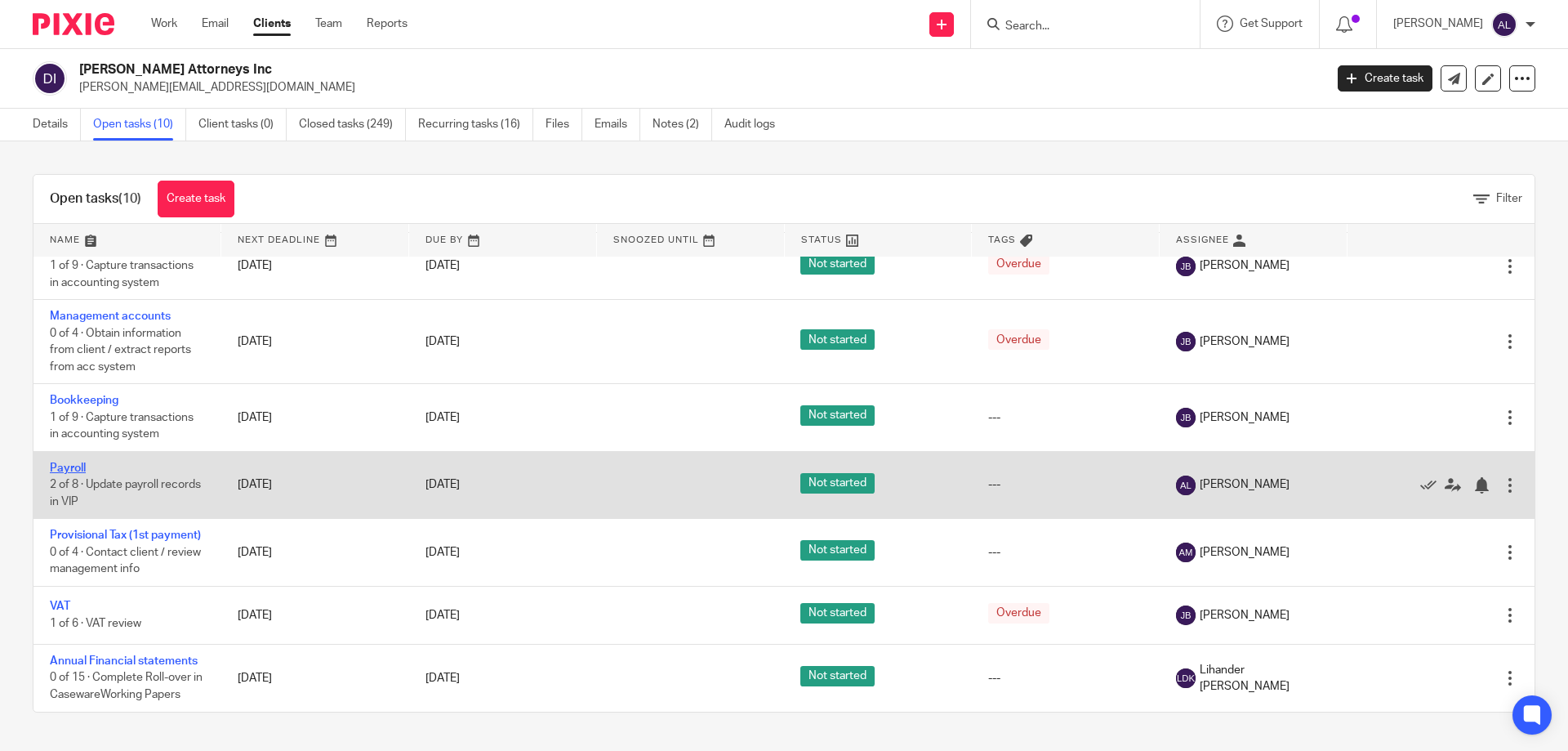
click at [70, 462] on link "Payroll" at bounding box center [67, 467] width 36 height 11
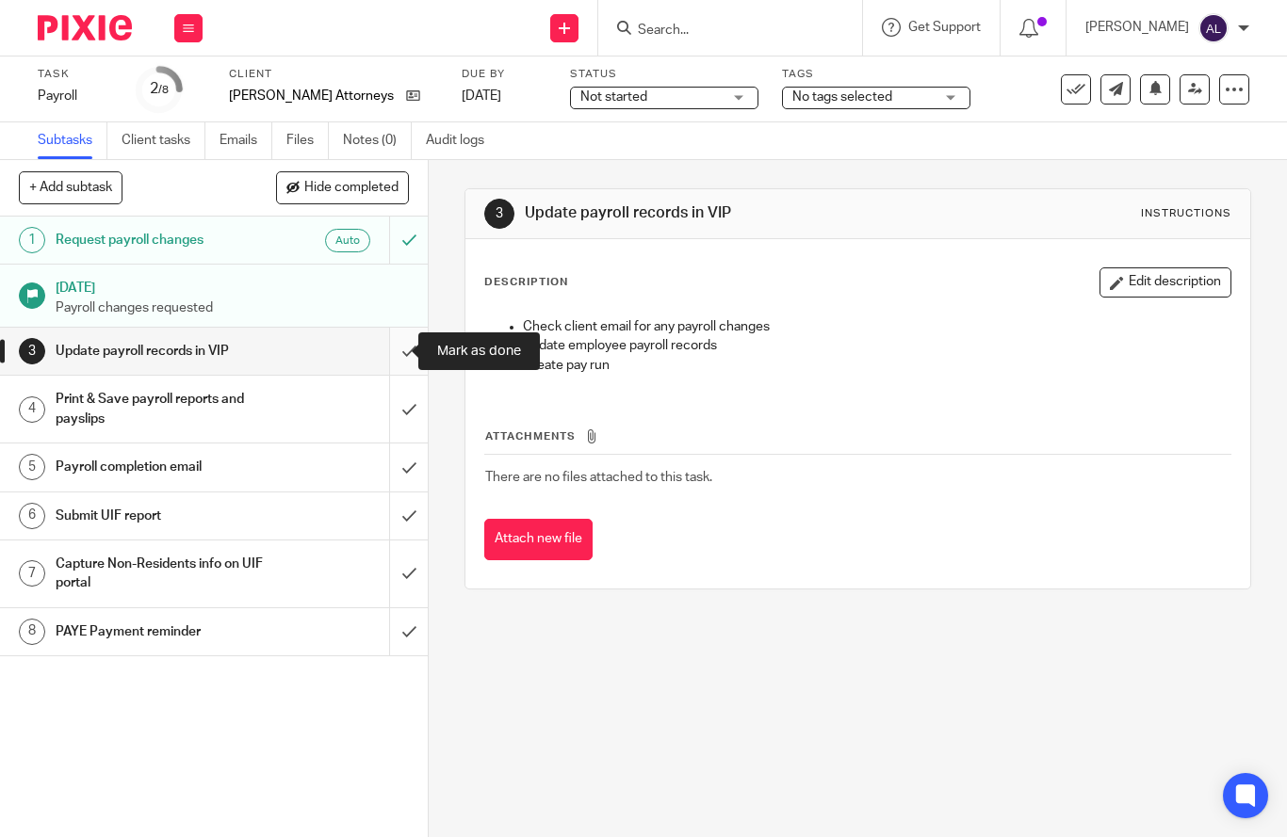
click at [391, 355] on input "submit" at bounding box center [214, 351] width 428 height 47
click at [386, 419] on input "submit" at bounding box center [214, 409] width 428 height 67
click at [385, 362] on input "submit" at bounding box center [214, 351] width 428 height 47
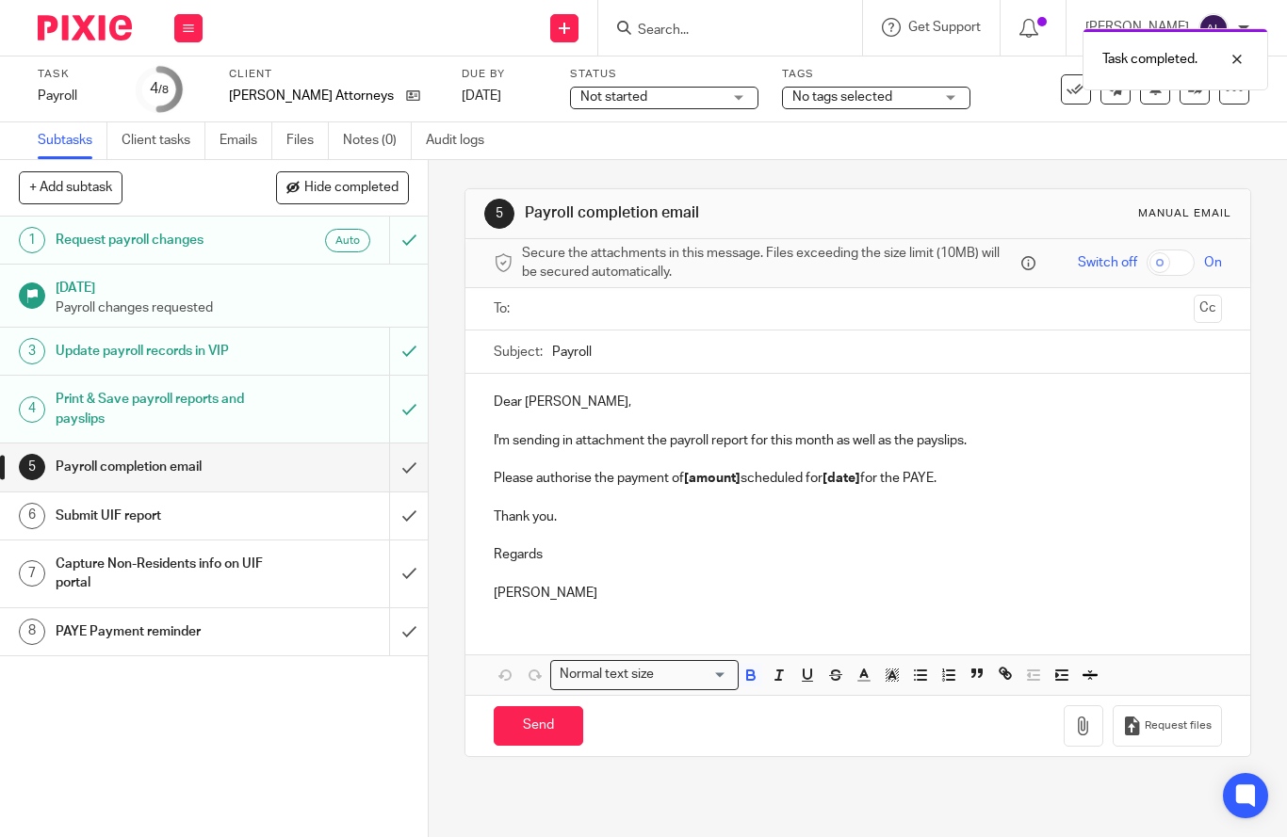
drag, startPoint x: 609, startPoint y: 588, endPoint x: 476, endPoint y: 392, distance: 237.2
click at [476, 392] on div "Dear [PERSON_NAME], I'm sending in attachment the payroll report for this month…" at bounding box center [857, 495] width 785 height 243
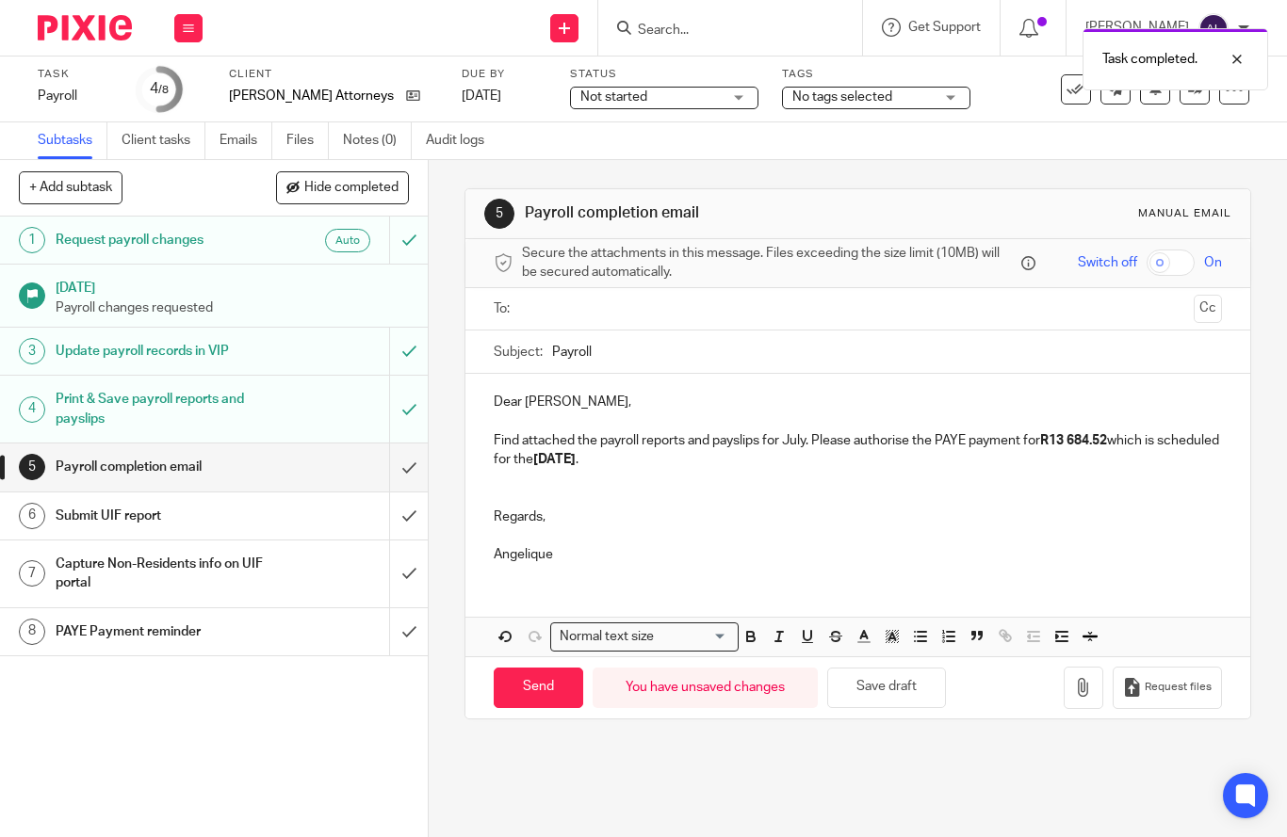
click at [572, 314] on input "text" at bounding box center [856, 310] width 657 height 22
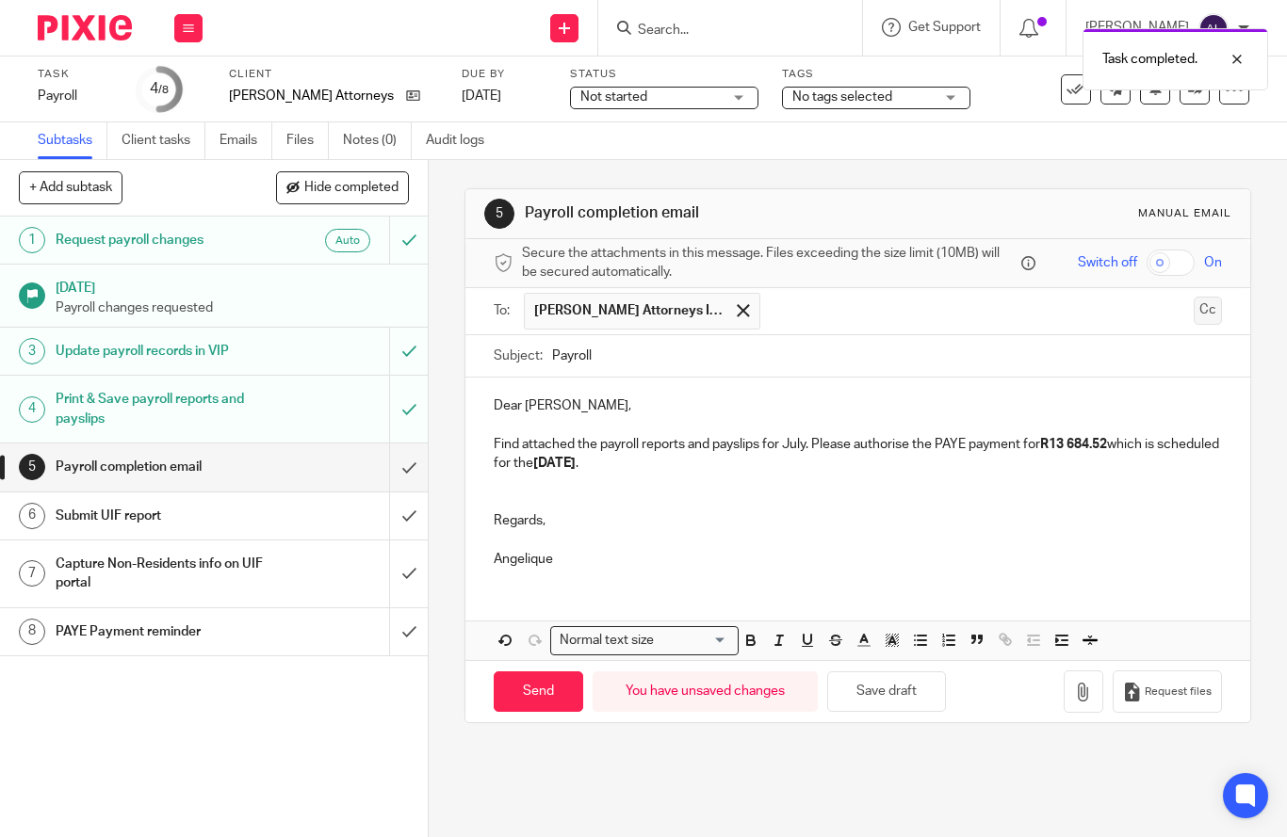
click at [1193, 313] on button "Cc" at bounding box center [1207, 311] width 28 height 28
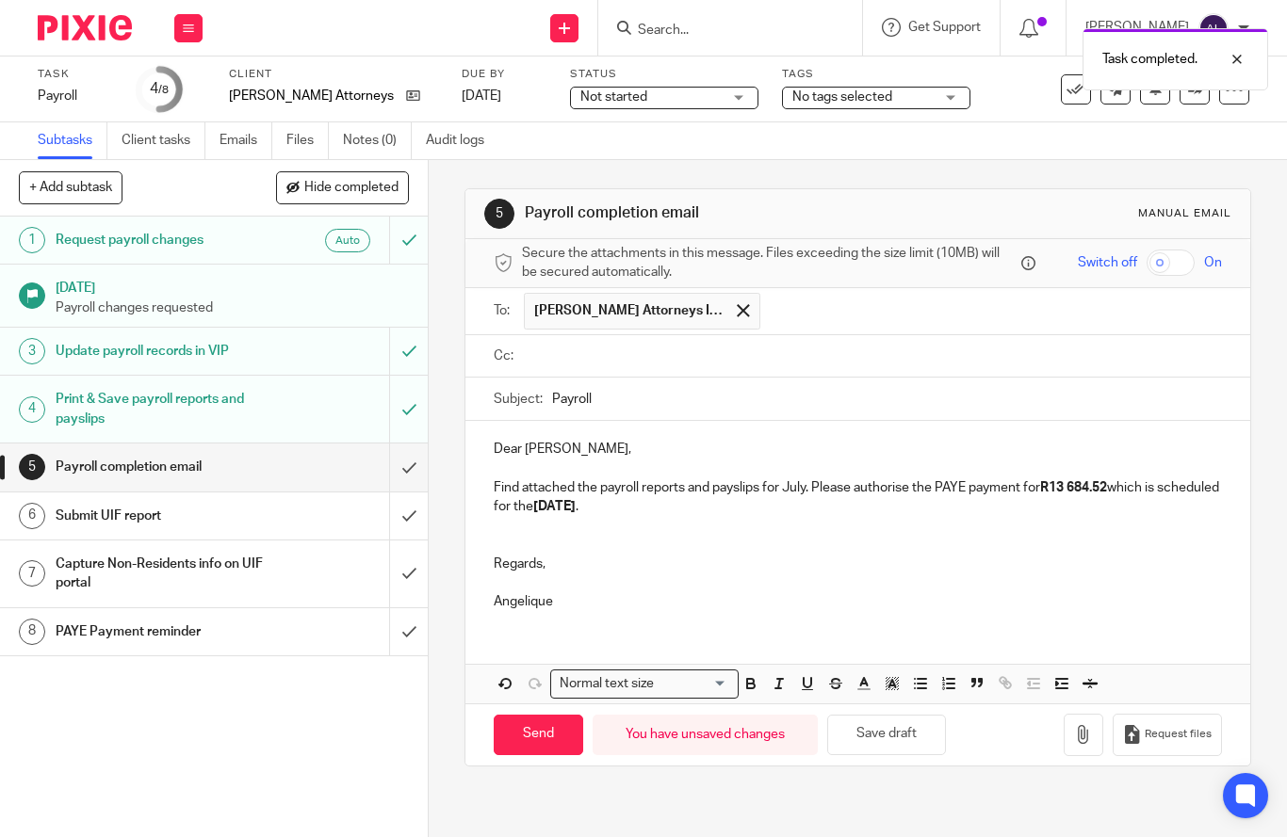
click at [722, 363] on input "text" at bounding box center [870, 357] width 685 height 22
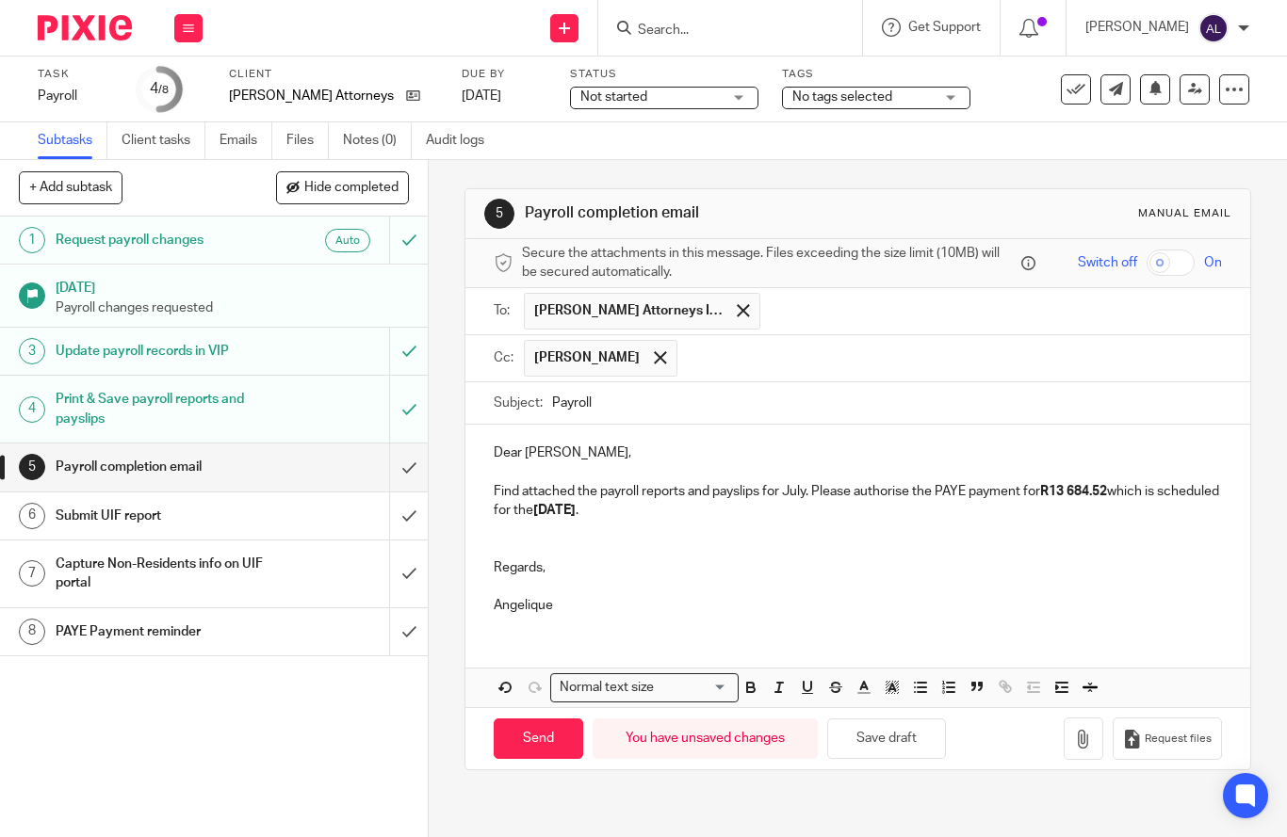
click at [552, 398] on input "Payroll" at bounding box center [887, 403] width 670 height 42
click at [730, 406] on input "August Payroll" at bounding box center [887, 403] width 670 height 42
type input "August Payroll Reports"
click at [795, 495] on p "Find attached the payroll reports and payslips for July. Please authorise the P…" at bounding box center [858, 501] width 728 height 39
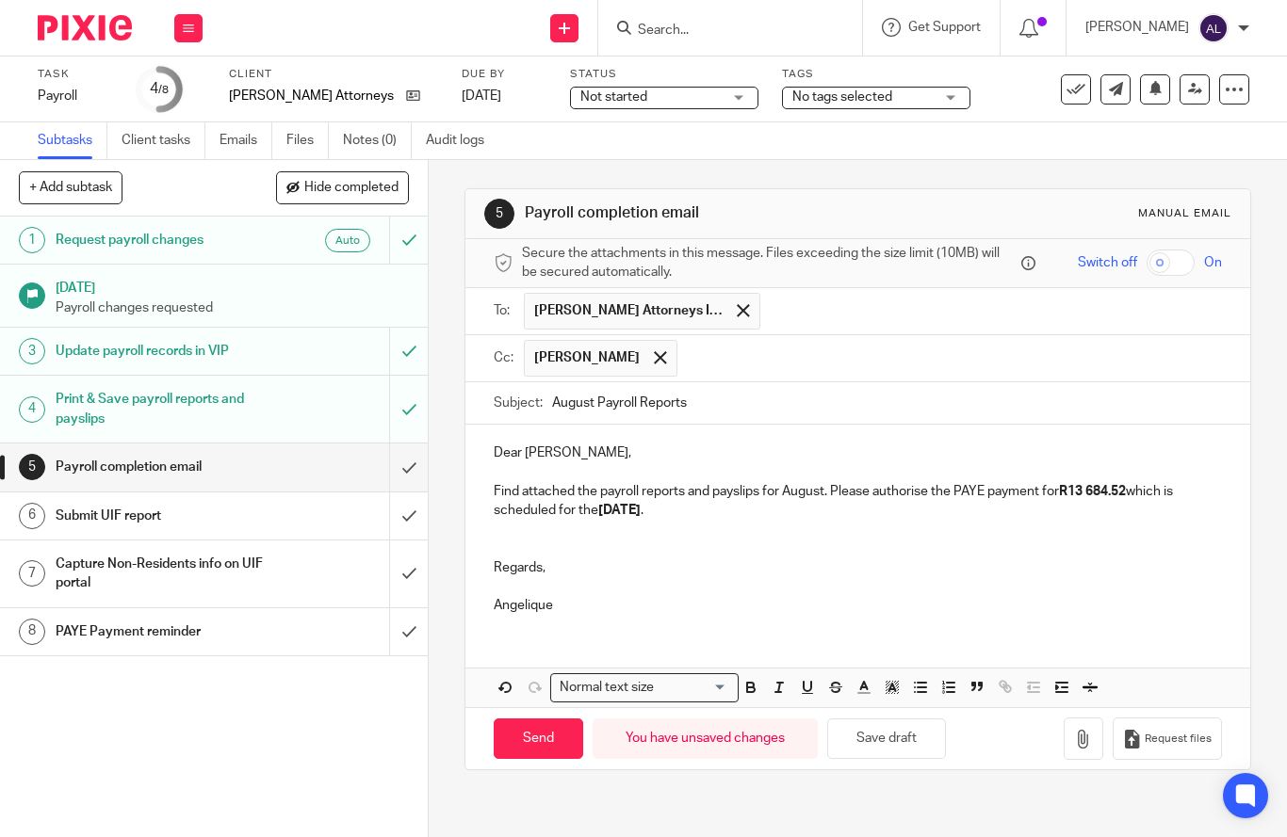
click at [1126, 491] on strong "R13 684.52" at bounding box center [1092, 491] width 67 height 13
drag, startPoint x: 632, startPoint y: 511, endPoint x: 604, endPoint y: 513, distance: 28.4
click at [604, 513] on strong "06/08/2025" at bounding box center [619, 510] width 42 height 13
click at [1063, 746] on button "button" at bounding box center [1083, 739] width 40 height 42
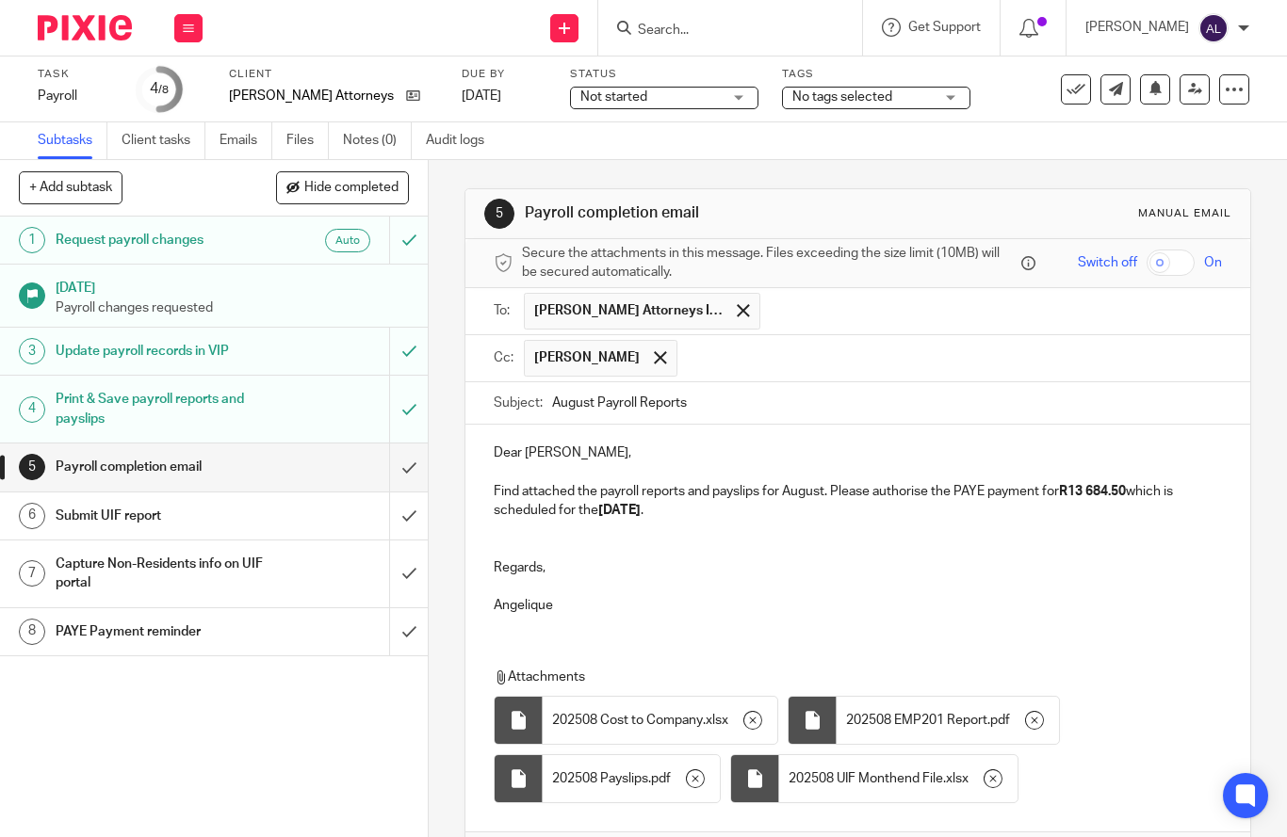
click at [631, 579] on p at bounding box center [858, 586] width 728 height 19
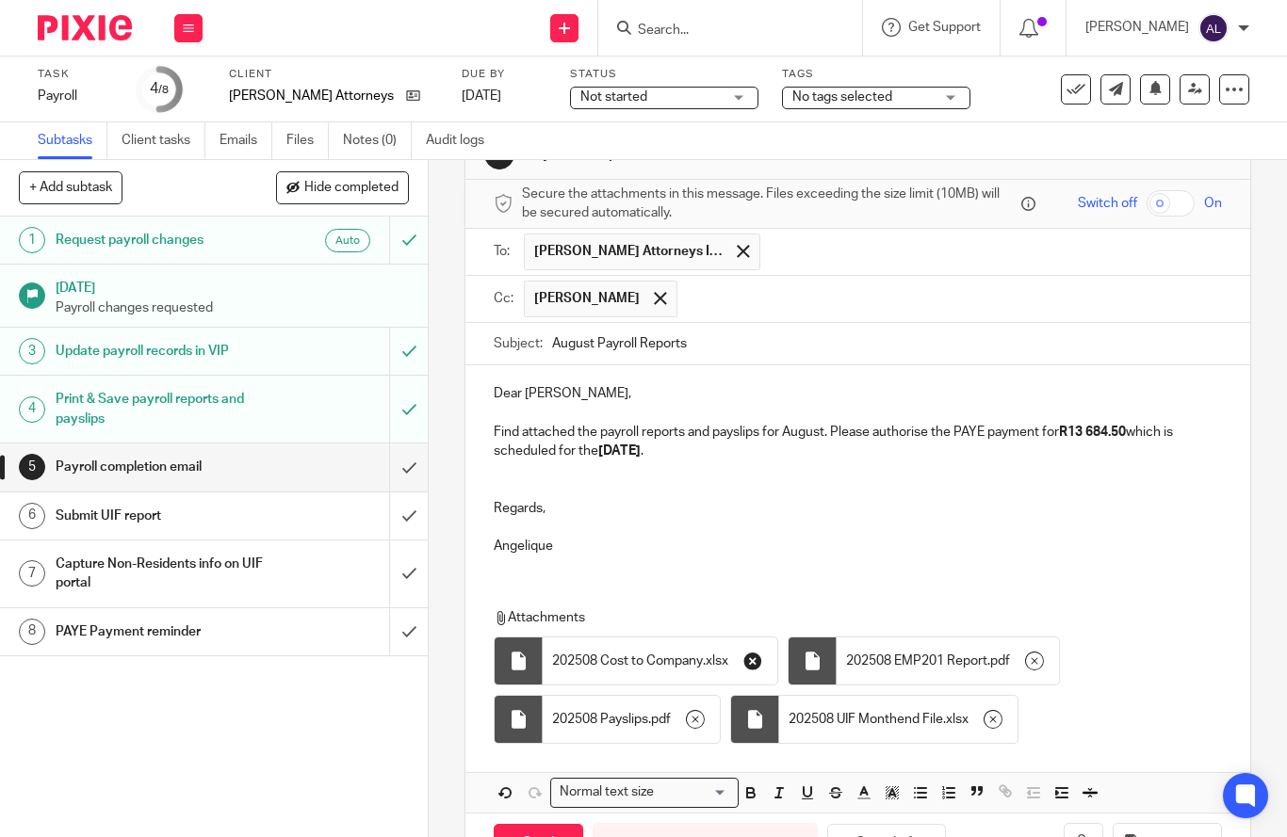
scroll to position [125, 0]
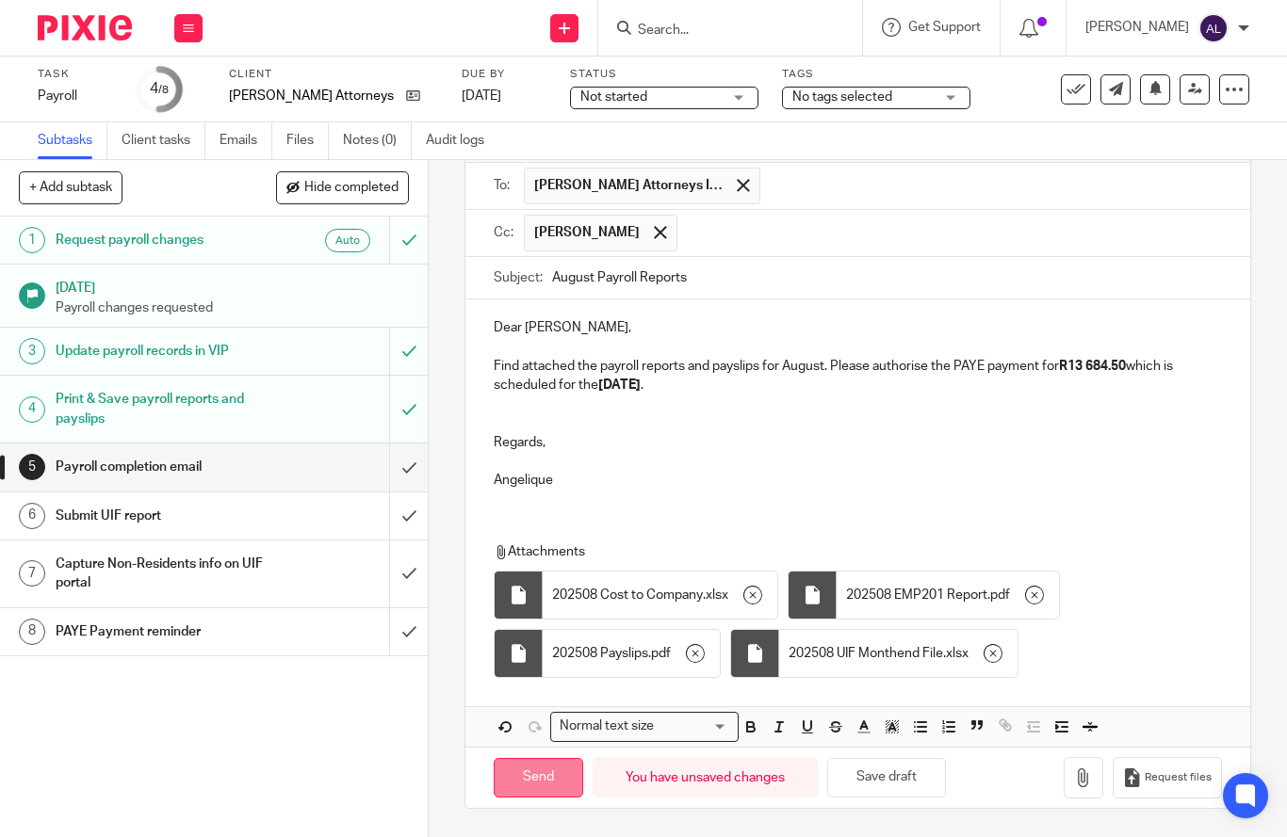
click at [550, 781] on input "Send" at bounding box center [538, 778] width 89 height 41
type input "Sent"
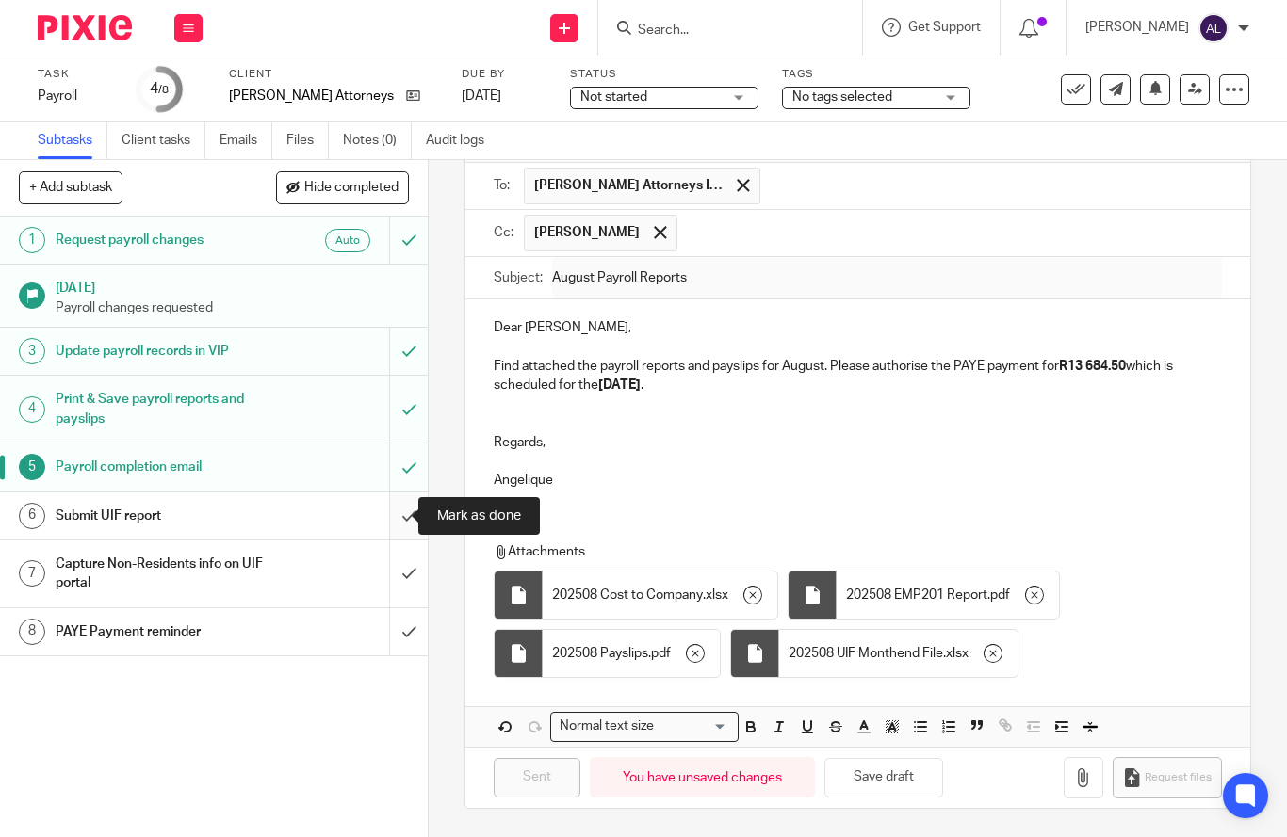
click at [388, 528] on input "submit" at bounding box center [214, 516] width 428 height 47
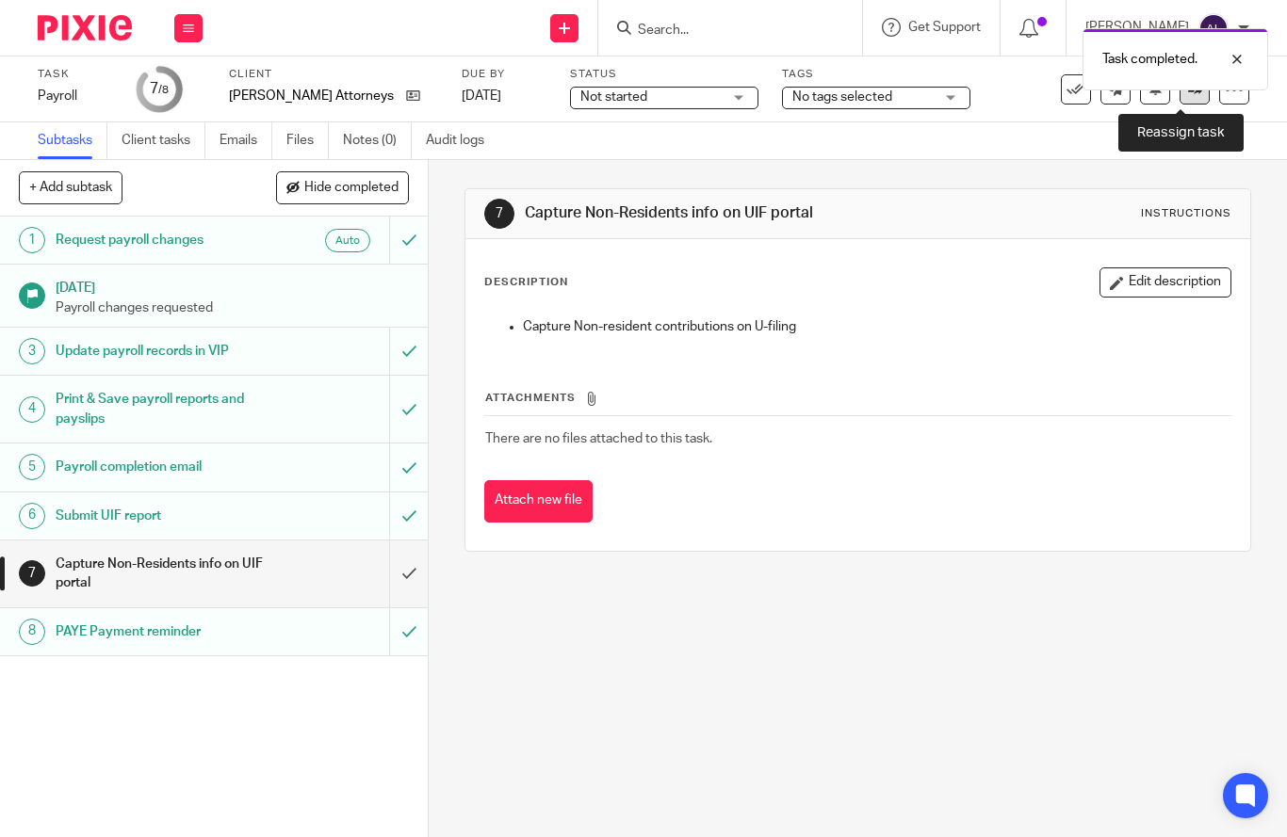
click at [1184, 99] on link at bounding box center [1194, 89] width 30 height 30
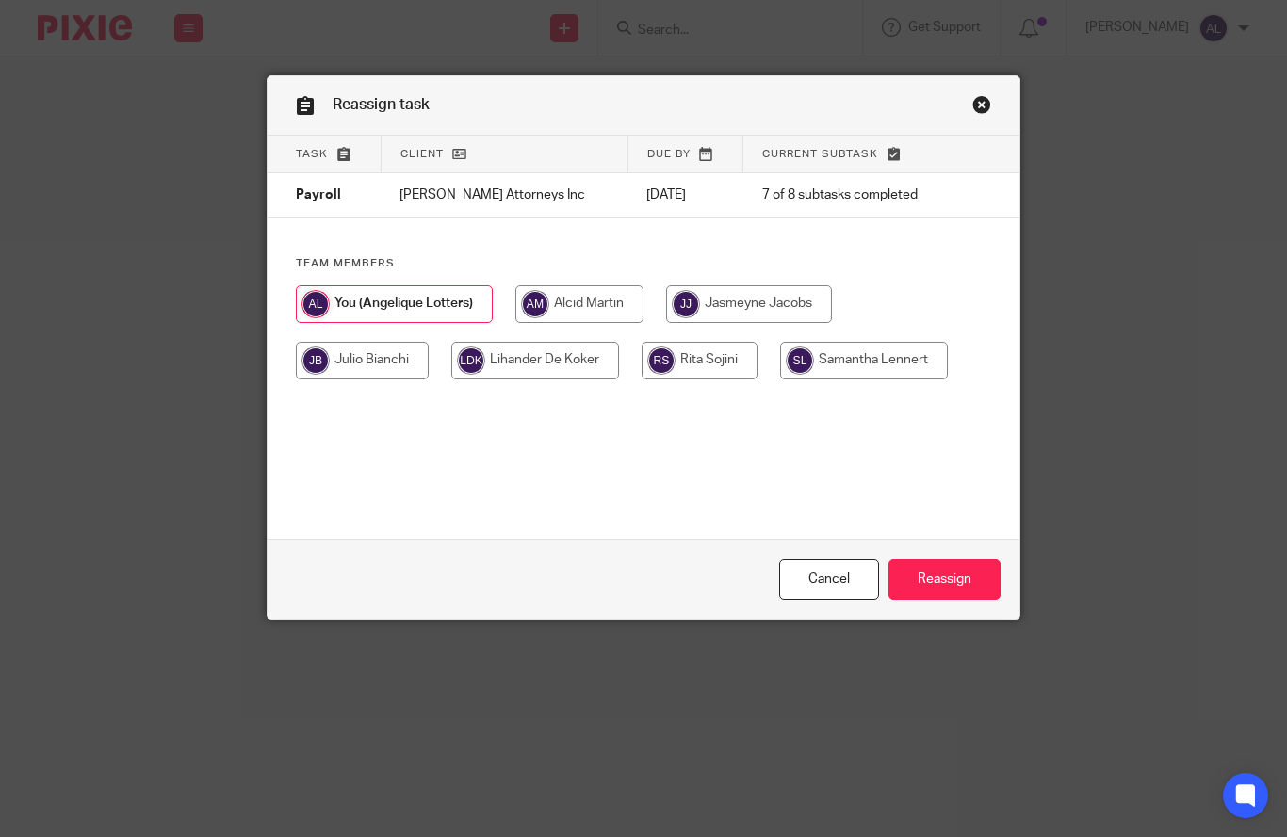
click at [758, 301] on input "radio" at bounding box center [749, 304] width 166 height 38
radio input "true"
click at [924, 583] on input "Reassign" at bounding box center [944, 579] width 112 height 41
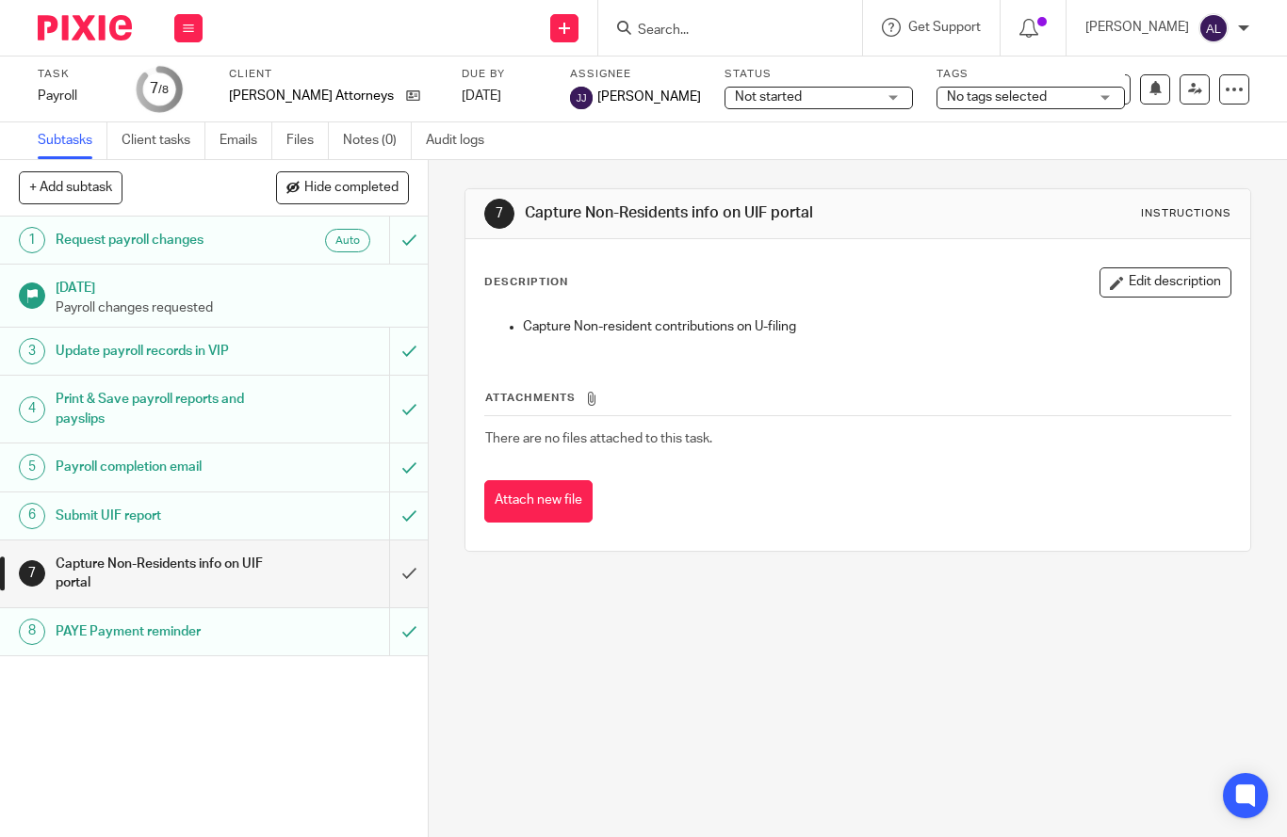
drag, startPoint x: 577, startPoint y: 731, endPoint x: 563, endPoint y: 697, distance: 36.7
click at [577, 726] on div "7 Capture Non-Residents info on UIF portal Instructions Description Edit descri…" at bounding box center [858, 498] width 858 height 677
click at [721, 21] on form at bounding box center [736, 28] width 201 height 24
click at [720, 24] on input "Search" at bounding box center [721, 31] width 170 height 17
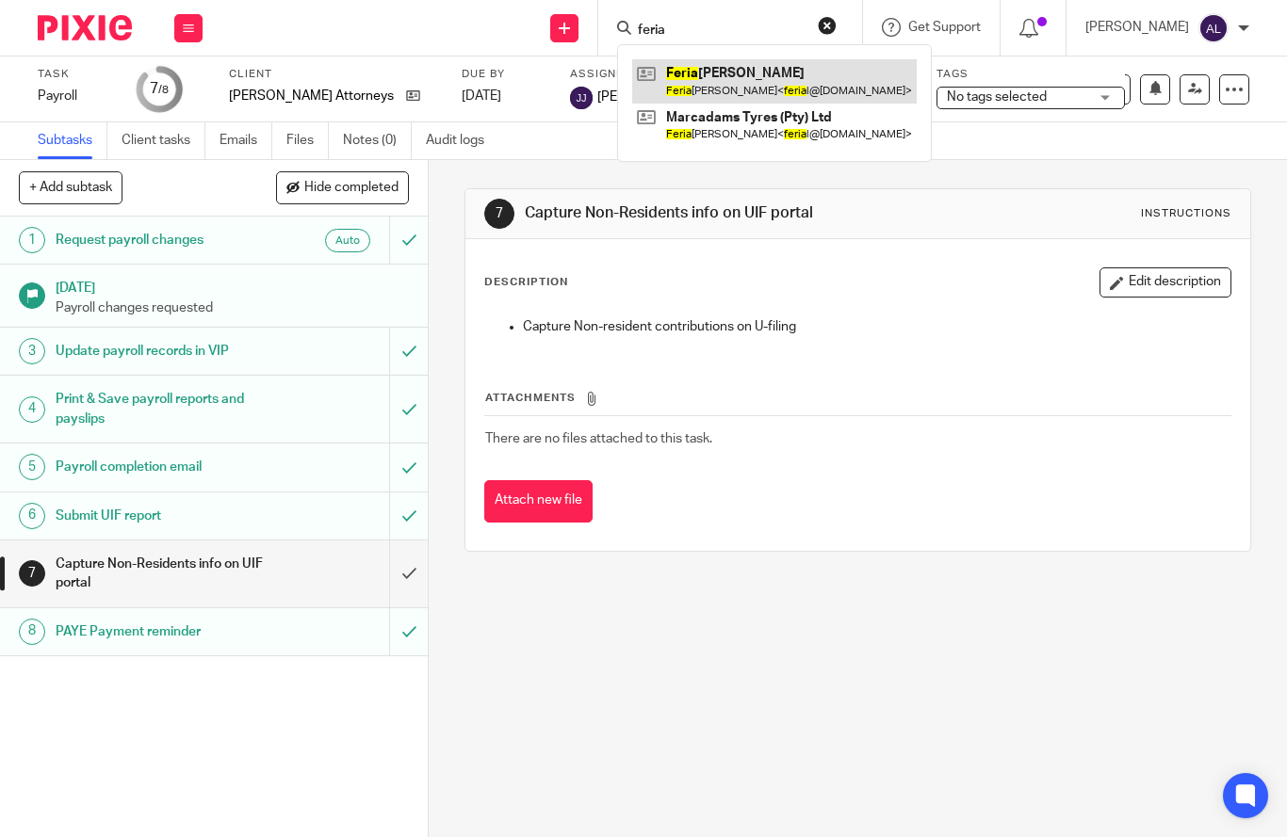
type input "feria"
click at [782, 97] on link at bounding box center [774, 80] width 284 height 43
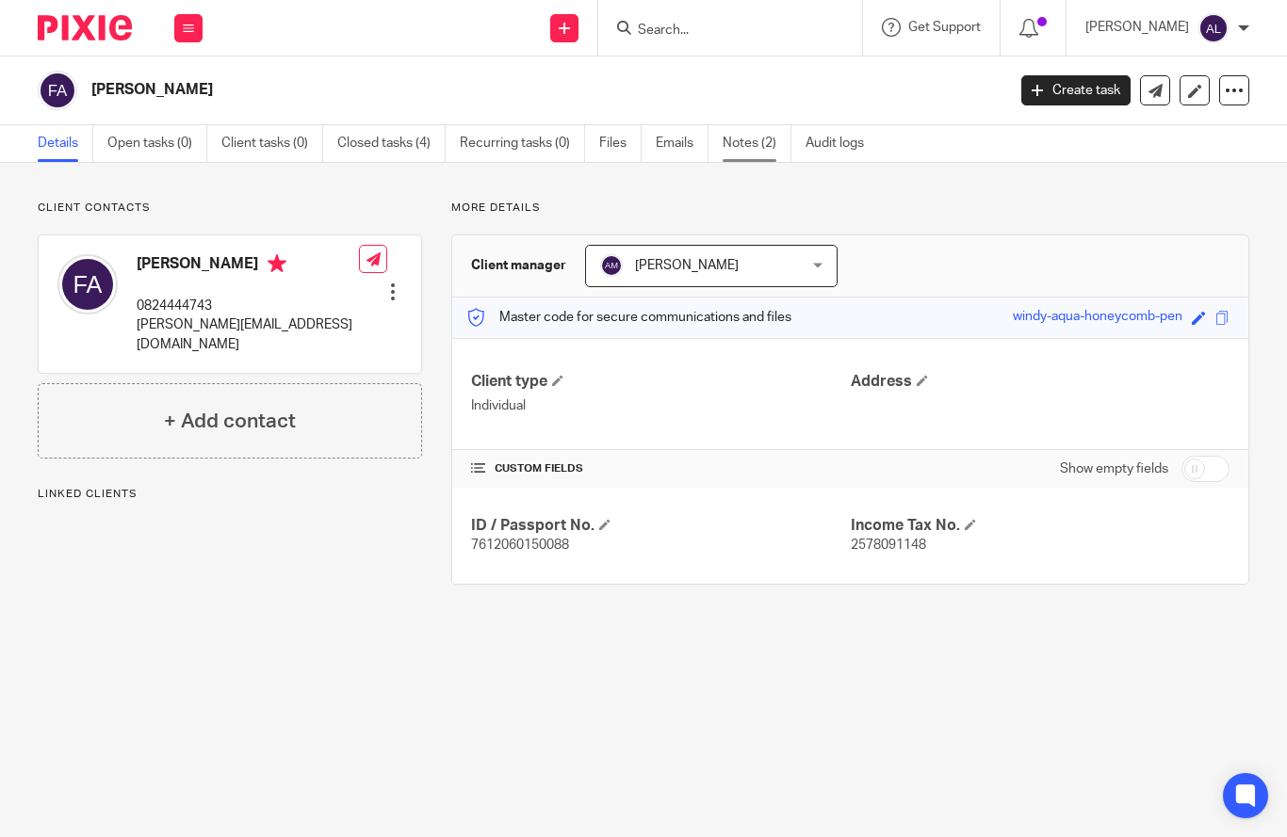
click at [756, 145] on link "Notes (2)" at bounding box center [756, 143] width 69 height 37
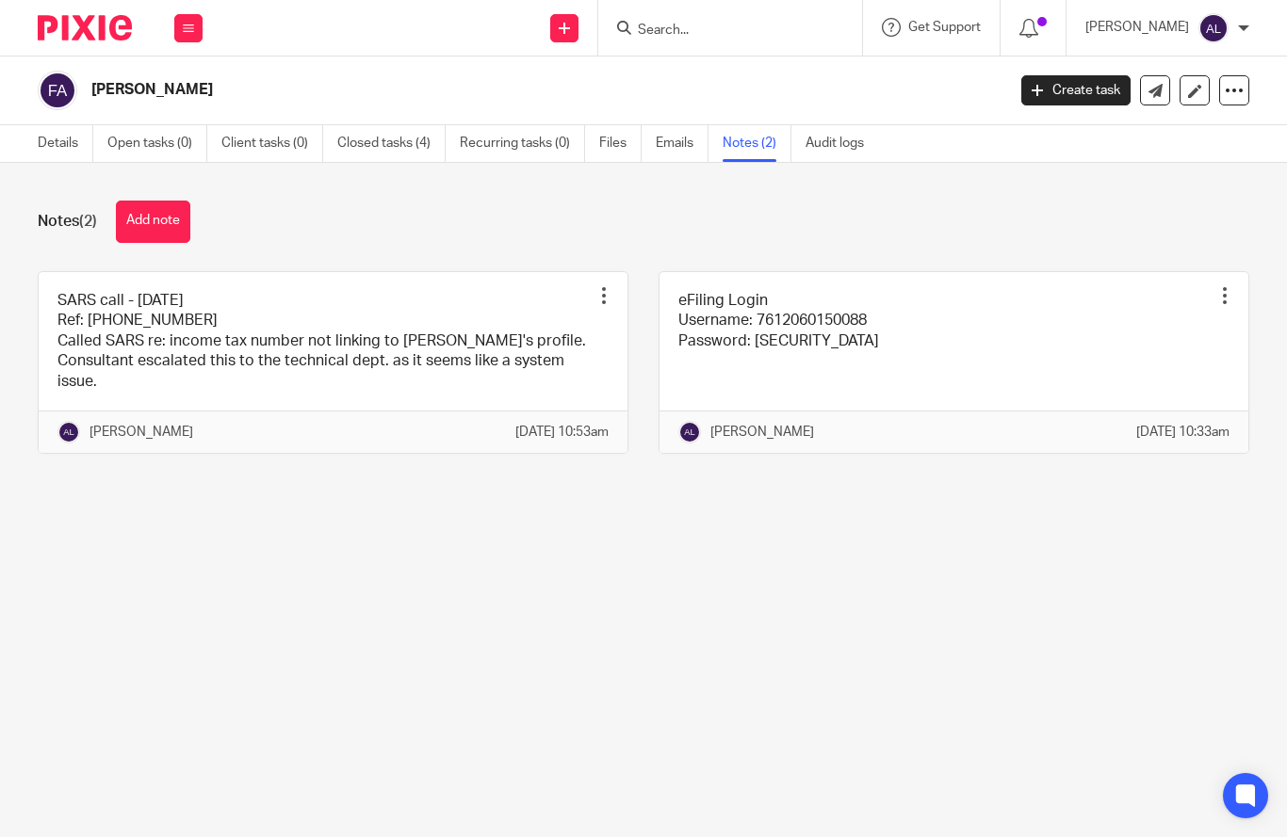
click at [154, 675] on main "Ferial Adams Create task Export data Merge Archive client Details Open tasks (0…" at bounding box center [643, 418] width 1287 height 837
click at [121, 604] on main "Ferial Adams Create task Export data Merge Archive client Details Open tasks (0…" at bounding box center [643, 418] width 1287 height 837
click at [71, 154] on link "Details" at bounding box center [66, 143] width 56 height 37
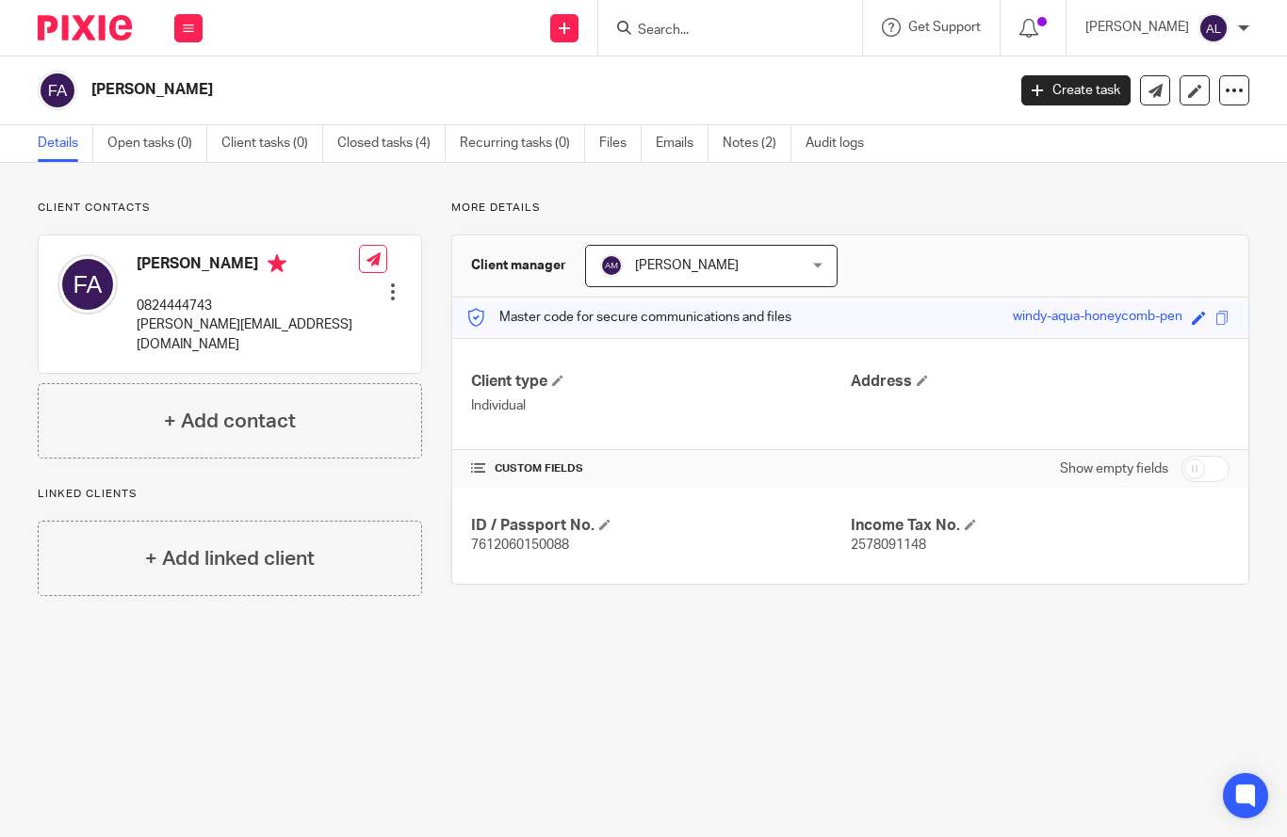
click at [196, 702] on main "Ferial Adams Create task Export data Merge Archive client Details Open tasks (0…" at bounding box center [643, 418] width 1287 height 837
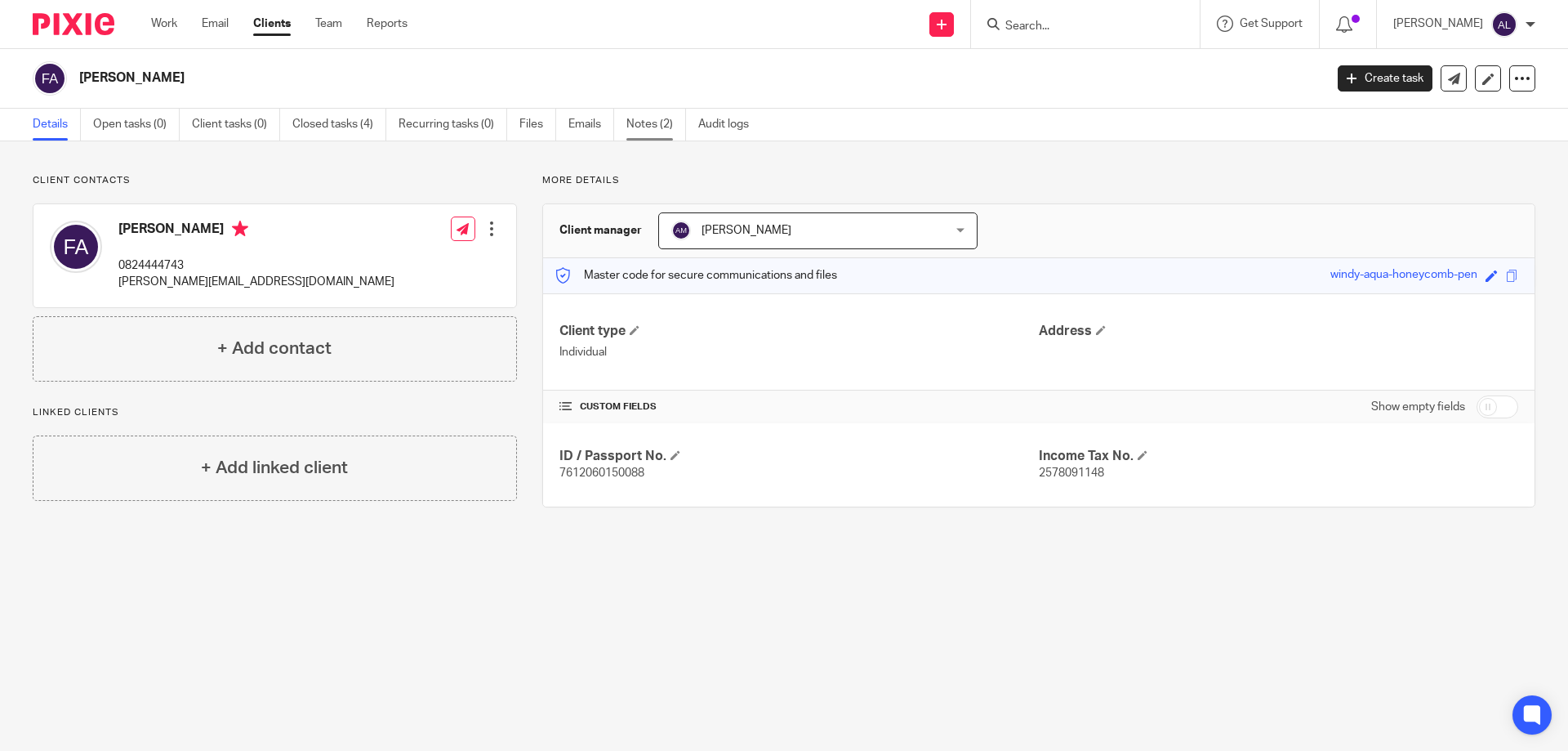
click at [661, 120] on link "Notes (2)" at bounding box center [656, 124] width 60 height 32
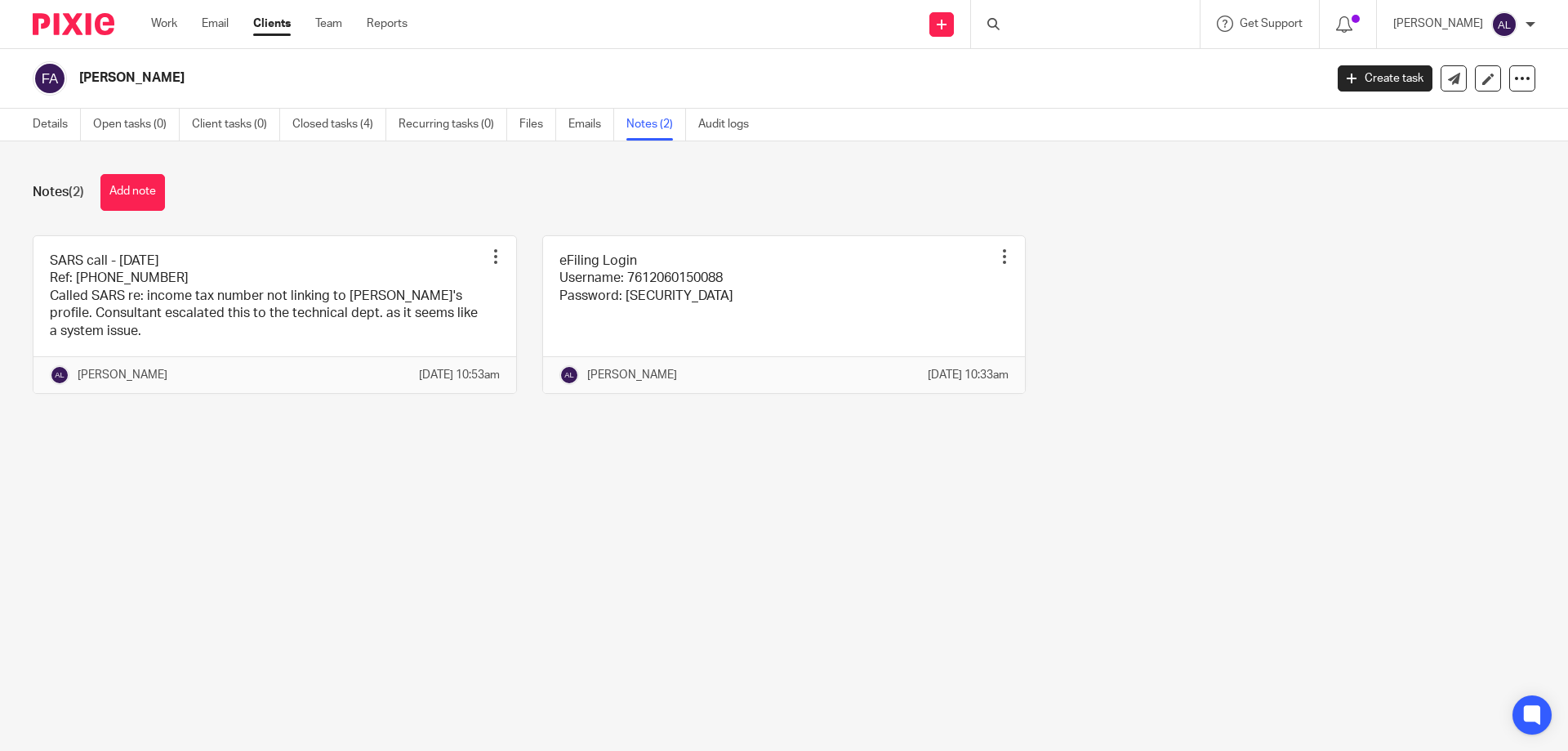
click at [688, 332] on link at bounding box center [784, 314] width 483 height 157
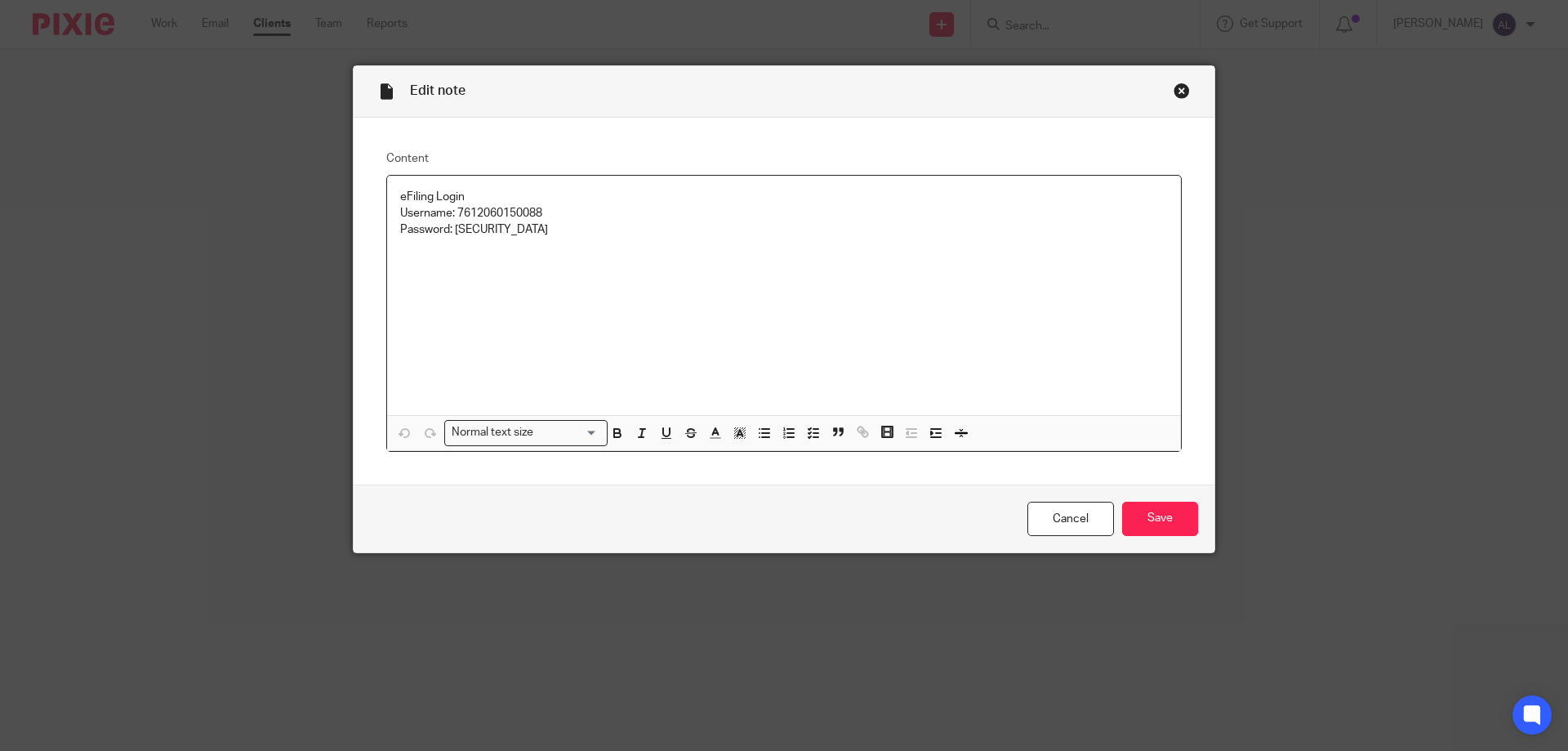
click at [525, 213] on p "Username: 7612060150088" at bounding box center [784, 212] width 768 height 16
copy p "7612060150088"
drag, startPoint x: 525, startPoint y: 231, endPoint x: 450, endPoint y: 224, distance: 75.3
click at [450, 224] on p "Password: [SECURITY_DATA]" at bounding box center [784, 229] width 768 height 16
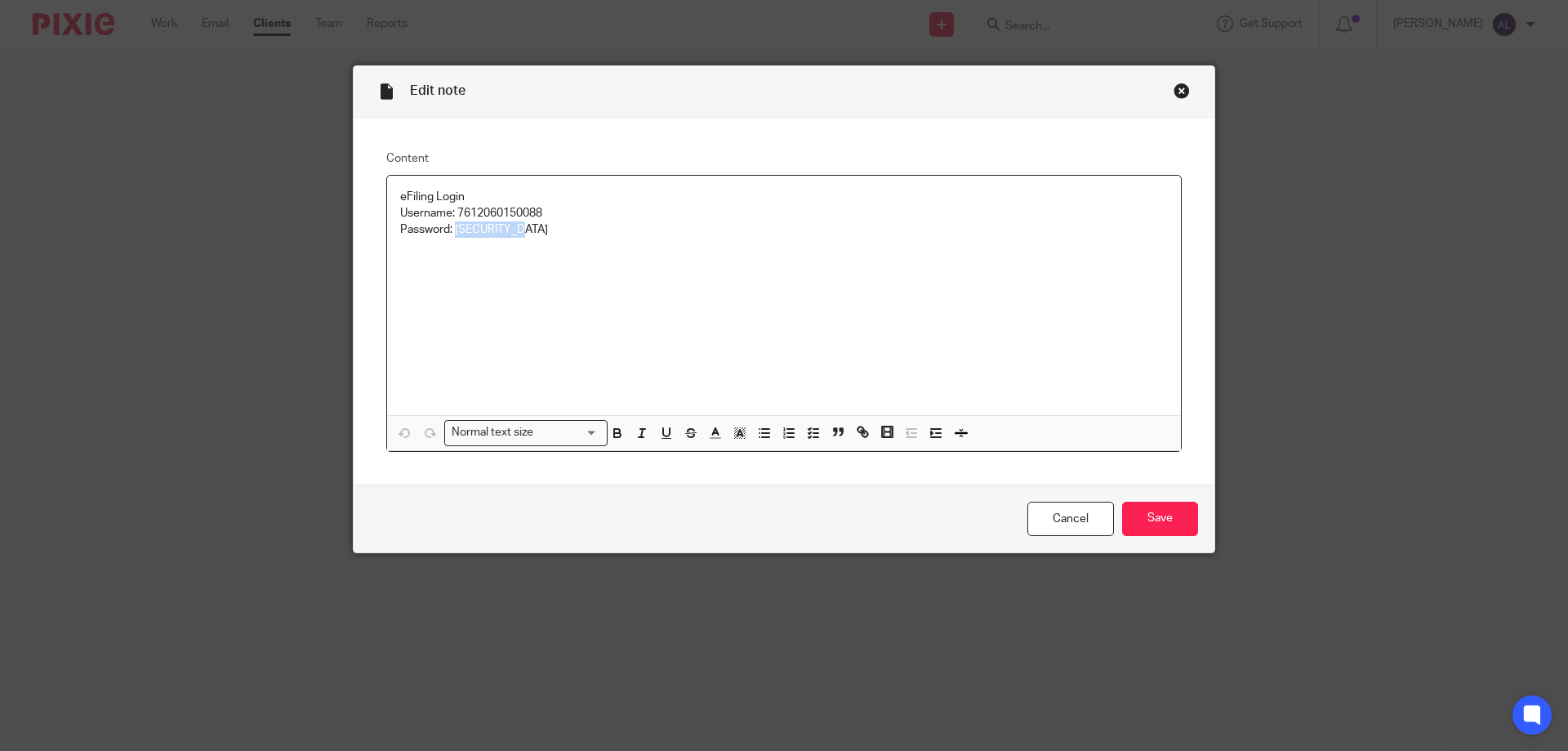
copy p "FNnnn1976@n"
